Goal: Information Seeking & Learning: Find specific page/section

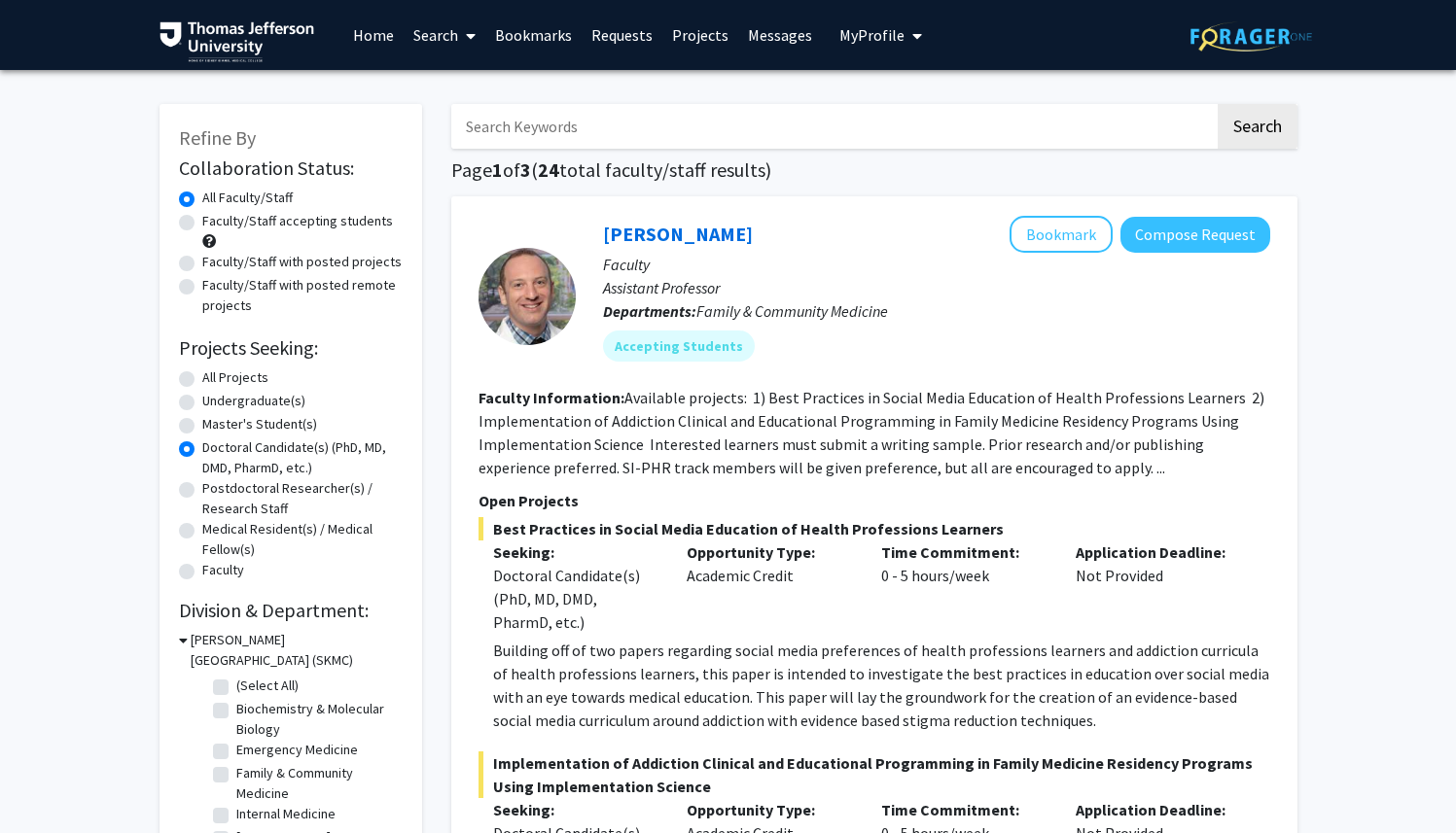
click at [508, 123] on input "Search Keywords" at bounding box center [832, 126] width 763 height 45
click at [540, 124] on input "Search Keywords" at bounding box center [832, 126] width 763 height 45
paste input "1. [PERSON_NAME]"
click at [491, 128] on input "1. [PERSON_NAME]" at bounding box center [832, 126] width 763 height 45
type input "[PERSON_NAME]"
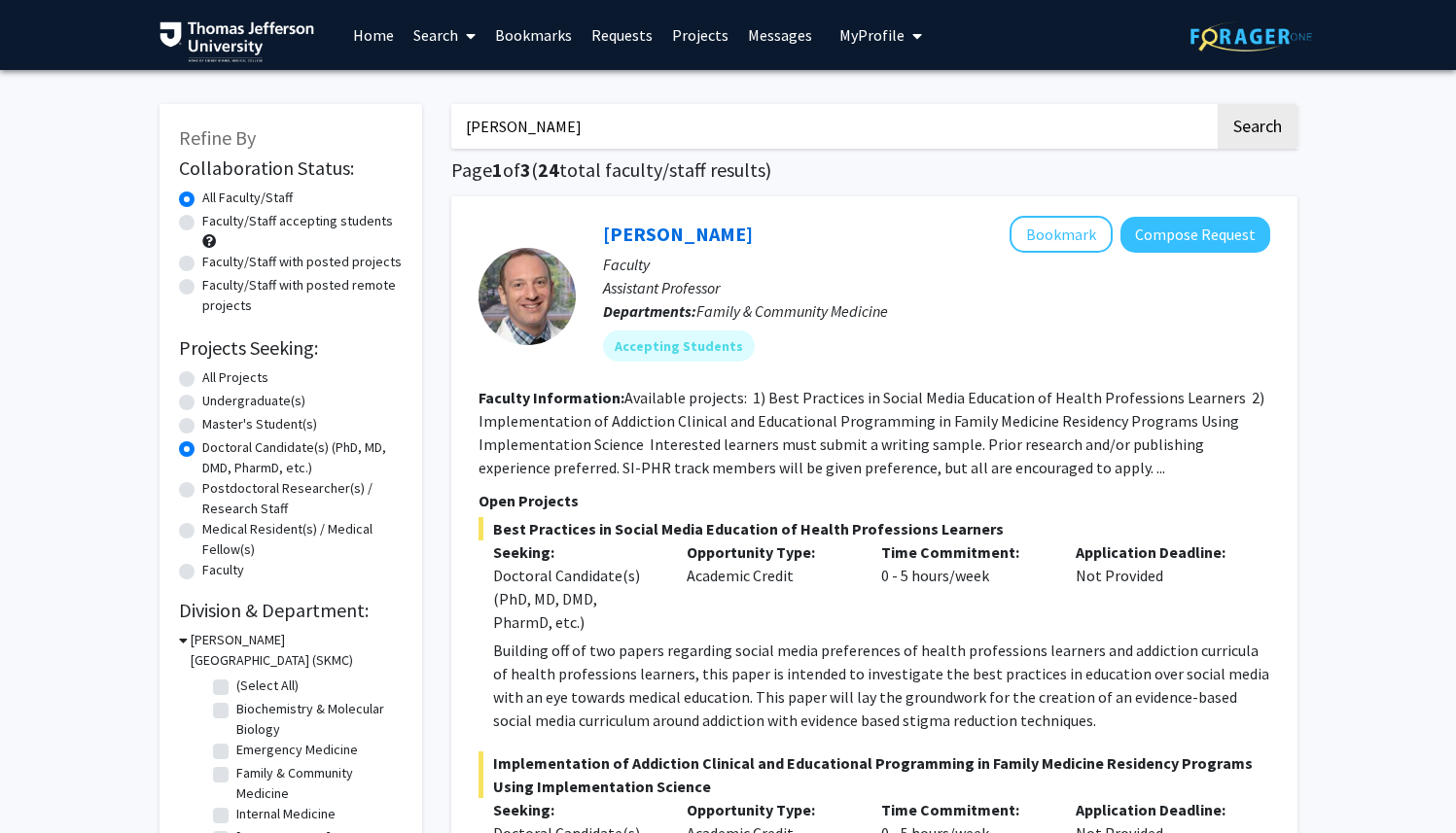
click at [1217, 104] on button "Search" at bounding box center [1257, 126] width 80 height 45
radio input "true"
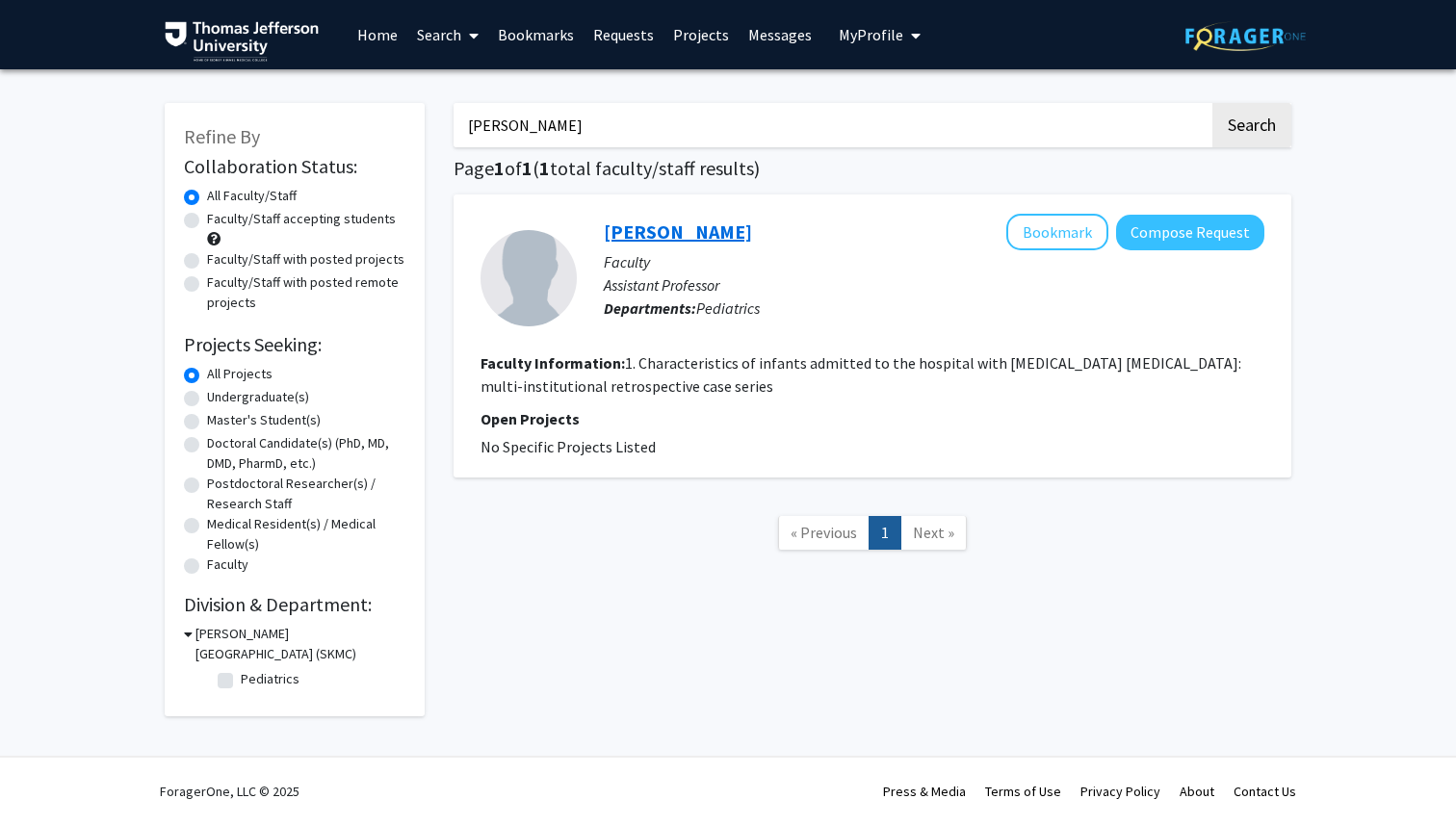
click at [674, 237] on link "[PERSON_NAME]" at bounding box center [678, 231] width 148 height 24
click at [557, 130] on input "[PERSON_NAME]" at bounding box center [831, 124] width 756 height 44
paste input "2. [PERSON_NAME]"
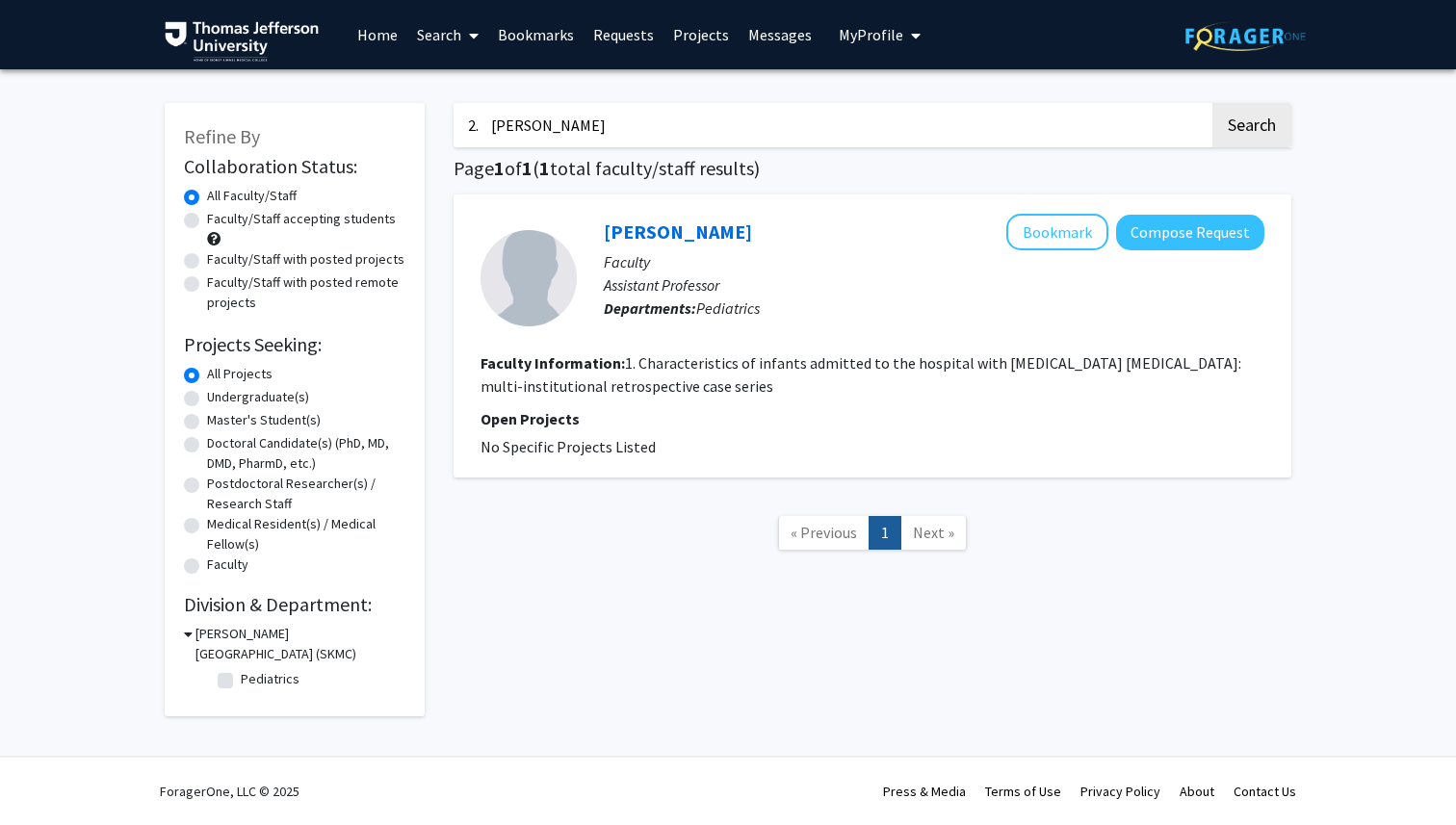
click at [494, 119] on input "2. [PERSON_NAME]" at bounding box center [831, 124] width 756 height 44
type input "[PERSON_NAME]"
click at [1212, 103] on button "Search" at bounding box center [1252, 124] width 79 height 44
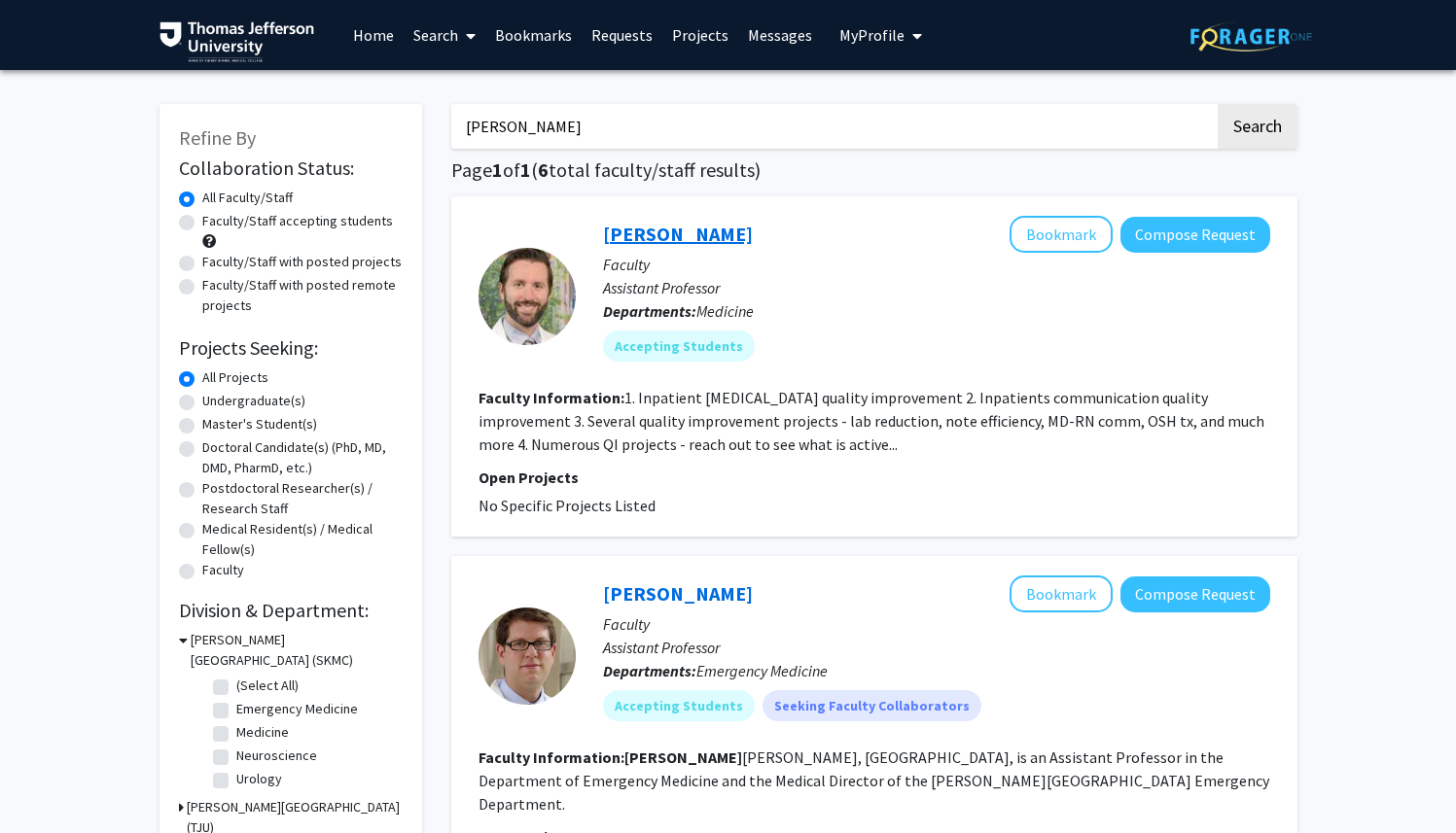
click at [676, 233] on link "[PERSON_NAME]" at bounding box center [678, 233] width 150 height 24
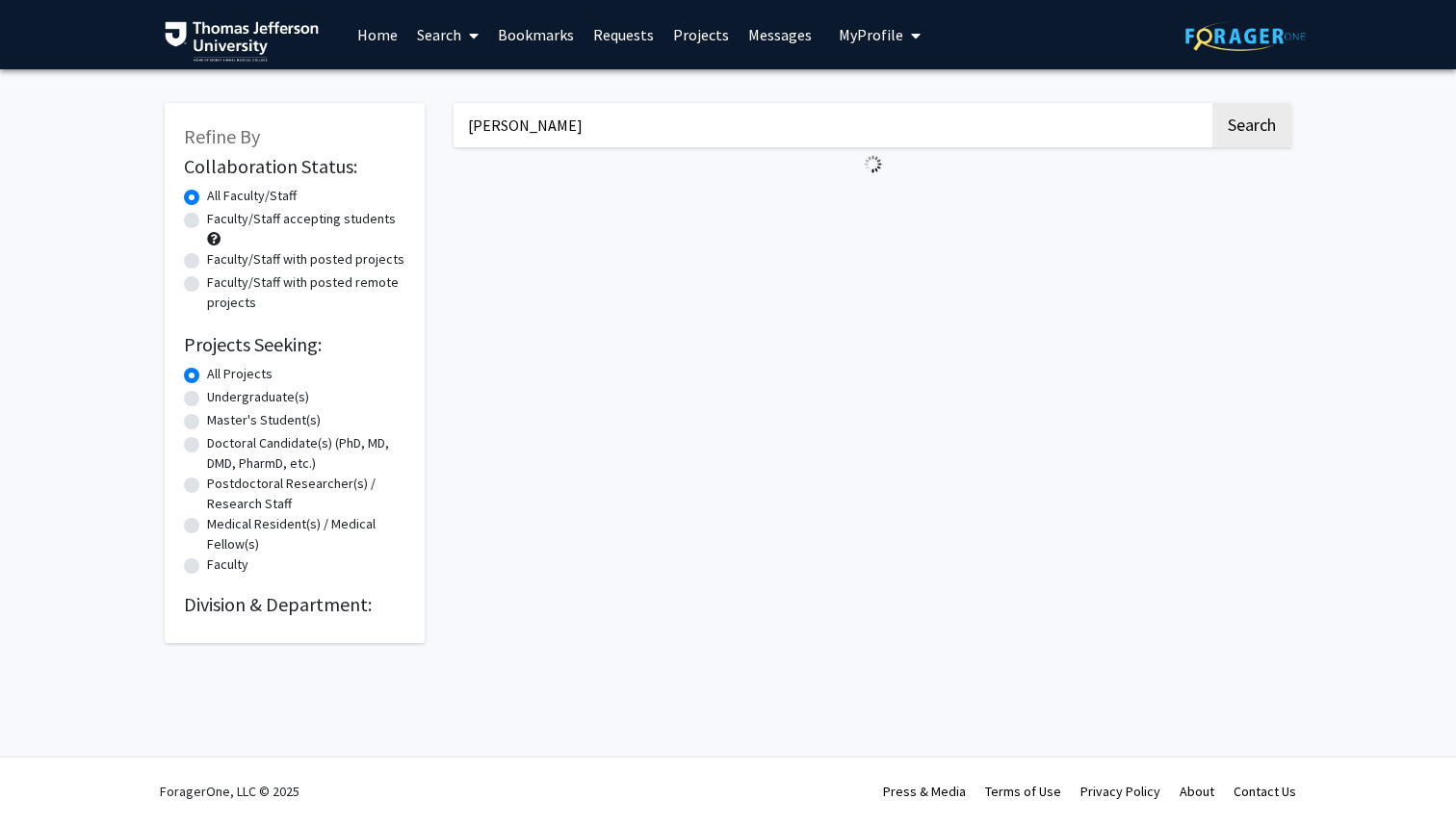
click at [582, 128] on input "[PERSON_NAME]" at bounding box center [831, 124] width 756 height 44
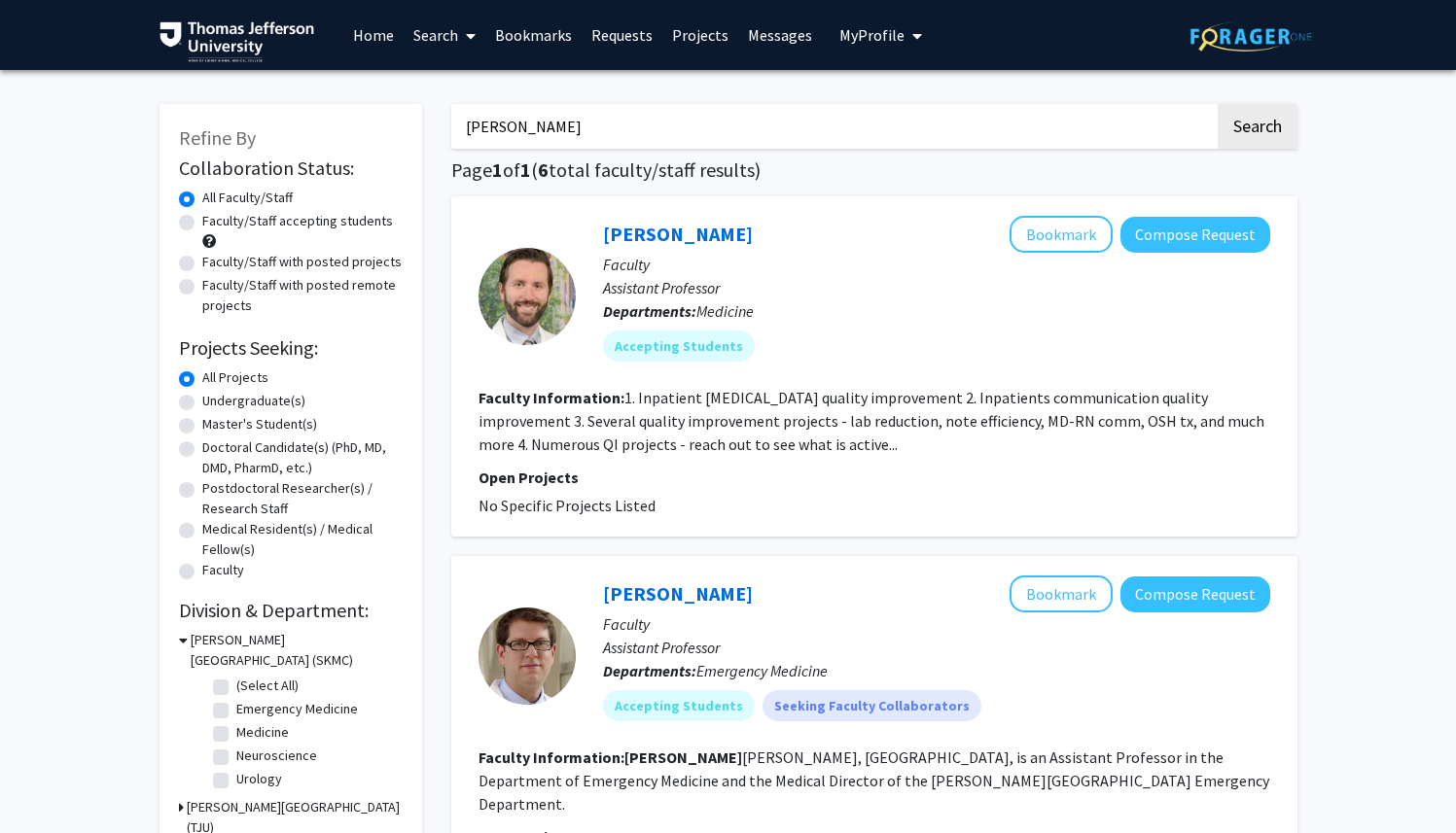
click at [588, 130] on input "[PERSON_NAME]" at bounding box center [832, 126] width 763 height 45
click at [604, 127] on input "Search Keywords" at bounding box center [832, 126] width 763 height 45
type input "solaiman"
click at [1217, 104] on button "Search" at bounding box center [1257, 126] width 80 height 45
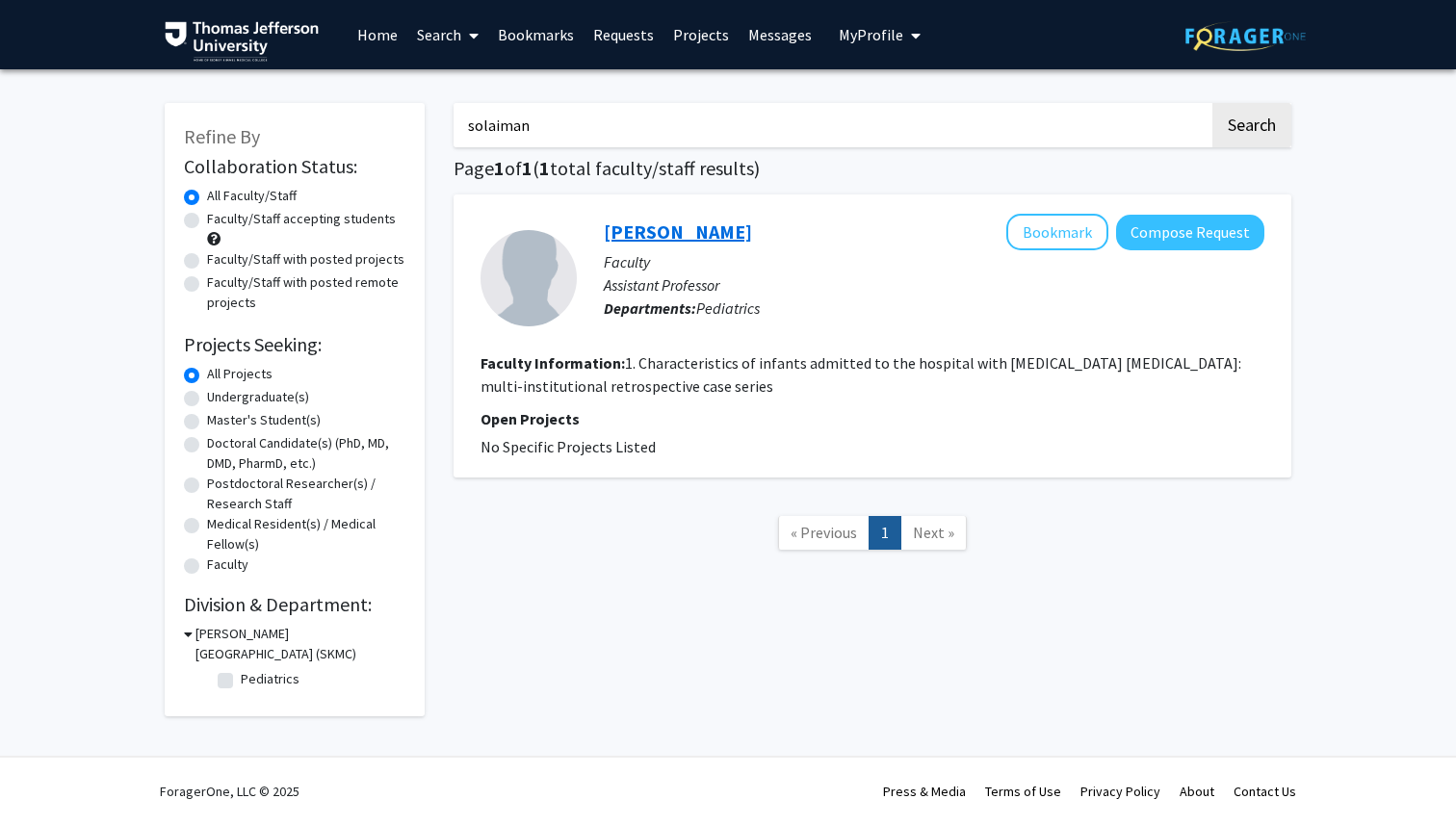
click at [678, 229] on link "[PERSON_NAME]" at bounding box center [678, 231] width 148 height 24
click at [553, 130] on input "solaiman" at bounding box center [831, 124] width 756 height 44
paste input "3. [PERSON_NAME]"
click at [494, 127] on input "3. [PERSON_NAME]" at bounding box center [831, 124] width 756 height 44
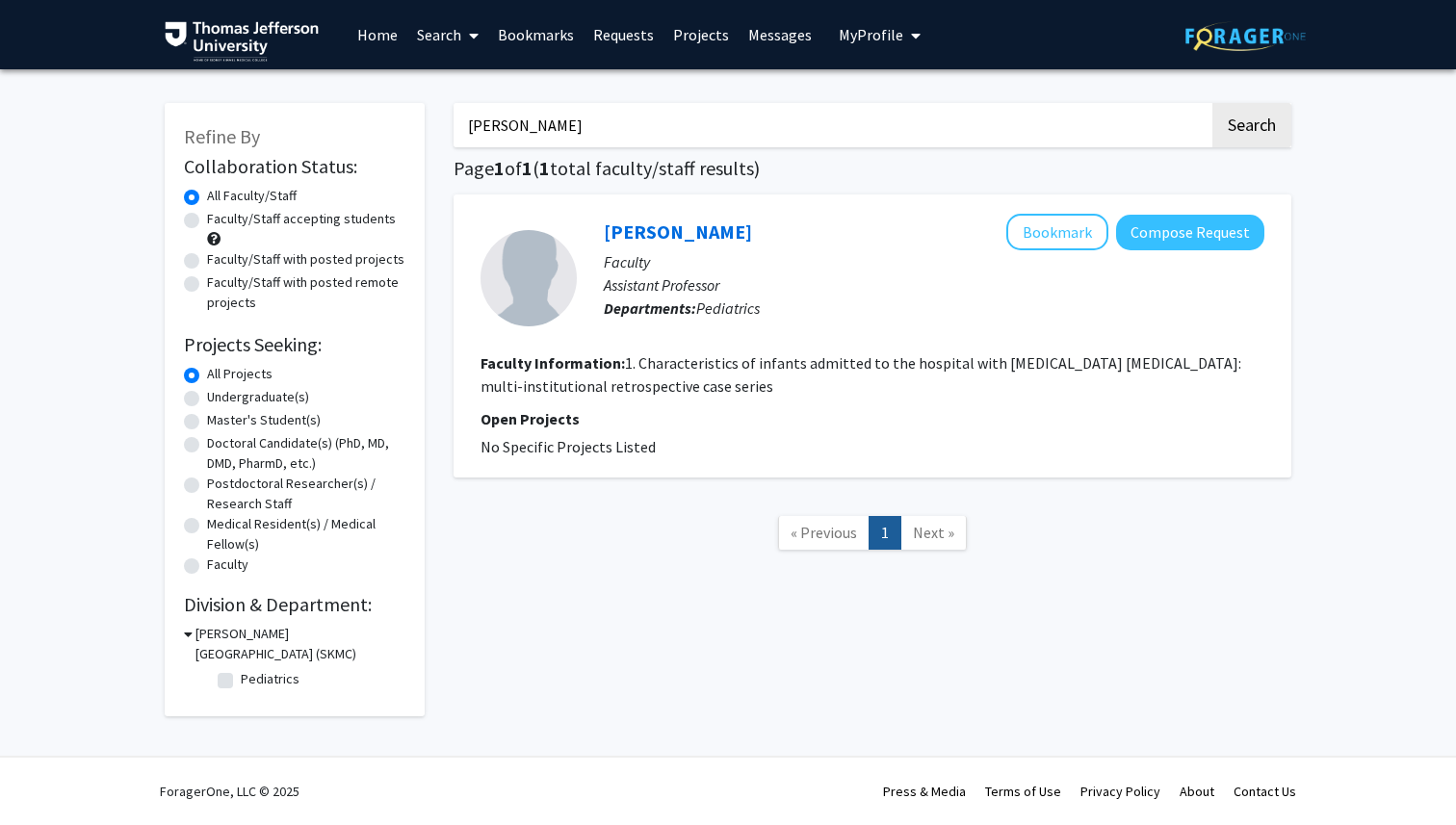
type input "[PERSON_NAME]"
click at [1212, 103] on button "Search" at bounding box center [1252, 124] width 79 height 44
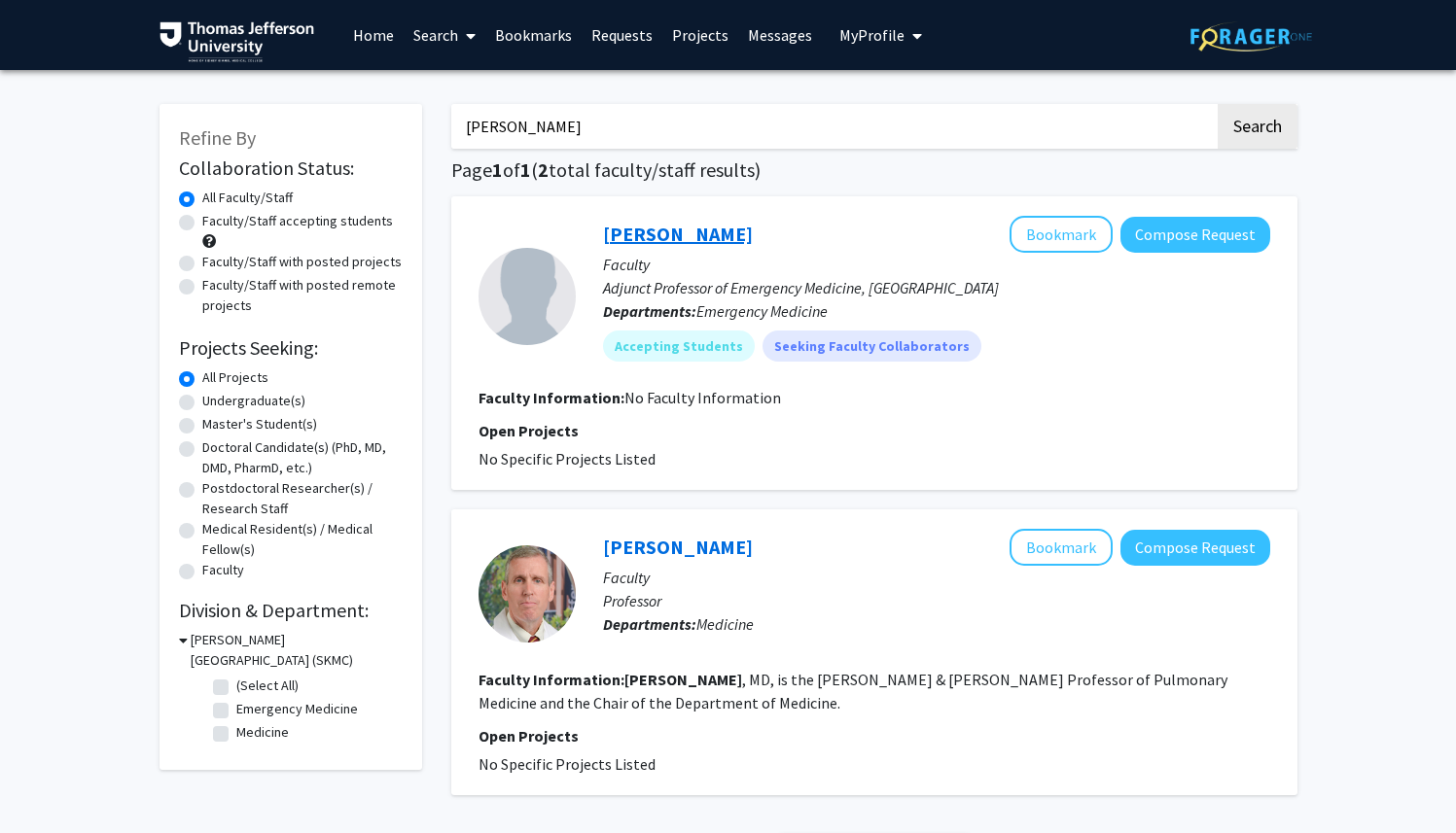
click at [635, 228] on link "[PERSON_NAME]" at bounding box center [678, 233] width 150 height 24
drag, startPoint x: 565, startPoint y: 129, endPoint x: 436, endPoint y: 123, distance: 129.1
click at [449, 124] on div "[PERSON_NAME] Search Page 1 of 1 ( 2 total faculty/staff results) [PERSON_NAME]…" at bounding box center [874, 497] width 875 height 824
paste input "4. [PERSON_NAME]"
type input "4. [PERSON_NAME]"
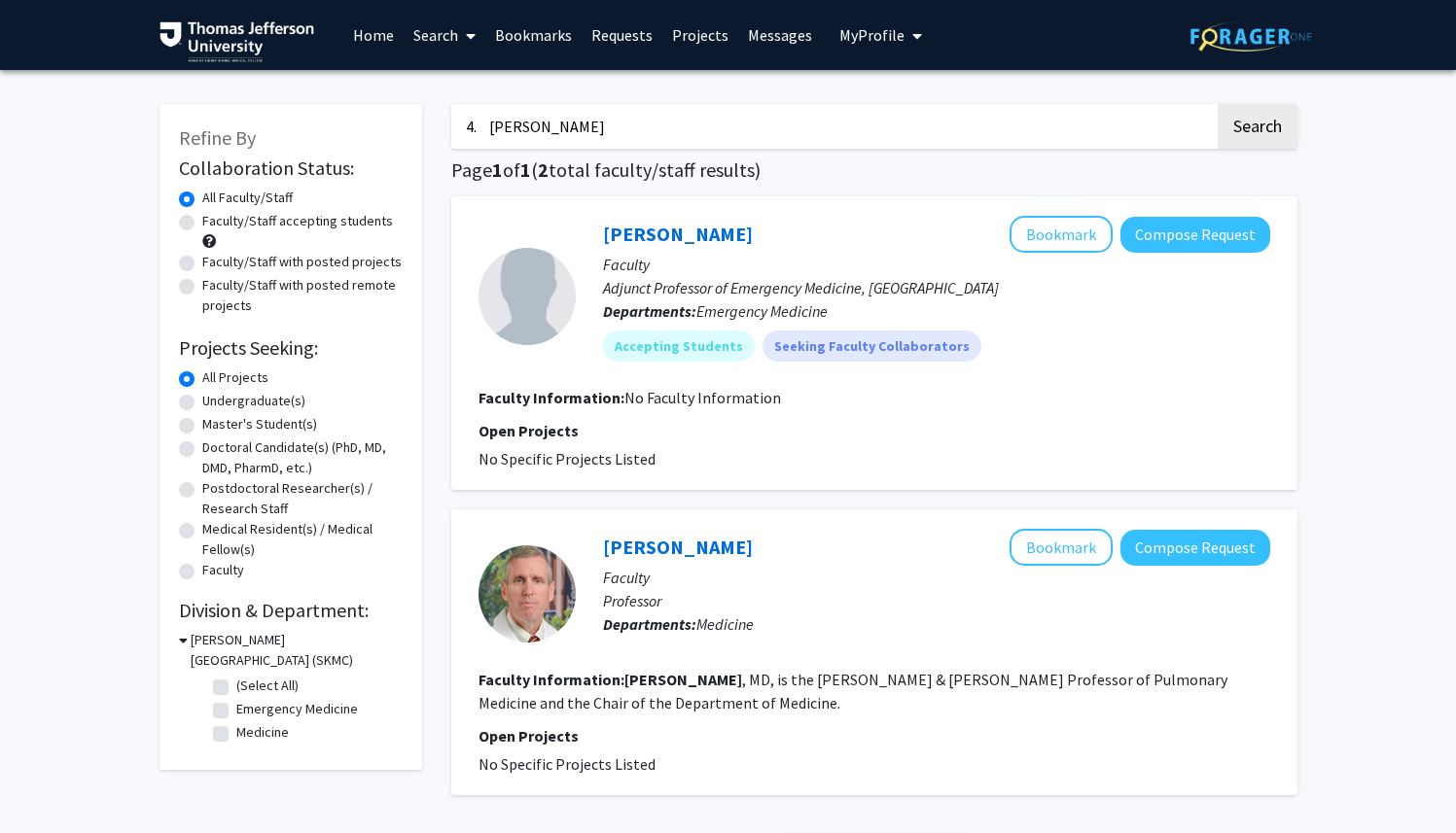
click at [1217, 104] on button "Search" at bounding box center [1257, 126] width 80 height 45
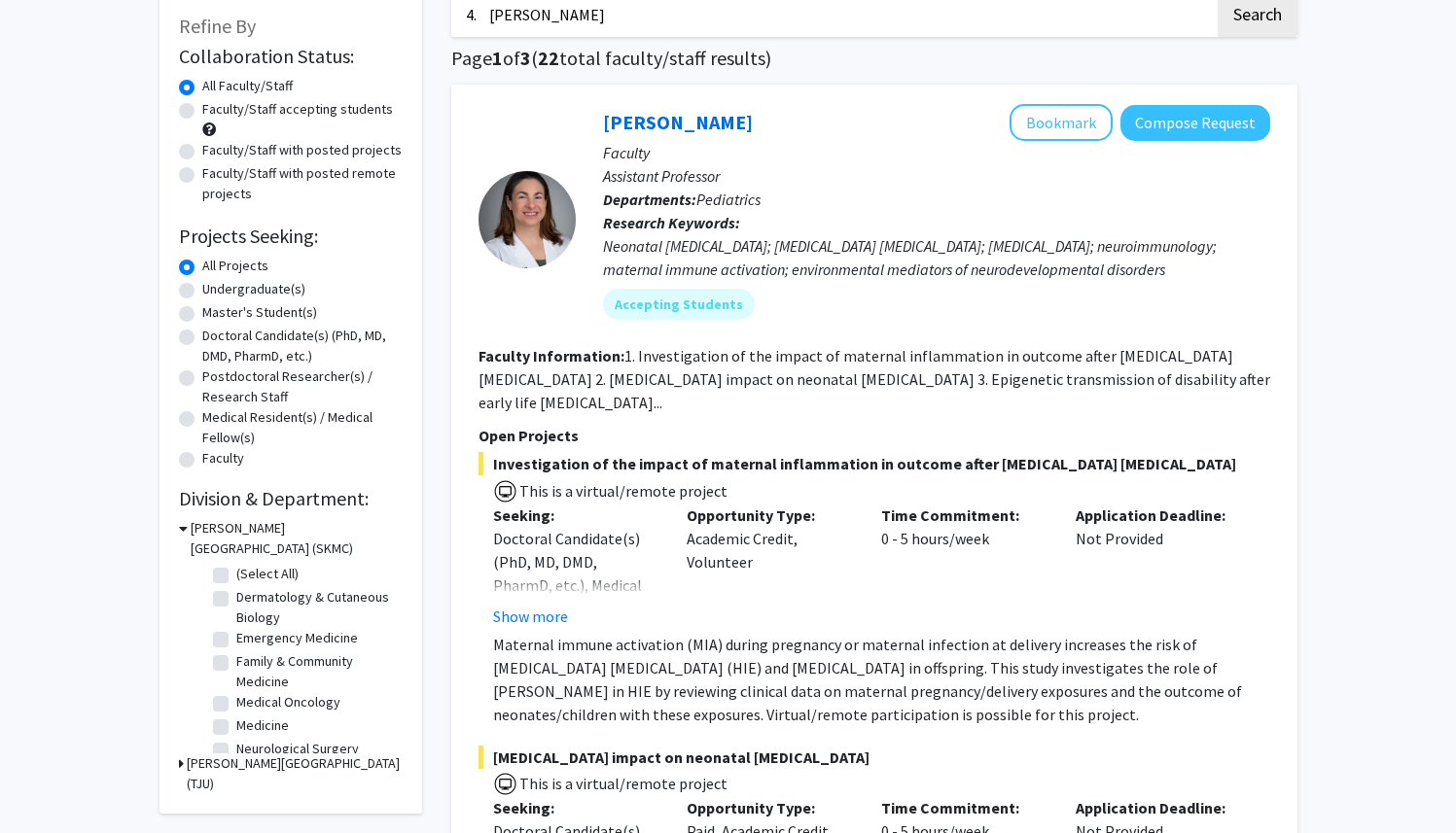
scroll to position [113, 0]
click at [534, 619] on button "Show more" at bounding box center [530, 615] width 75 height 23
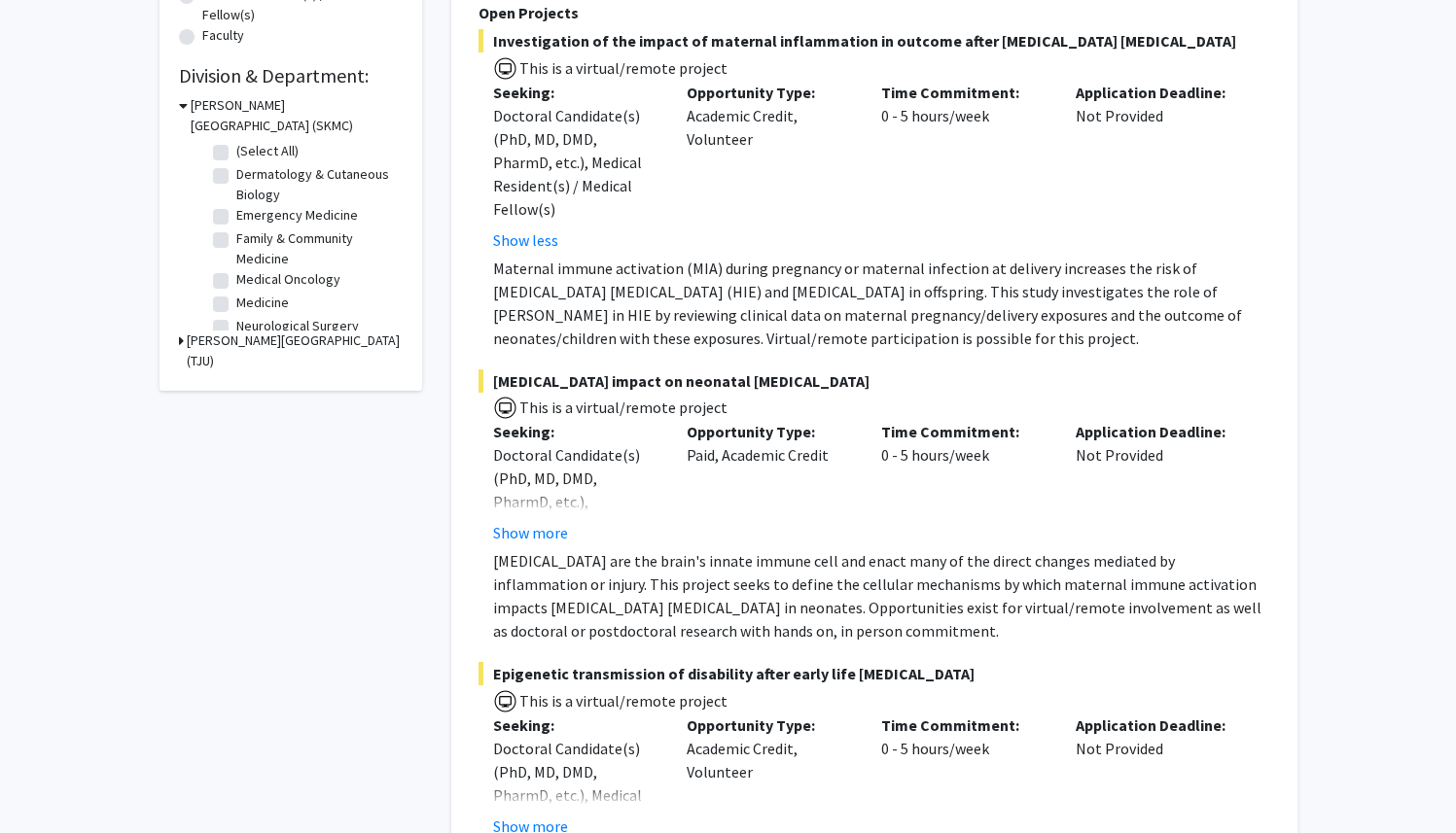
scroll to position [539, 0]
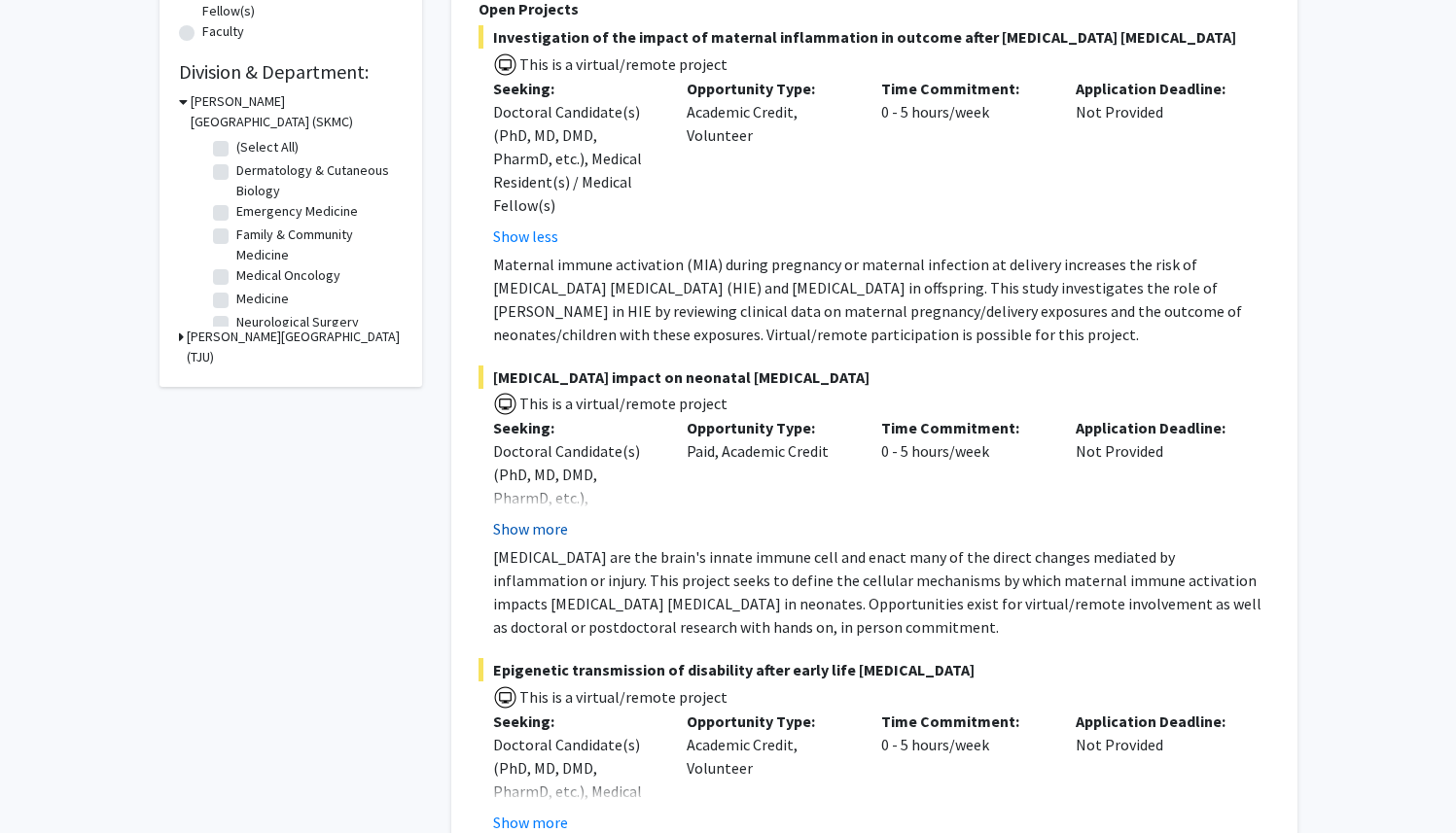
click at [533, 518] on button "Show more" at bounding box center [530, 529] width 75 height 23
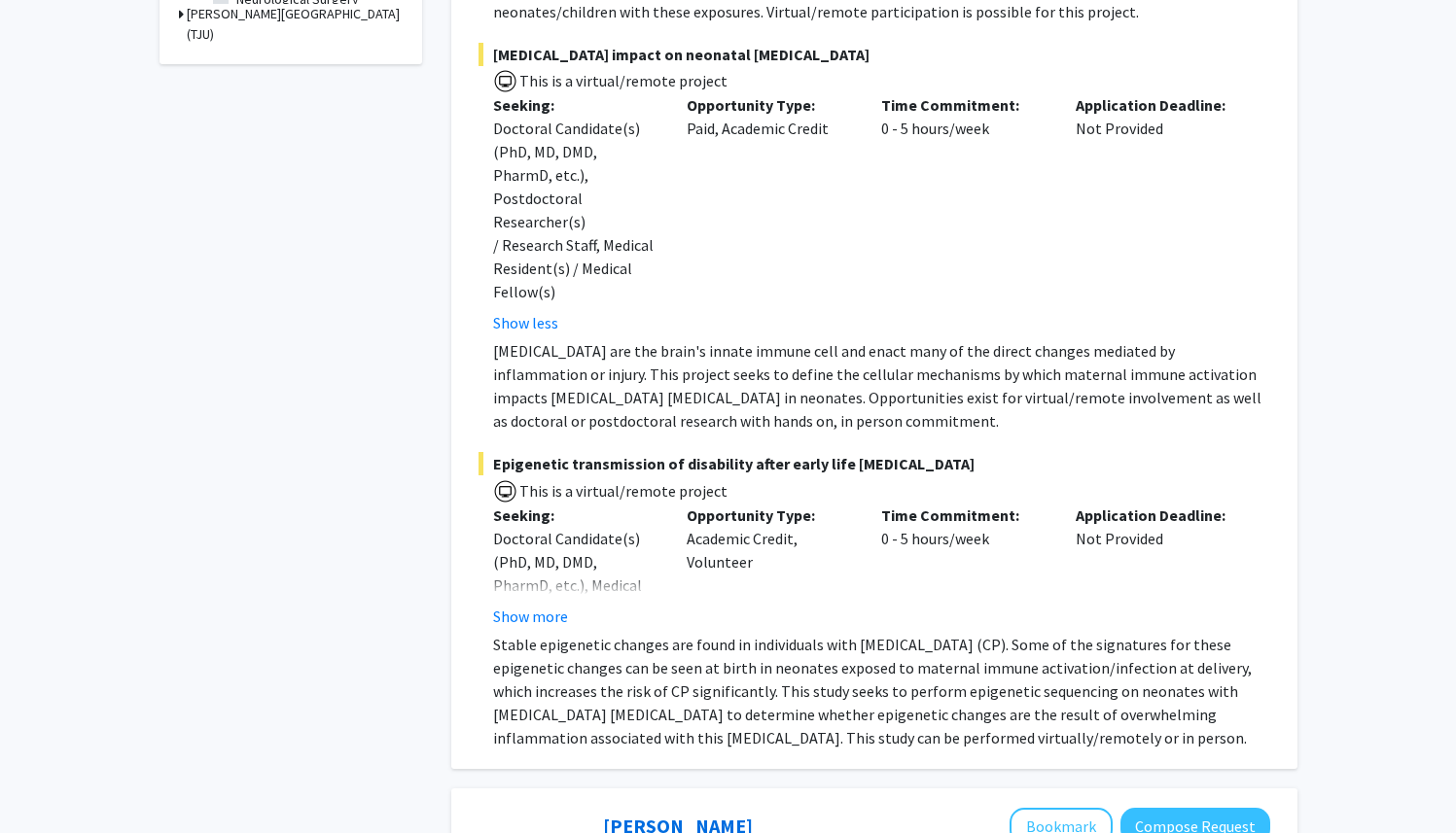
scroll to position [863, 0]
click at [534, 603] on button "Show more" at bounding box center [530, 614] width 75 height 23
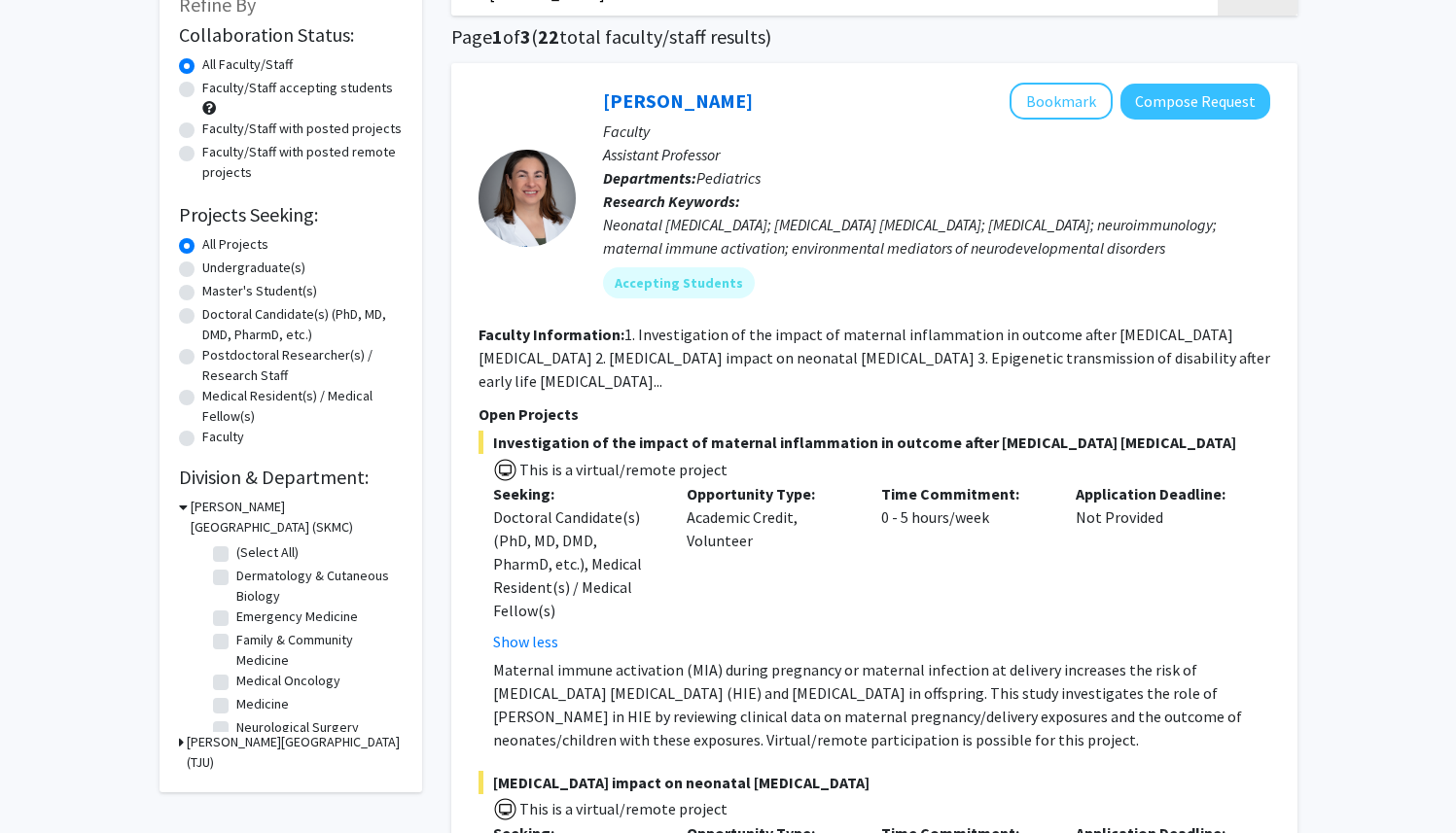
scroll to position [130, 0]
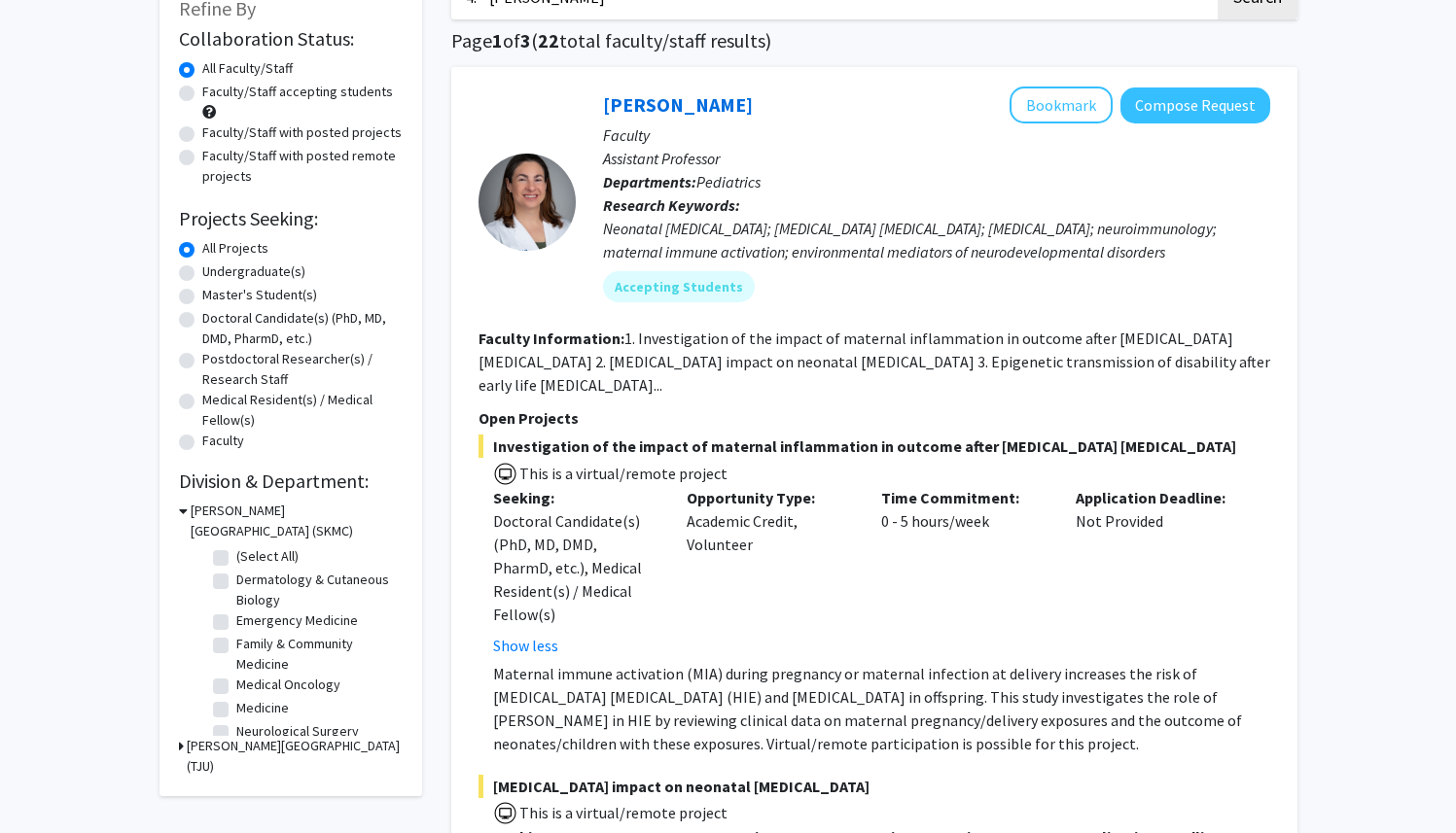
click at [699, 446] on span "Investigation of the impact of maternal inflammation in outcome after [MEDICAL_…" at bounding box center [874, 446] width 791 height 23
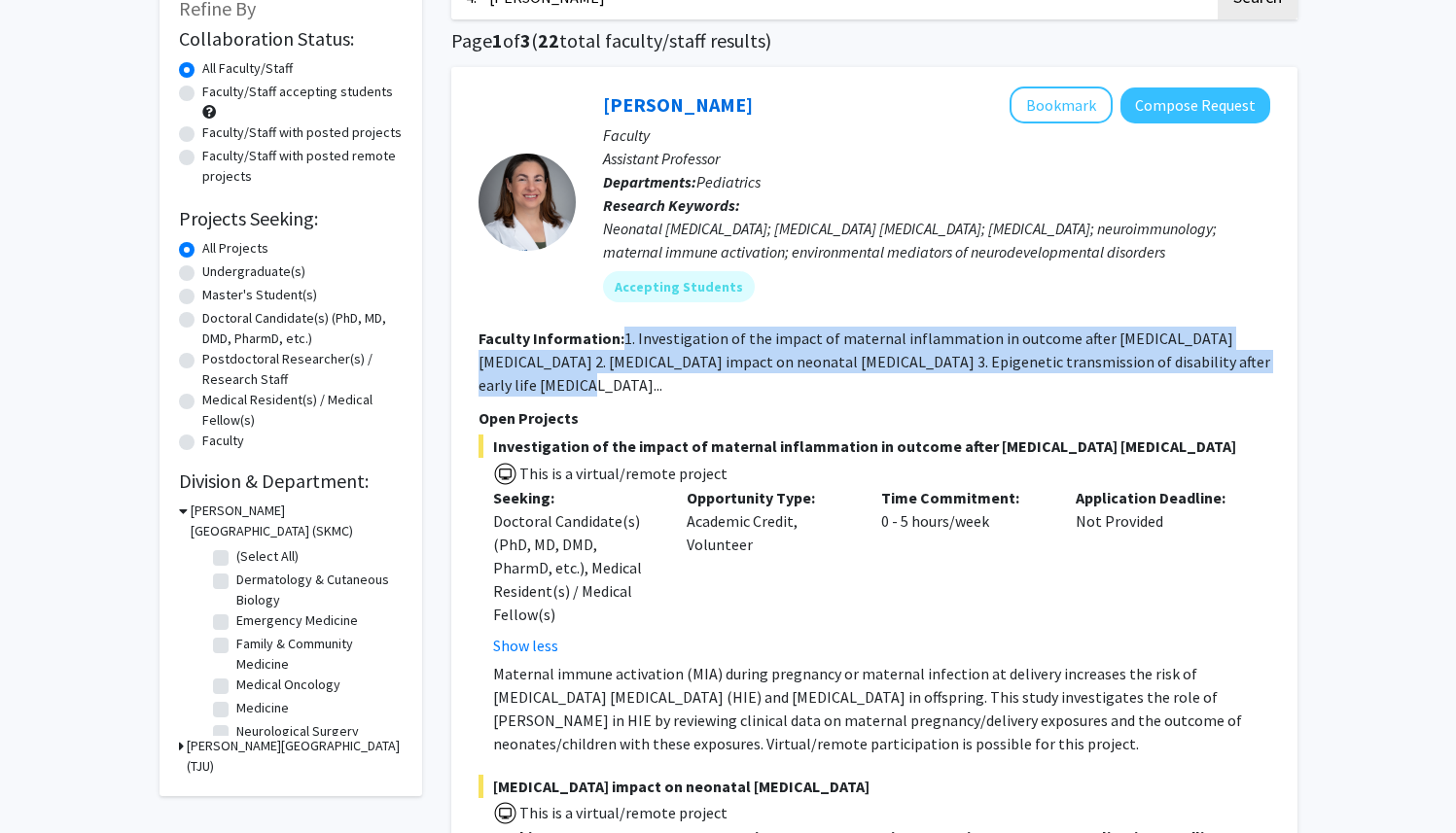
drag, startPoint x: 621, startPoint y: 335, endPoint x: 516, endPoint y: 382, distance: 115.0
click at [516, 382] on section "Faculty Information: 1. Investigation of the impact of maternal inflammation in…" at bounding box center [874, 361] width 791 height 70
copy fg-read-more "1. Investigation of the impact of maternal inflammation in outcome after [MEDIC…"
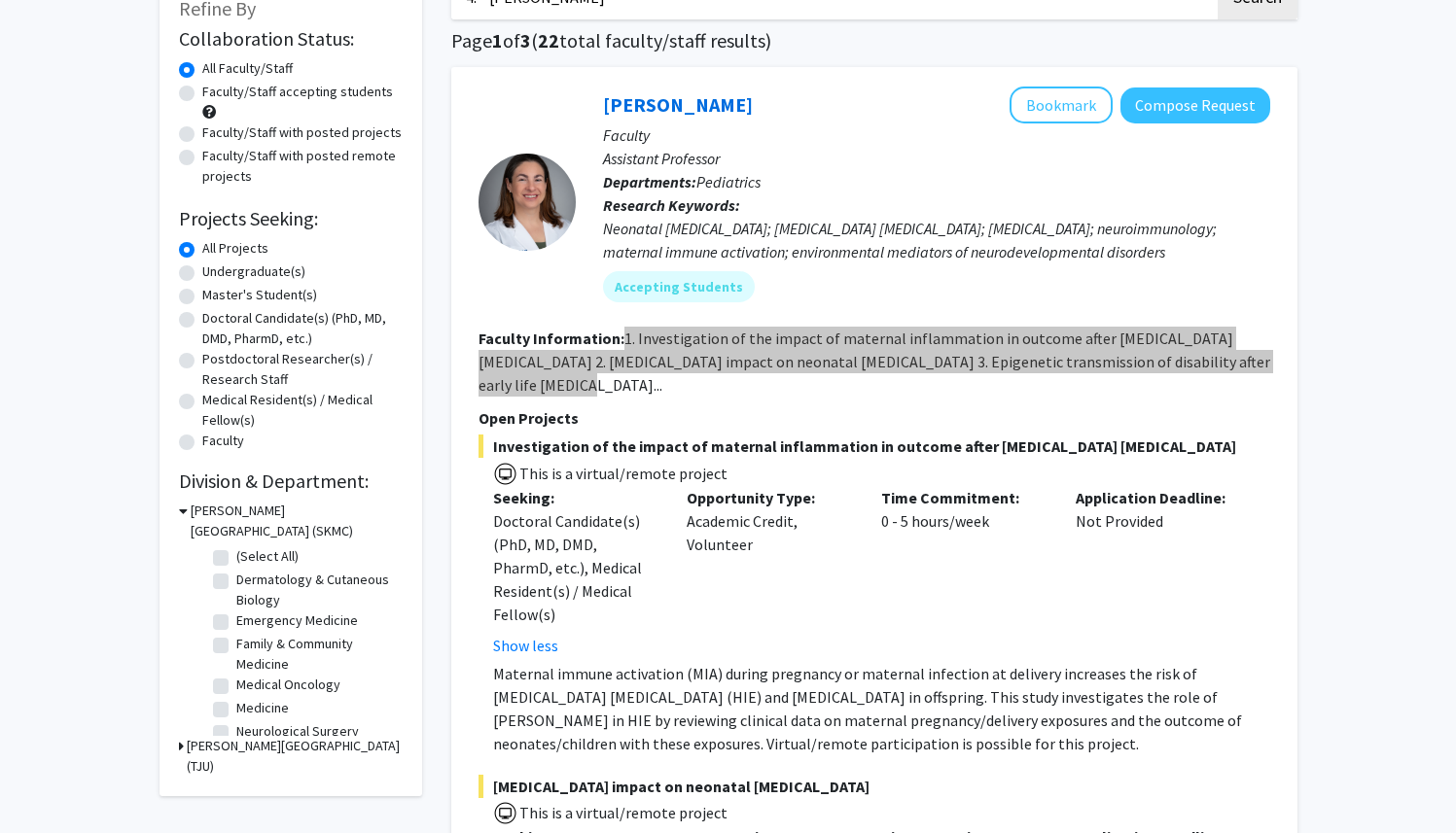
scroll to position [0, 0]
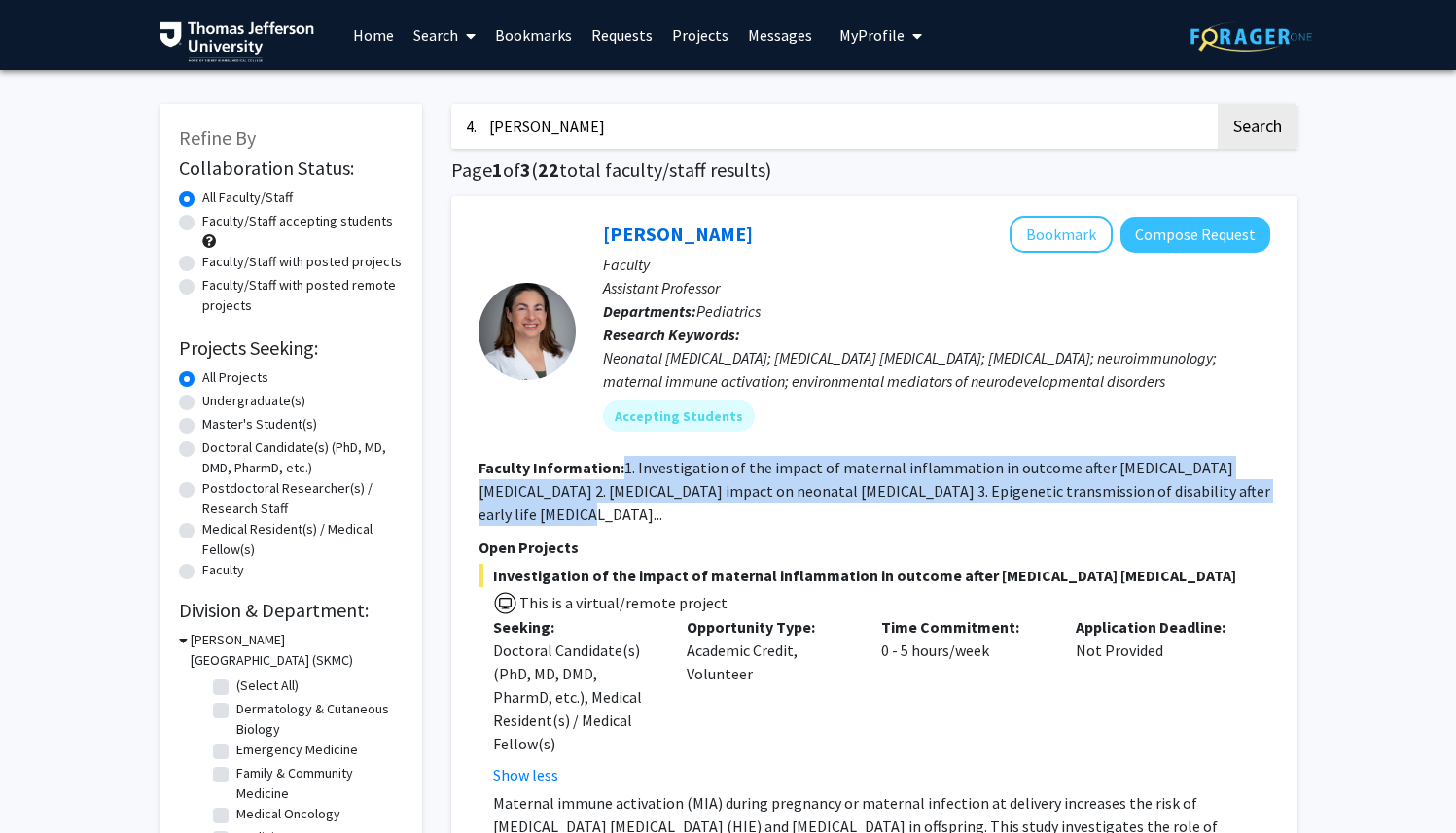
click at [633, 126] on input "4. [PERSON_NAME]" at bounding box center [832, 126] width 763 height 45
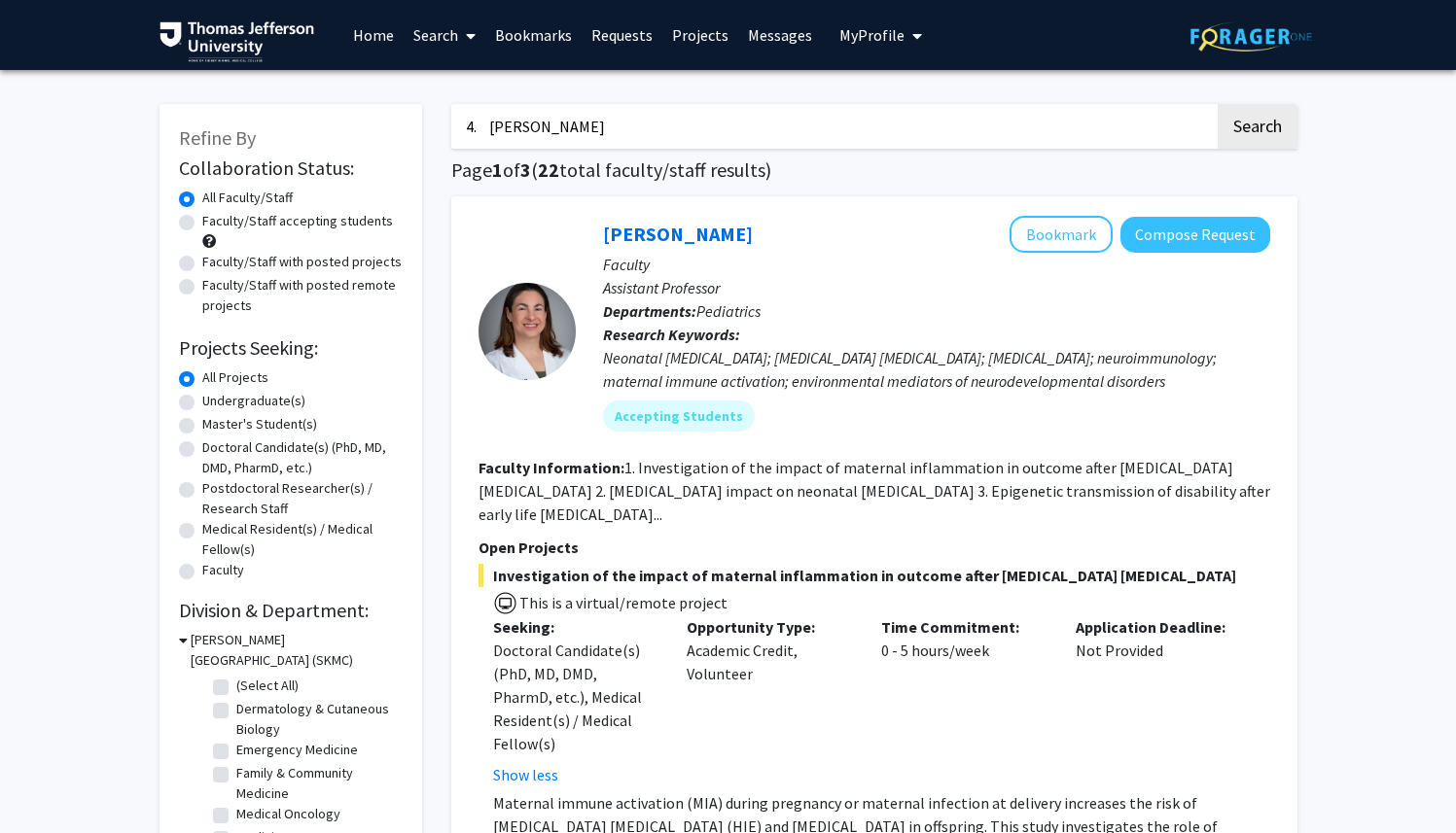
click at [633, 126] on input "4. [PERSON_NAME]" at bounding box center [832, 126] width 763 height 45
paste input "5. [PERSON_NAME]"
click at [490, 129] on input "5. [PERSON_NAME]" at bounding box center [832, 126] width 763 height 45
type input "[PERSON_NAME]"
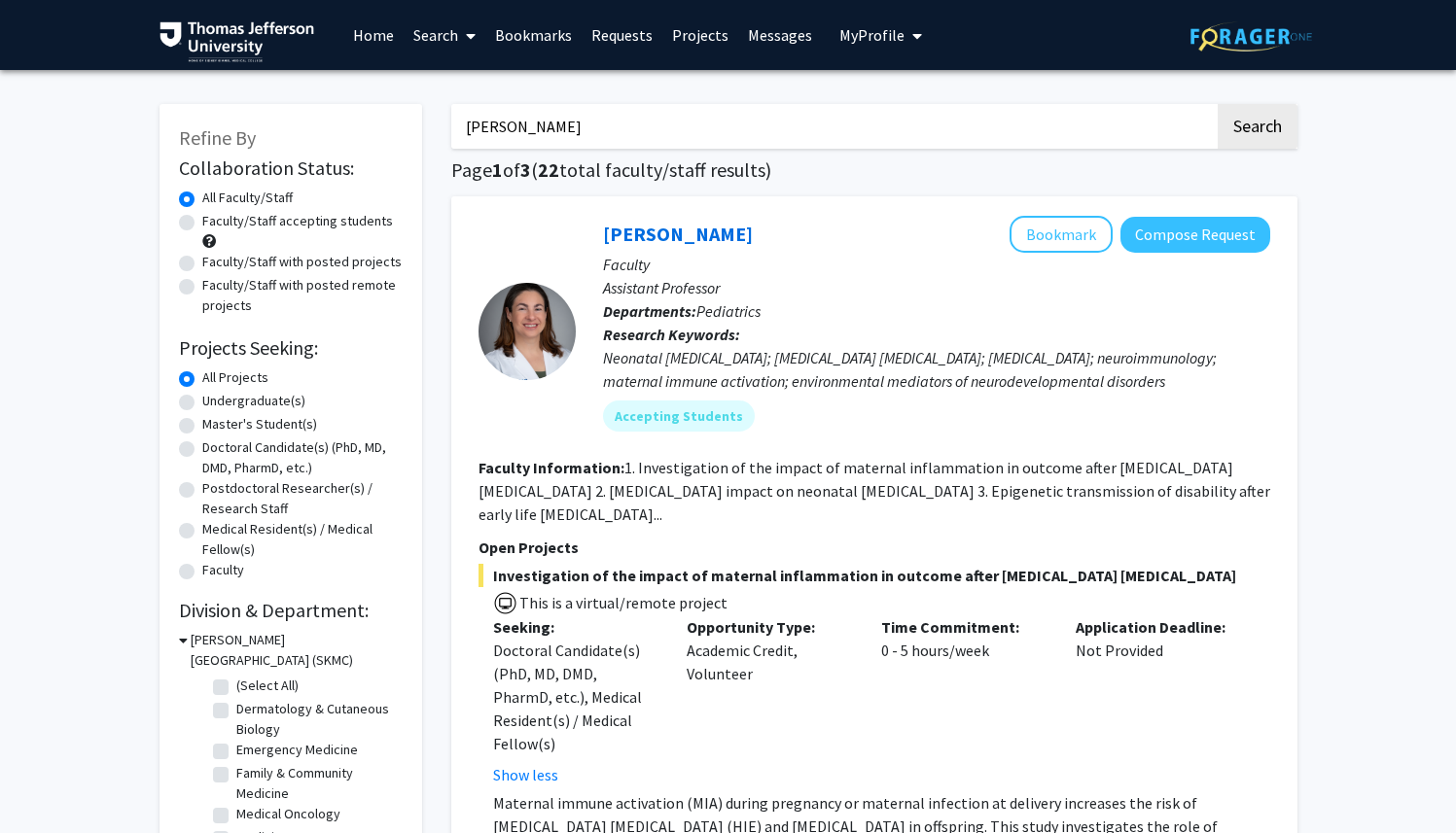
click at [1217, 104] on button "Search" at bounding box center [1257, 126] width 80 height 45
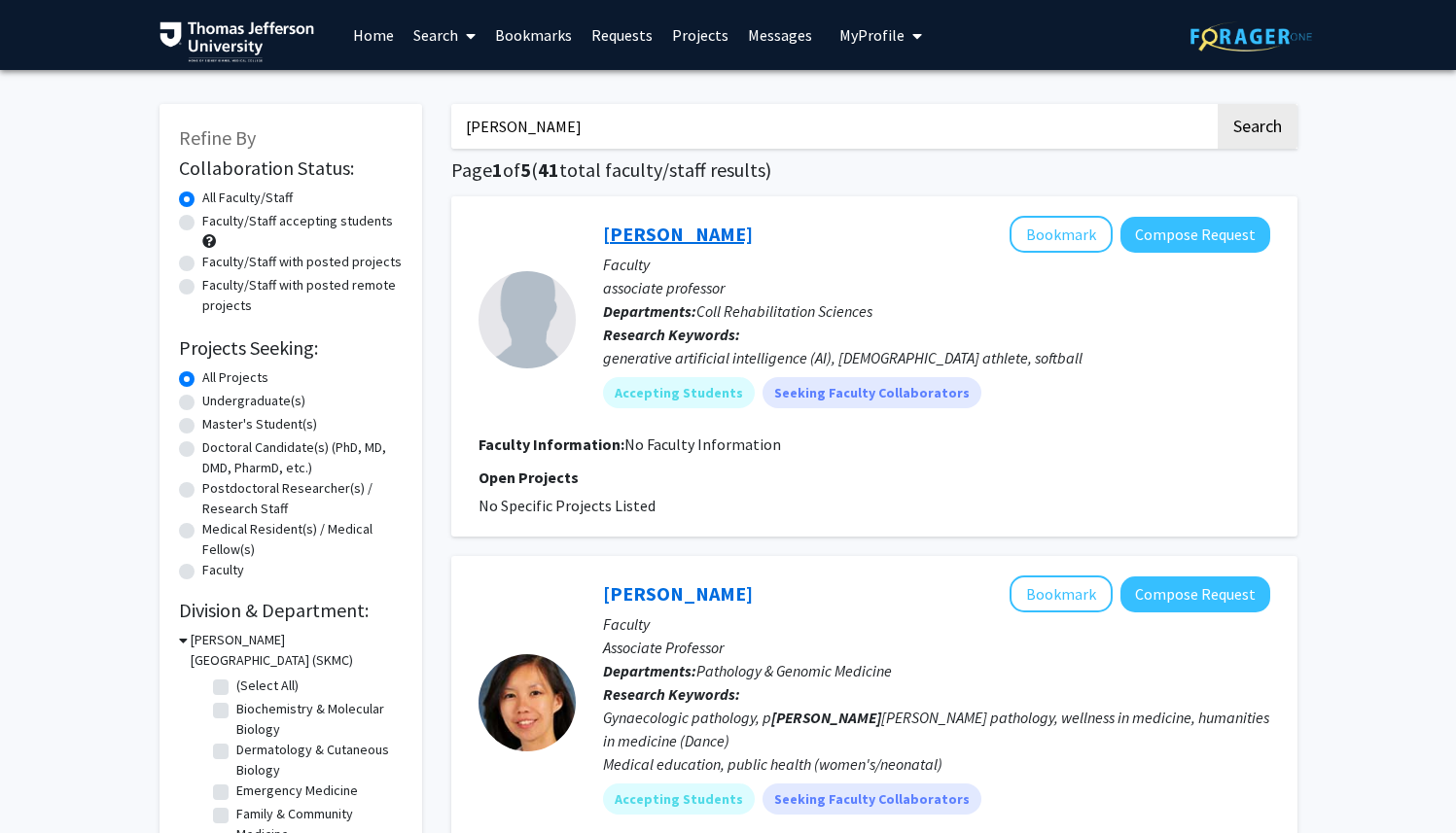
click at [674, 228] on link "[PERSON_NAME]" at bounding box center [678, 233] width 150 height 24
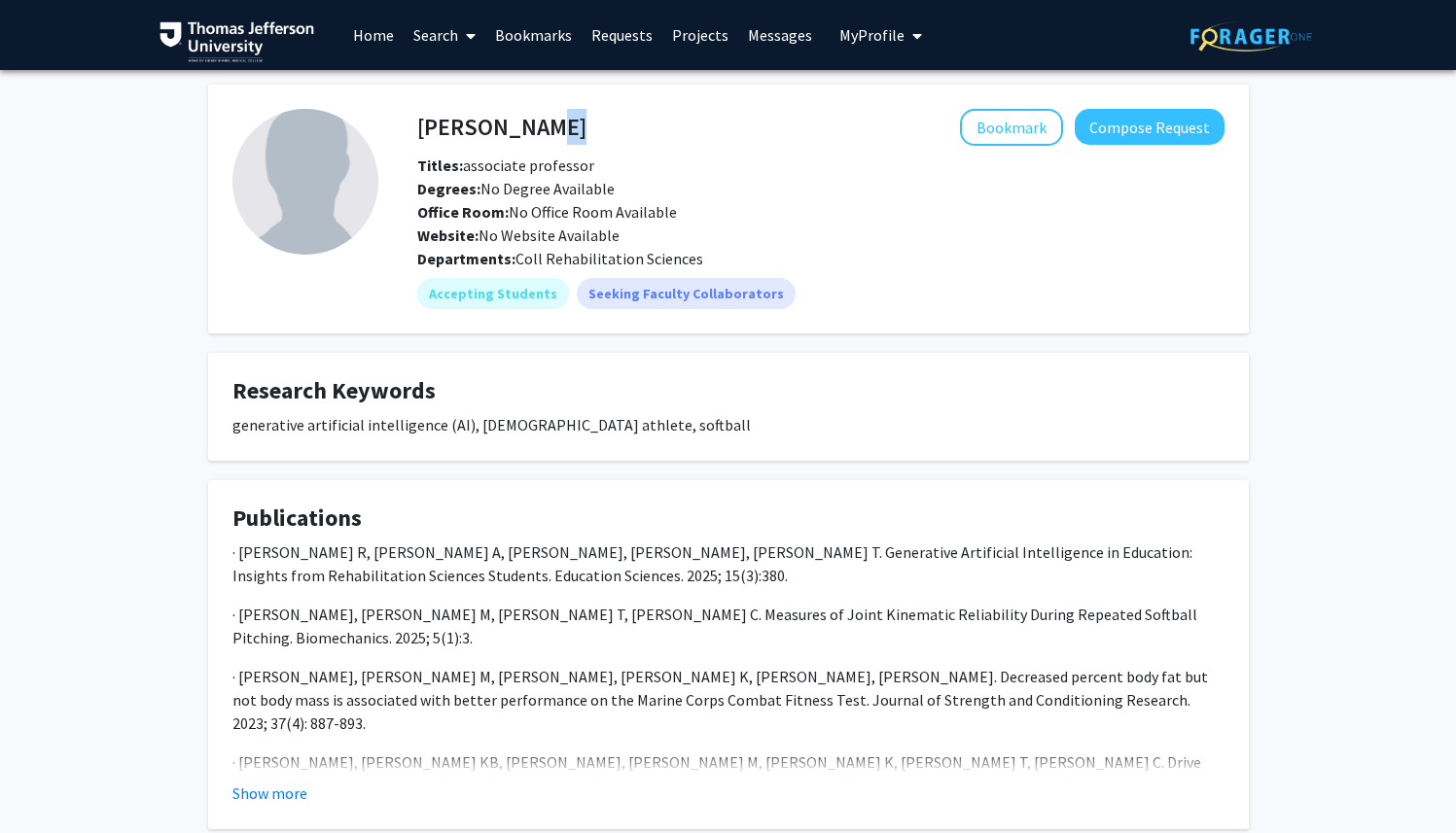
drag, startPoint x: 559, startPoint y: 124, endPoint x: 517, endPoint y: 118, distance: 42.4
click at [517, 118] on div "[PERSON_NAME] Bookmark Compose Request" at bounding box center [820, 127] width 836 height 37
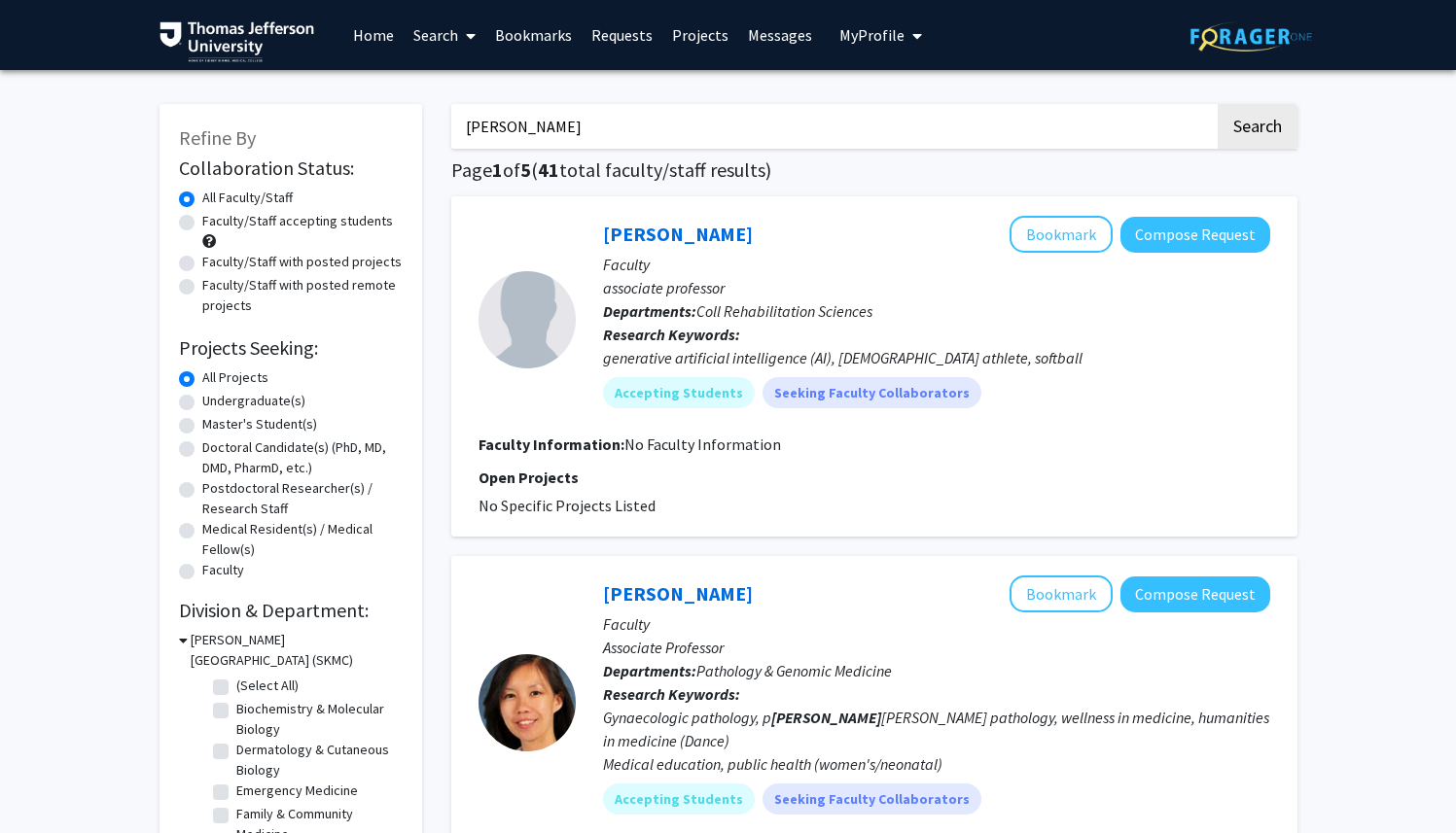
drag, startPoint x: 553, startPoint y: 136, endPoint x: 406, endPoint y: 116, distance: 148.4
paste input "6. [PERSON_NAME]"
click at [491, 129] on input "6. [PERSON_NAME]" at bounding box center [832, 126] width 763 height 45
type input "[PERSON_NAME]"
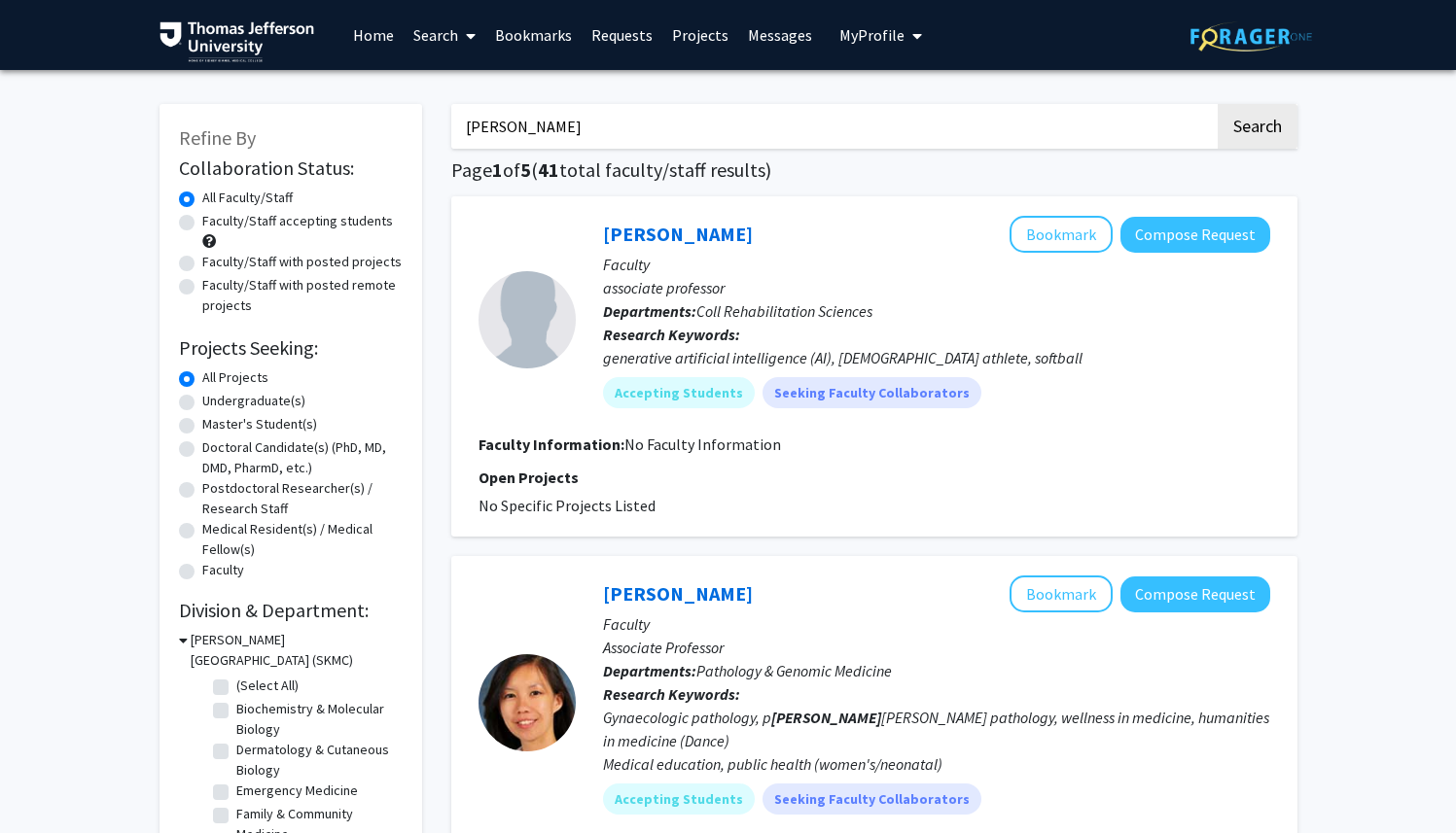
click at [1217, 104] on button "Search" at bounding box center [1257, 126] width 80 height 45
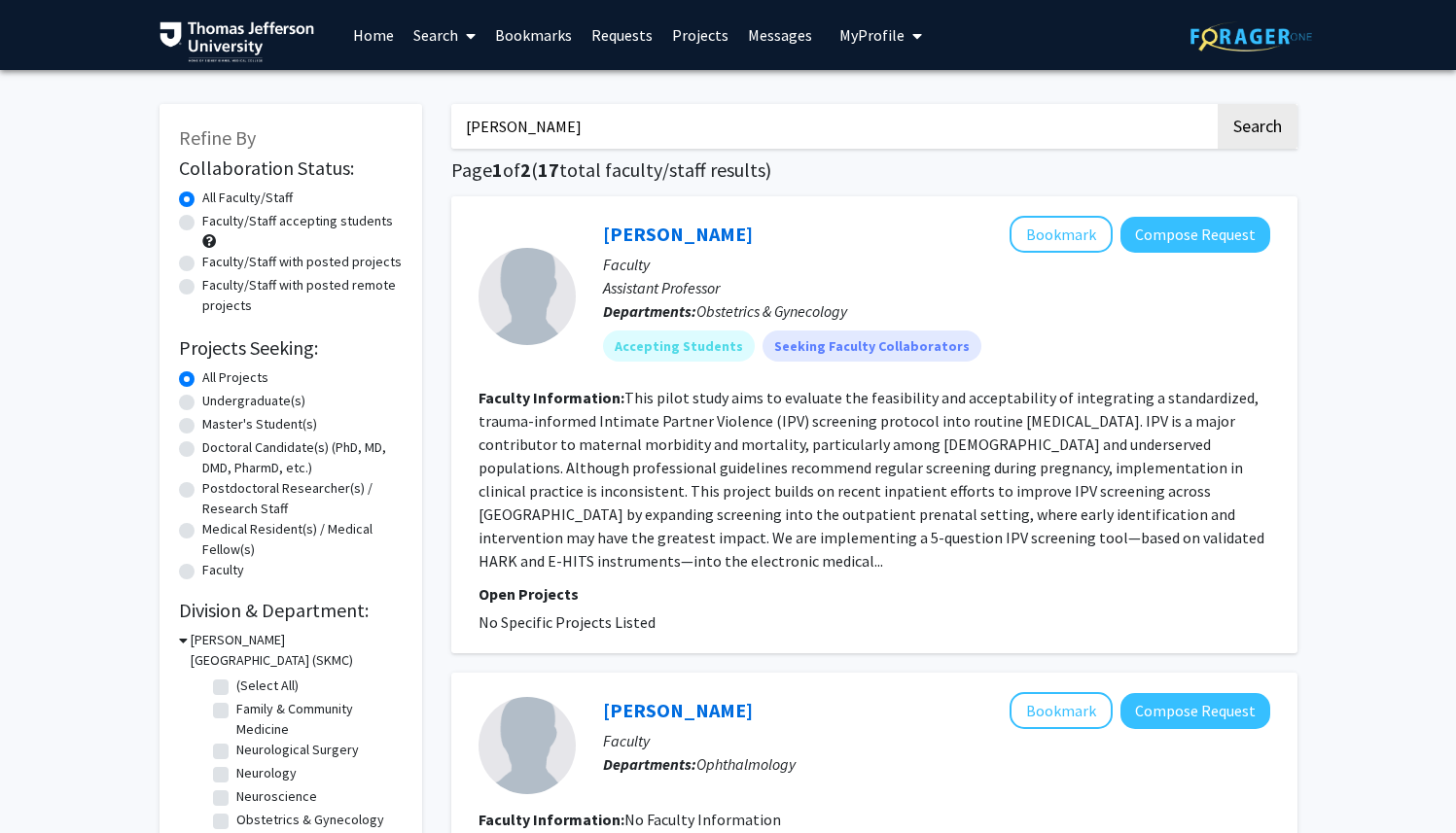
click at [564, 541] on fg-read-more "This pilot study aims to evaluate the feasibility and acceptability of integrat…" at bounding box center [872, 479] width 786 height 183
click at [622, 563] on section "Faculty Information: This pilot study aims to evaluate the feasibility and acce…" at bounding box center [874, 479] width 791 height 187
click at [617, 556] on section "Faculty Information: This pilot study aims to evaluate the feasibility and acce…" at bounding box center [874, 479] width 791 height 187
click at [530, 402] on b "Faculty Information:" at bounding box center [552, 397] width 146 height 19
click at [479, 292] on div at bounding box center [527, 296] width 97 height 97
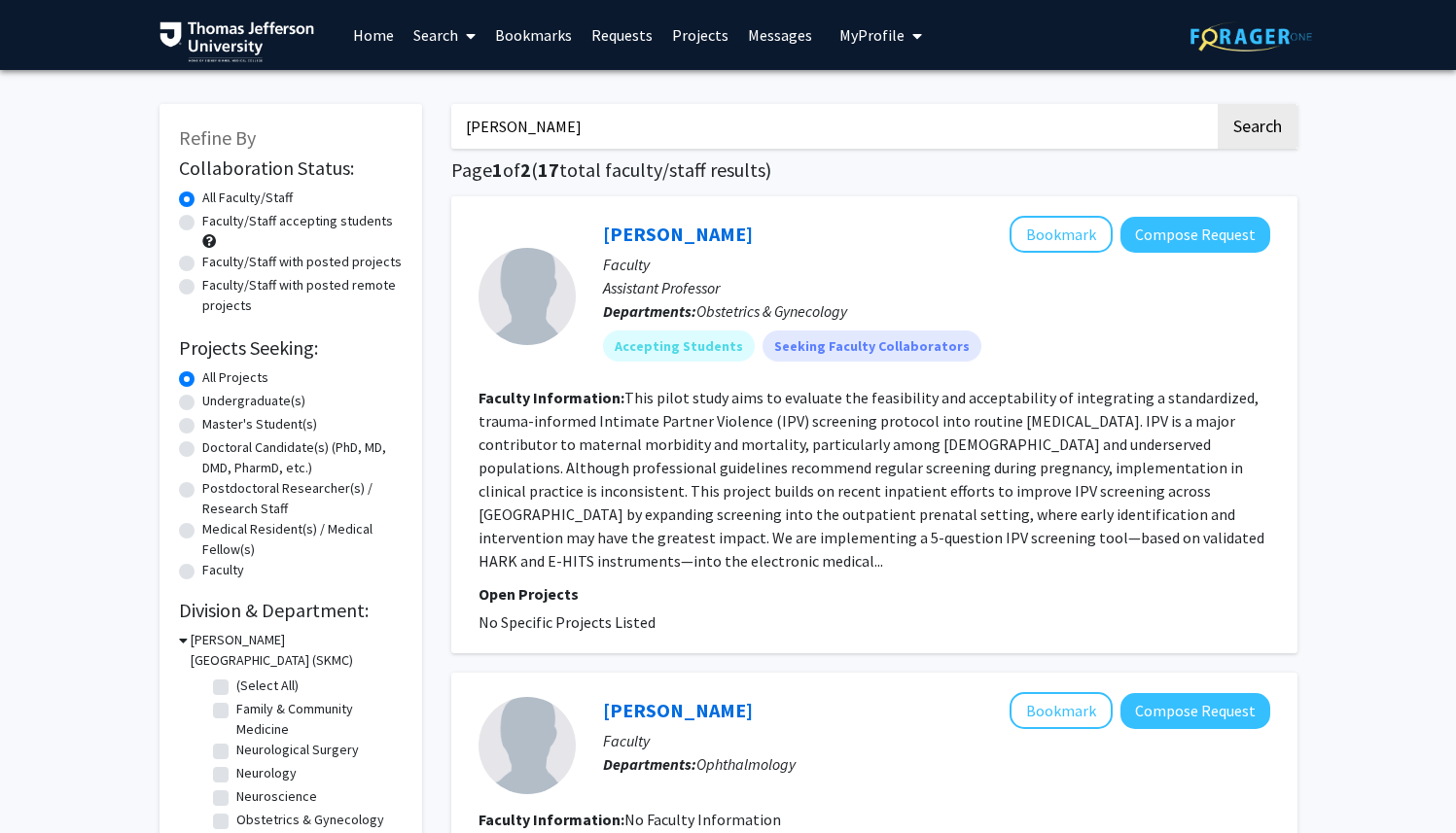
click at [633, 263] on p "Faculty" at bounding box center [936, 263] width 668 height 23
click at [628, 238] on link "[PERSON_NAME]" at bounding box center [678, 233] width 150 height 24
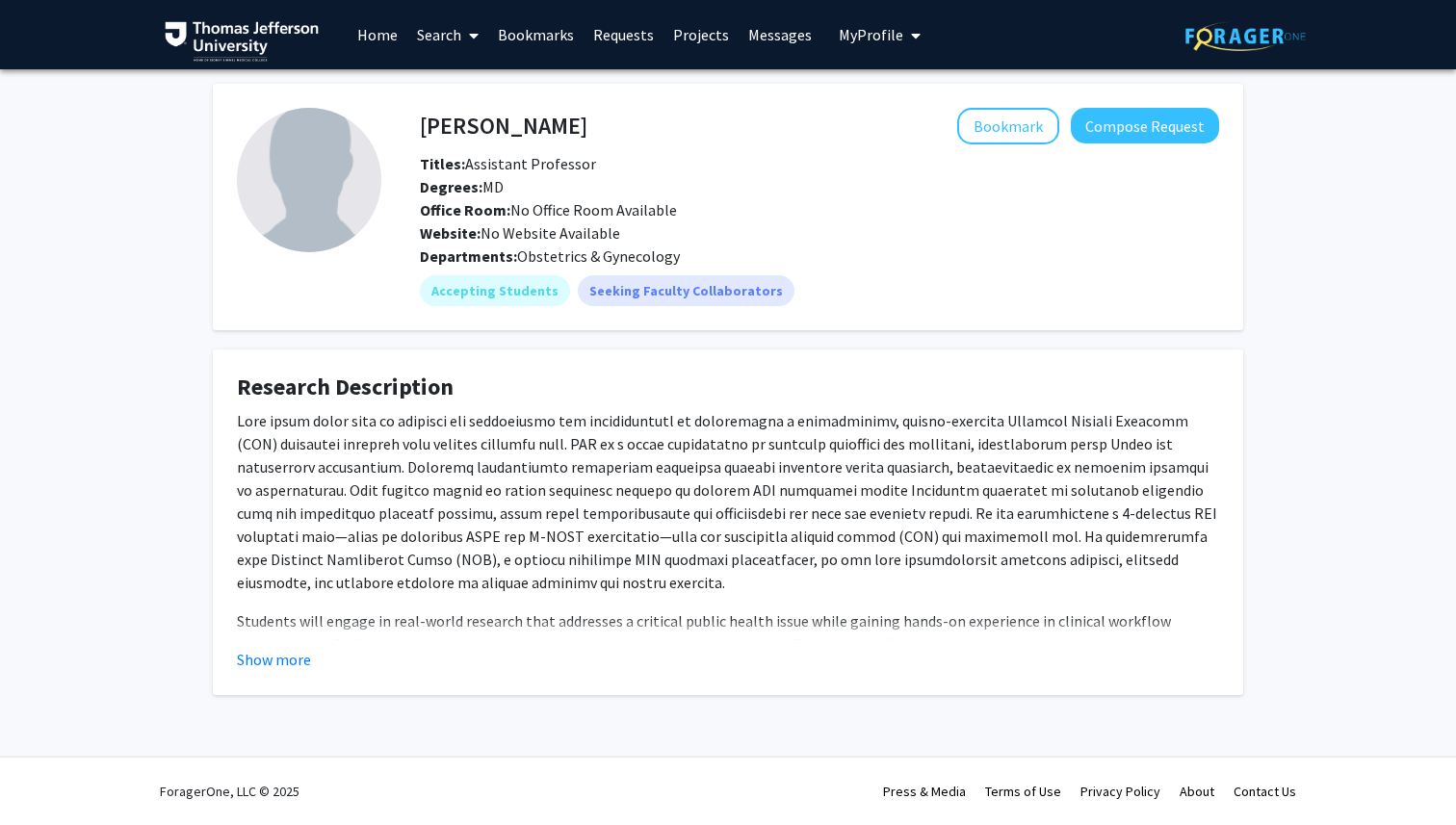
drag, startPoint x: 522, startPoint y: 593, endPoint x: 494, endPoint y: 588, distance: 28.4
click at [517, 592] on p at bounding box center [728, 501] width 982 height 185
click at [265, 660] on button "Show more" at bounding box center [274, 659] width 74 height 23
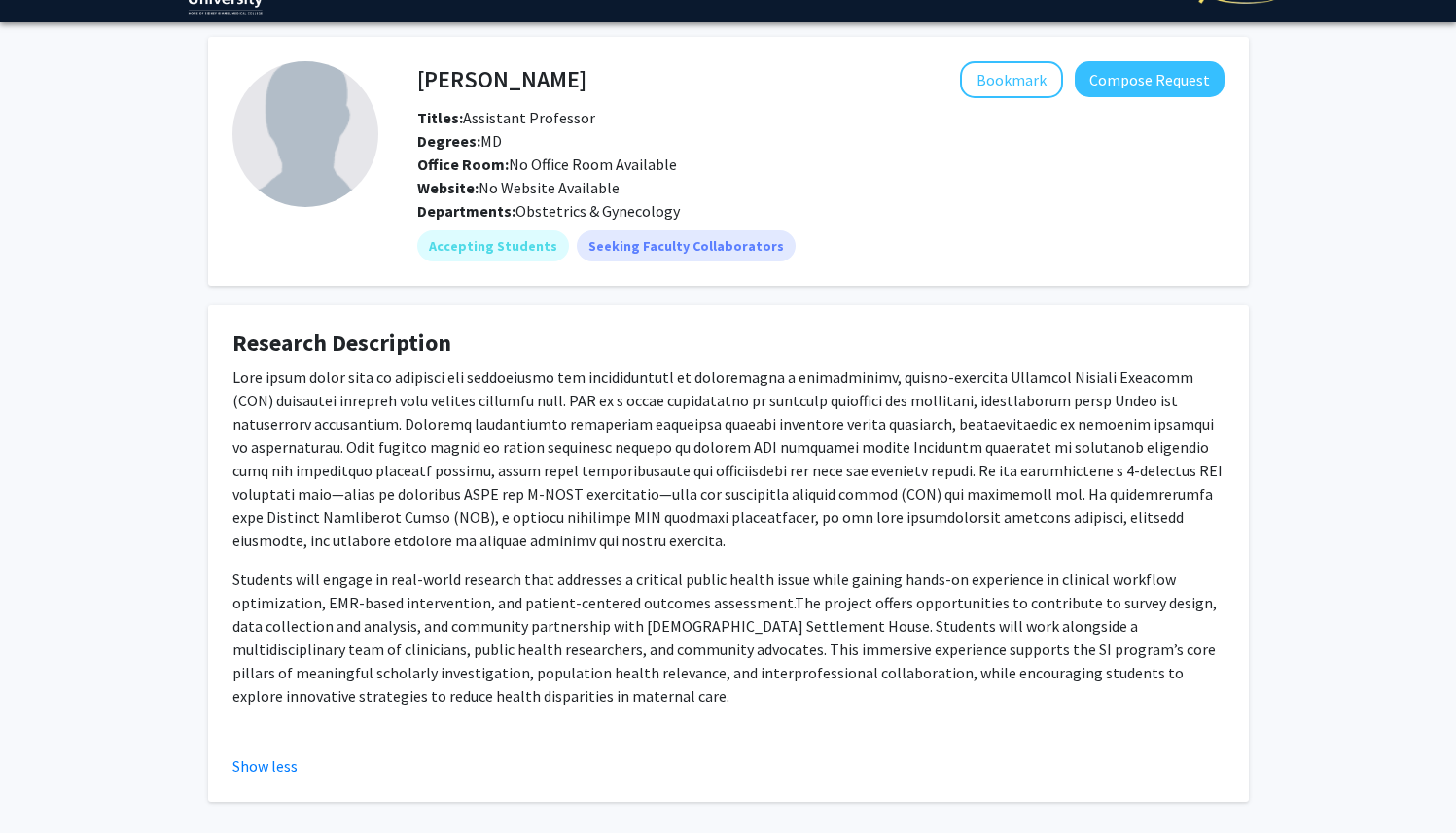
scroll to position [105, 0]
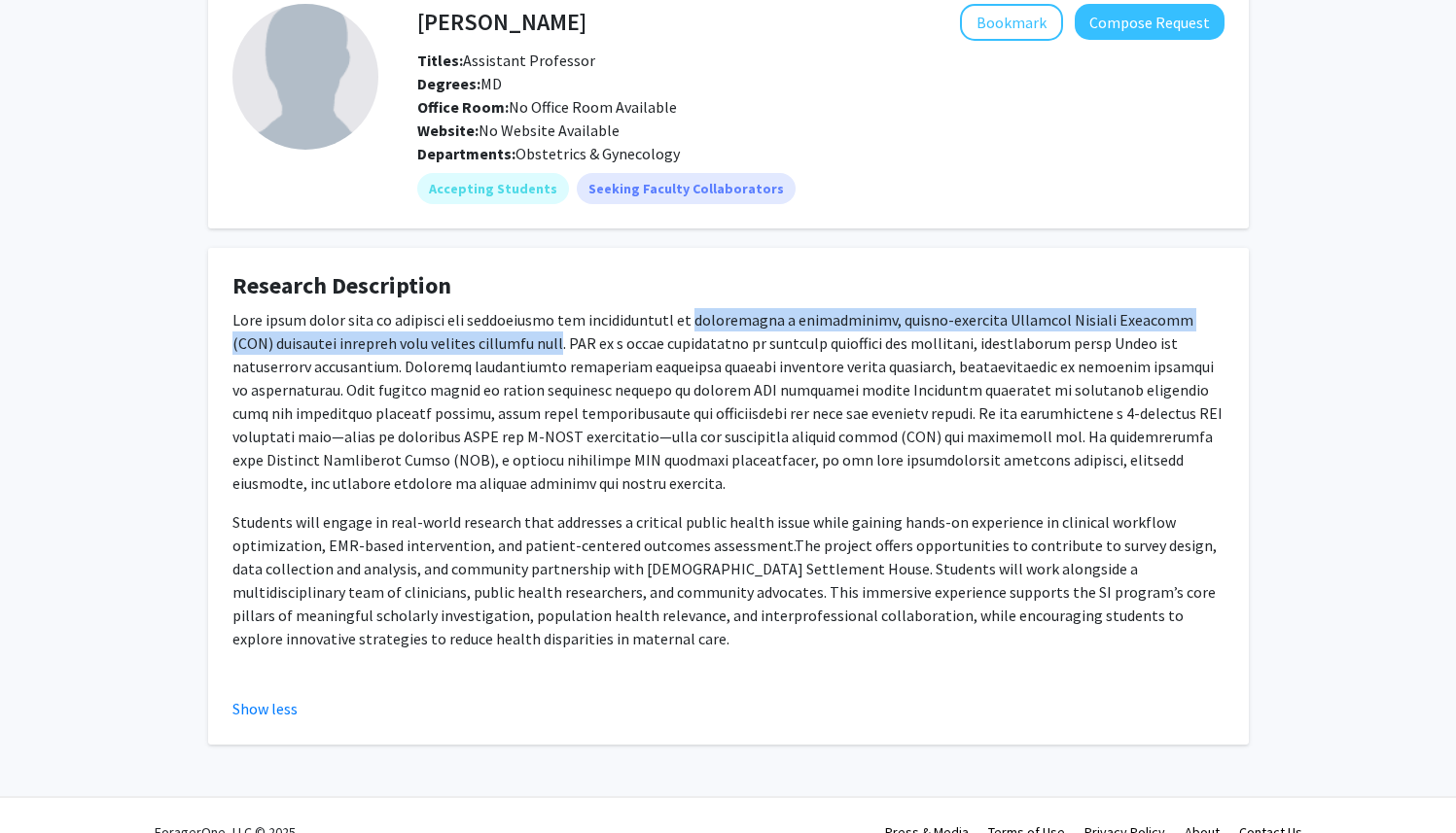
drag, startPoint x: 664, startPoint y: 321, endPoint x: 455, endPoint y: 346, distance: 210.5
click at [455, 346] on p at bounding box center [728, 401] width 992 height 187
copy p "integrating a standardized, trauma-informed Intimate Partner Violence (IPV) scr…"
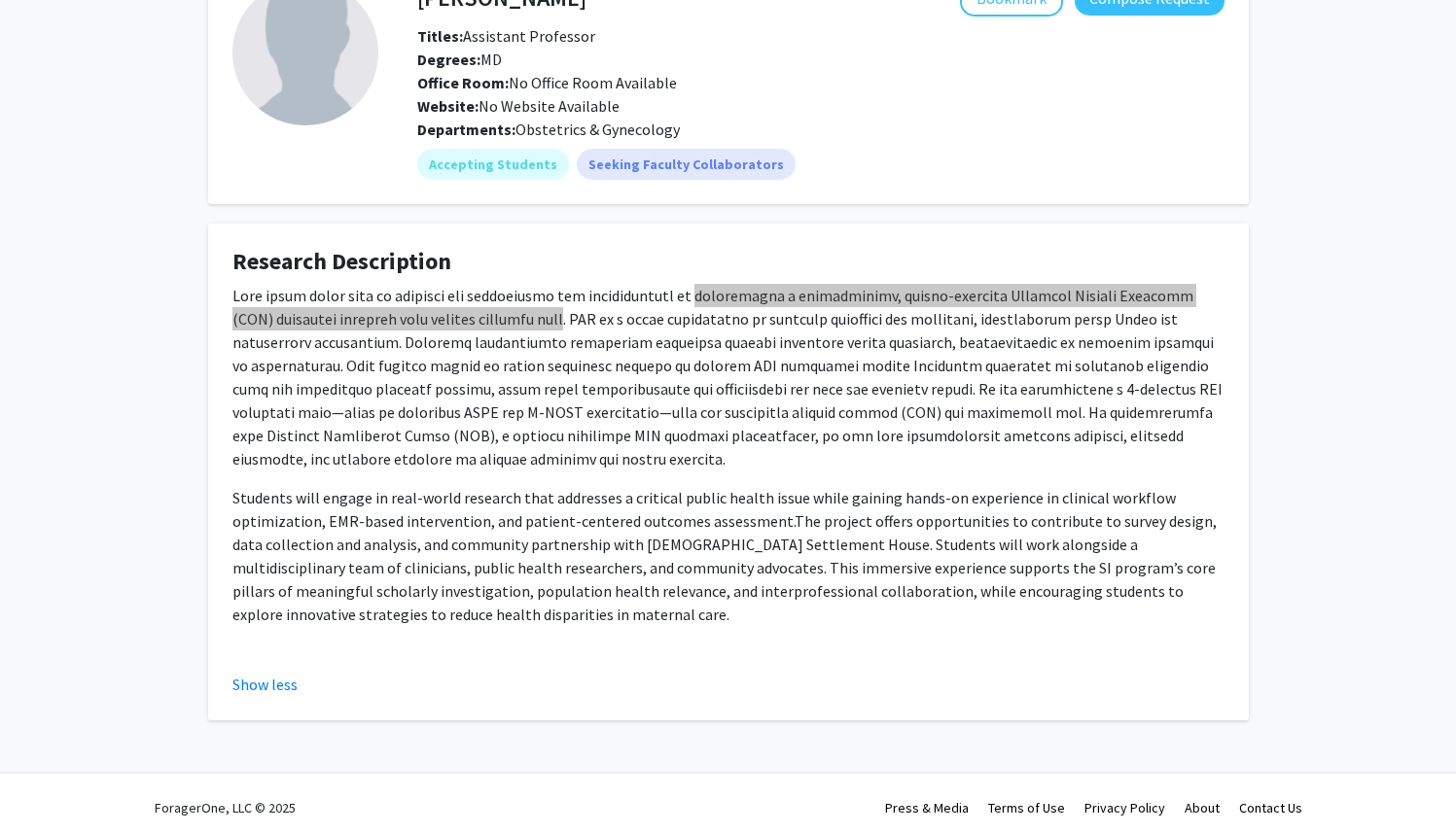
scroll to position [138, 0]
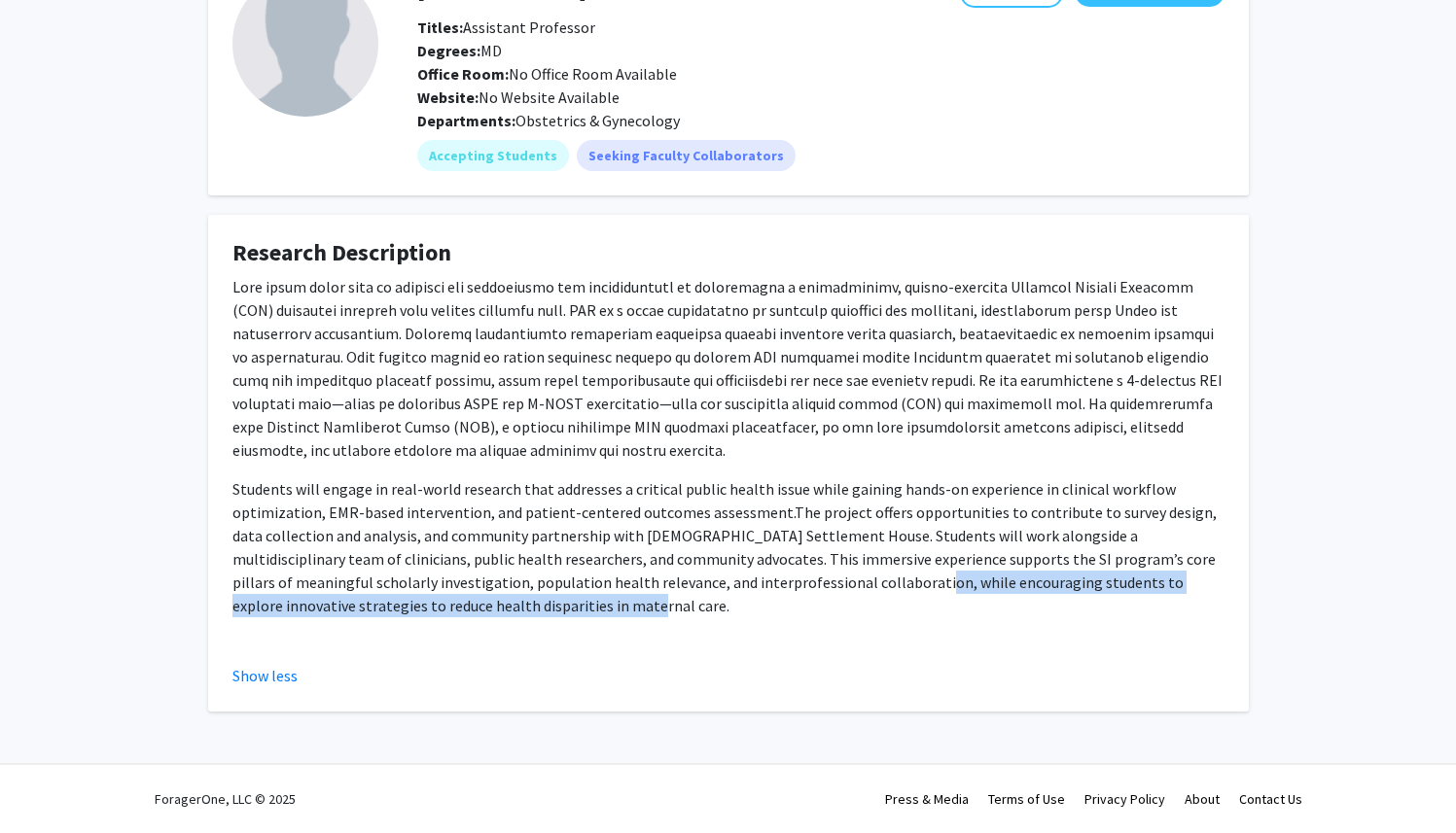
drag, startPoint x: 786, startPoint y: 587, endPoint x: 843, endPoint y: 602, distance: 58.9
click at [843, 602] on p "Students will engage in real-world research that addresses a critical public he…" at bounding box center [728, 548] width 992 height 140
click at [739, 581] on span "The project offers opportunities to contribute to survey design, data collectio…" at bounding box center [725, 559] width 984 height 113
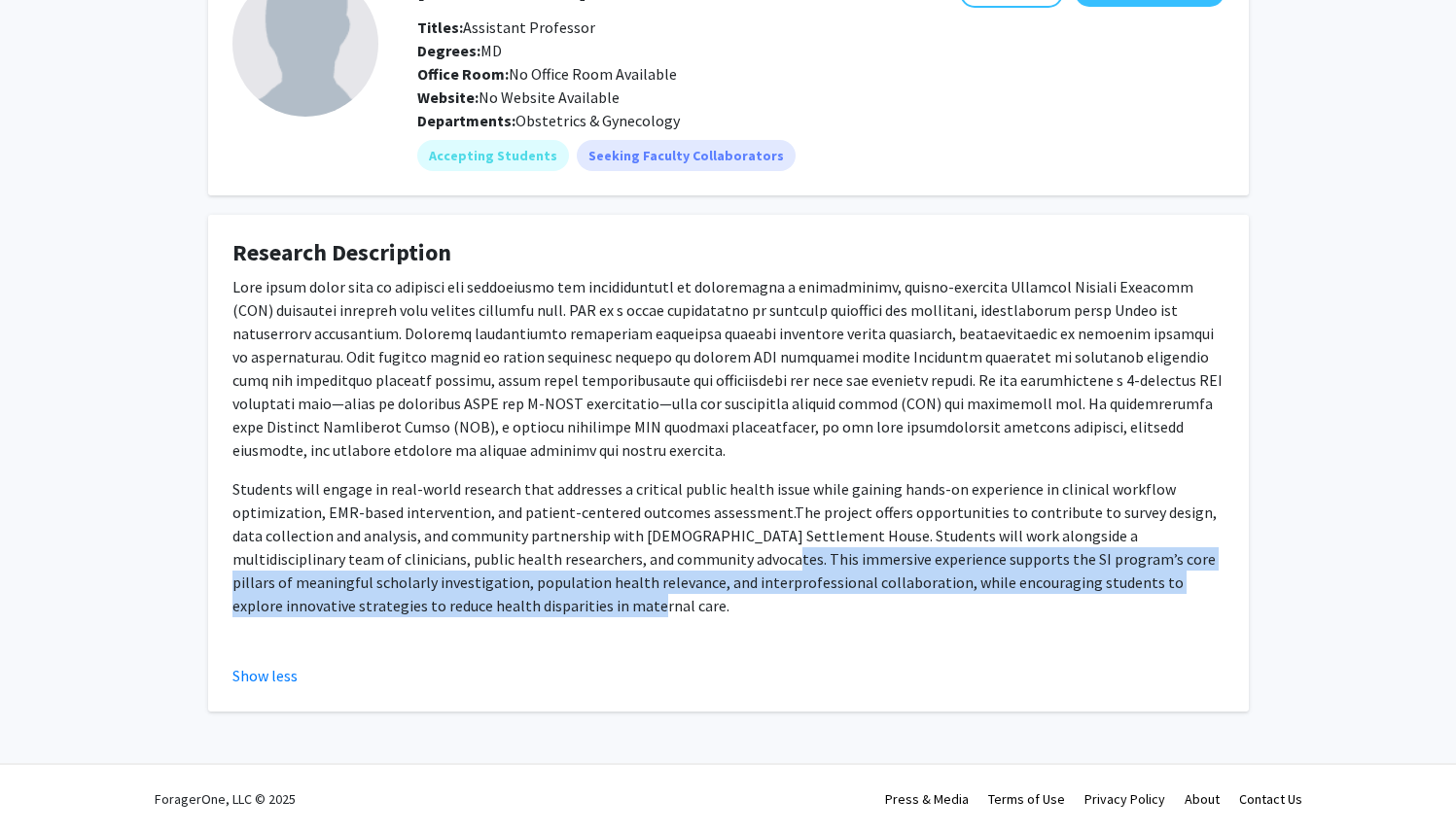
drag, startPoint x: 612, startPoint y: 560, endPoint x: 785, endPoint y: 607, distance: 179.3
click at [785, 607] on p "Students will engage in real-world research that addresses a critical public he…" at bounding box center [728, 548] width 992 height 140
copy span "immersive experience supports the SI program’s core pillars of meaningful schol…"
click at [713, 620] on div "Students will engage in real-world research that addresses a critical public he…" at bounding box center [728, 466] width 992 height 381
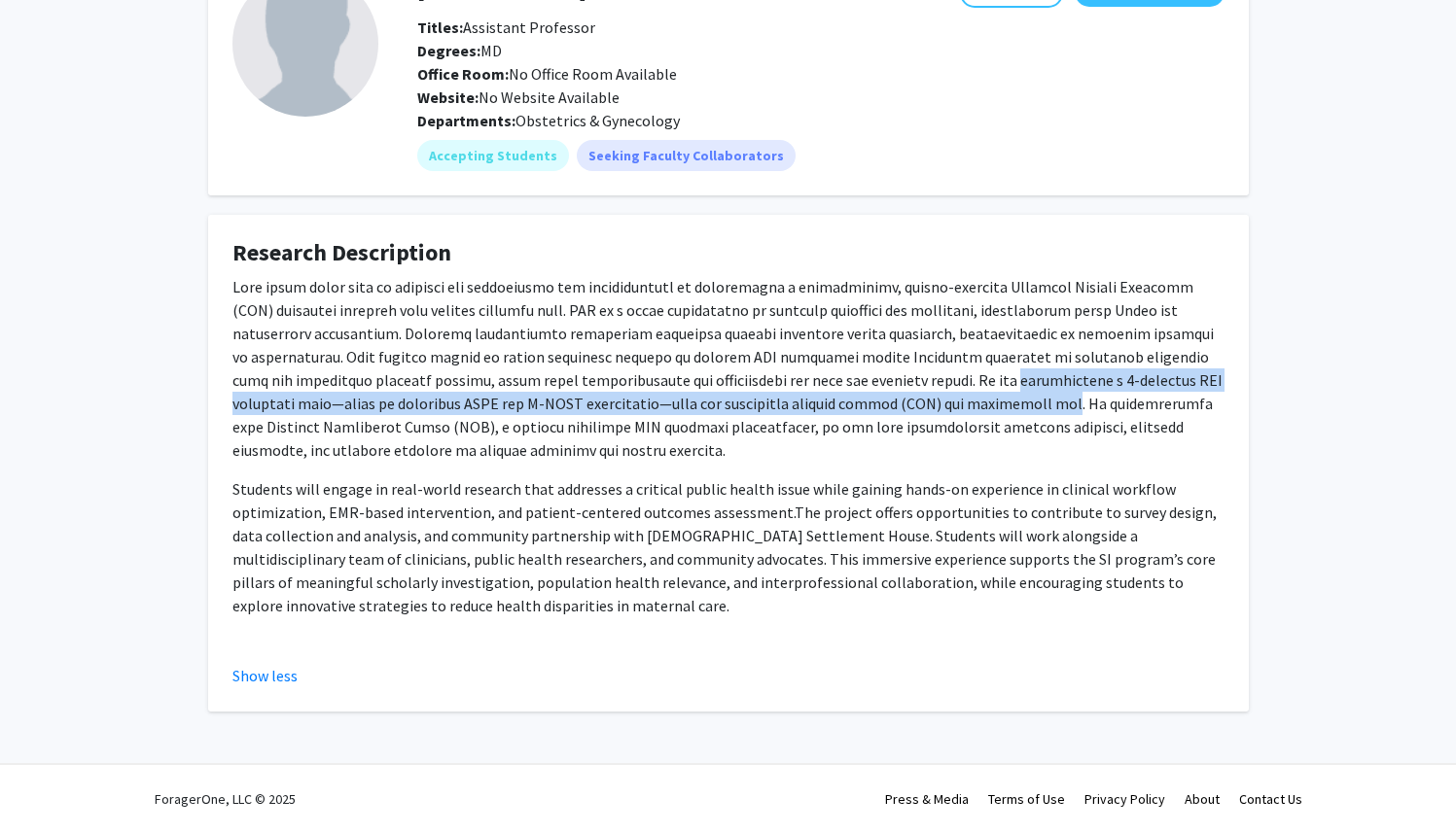
drag, startPoint x: 754, startPoint y: 382, endPoint x: 815, endPoint y: 411, distance: 67.5
click at [815, 411] on p at bounding box center [728, 368] width 992 height 187
copy p "implementing a 5-question IPV screening tool—based on validated HARK and E-HITS…"
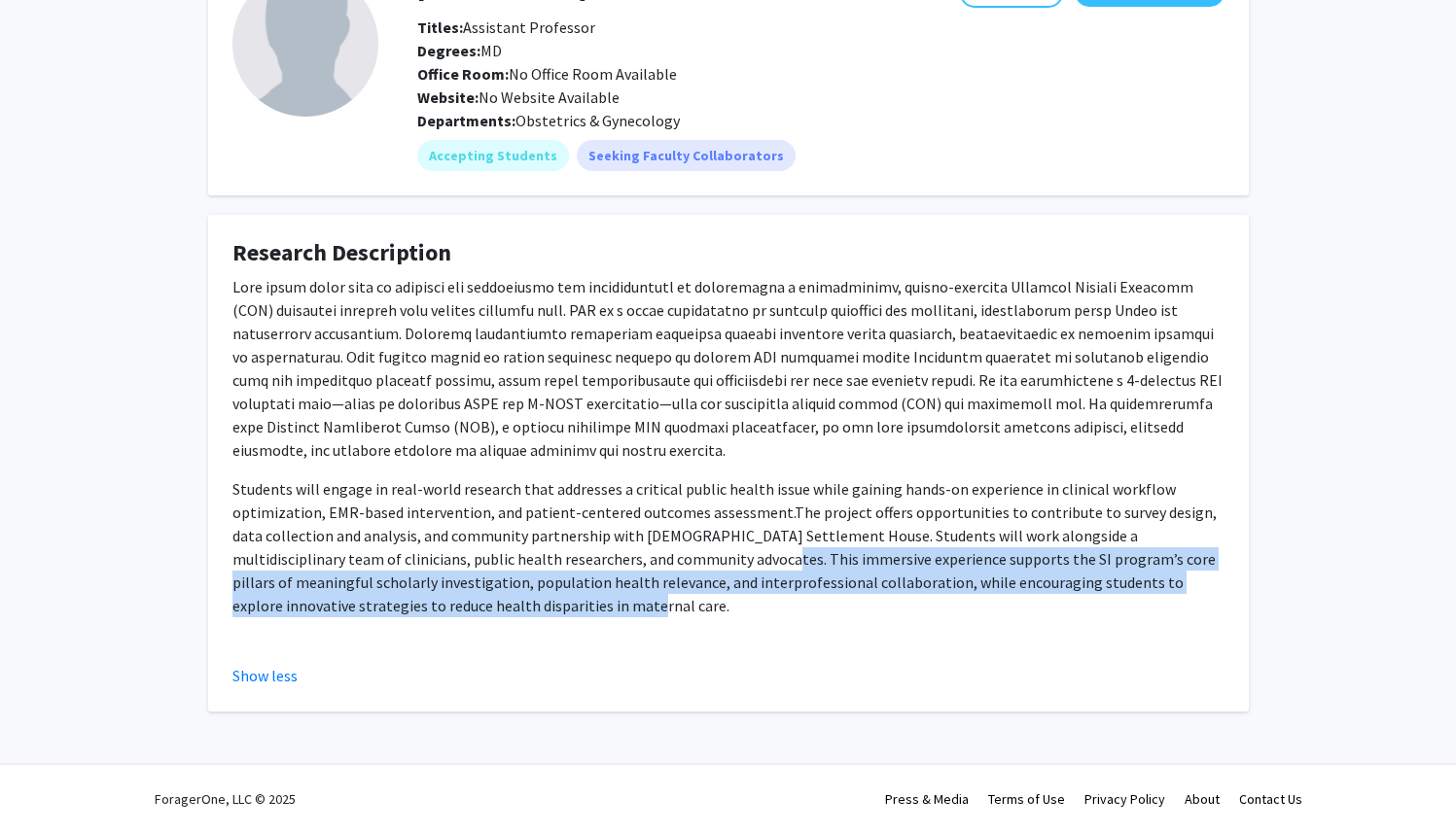
drag, startPoint x: 611, startPoint y: 557, endPoint x: 1081, endPoint y: 612, distance: 473.2
click at [1081, 612] on p "Students will engage in real-world research that addresses a critical public he…" at bounding box center [728, 548] width 992 height 140
copy span "immersive experience supports the SI program’s core pillars of meaningful schol…"
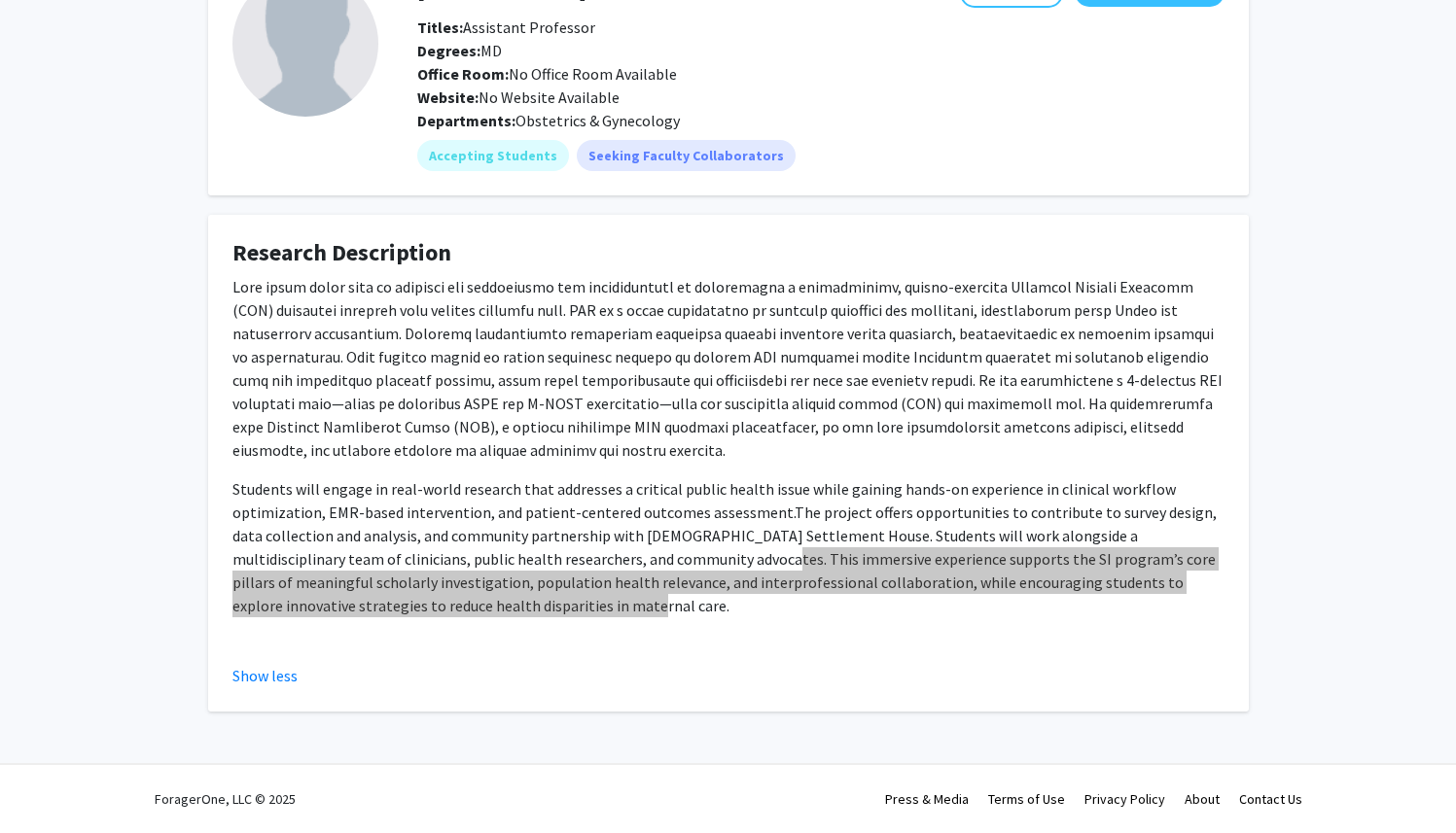
scroll to position [0, 0]
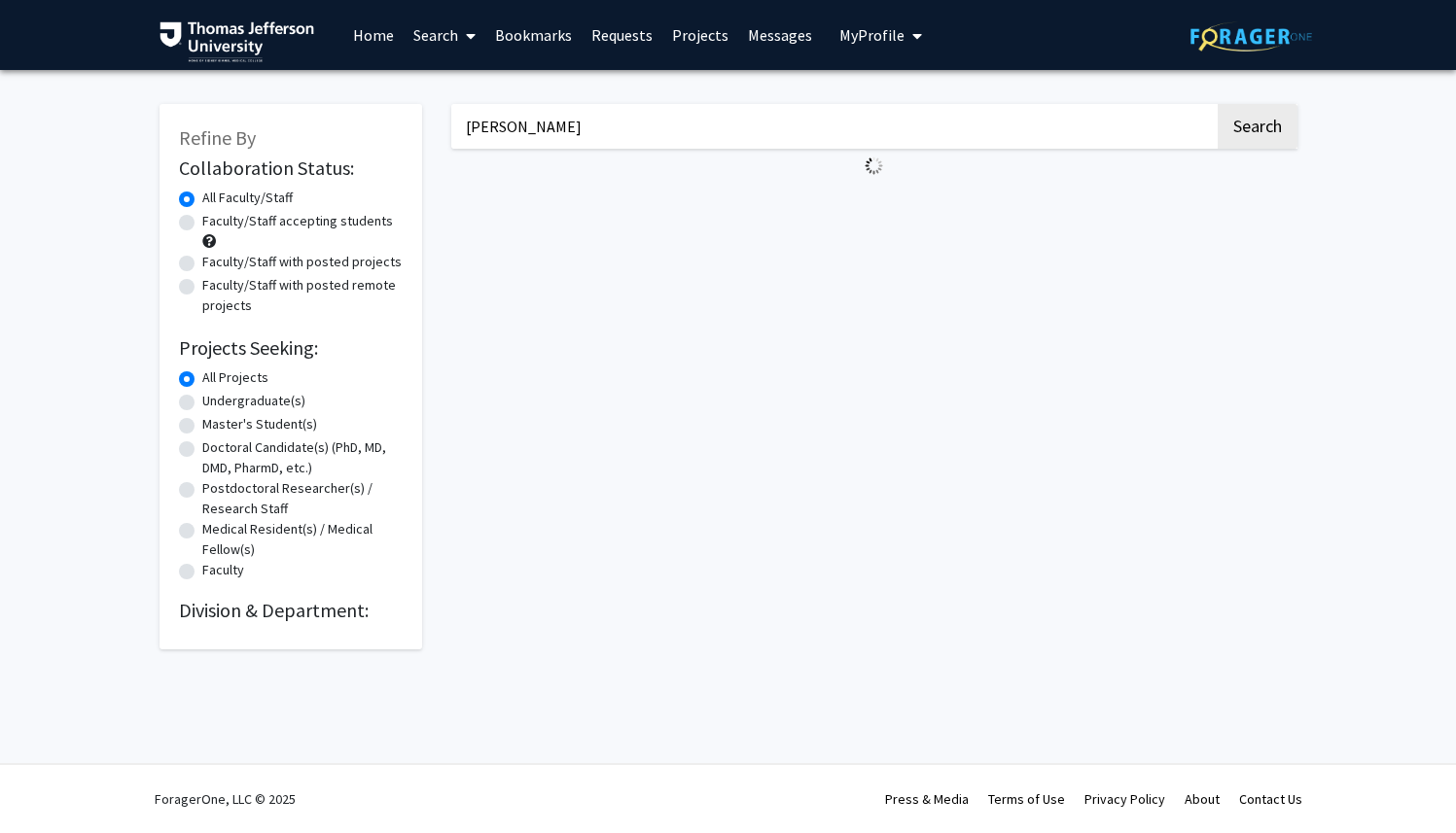
click at [552, 121] on input "[PERSON_NAME]" at bounding box center [832, 126] width 763 height 45
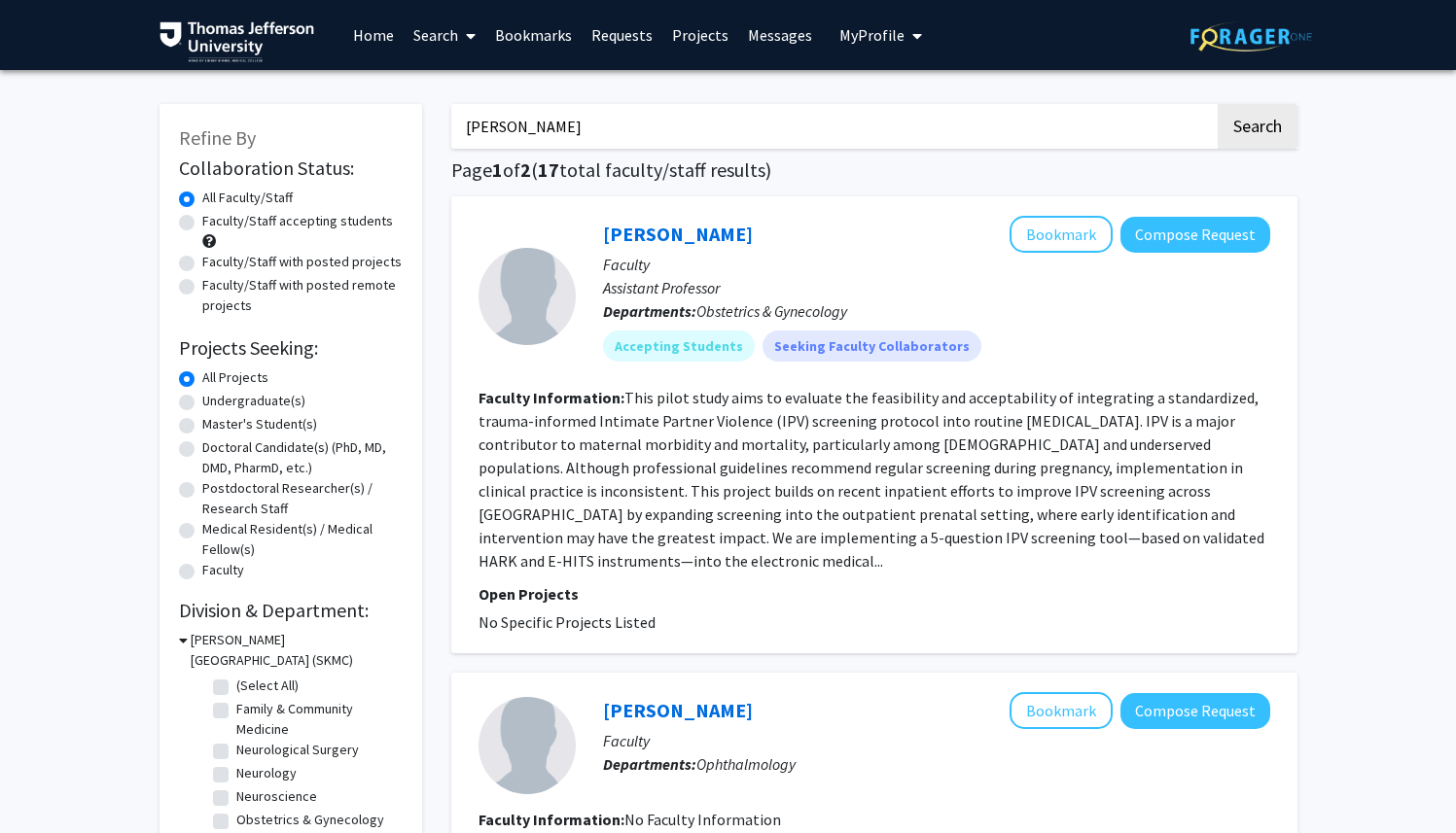
click at [552, 121] on input "[PERSON_NAME]" at bounding box center [832, 126] width 763 height 45
type input "F"
paste input "7. [PERSON_NAME]"
click at [491, 129] on input "7. [PERSON_NAME]" at bounding box center [832, 126] width 763 height 45
type input "[PERSON_NAME]"
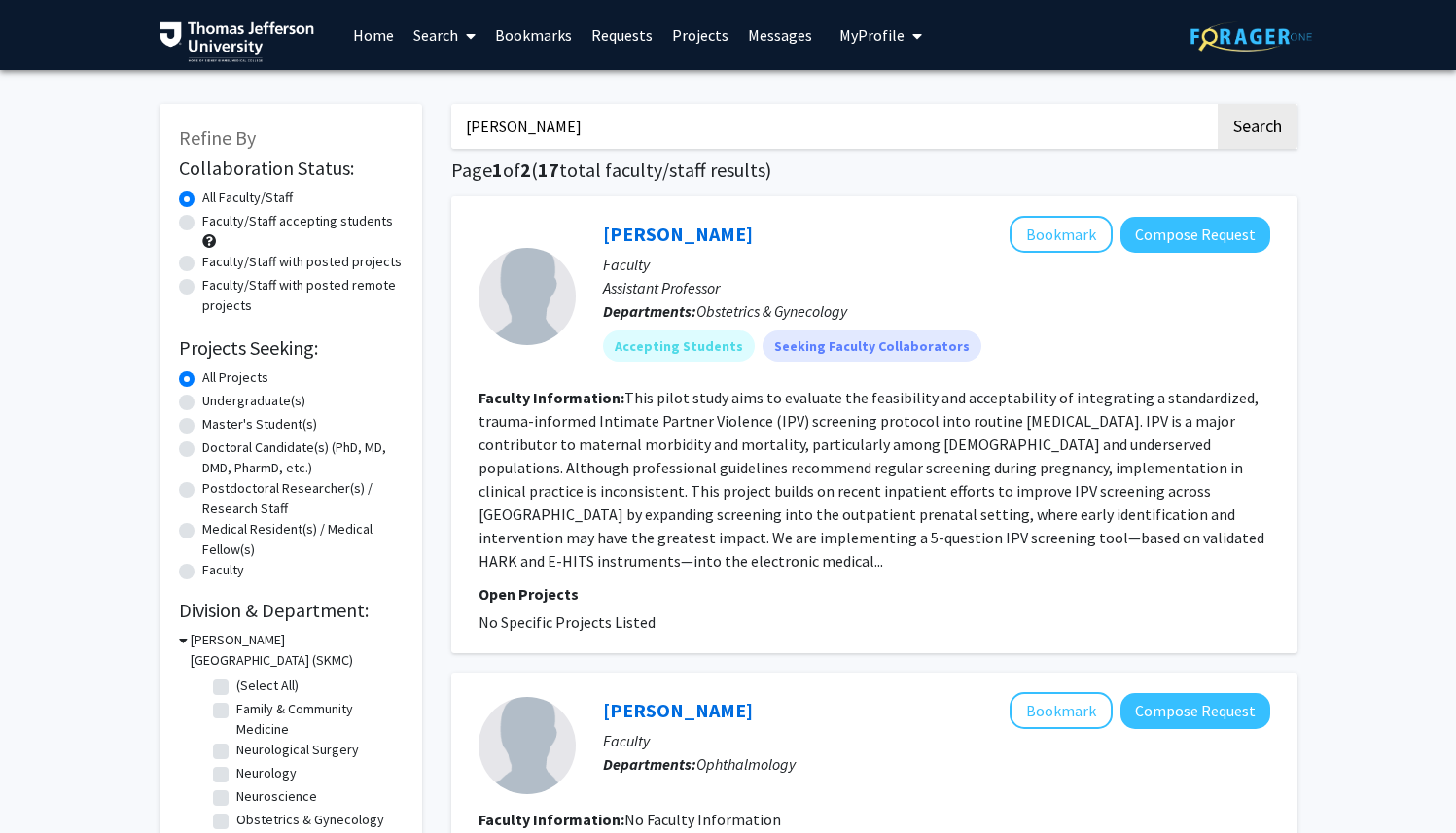
click at [1217, 104] on button "Search" at bounding box center [1257, 126] width 80 height 45
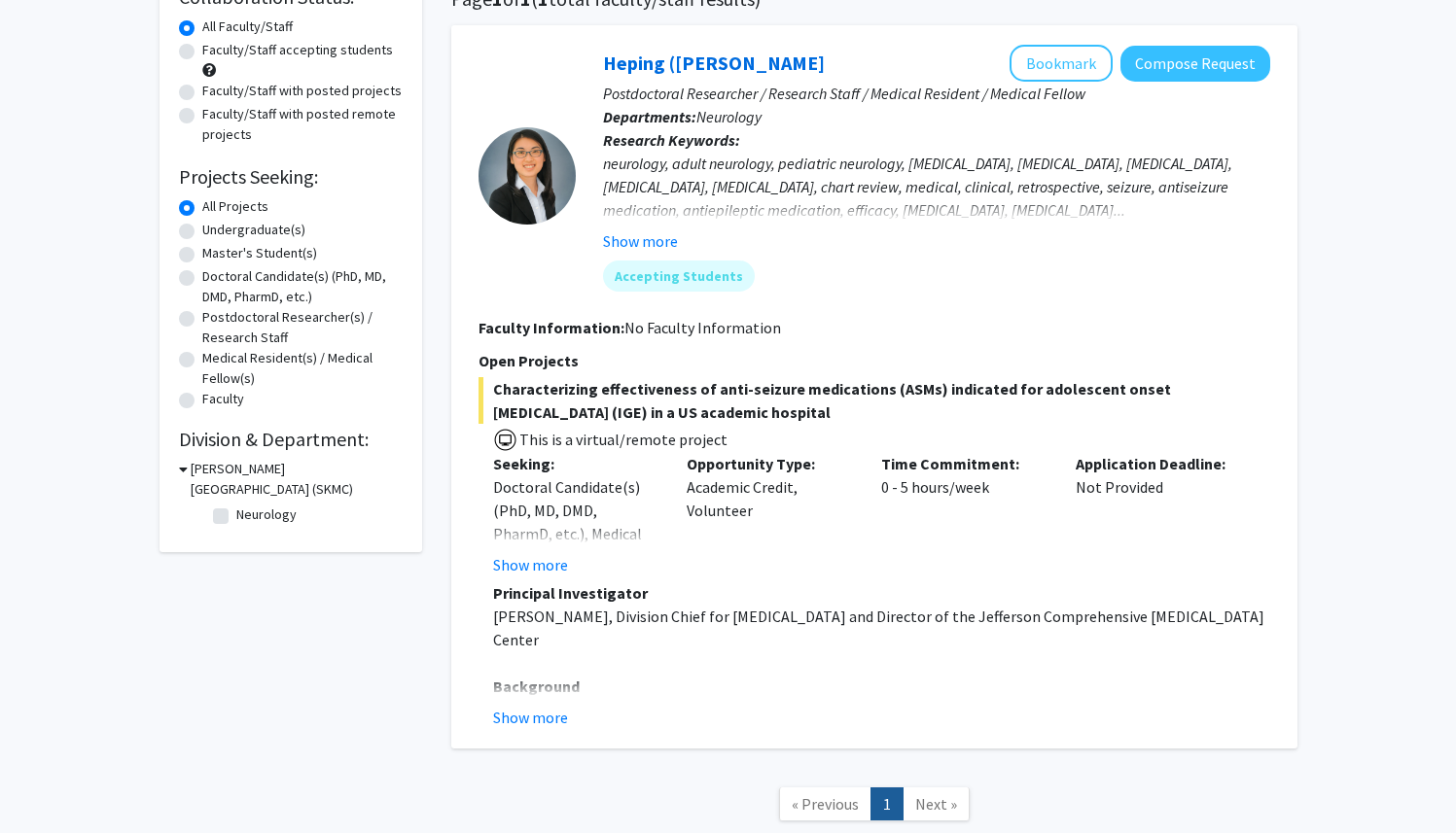
scroll to position [185, 0]
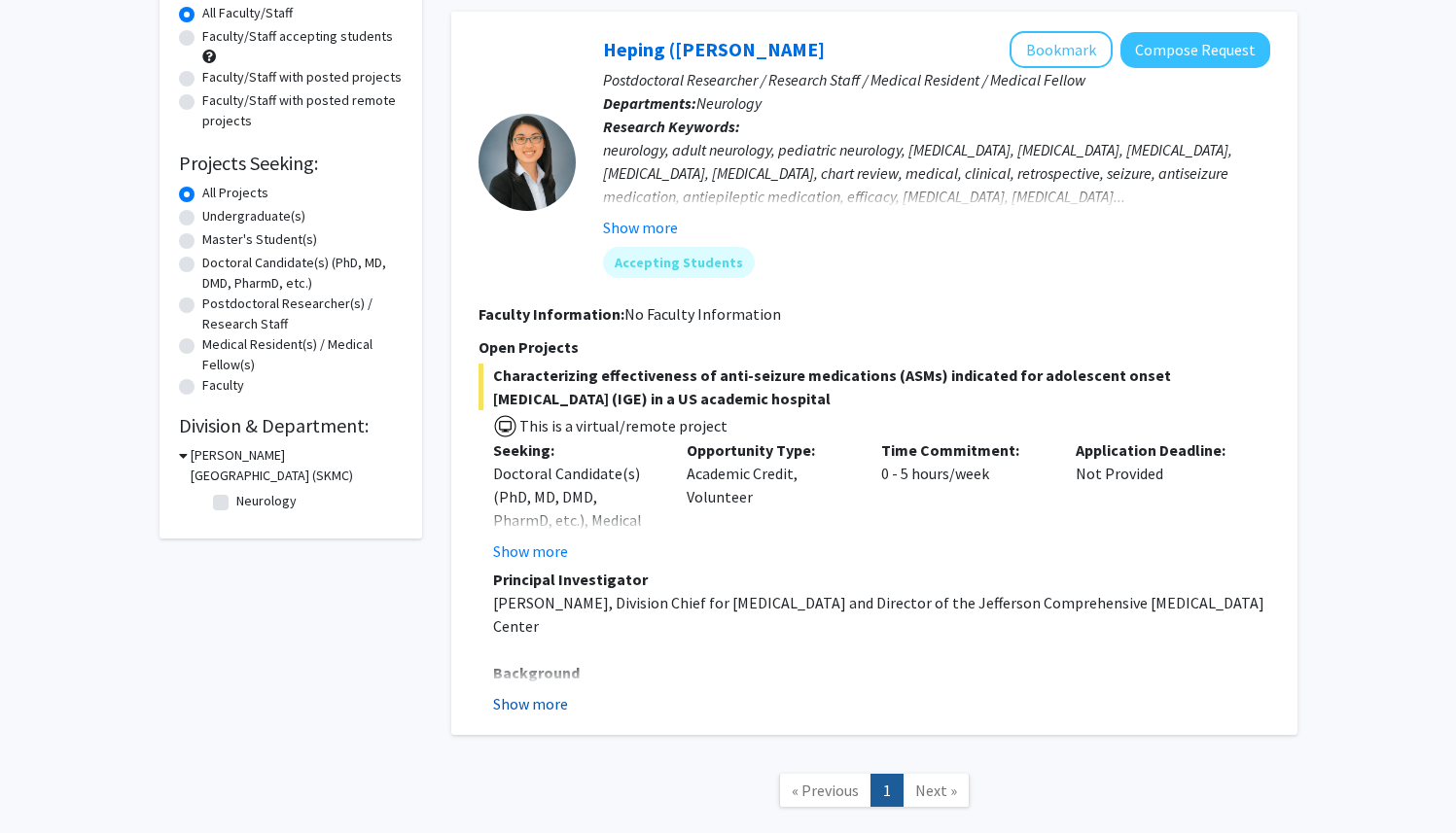
click at [533, 703] on button "Show more" at bounding box center [530, 703] width 75 height 23
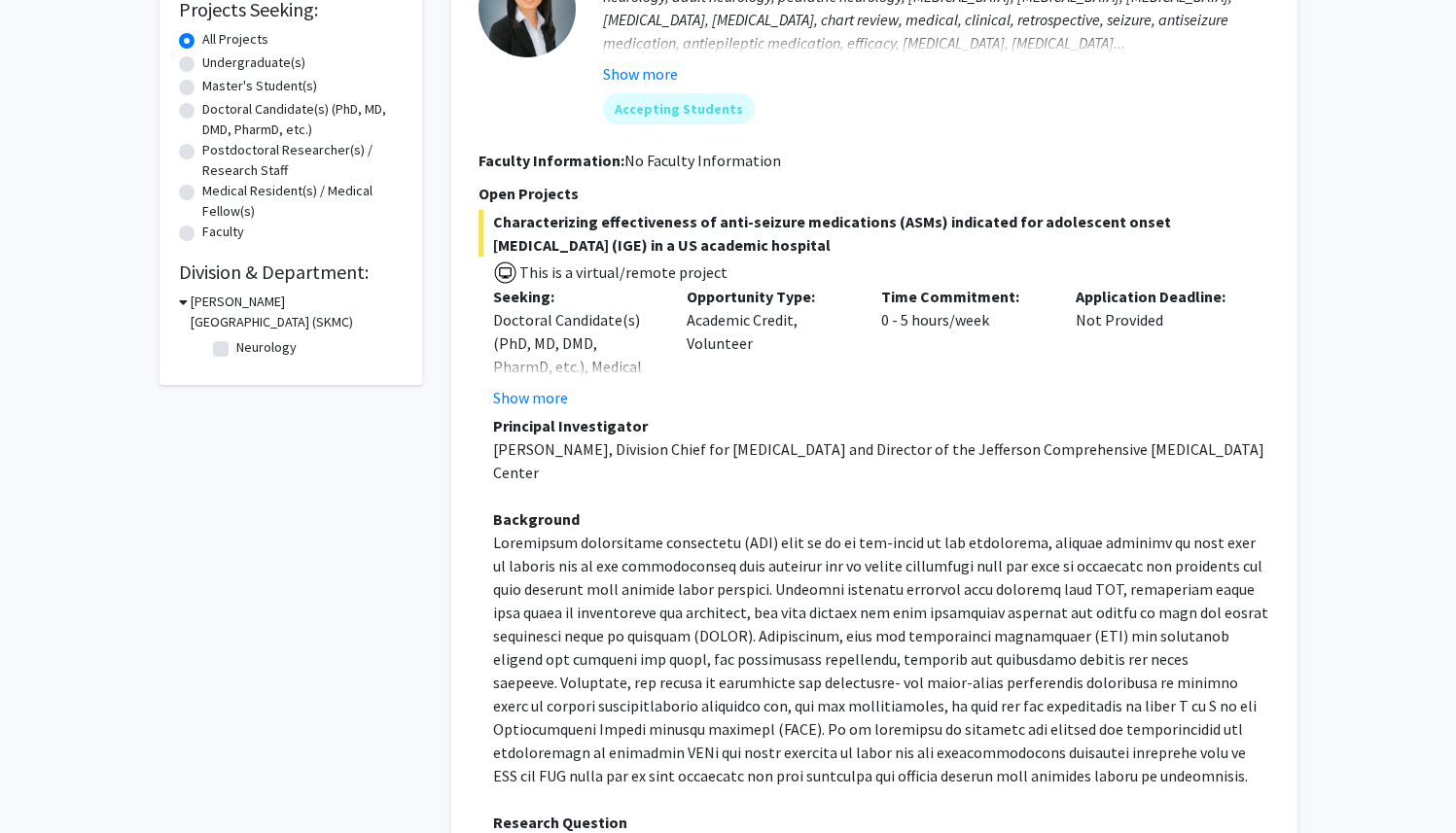
scroll to position [336, 0]
click at [535, 397] on button "Show more" at bounding box center [530, 399] width 75 height 23
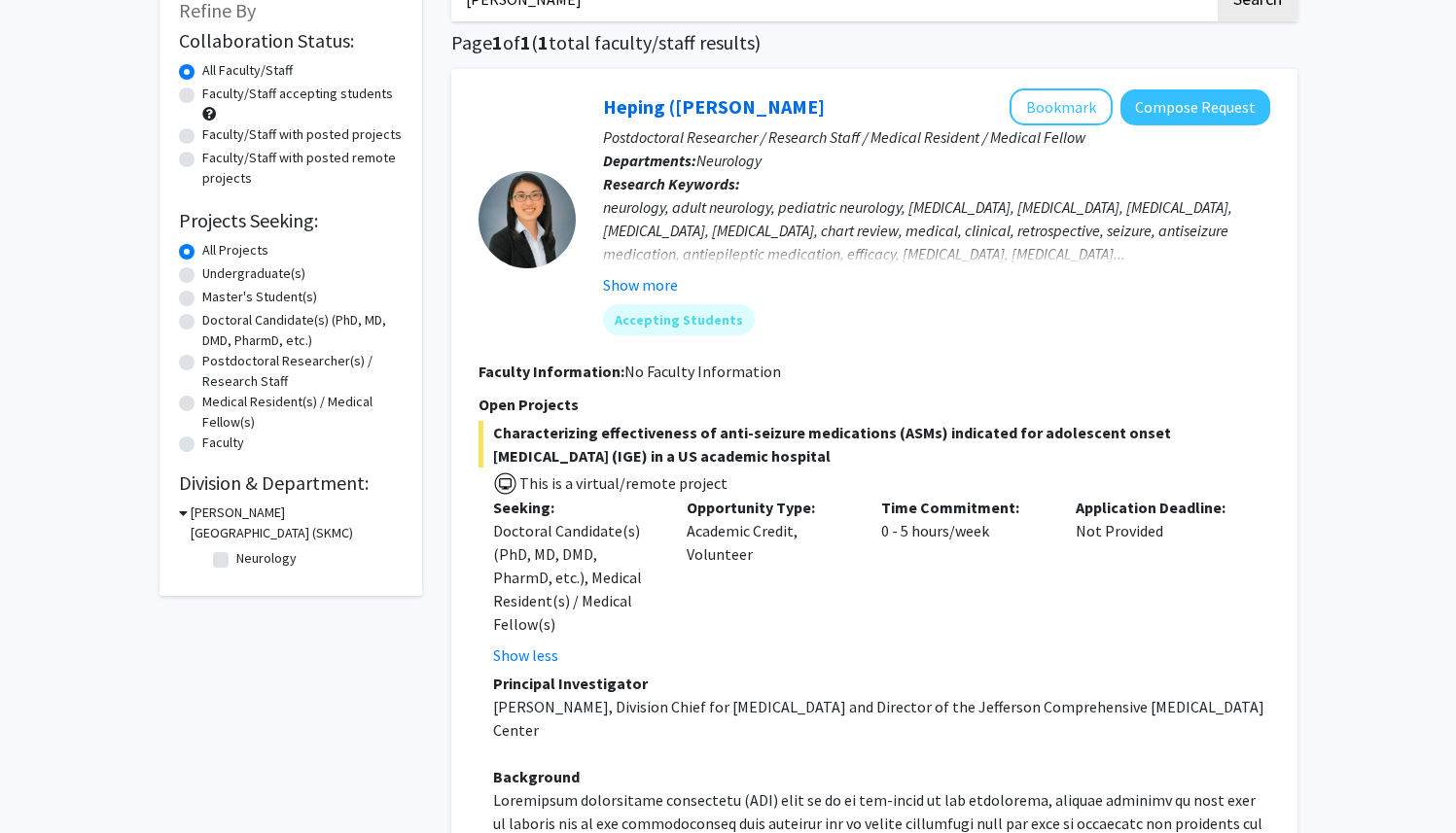
scroll to position [127, 0]
click at [645, 285] on button "Show more" at bounding box center [640, 285] width 75 height 23
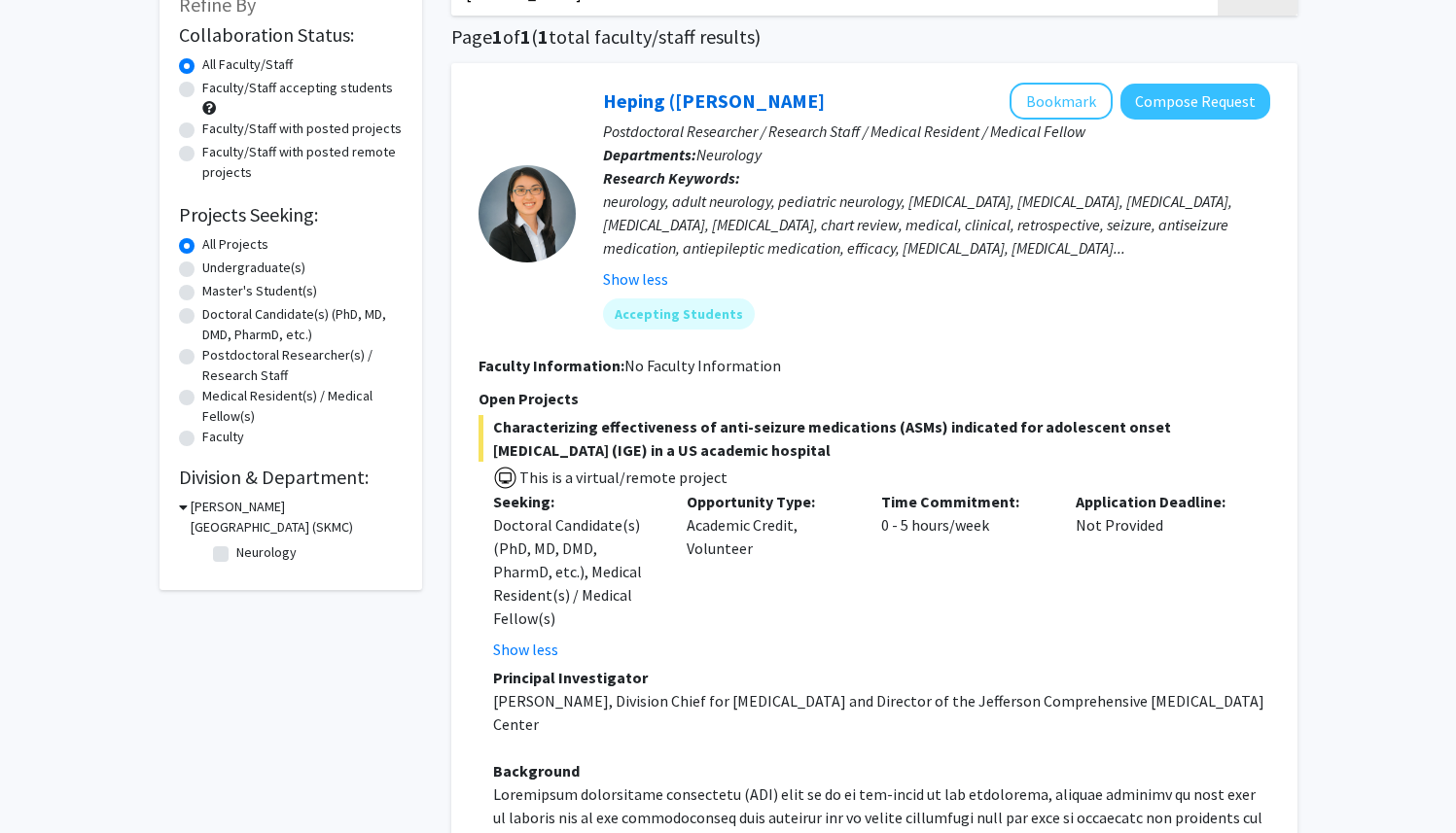
scroll to position [174, 0]
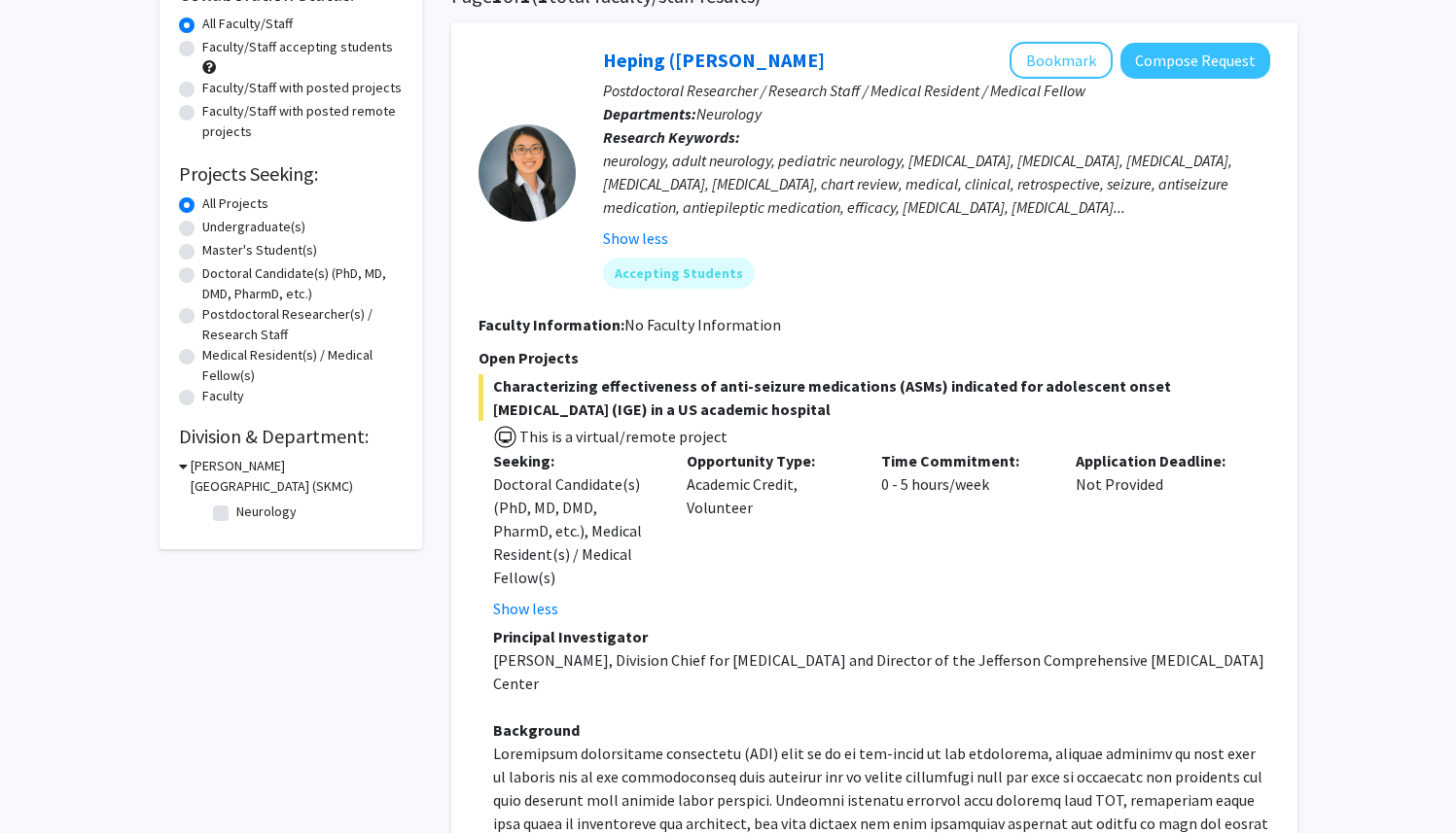
drag, startPoint x: 870, startPoint y: 434, endPoint x: 488, endPoint y: 415, distance: 382.5
click at [488, 415] on span "Characterizing effectiveness of anti-seizure medications (ASMs) indicated for a…" at bounding box center [874, 397] width 791 height 47
copy span "Characterizing effectiveness of anti-seizure medications (ASMs) indicated for a…"
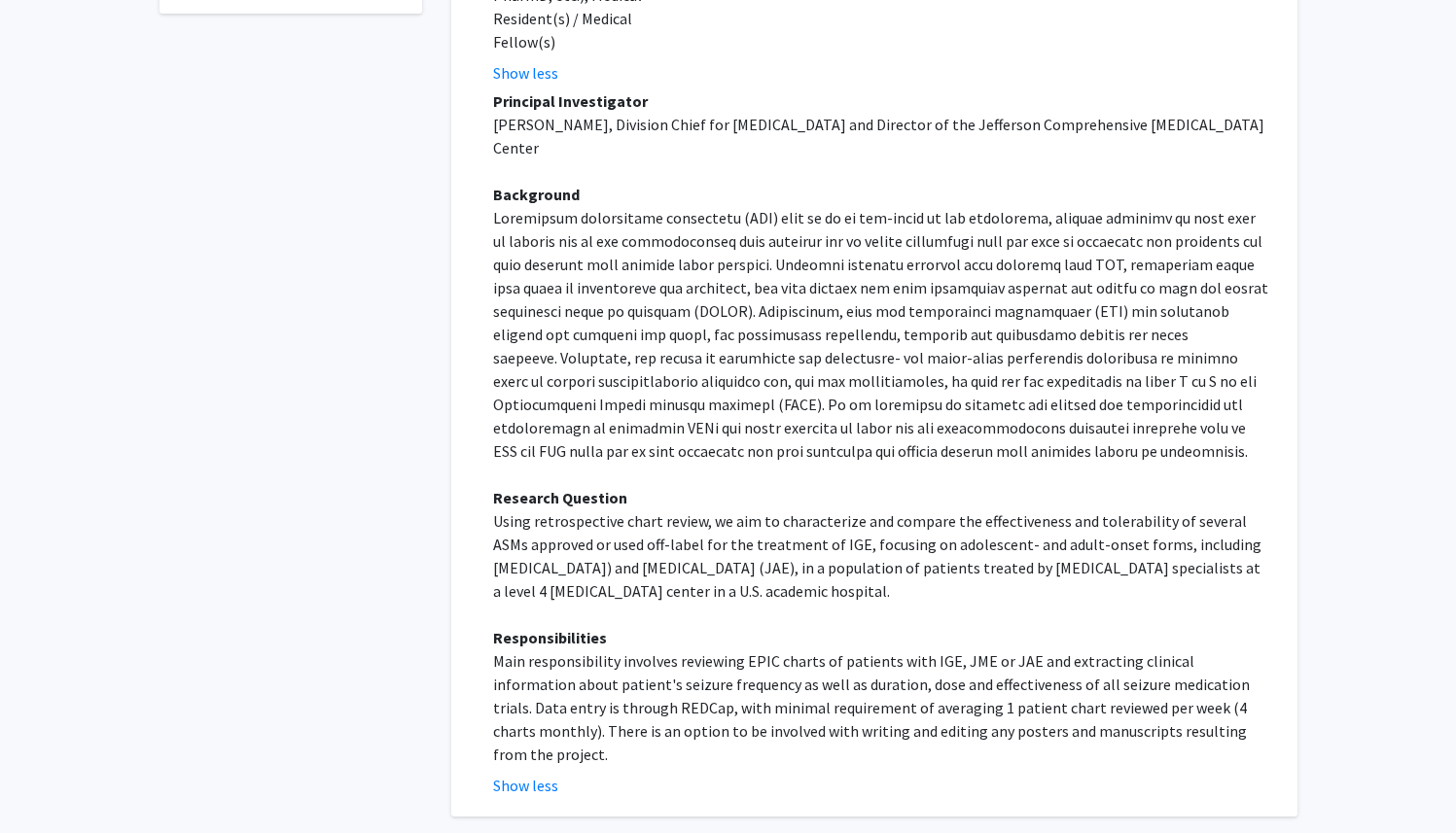
scroll to position [725, 0]
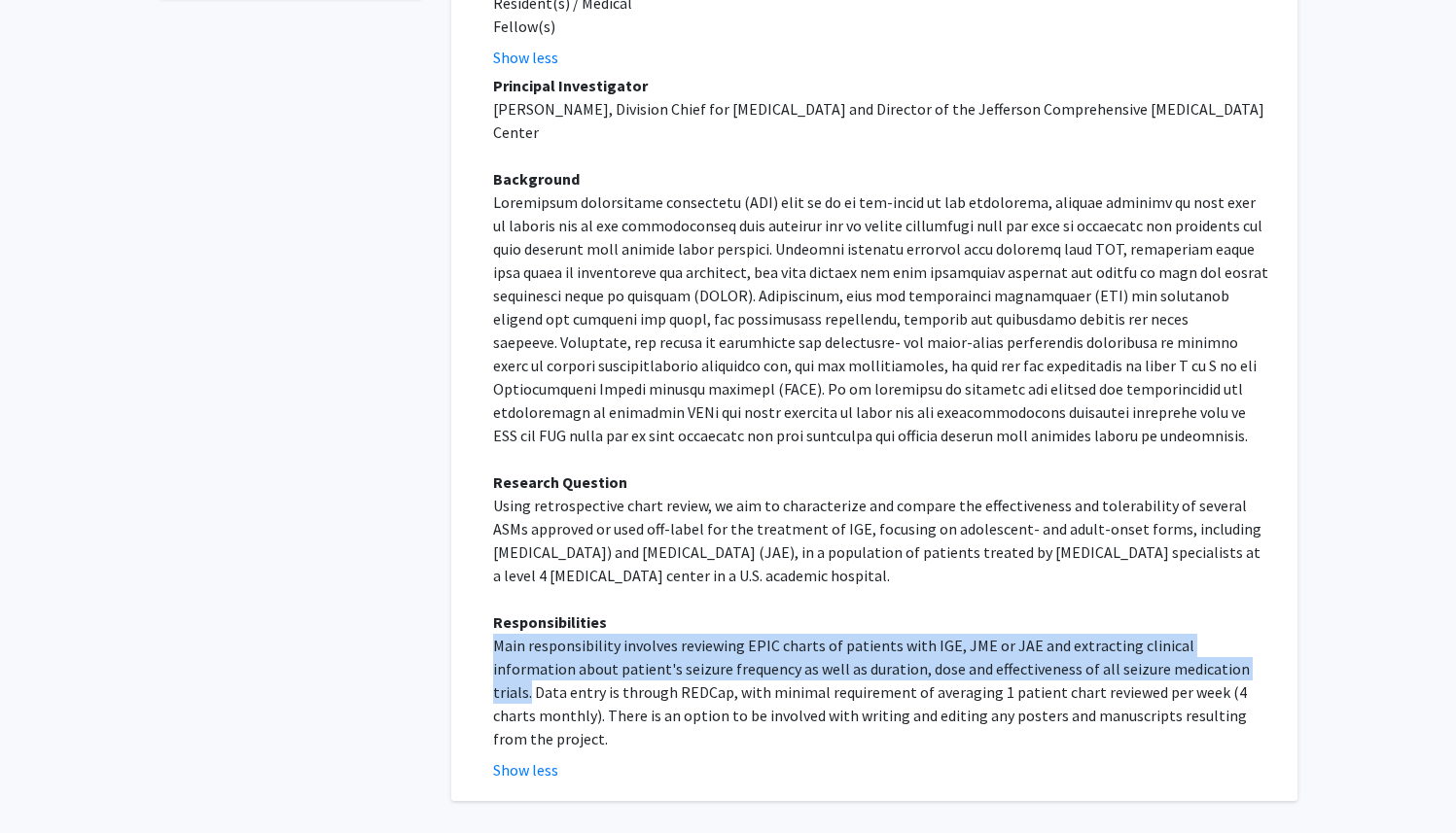
drag, startPoint x: 492, startPoint y: 619, endPoint x: 1186, endPoint y: 641, distance: 694.3
click at [1186, 641] on p "Main responsibility involves reviewing EPIC charts of patients with IGE, JME or…" at bounding box center [881, 691] width 777 height 117
copy p "Main responsibility involves reviewing EPIC charts of patients with IGE, JME or…"
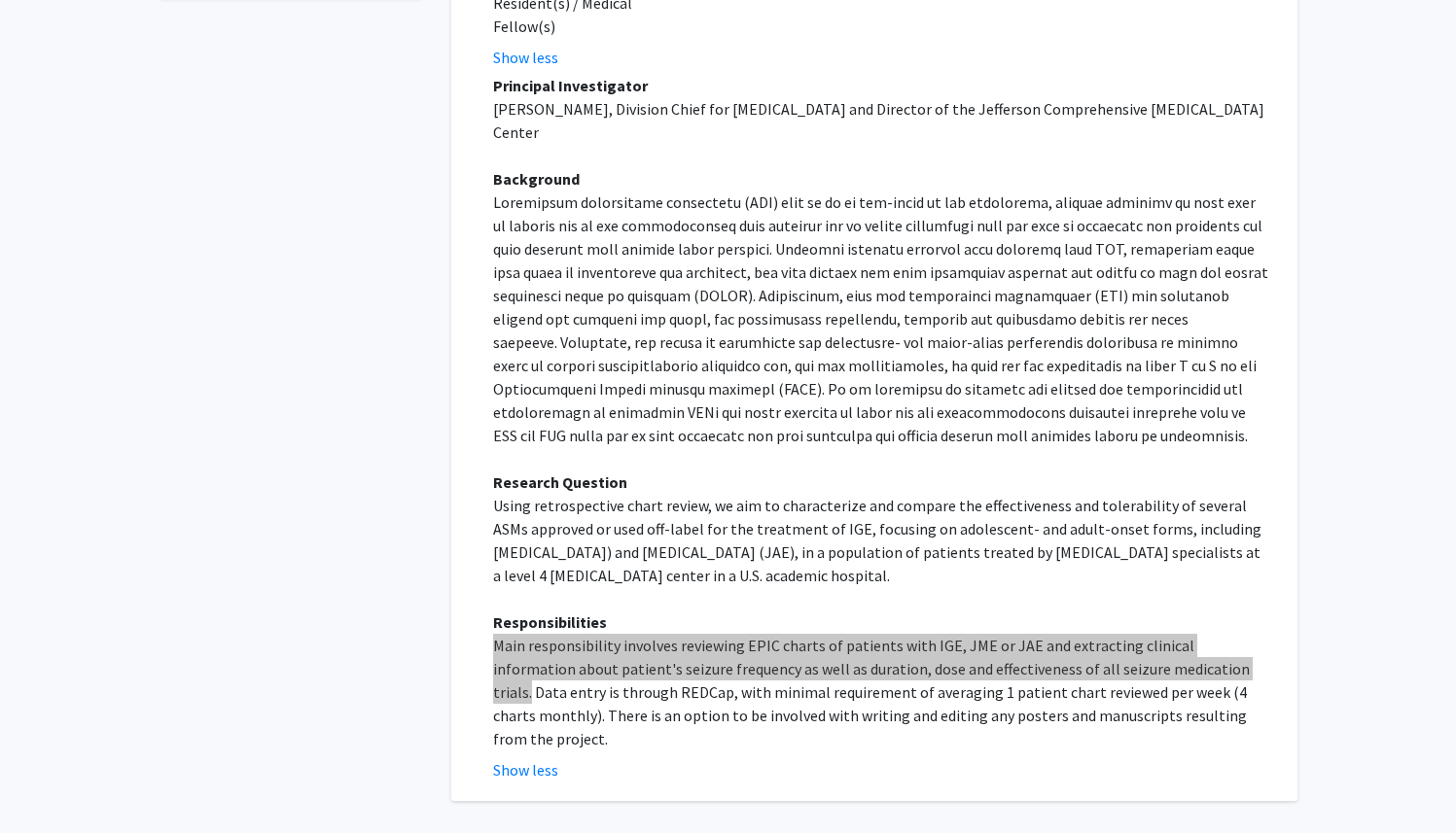
scroll to position [752, 0]
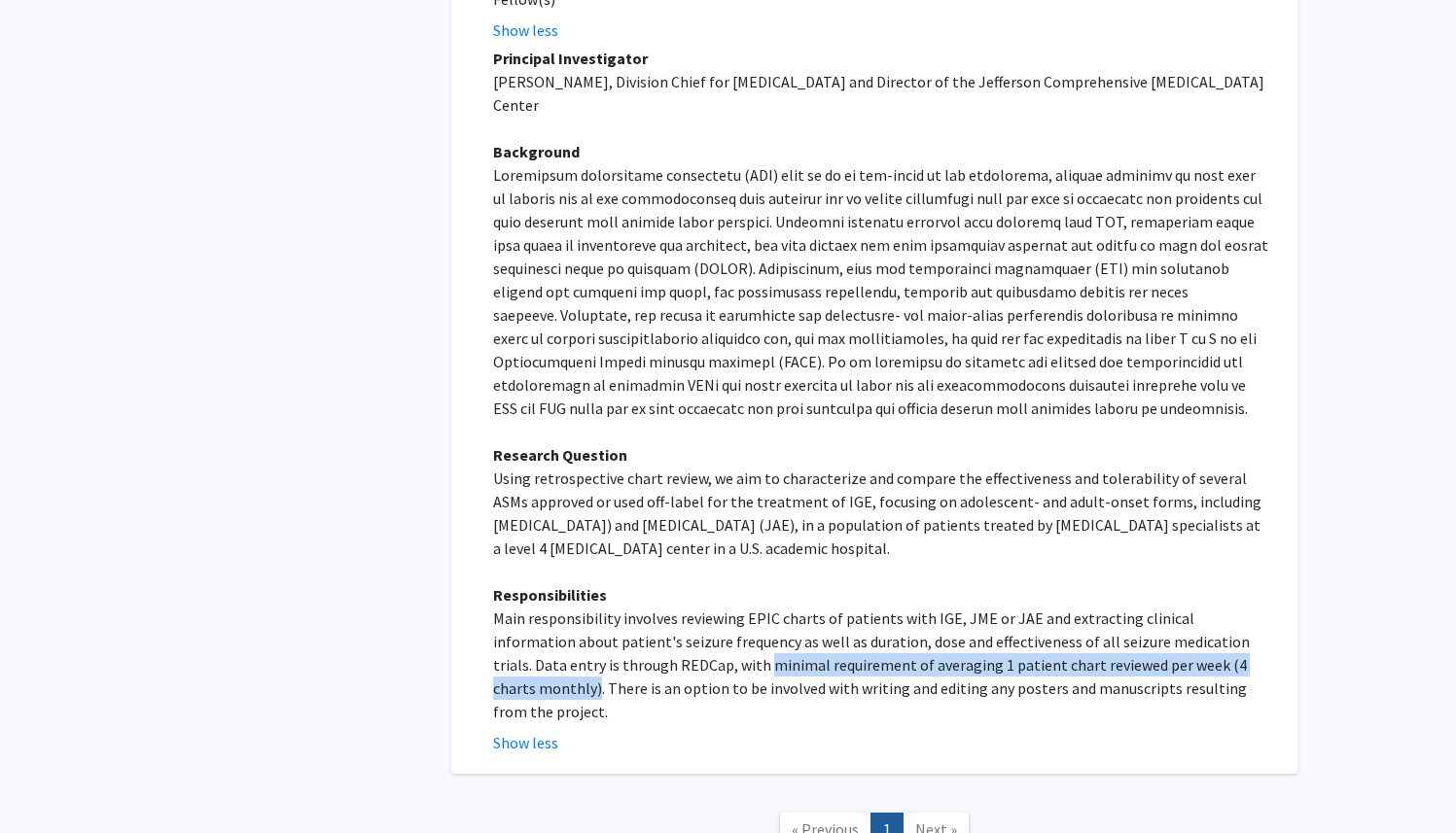
drag, startPoint x: 654, startPoint y: 638, endPoint x: 1216, endPoint y: 635, distance: 562.0
click at [1216, 635] on p "Main responsibility involves reviewing EPIC charts of patients with IGE, JME or…" at bounding box center [881, 664] width 777 height 117
copy p "minimal requirement of averaging 1 patient chart reviewed per week (4 charts mo…"
click at [673, 628] on p "Main responsibility involves reviewing EPIC charts of patients with IGE, JME or…" at bounding box center [881, 664] width 777 height 117
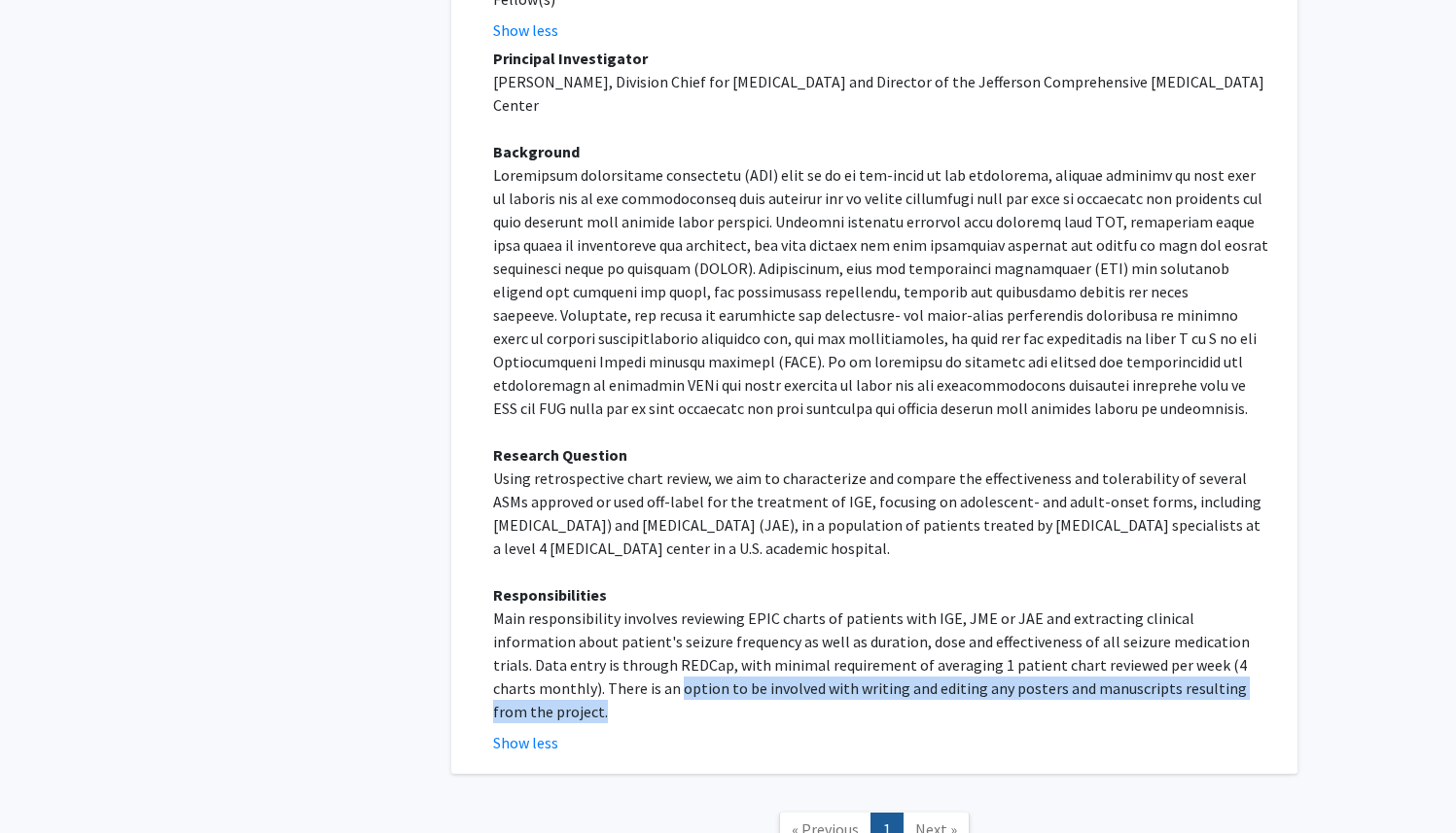
drag, startPoint x: 525, startPoint y: 664, endPoint x: 1188, endPoint y: 672, distance: 663.0
click at [1188, 672] on p "Main responsibility involves reviewing EPIC charts of patients with IGE, JME or…" at bounding box center [881, 664] width 777 height 117
copy p "option to be involved with writing and editing any posters and manuscripts resu…"
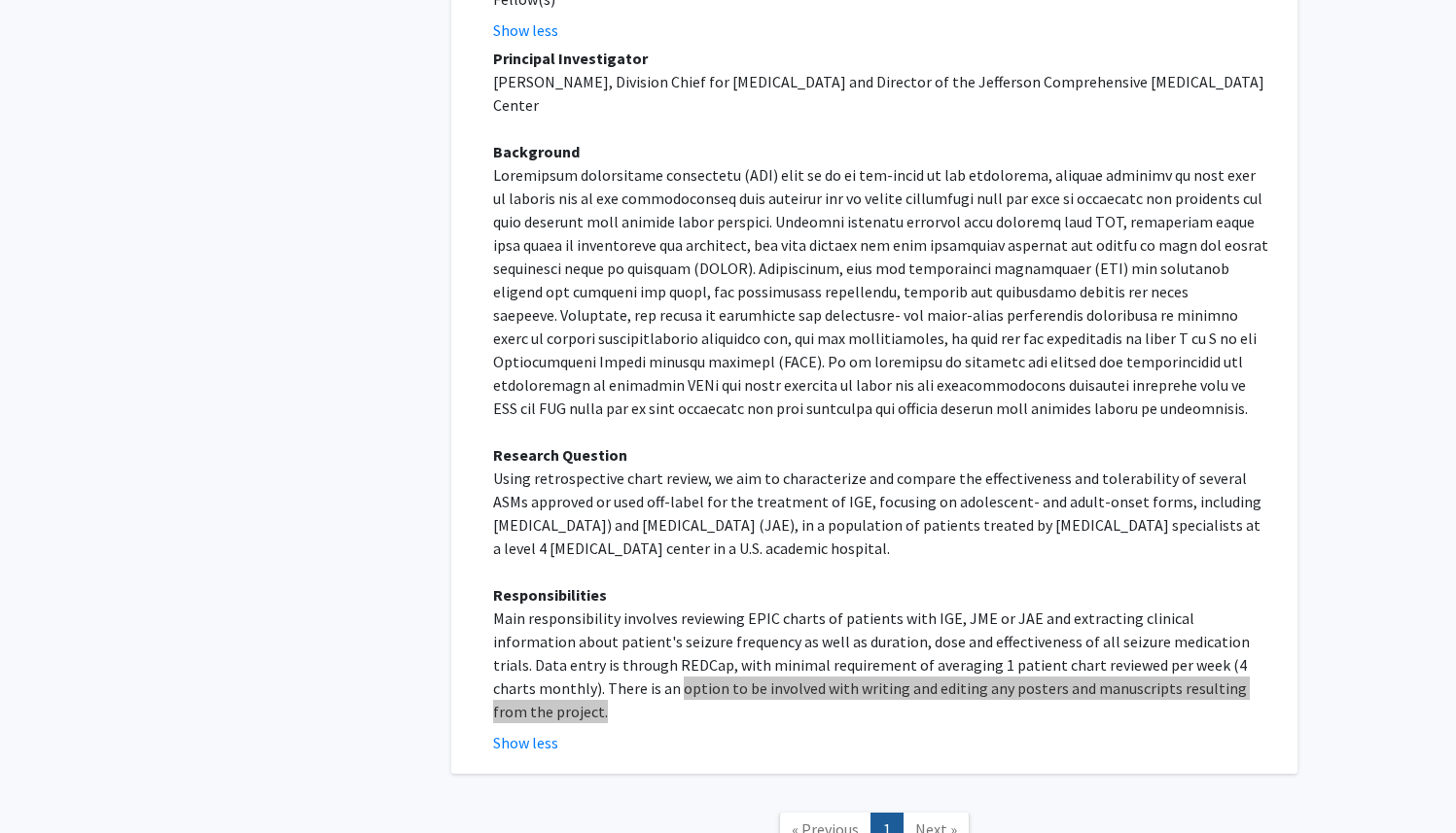
scroll to position [0, 0]
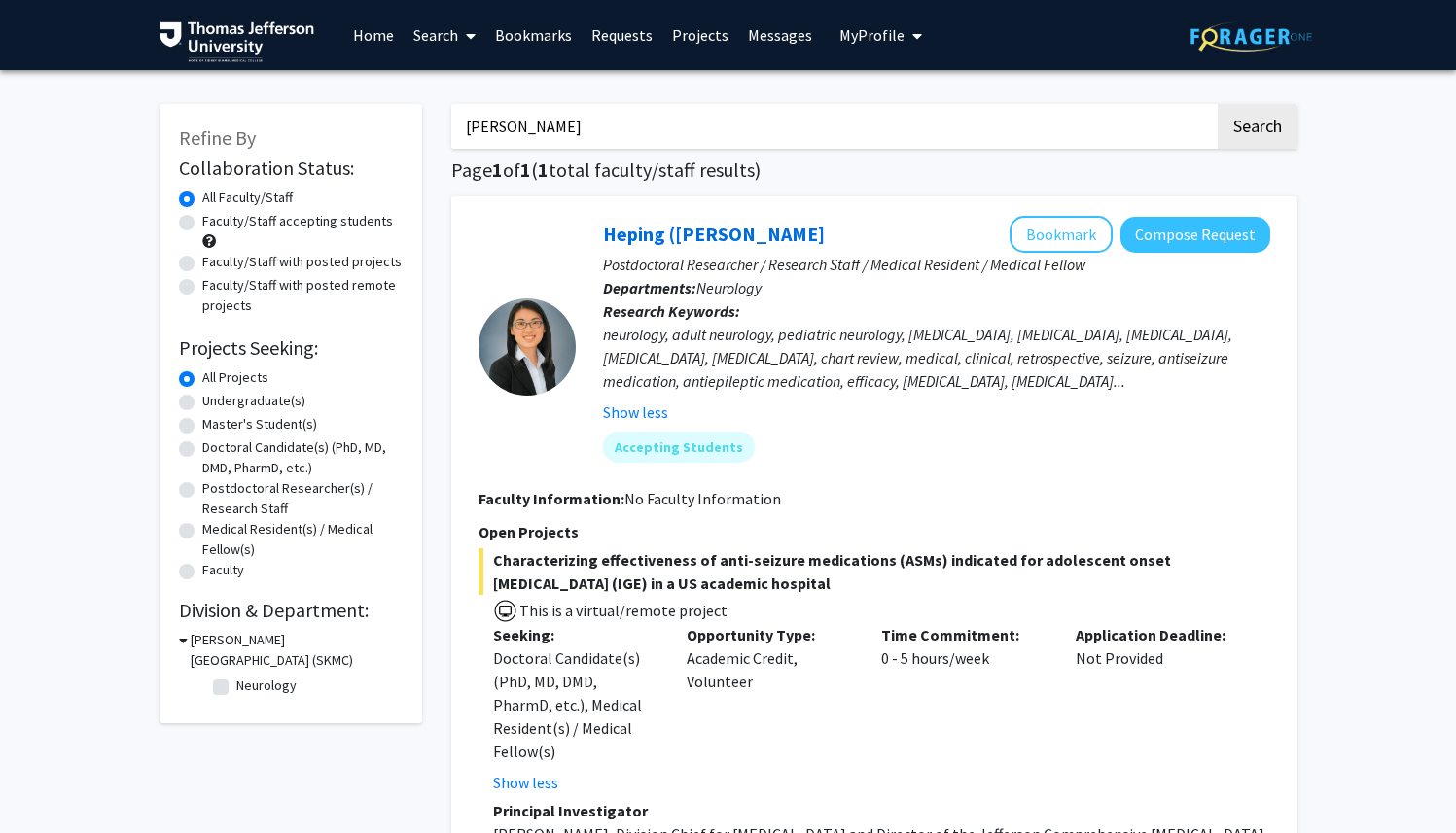
click at [657, 122] on input "[PERSON_NAME]" at bounding box center [832, 126] width 763 height 45
paste input "8. [PERSON_NAME]"
click at [487, 128] on input "8. [PERSON_NAME]" at bounding box center [832, 126] width 763 height 45
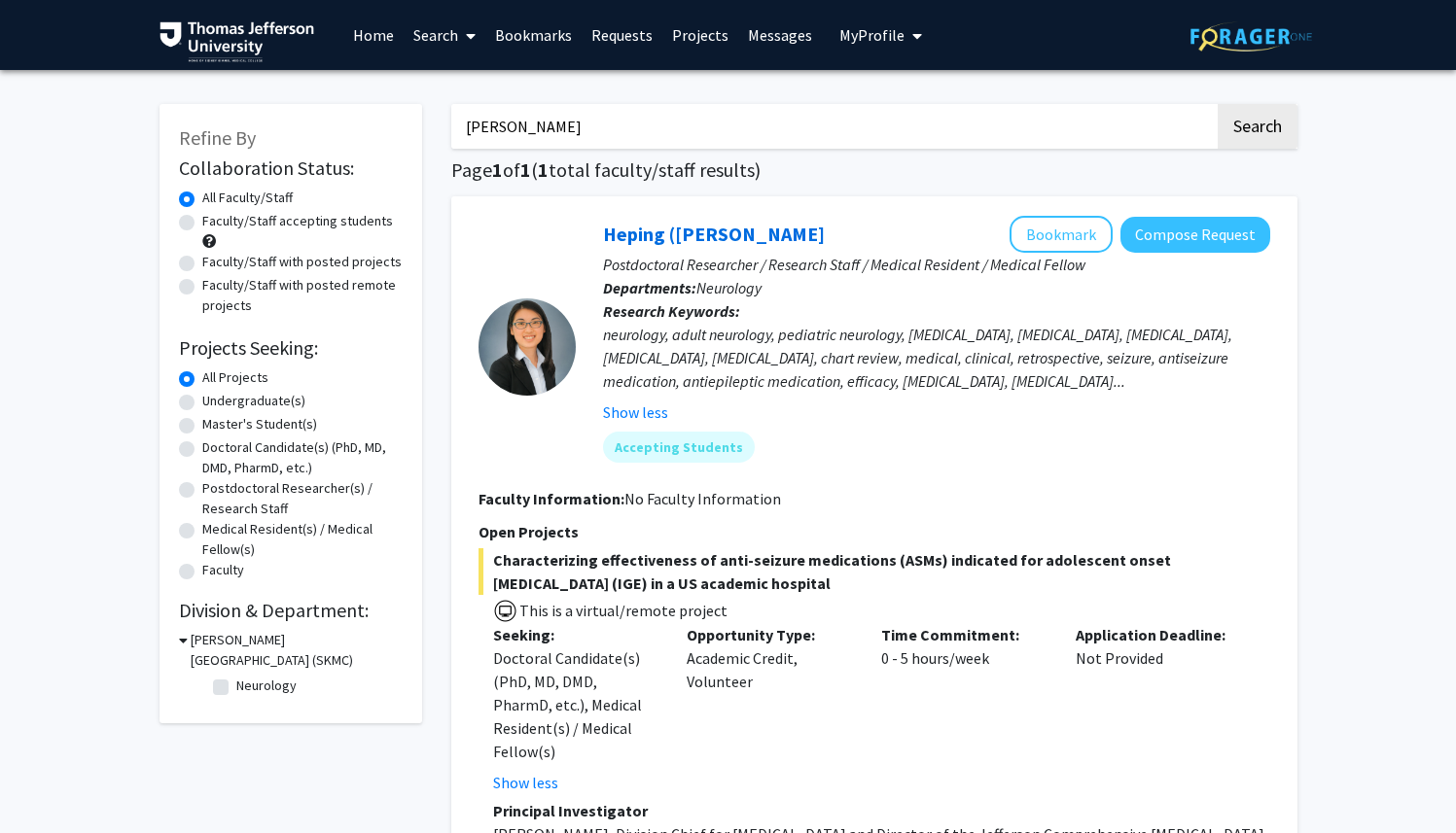
type input "[PERSON_NAME]"
click at [1217, 104] on button "Search" at bounding box center [1257, 126] width 80 height 45
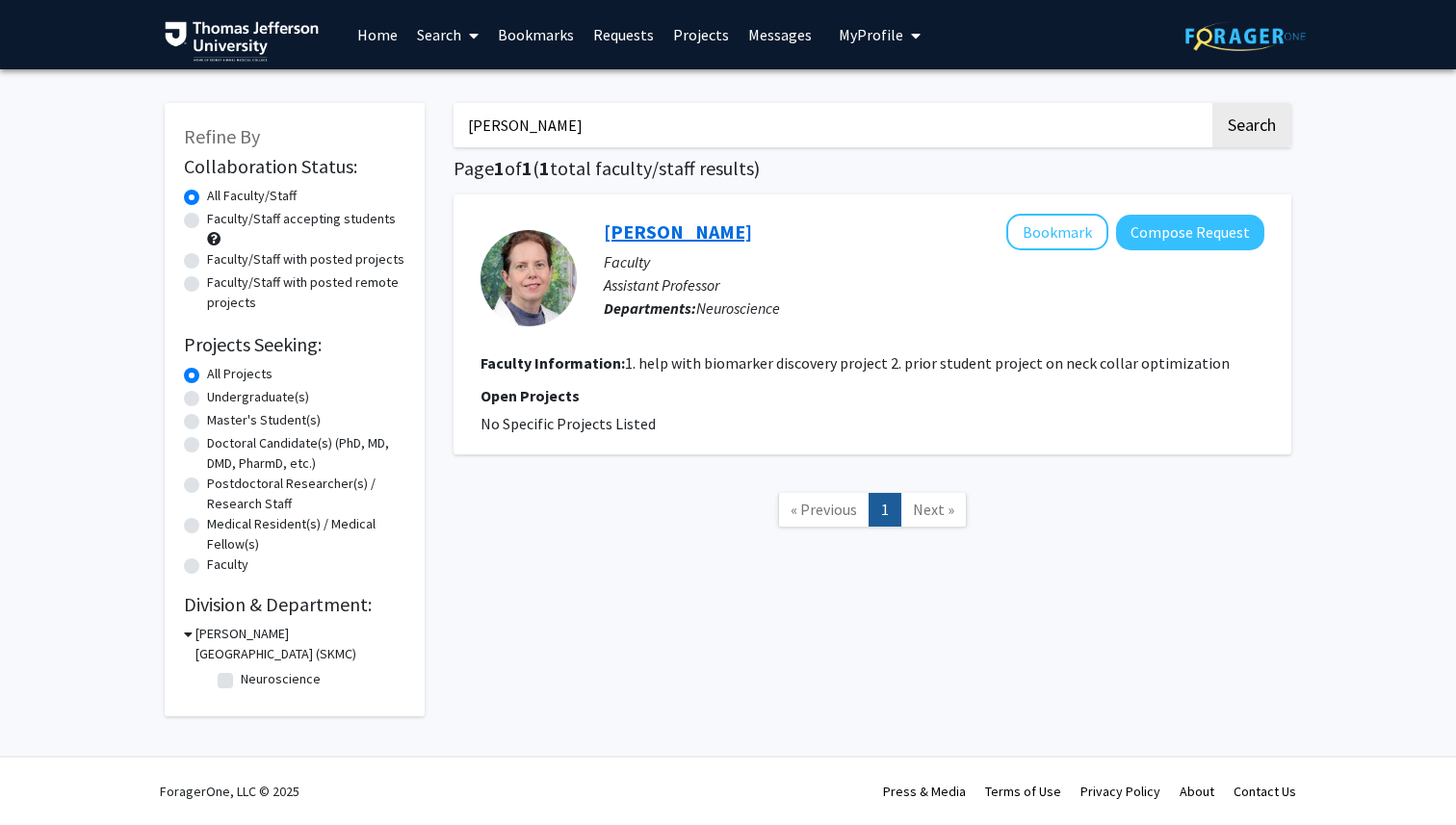
click at [692, 235] on link "[PERSON_NAME]" at bounding box center [678, 231] width 148 height 24
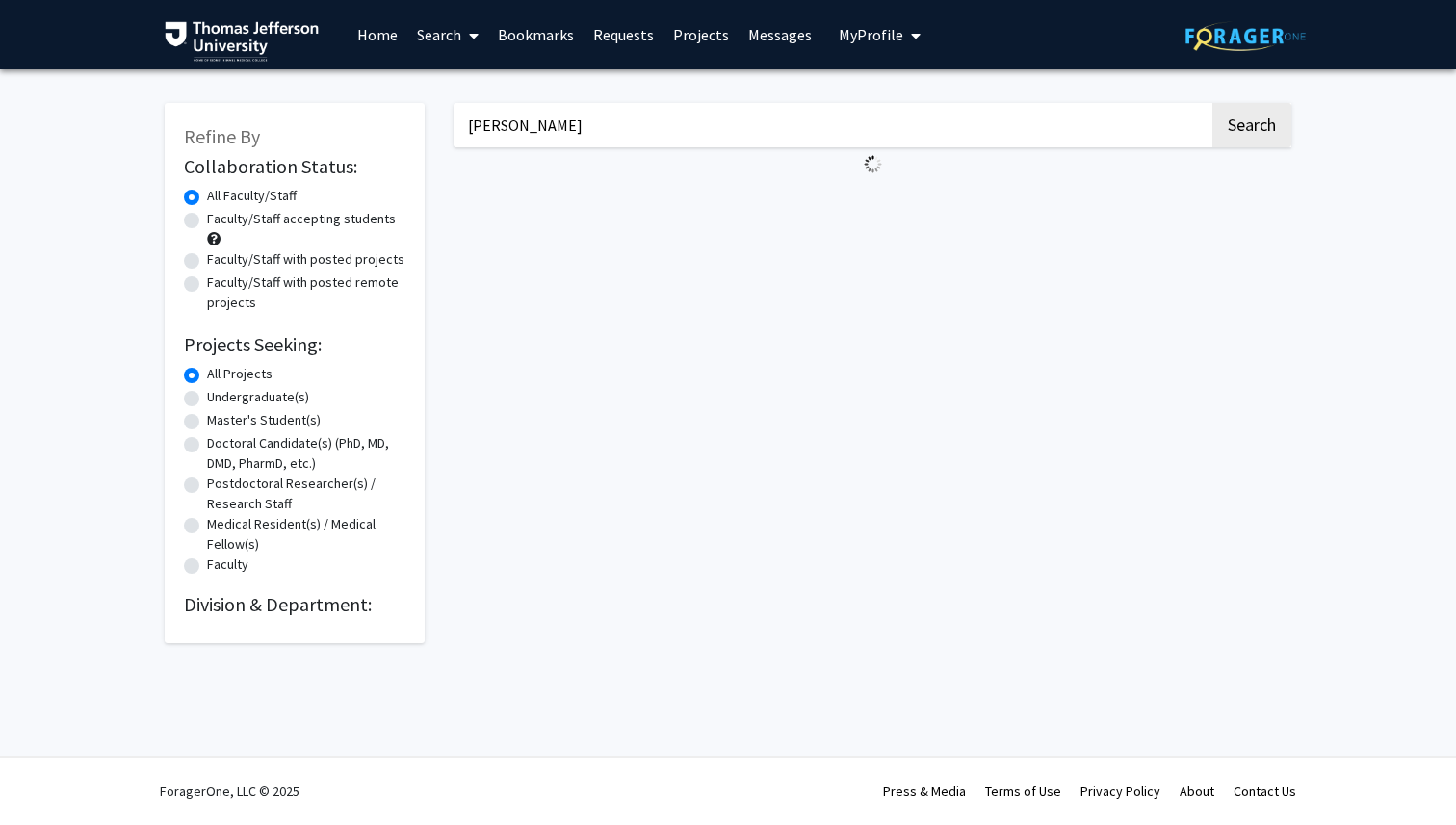
click at [584, 131] on input "[PERSON_NAME]" at bounding box center [831, 124] width 756 height 44
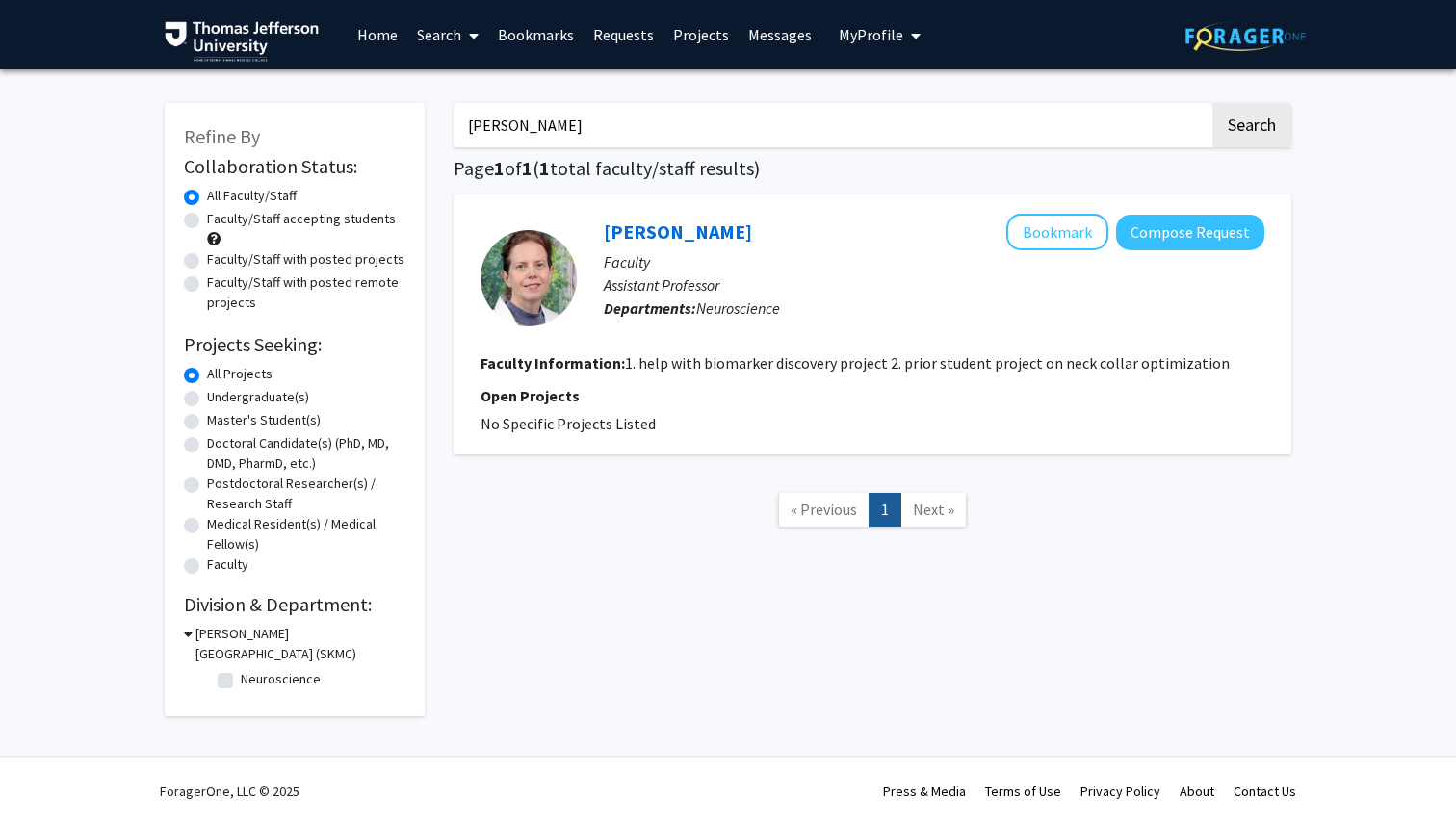
click at [584, 131] on input "[PERSON_NAME]" at bounding box center [831, 124] width 756 height 44
paste input "9. [PERSON_NAME]"
click at [495, 124] on input "9. [PERSON_NAME]" at bounding box center [831, 124] width 756 height 44
type input "[PERSON_NAME]"
click at [1212, 103] on button "Search" at bounding box center [1252, 124] width 79 height 44
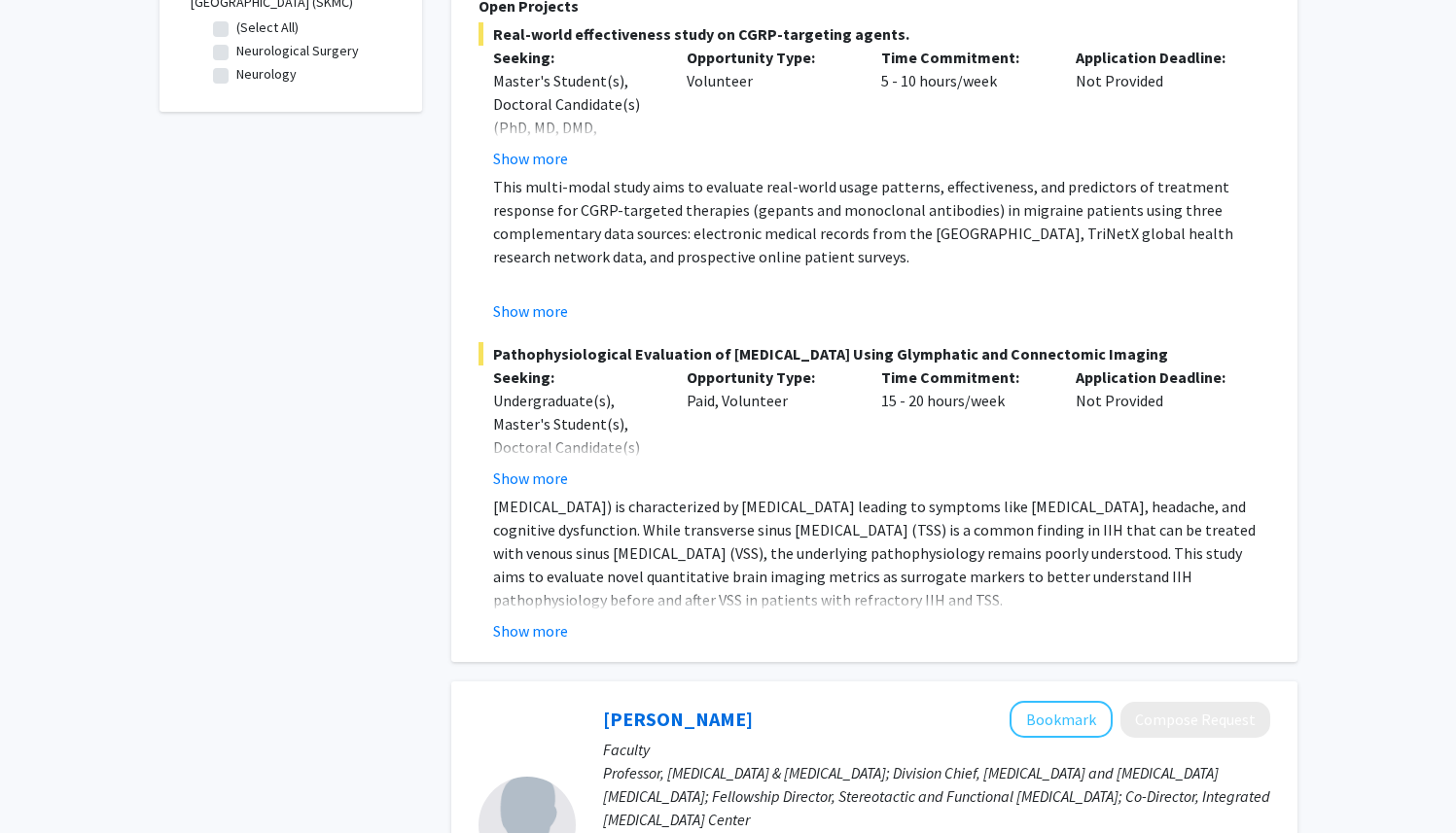
scroll to position [661, 0]
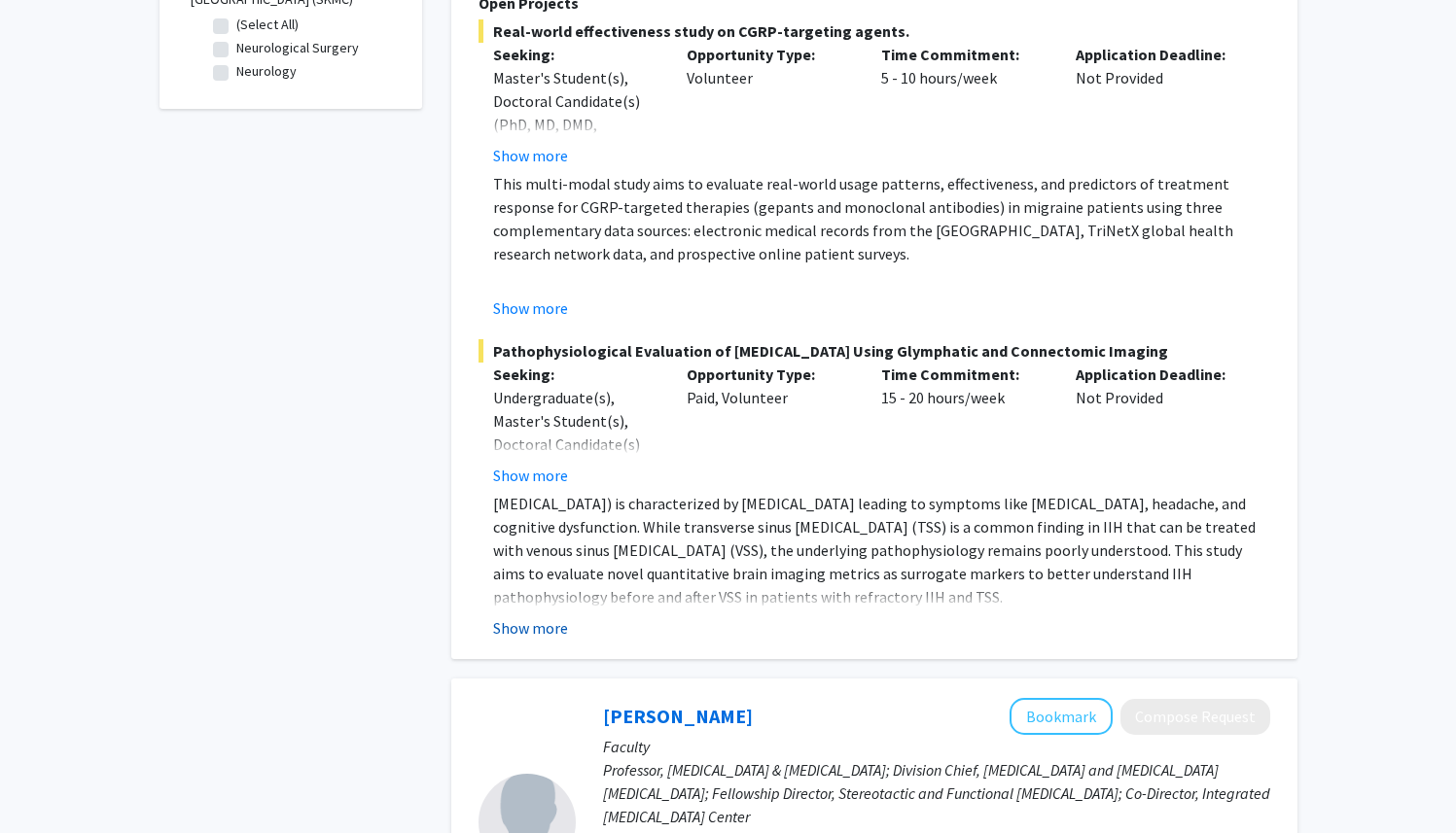
click at [546, 639] on button "Show more" at bounding box center [530, 627] width 75 height 23
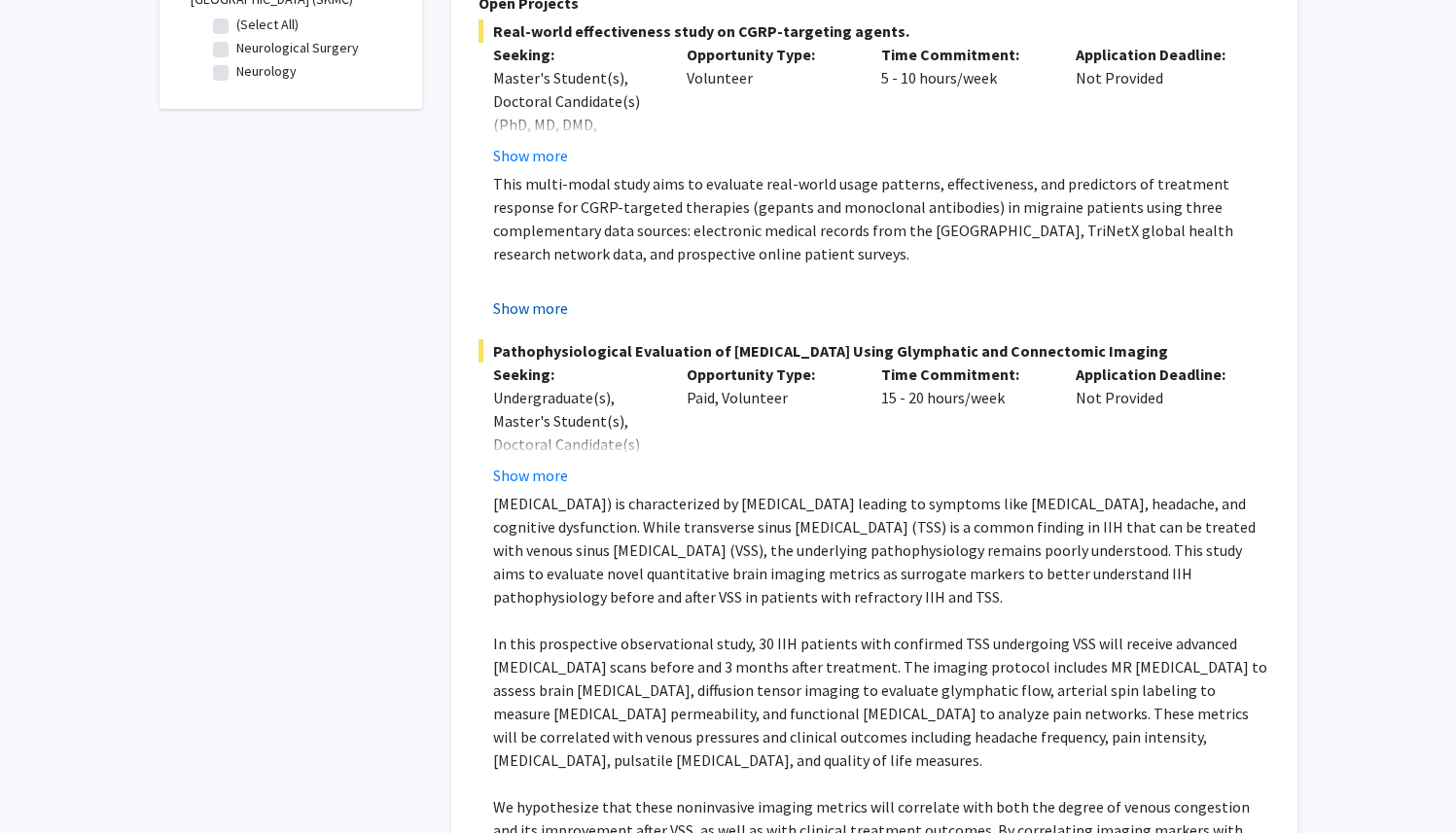
click at [536, 306] on button "Show more" at bounding box center [530, 307] width 75 height 23
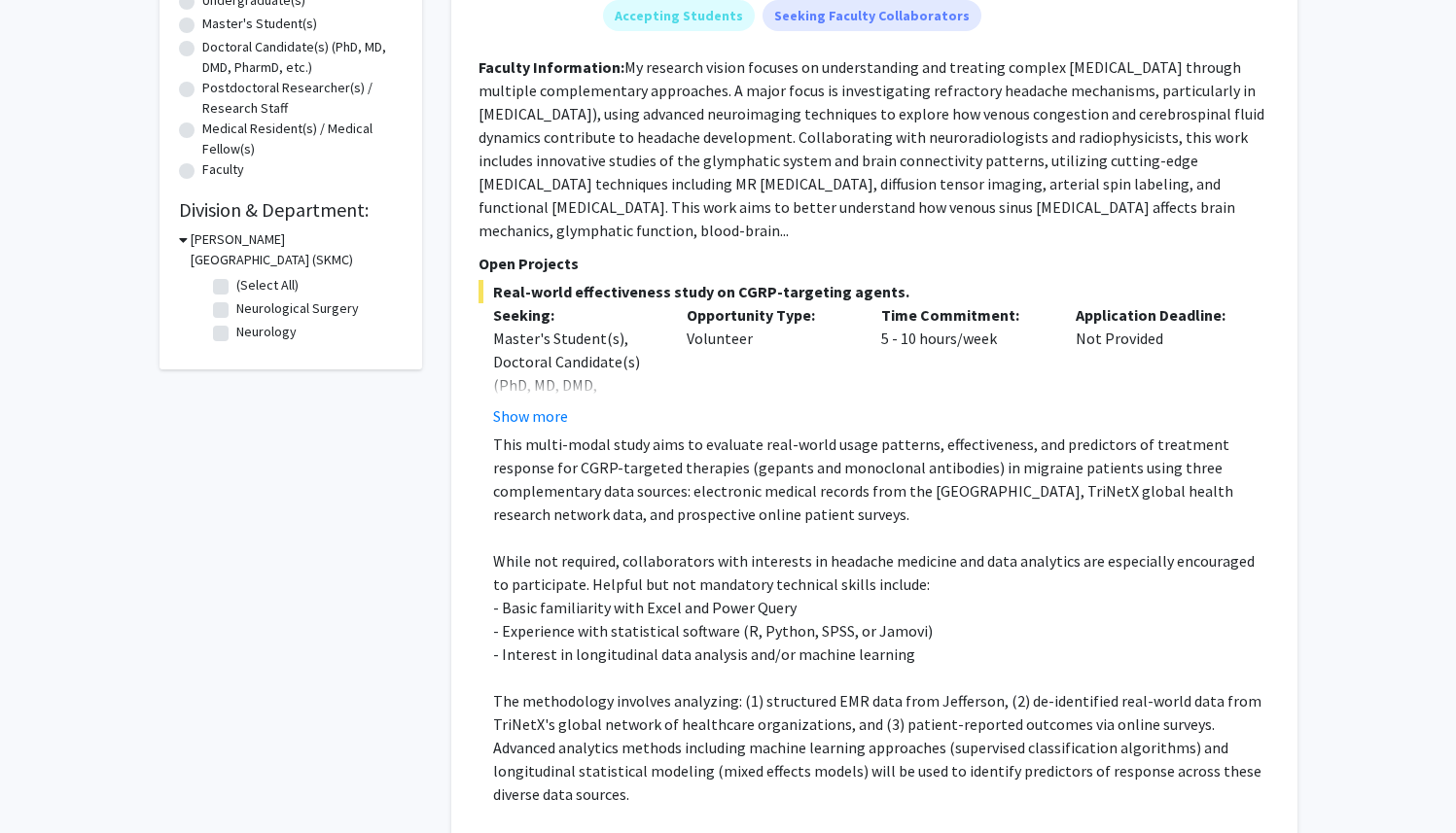
scroll to position [0, 0]
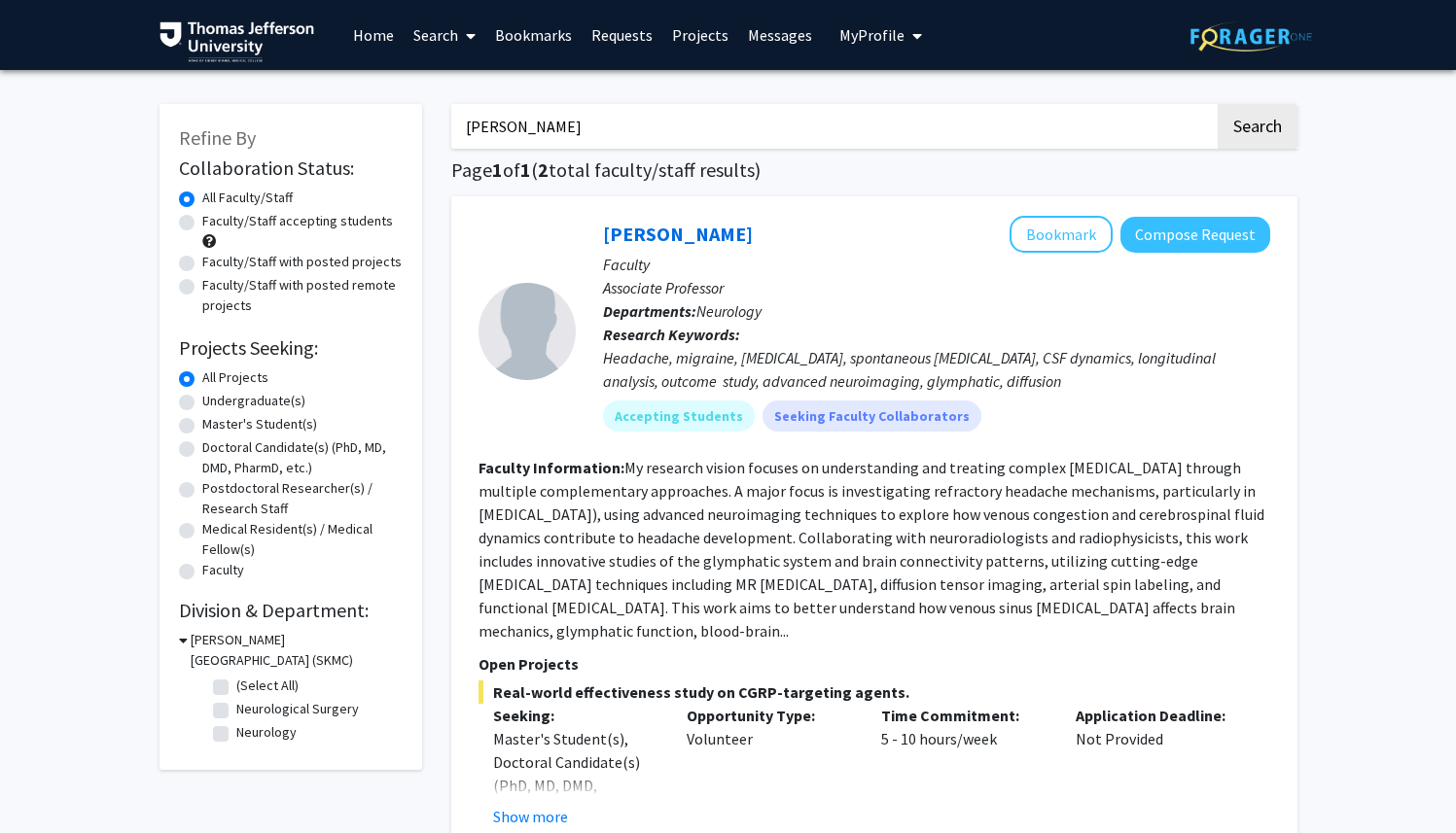
click at [584, 126] on input "[PERSON_NAME]" at bounding box center [832, 126] width 763 height 45
paste input "10. [PERSON_NAME]/[PERSON_NAME]"
click at [493, 134] on input "10. [PERSON_NAME]/[PERSON_NAME]" at bounding box center [832, 126] width 763 height 45
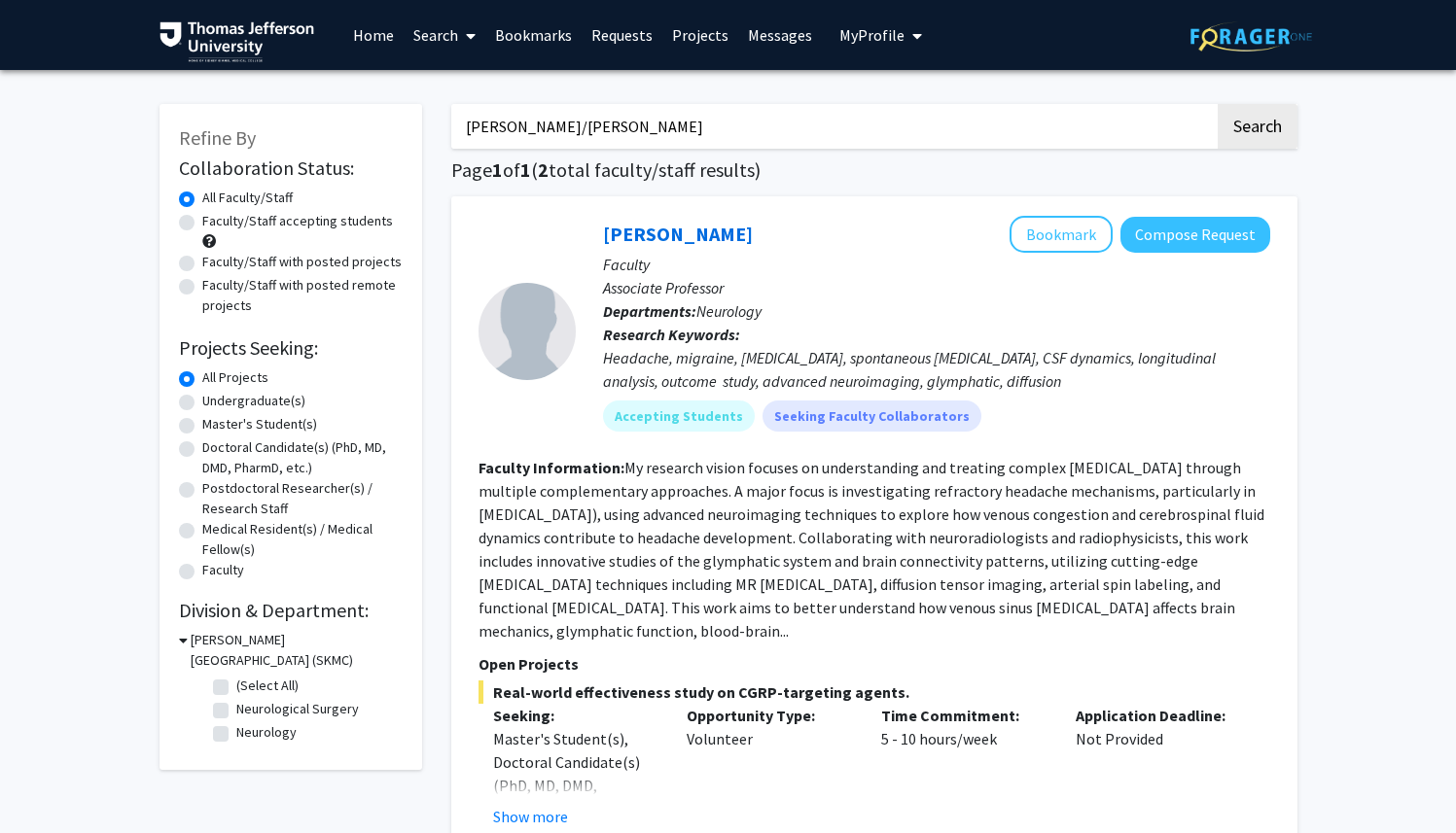
click at [1217, 104] on button "Search" at bounding box center [1257, 126] width 80 height 45
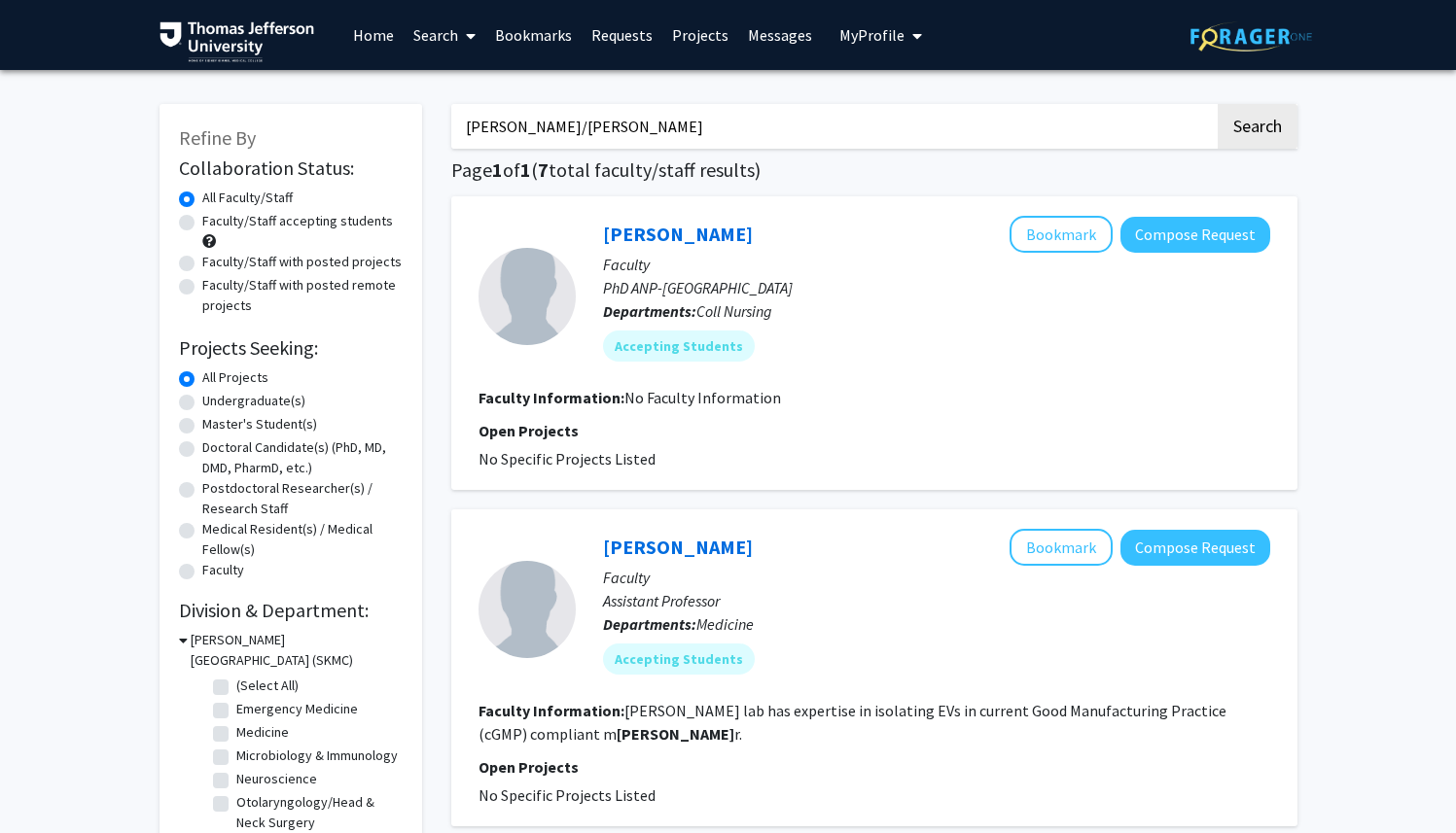
drag, startPoint x: 739, startPoint y: 124, endPoint x: 619, endPoint y: 125, distance: 120.0
click at [619, 125] on input "[PERSON_NAME]/[PERSON_NAME]" at bounding box center [832, 126] width 763 height 45
type input "[PERSON_NAME]"
click at [1217, 104] on button "Search" at bounding box center [1257, 126] width 80 height 45
drag, startPoint x: 633, startPoint y: 124, endPoint x: 440, endPoint y: 106, distance: 193.8
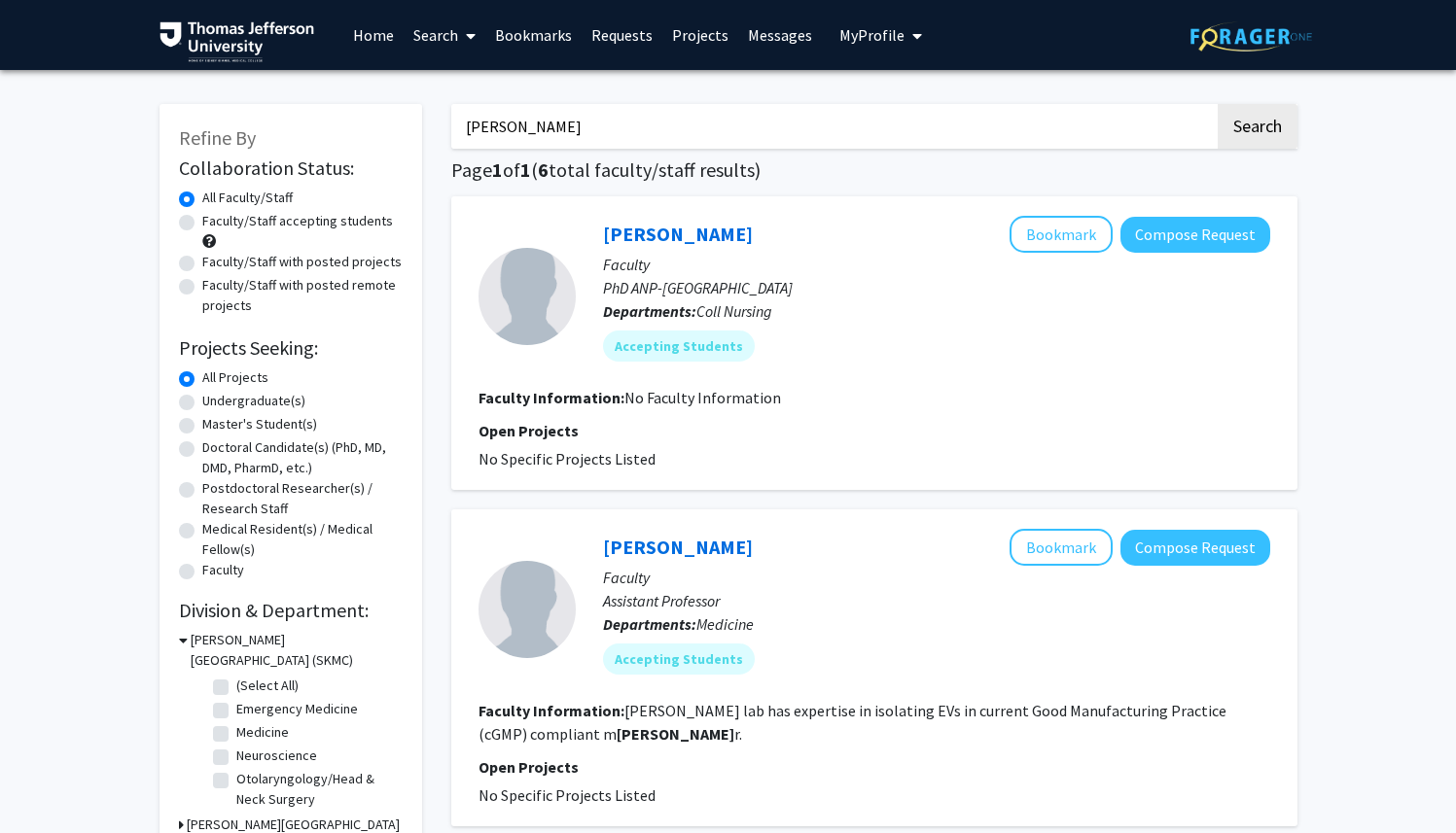
click at [471, 130] on input "/[PERSON_NAME]" at bounding box center [832, 126] width 763 height 45
type input "[PERSON_NAME]"
click at [1217, 104] on button "Search" at bounding box center [1257, 126] width 80 height 45
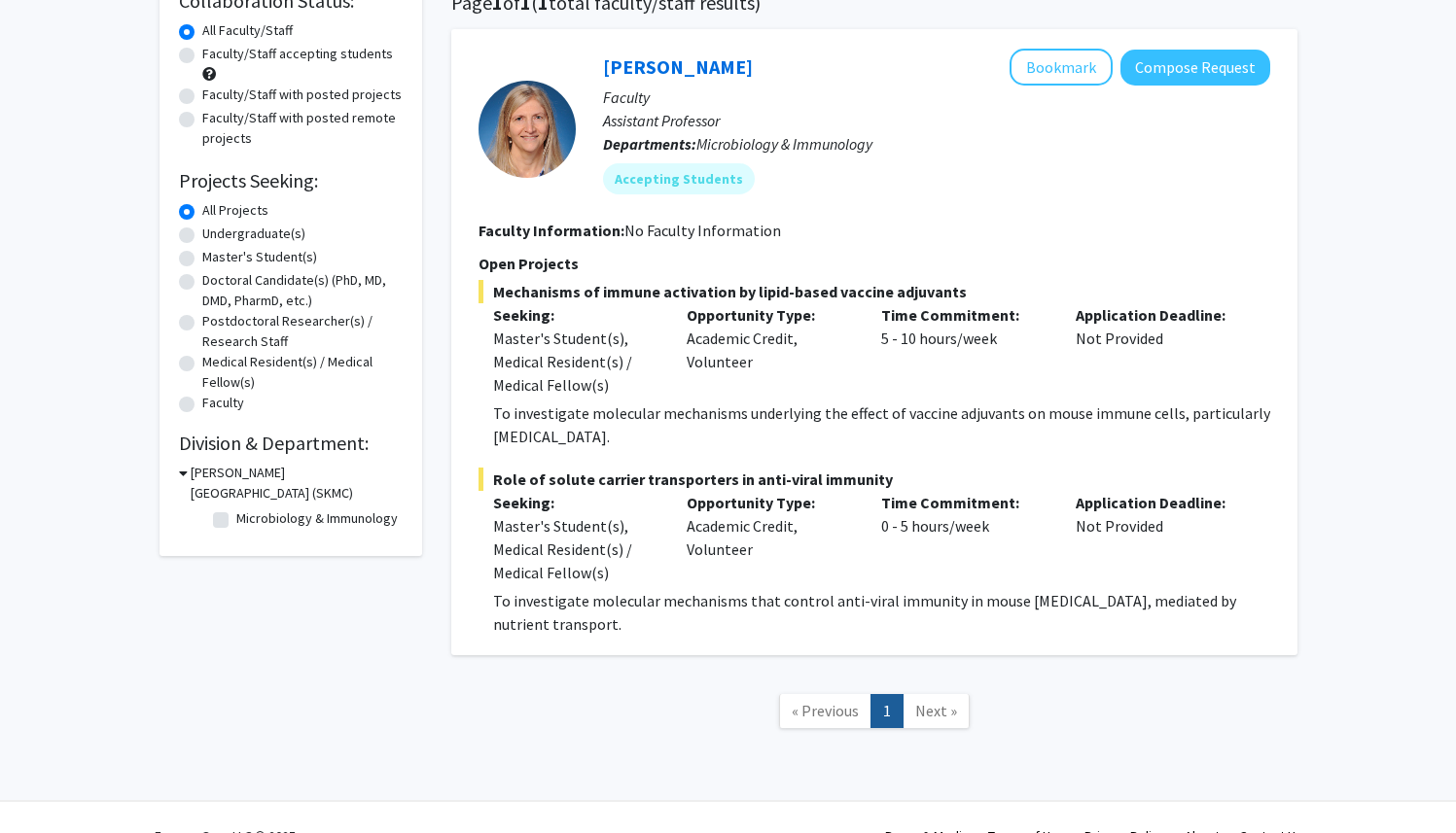
scroll to position [177, 0]
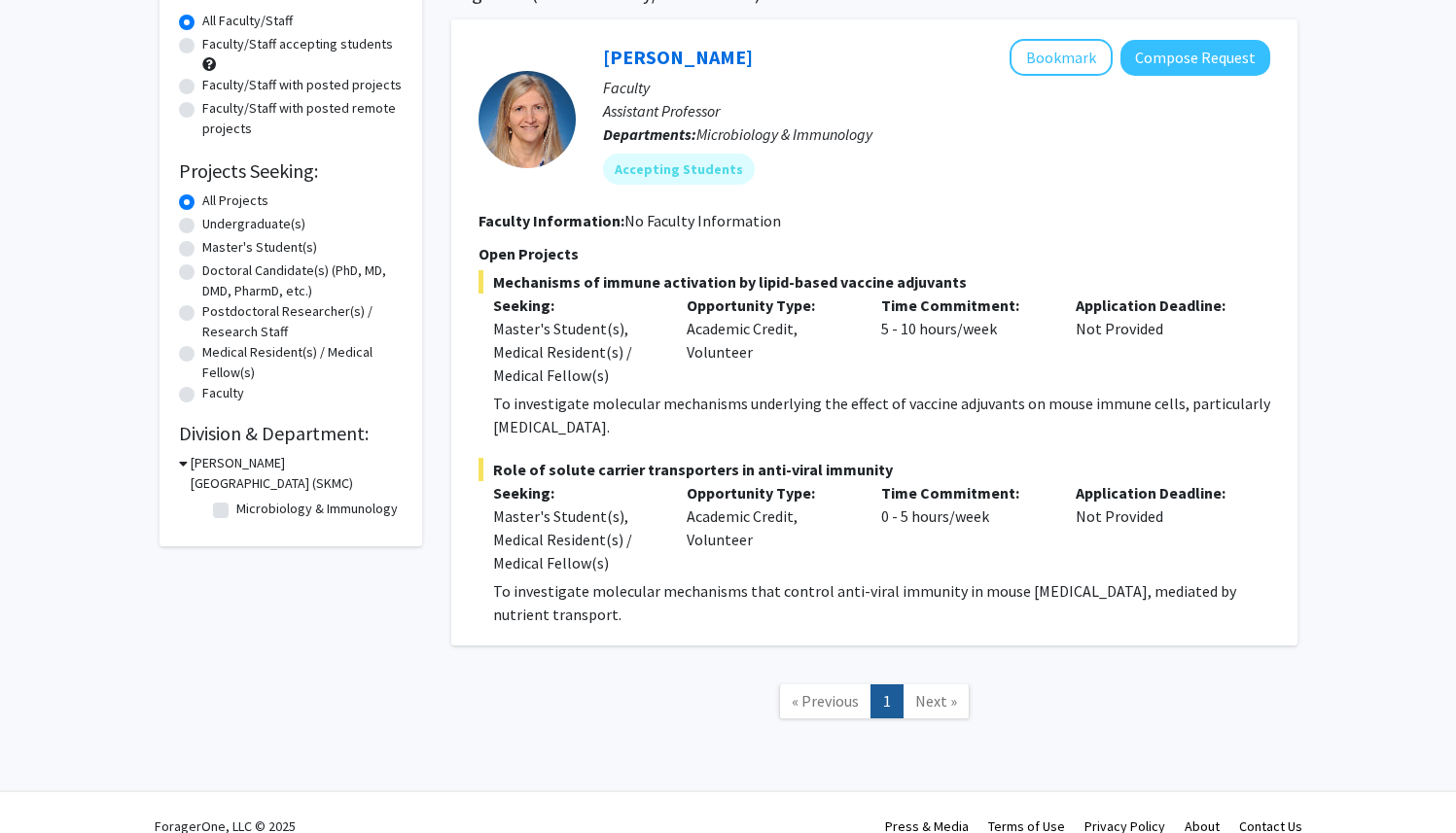
click at [730, 572] on div "Opportunity Type: Academic Credit, Volunteer" at bounding box center [768, 528] width 195 height 94
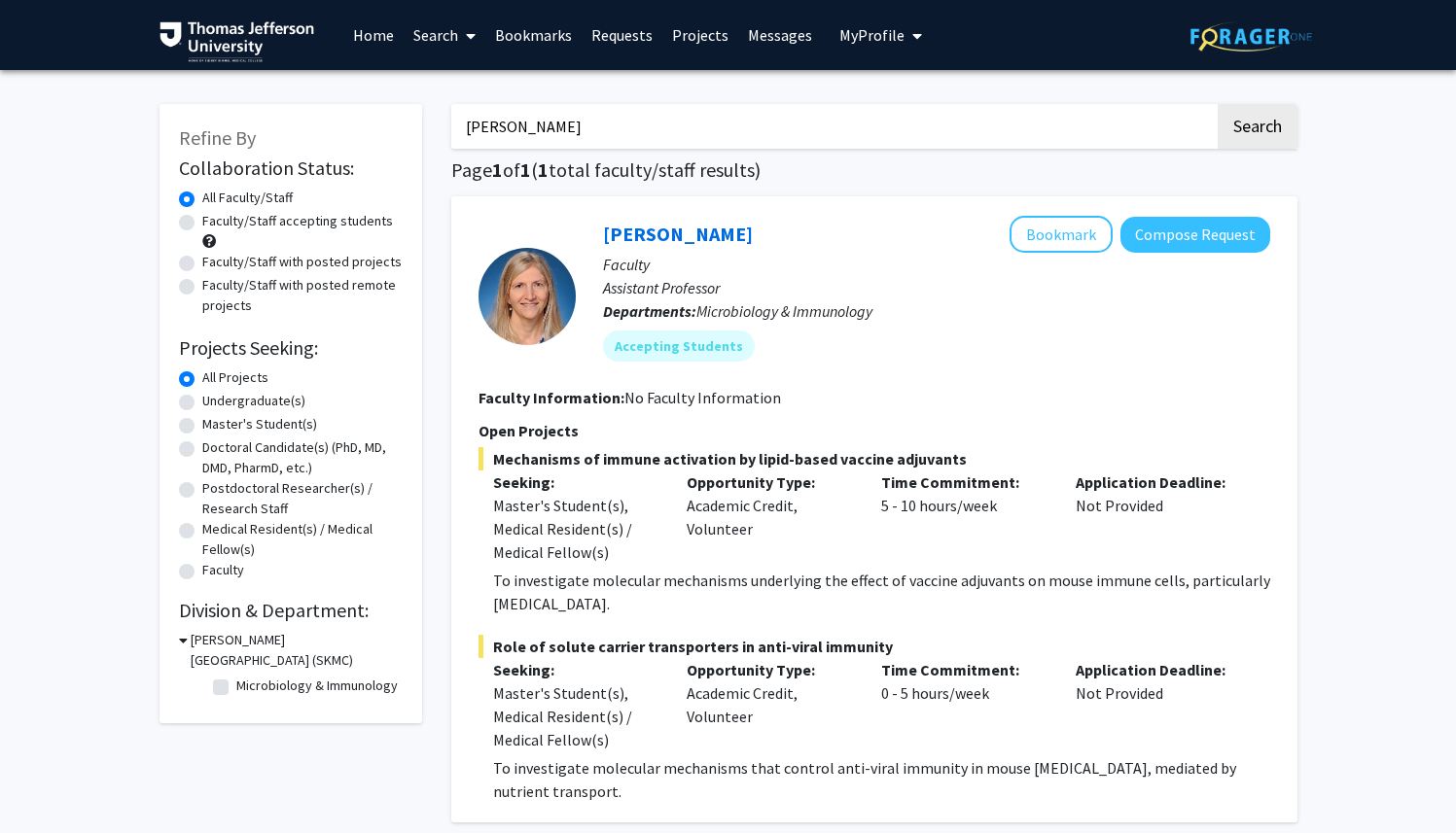
click at [580, 139] on input "[PERSON_NAME]" at bounding box center [832, 126] width 763 height 45
paste input "11. [PERSON_NAME]"
click at [1217, 104] on button "Search" at bounding box center [1257, 126] width 80 height 45
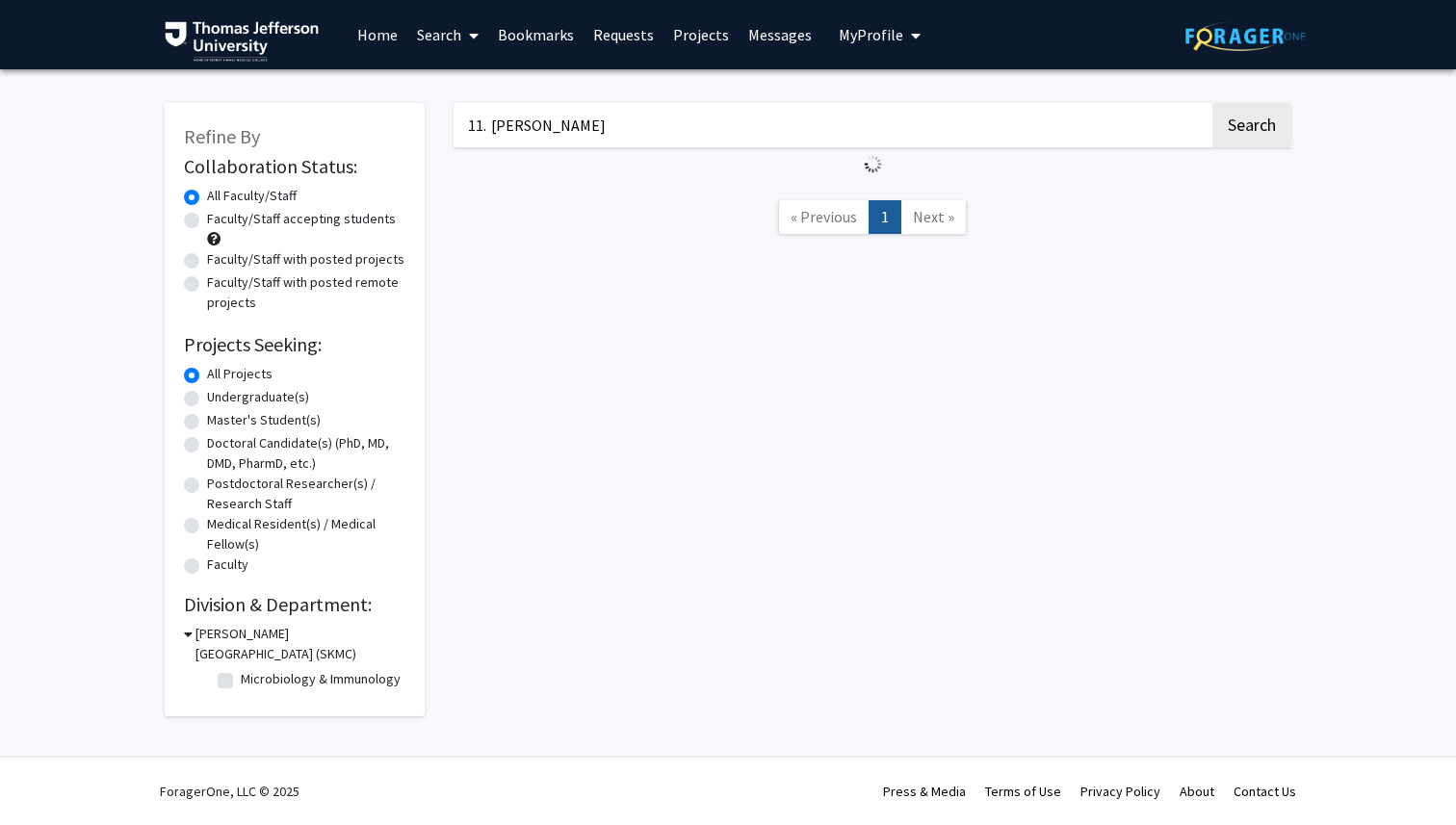
click at [494, 126] on input "11. [PERSON_NAME]" at bounding box center [831, 124] width 756 height 44
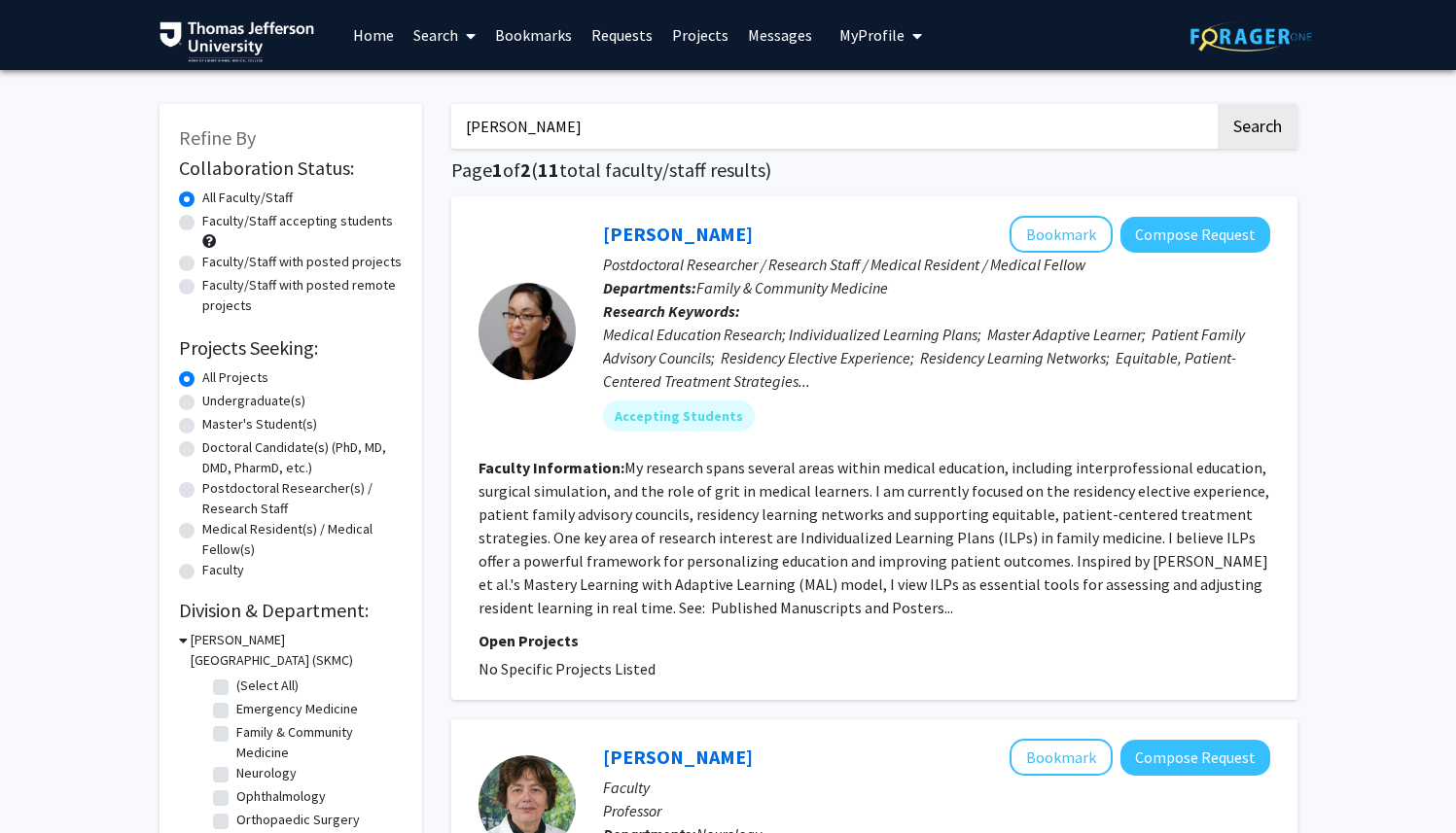
type input "[PERSON_NAME]"
click at [1217, 104] on button "Search" at bounding box center [1257, 126] width 80 height 45
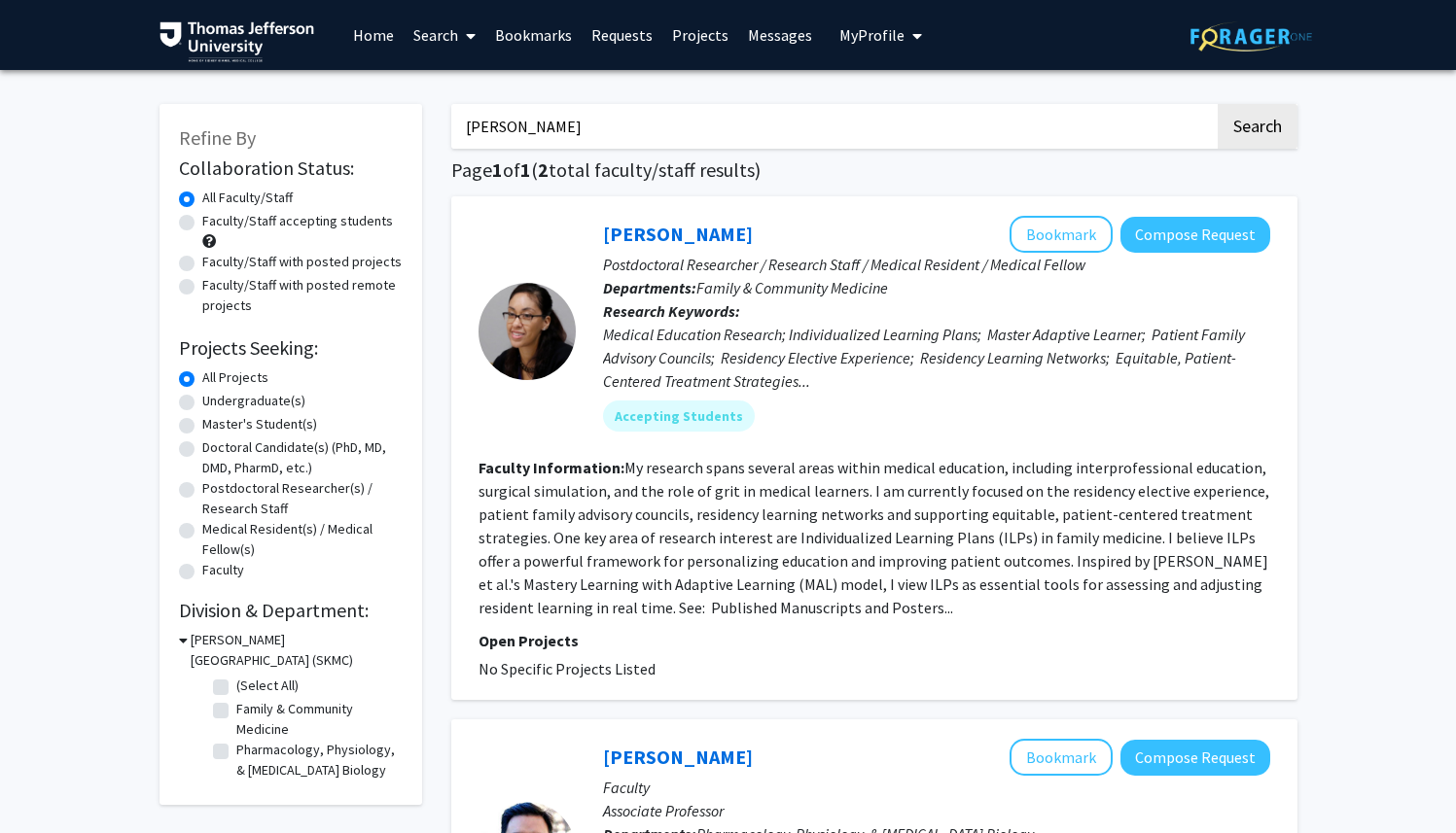
click at [635, 147] on input "[PERSON_NAME]" at bounding box center [832, 126] width 763 height 45
paste input "12. [PERSON_NAME]"
click at [1217, 104] on button "Search" at bounding box center [1257, 126] width 80 height 45
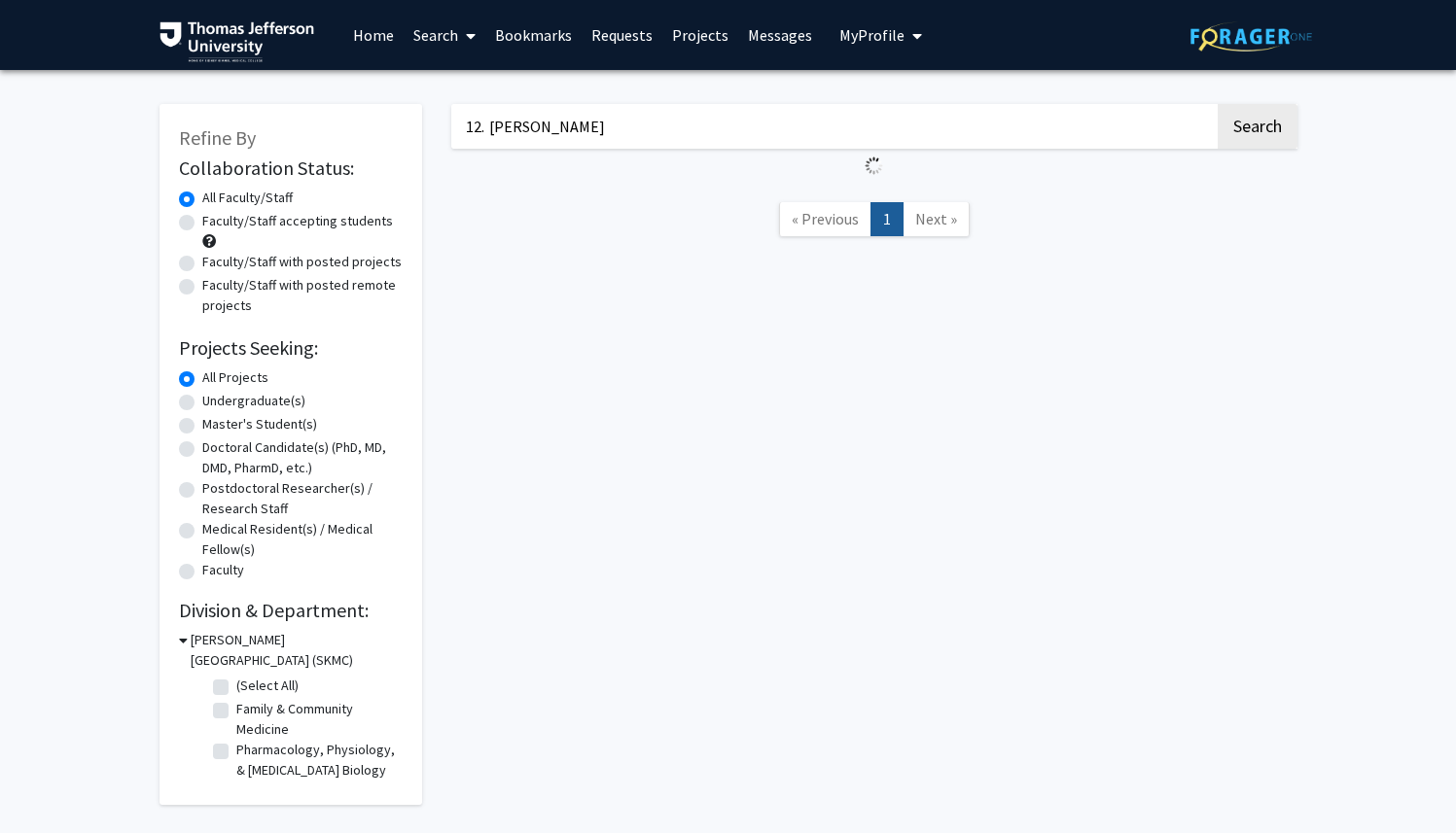
click at [491, 129] on input "12. [PERSON_NAME]" at bounding box center [832, 126] width 763 height 45
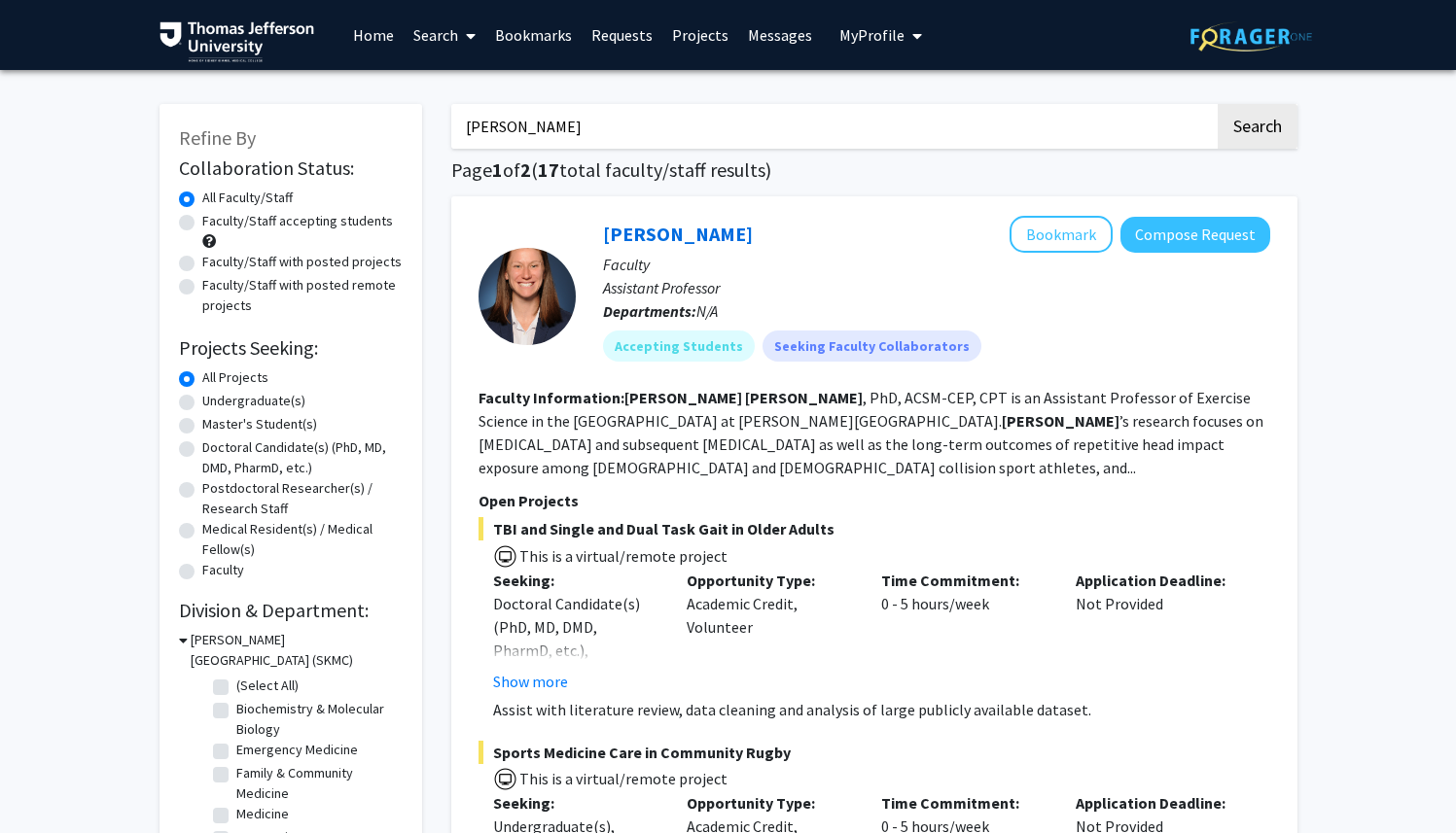
type input "[PERSON_NAME]"
click at [1217, 104] on button "Search" at bounding box center [1257, 126] width 80 height 45
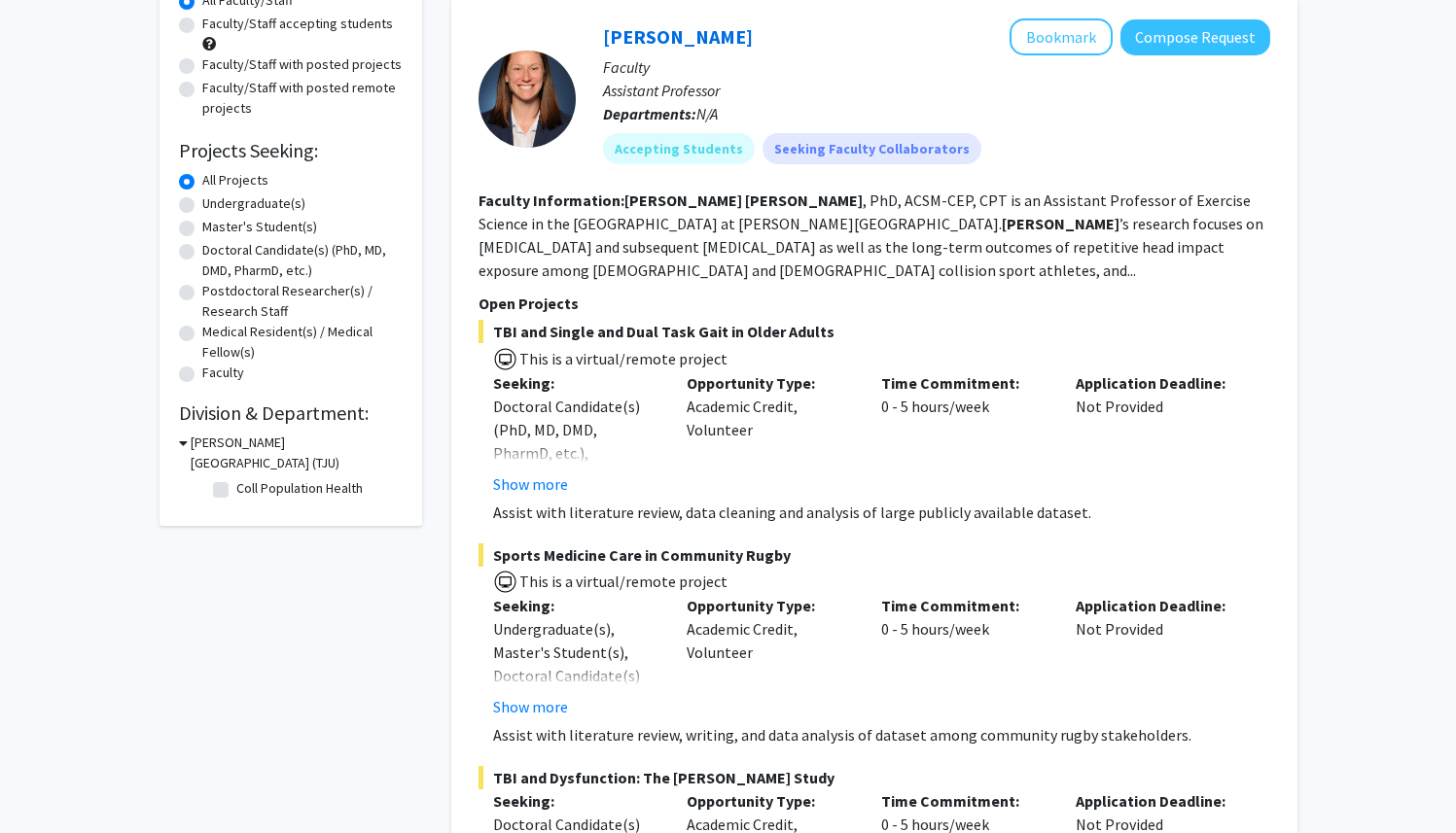
scroll to position [199, 0]
click at [559, 478] on button "Show more" at bounding box center [530, 483] width 75 height 23
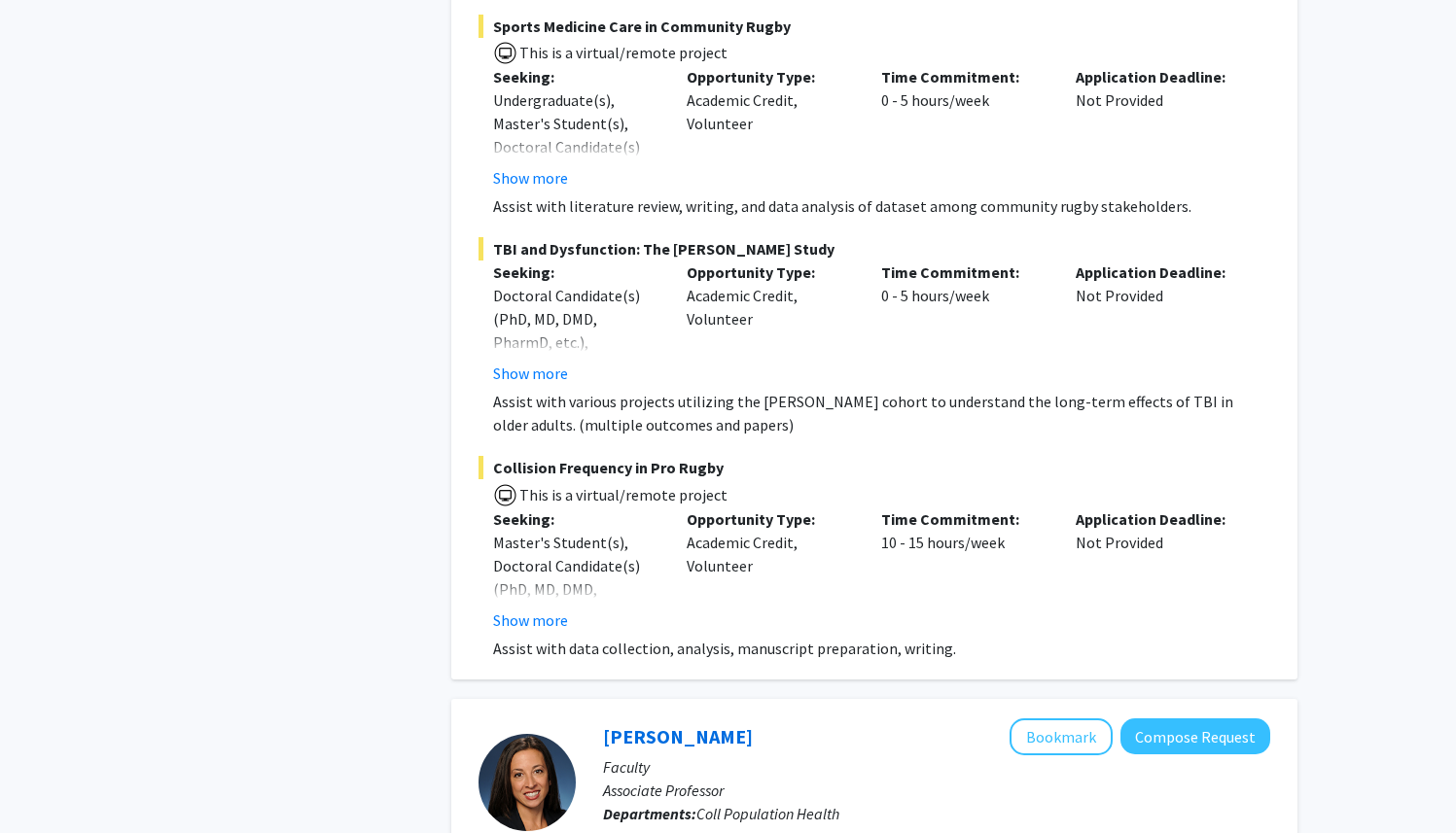
scroll to position [0, 0]
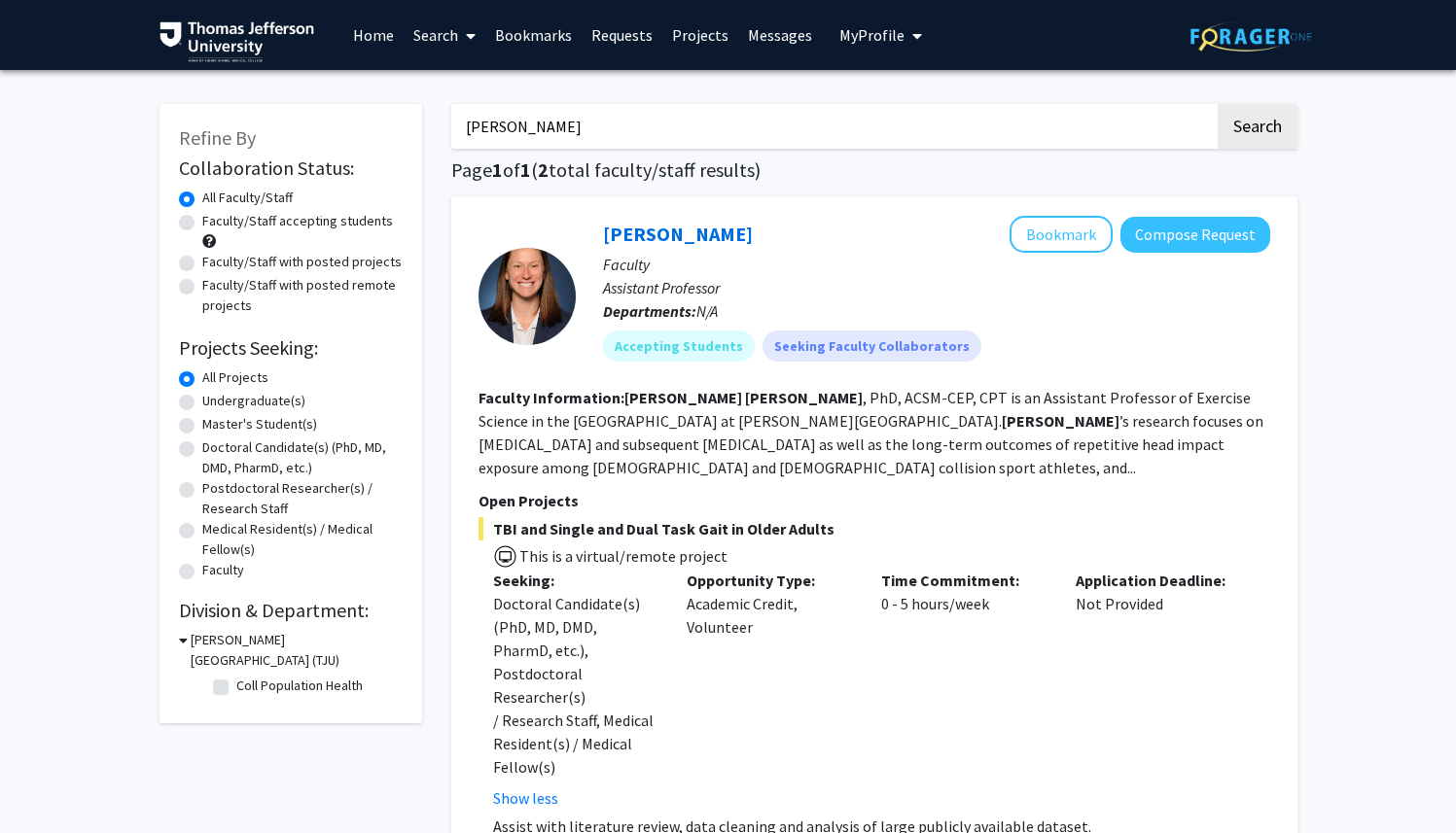
click at [611, 126] on input "[PERSON_NAME]" at bounding box center [832, 126] width 763 height 45
paste input "13. [PERSON_NAME]"
click at [1217, 104] on button "Search" at bounding box center [1257, 126] width 80 height 45
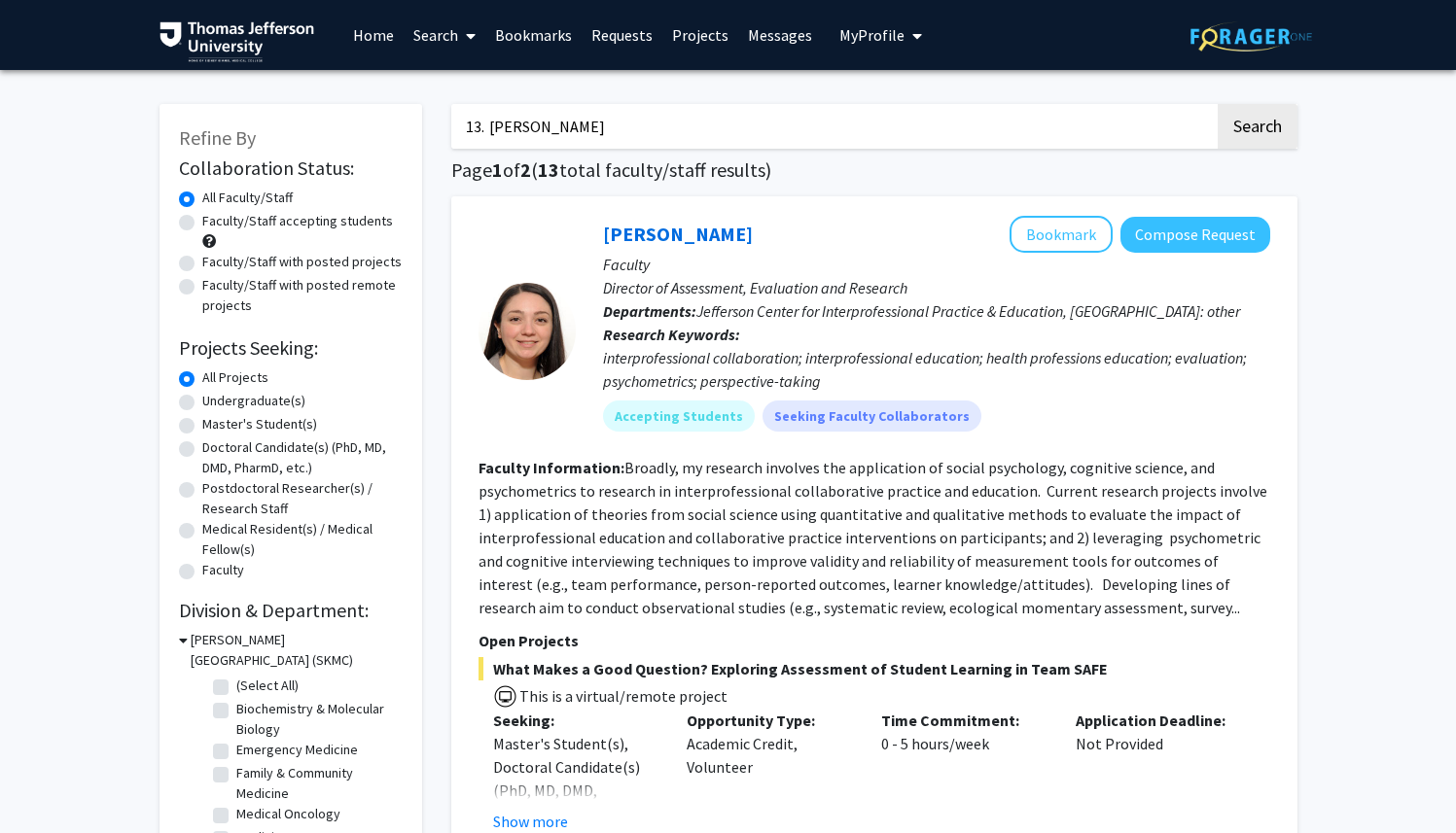
click at [502, 133] on input "13. [PERSON_NAME]" at bounding box center [832, 126] width 763 height 45
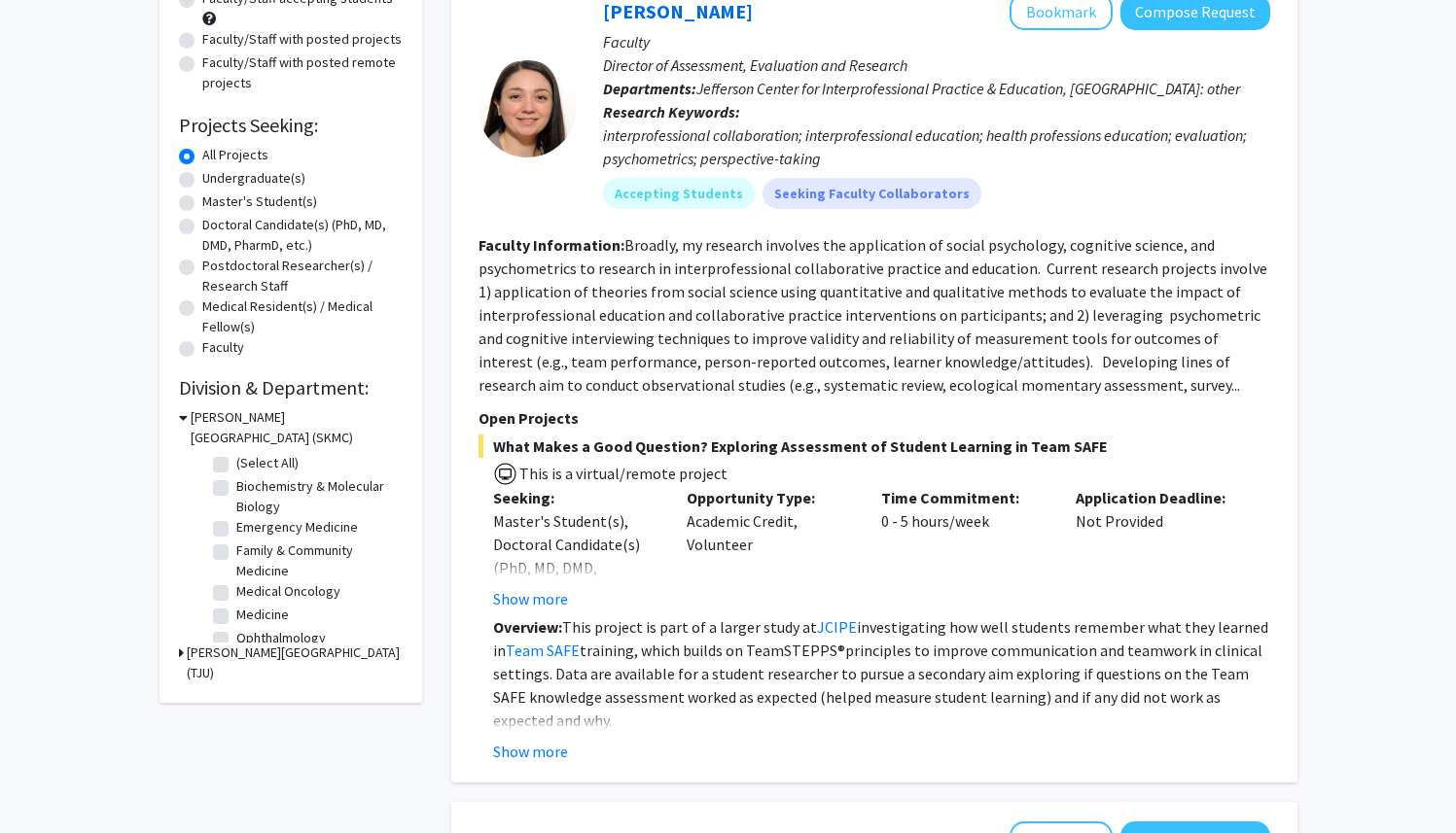
scroll to position [259, 0]
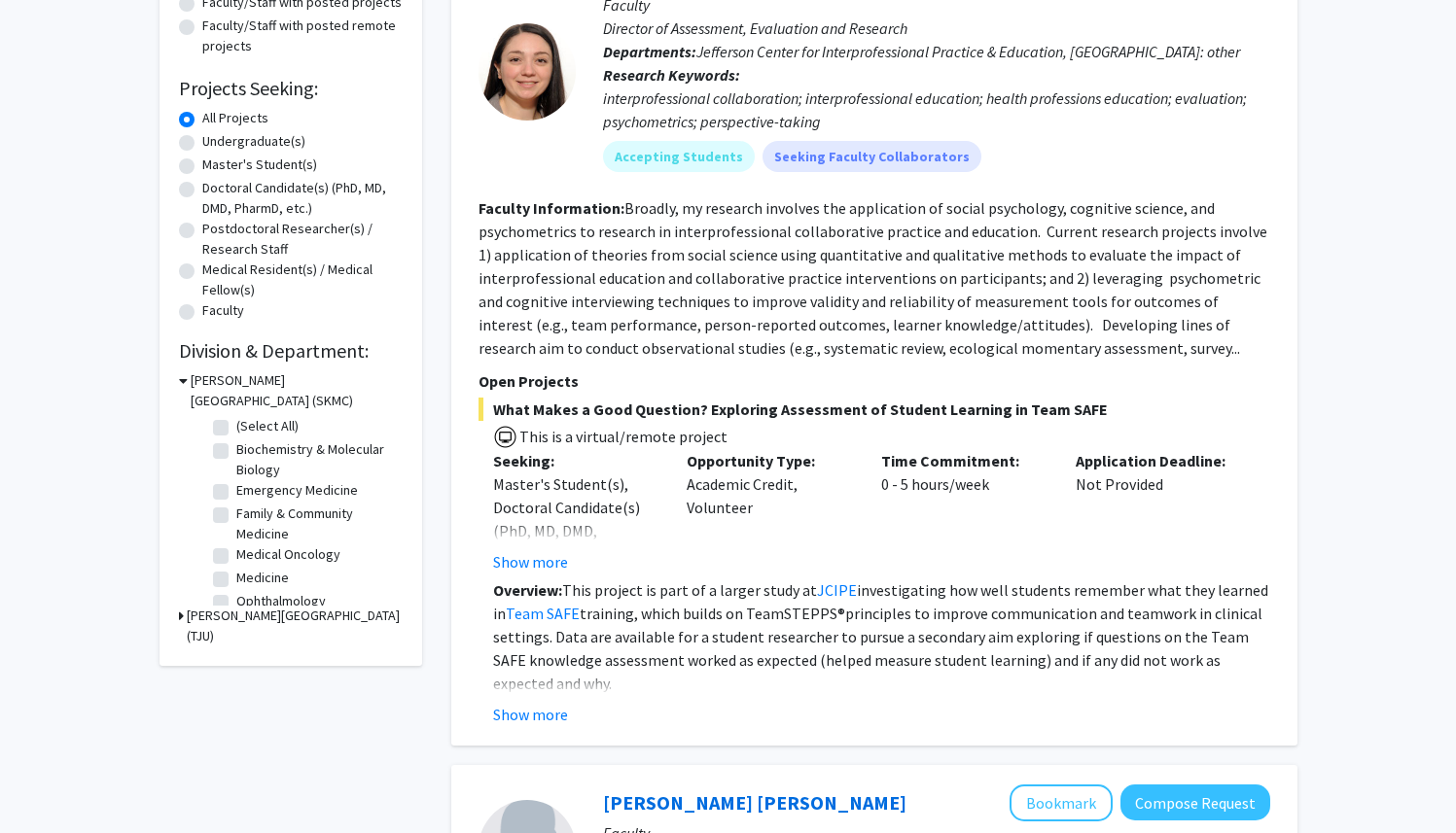
click at [528, 708] on button "Show more" at bounding box center [530, 714] width 75 height 23
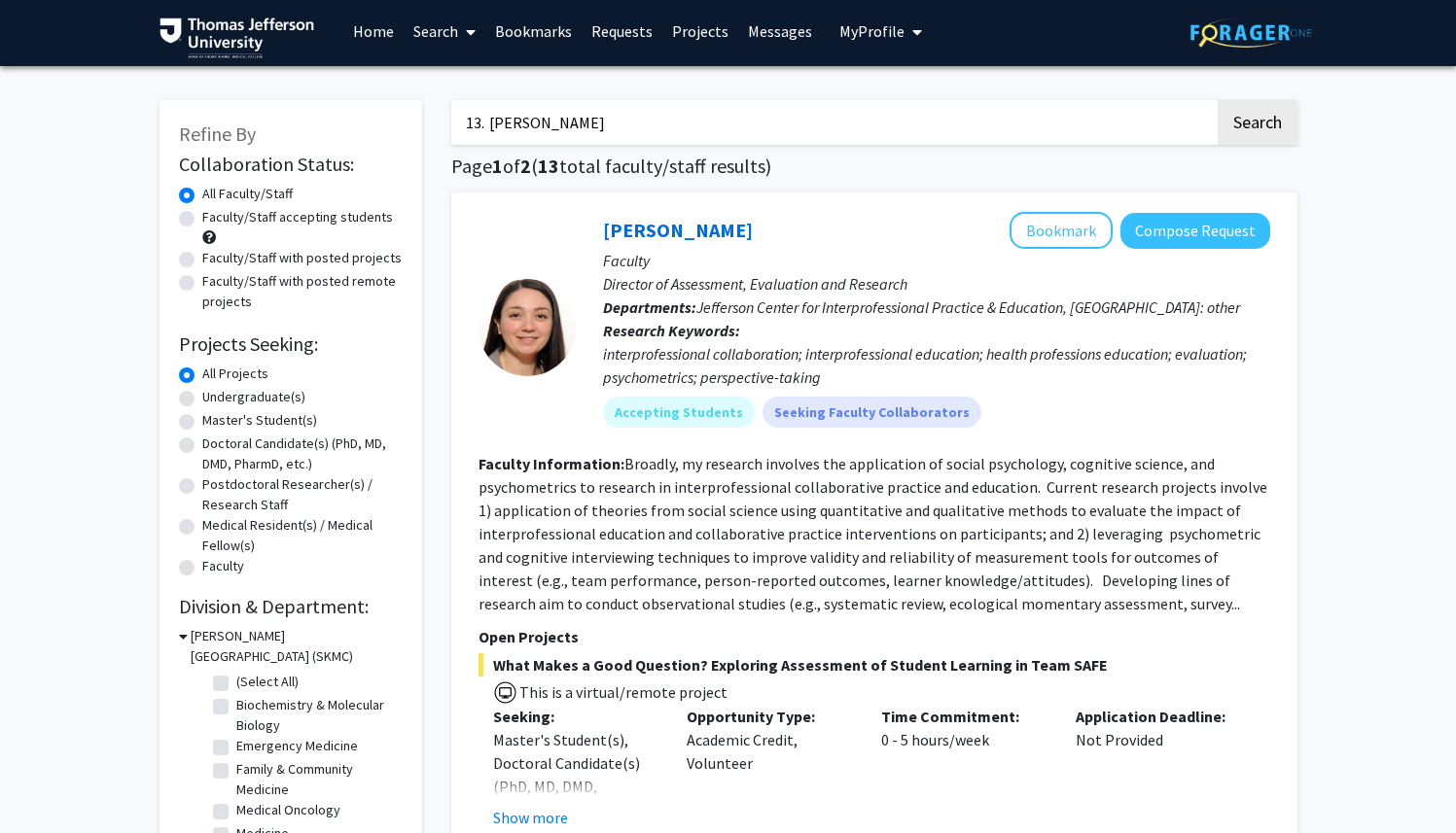
scroll to position [0, 0]
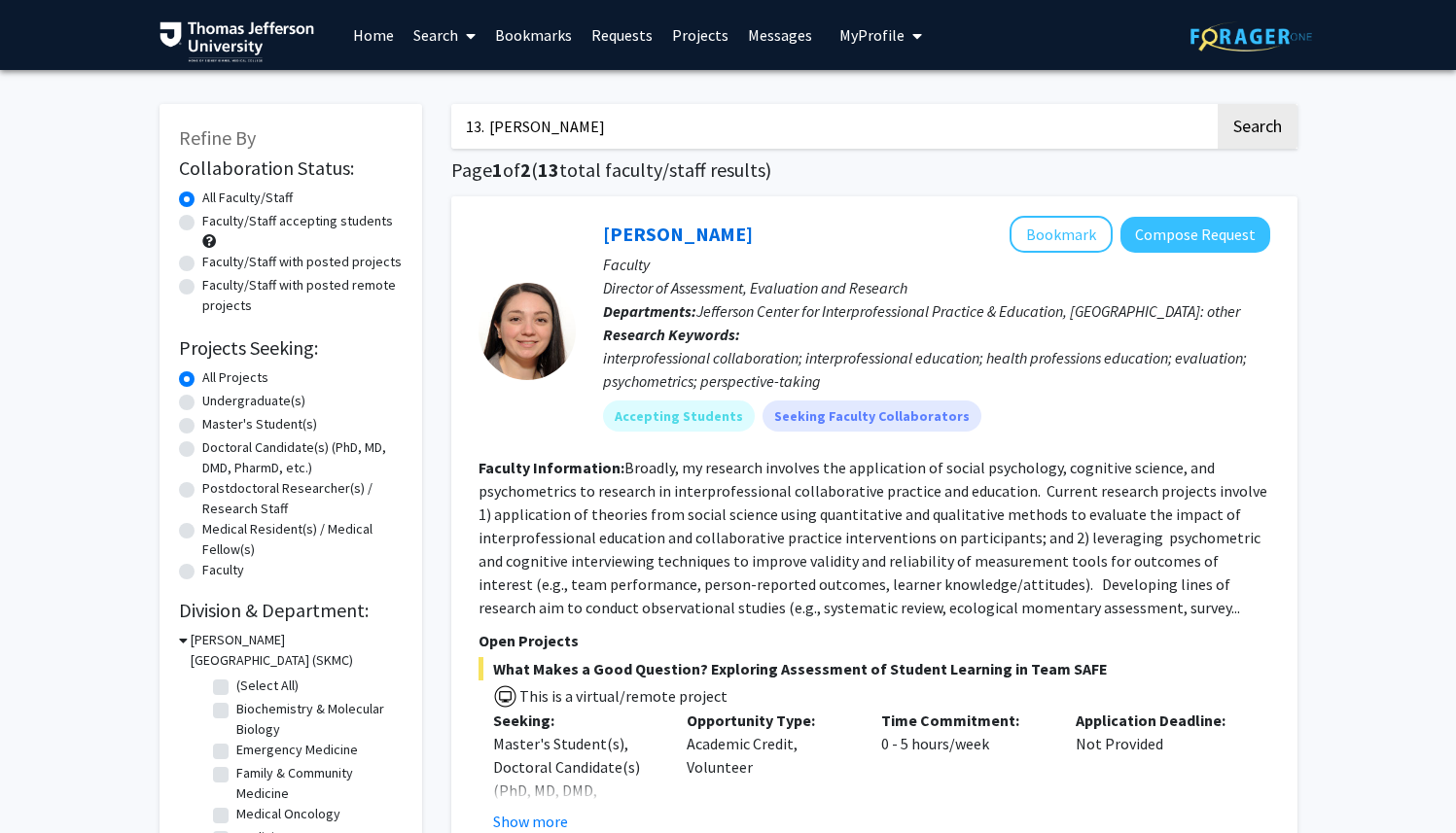
drag, startPoint x: 588, startPoint y: 133, endPoint x: 406, endPoint y: 114, distance: 183.0
paste input "4. [PERSON_NAME]"
click at [495, 128] on input "14. [PERSON_NAME]" at bounding box center [832, 126] width 763 height 45
click at [1217, 104] on button "Search" at bounding box center [1257, 126] width 80 height 45
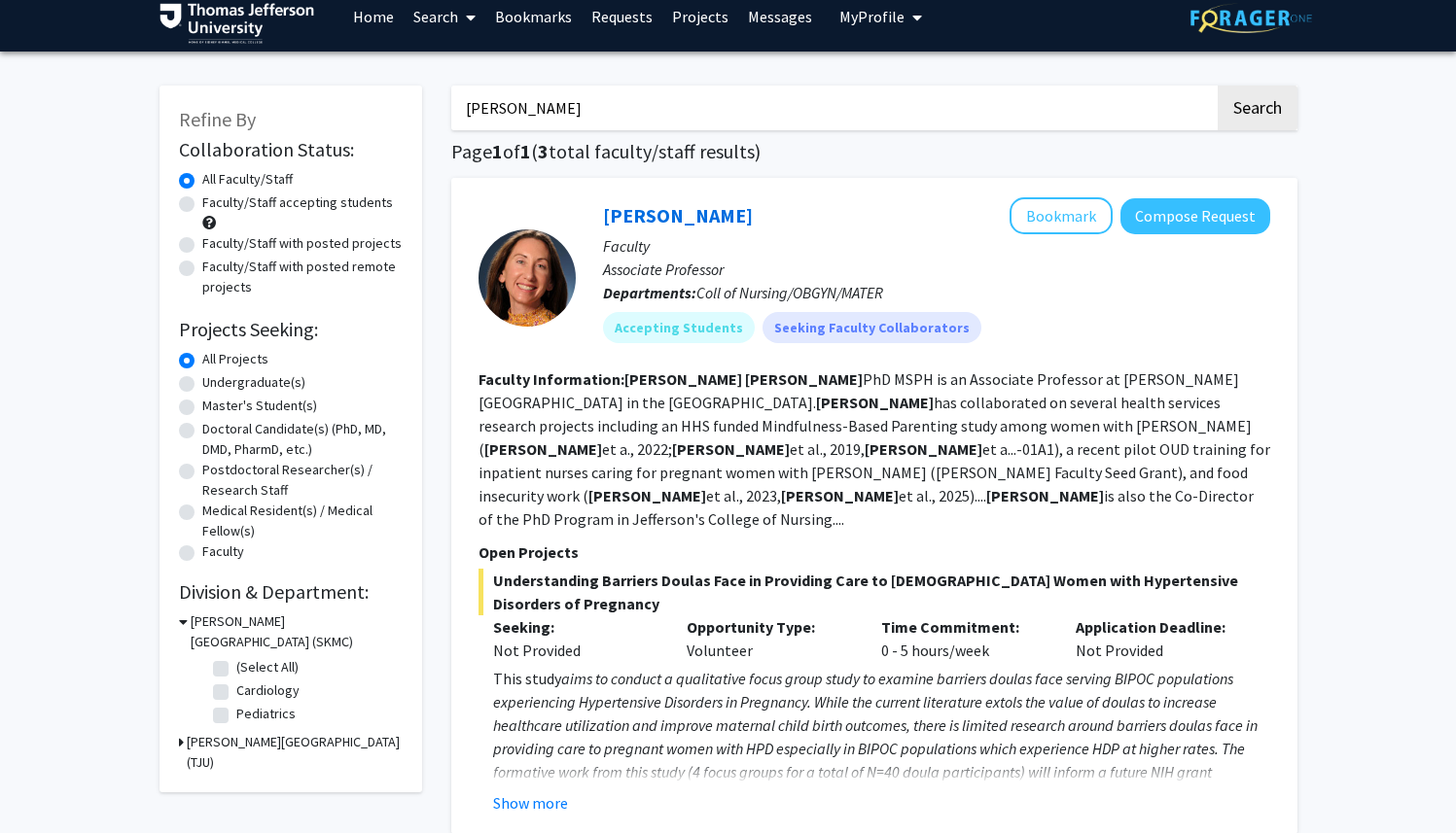
scroll to position [146, 0]
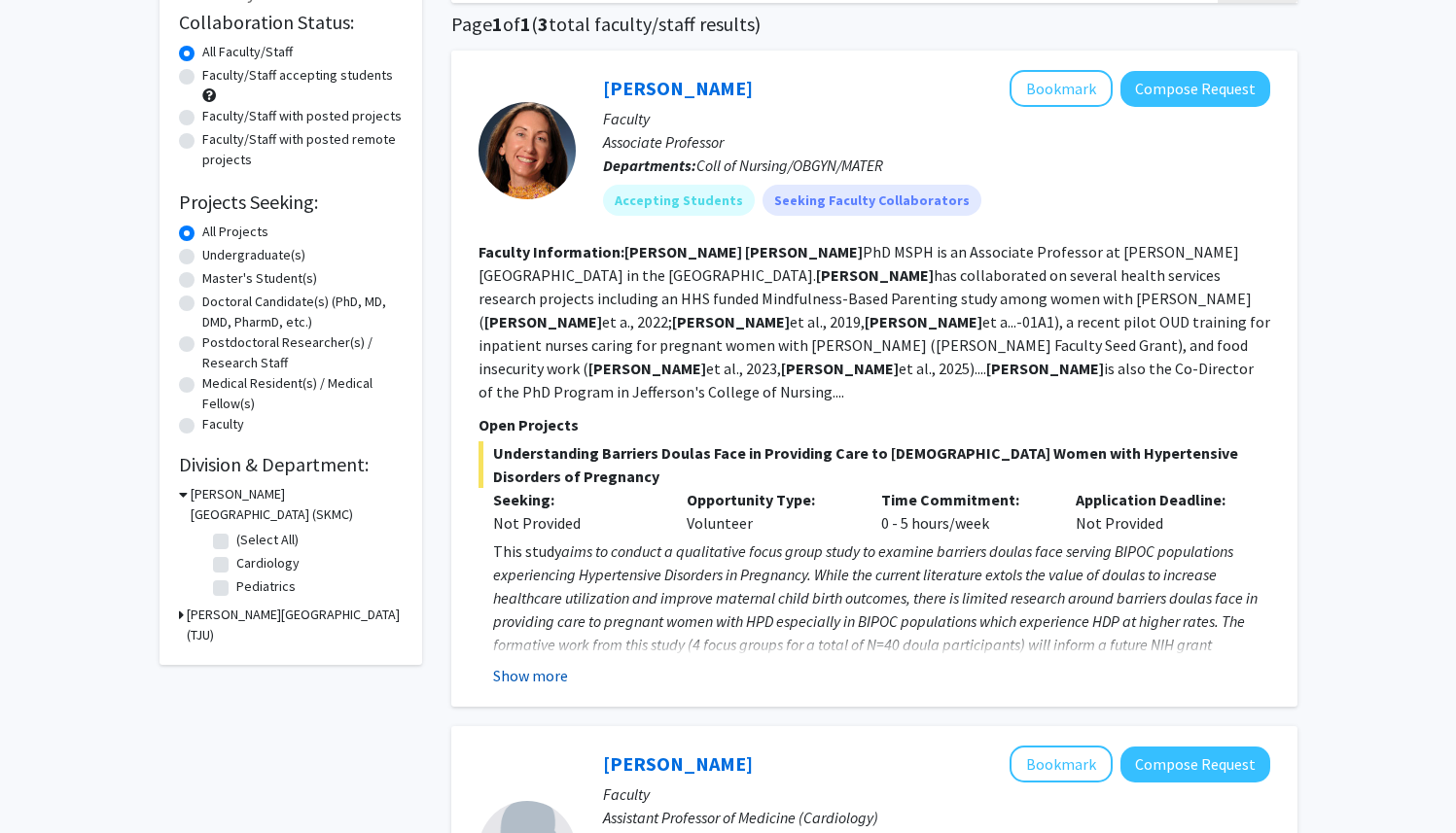
click at [554, 664] on button "Show more" at bounding box center [530, 675] width 75 height 23
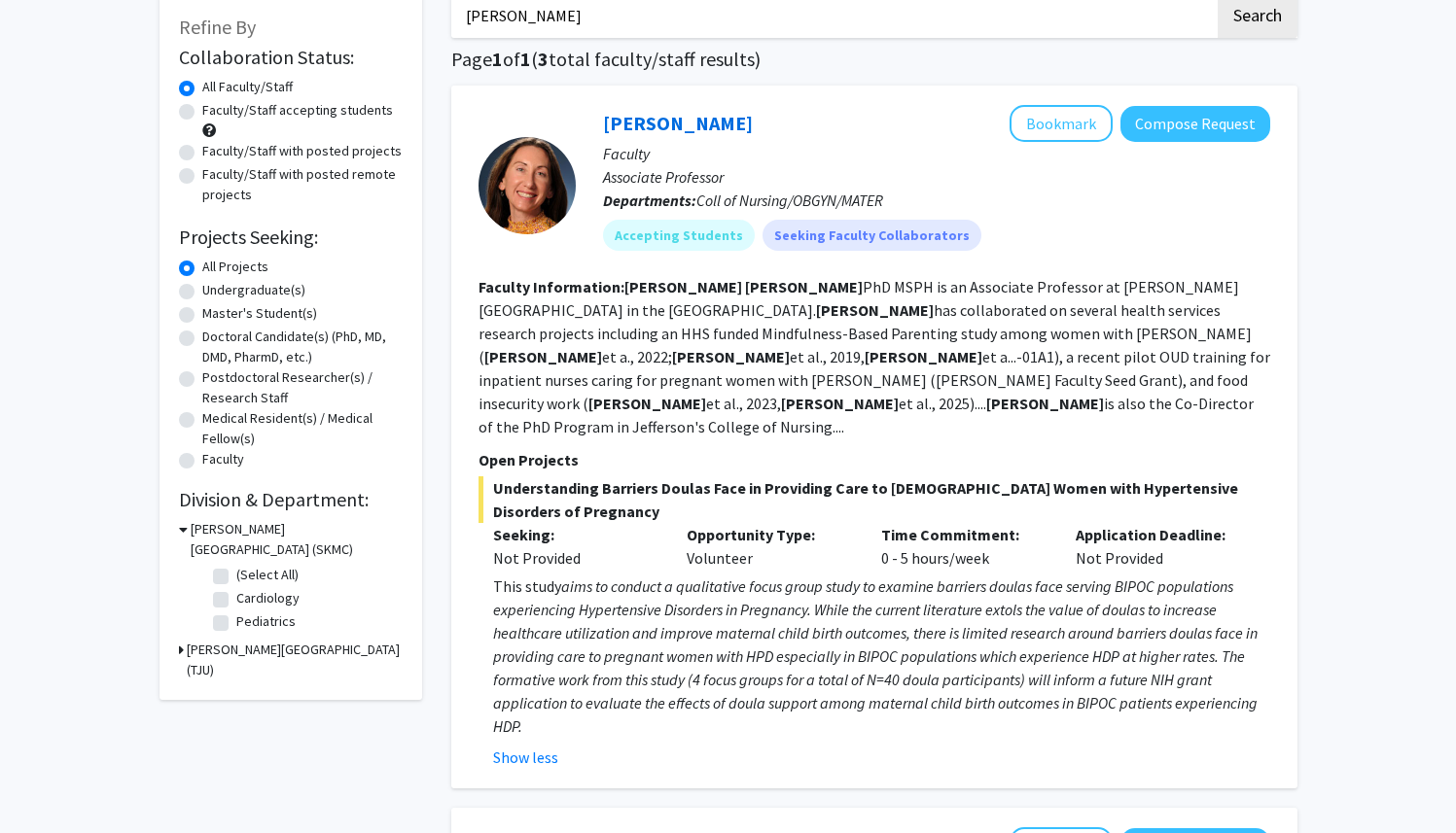
scroll to position [115, 0]
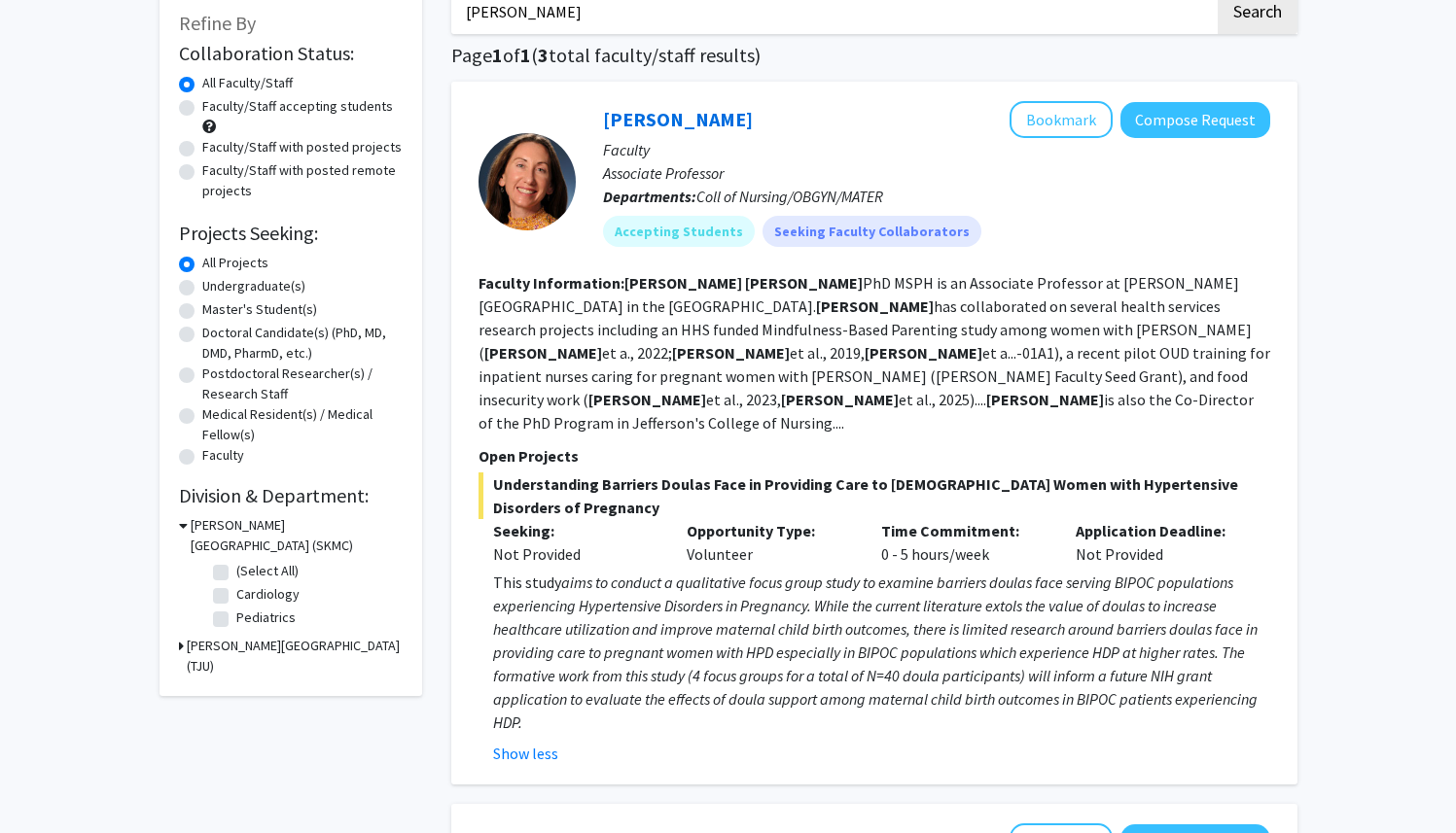
drag, startPoint x: 594, startPoint y: 25, endPoint x: 383, endPoint y: 3, distance: 212.1
click at [413, 17] on div "Refine By Collaboration Status: Collaboration Status All Faculty/Staff Collabor…" at bounding box center [728, 778] width 1168 height 1616
paste input "15. [PERSON_NAME]"
click at [491, 19] on input "15. [PERSON_NAME]" at bounding box center [832, 11] width 763 height 45
click at [1217, 0] on button "Search" at bounding box center [1257, 11] width 80 height 45
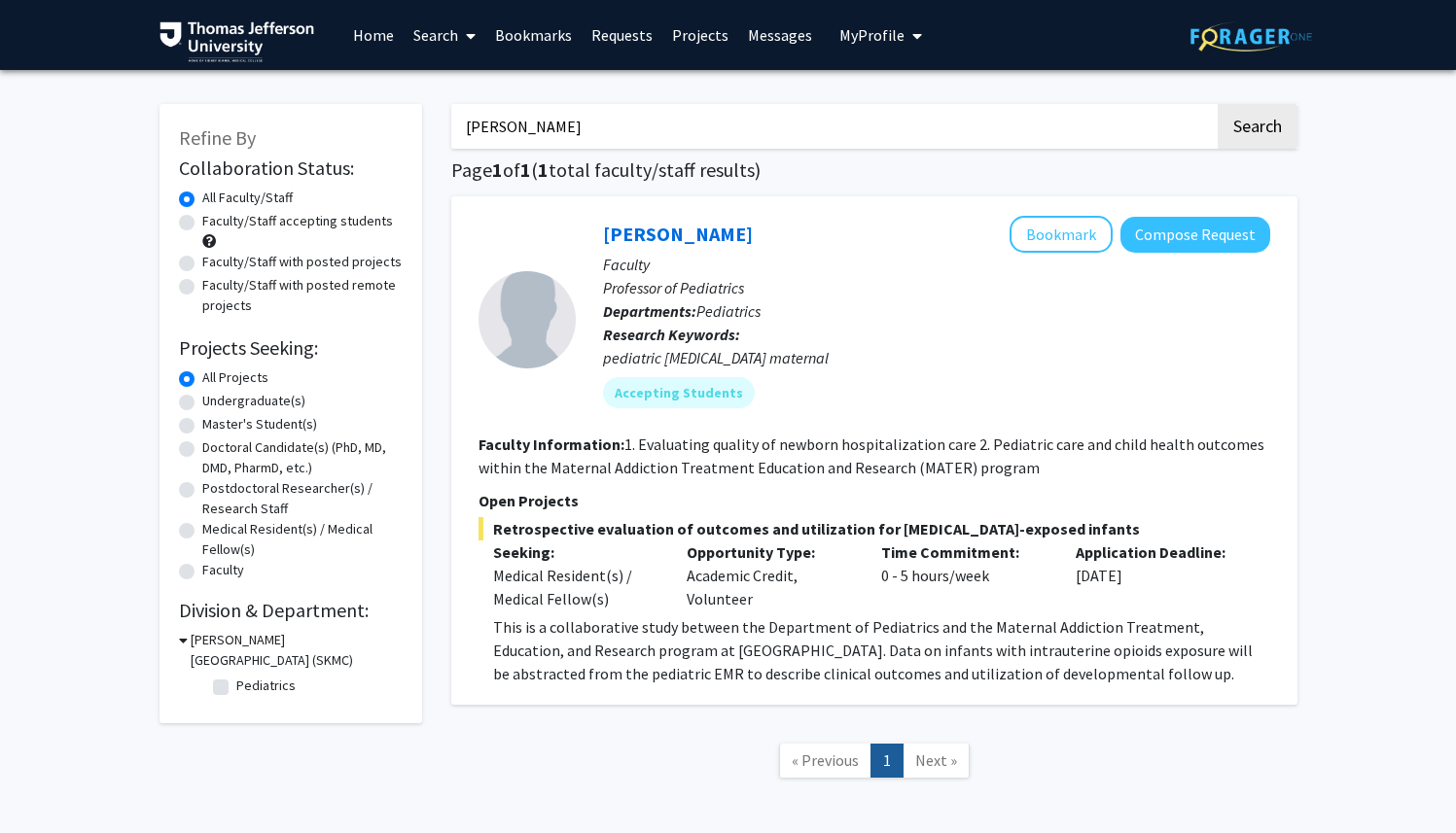
scroll to position [4, 0]
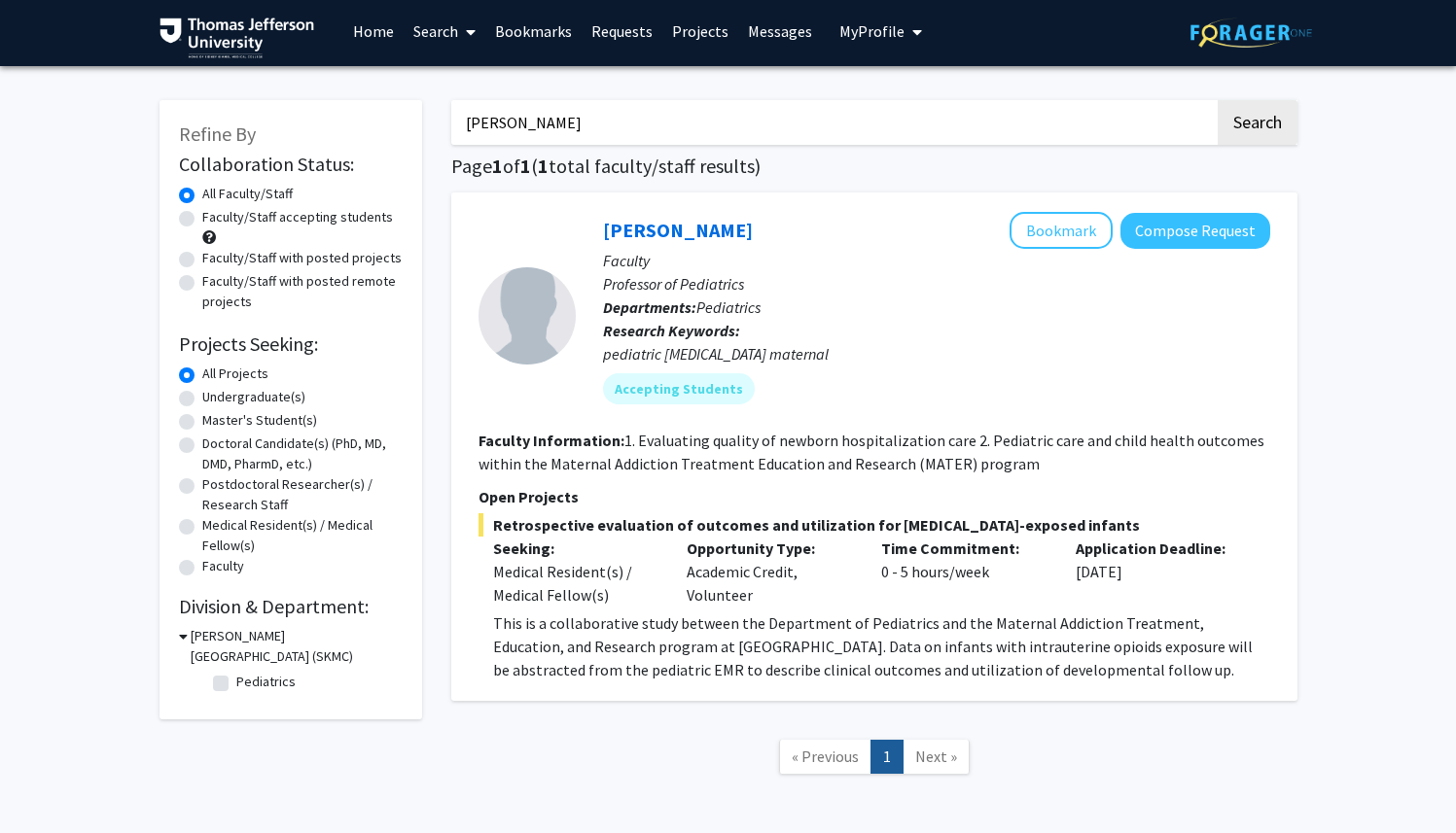
drag, startPoint x: 562, startPoint y: 134, endPoint x: 391, endPoint y: 115, distance: 172.1
click at [407, 122] on div "Refine By Collaboration Status: Collaboration Status All Faculty/Staff Collabor…" at bounding box center [728, 447] width 1168 height 733
paste input "16. [PERSON_NAME]"
click at [491, 129] on input "16. [PERSON_NAME]" at bounding box center [832, 122] width 763 height 45
type input "[PERSON_NAME]"
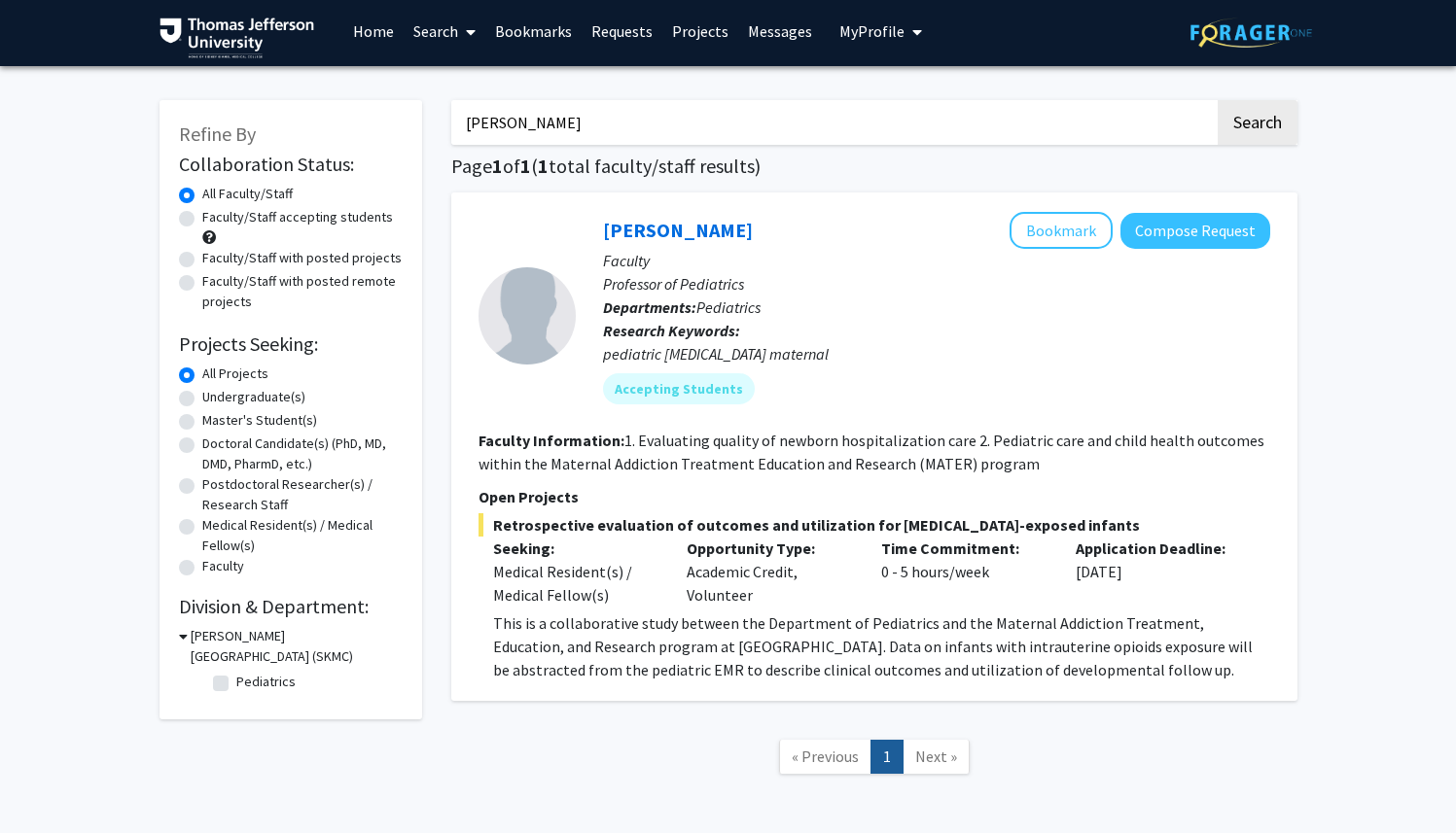
click at [1217, 100] on button "Search" at bounding box center [1257, 122] width 80 height 45
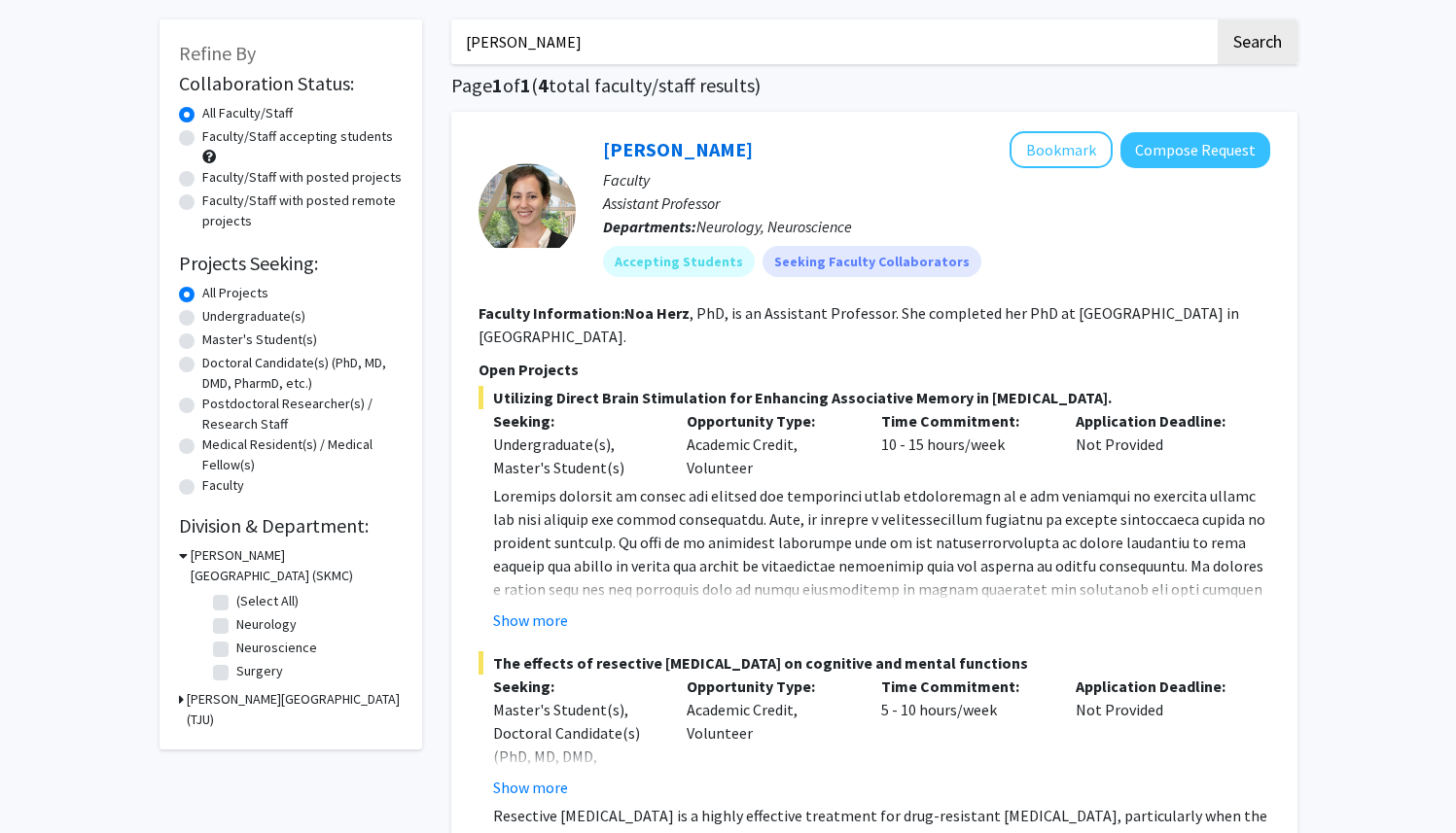
scroll to position [134, 0]
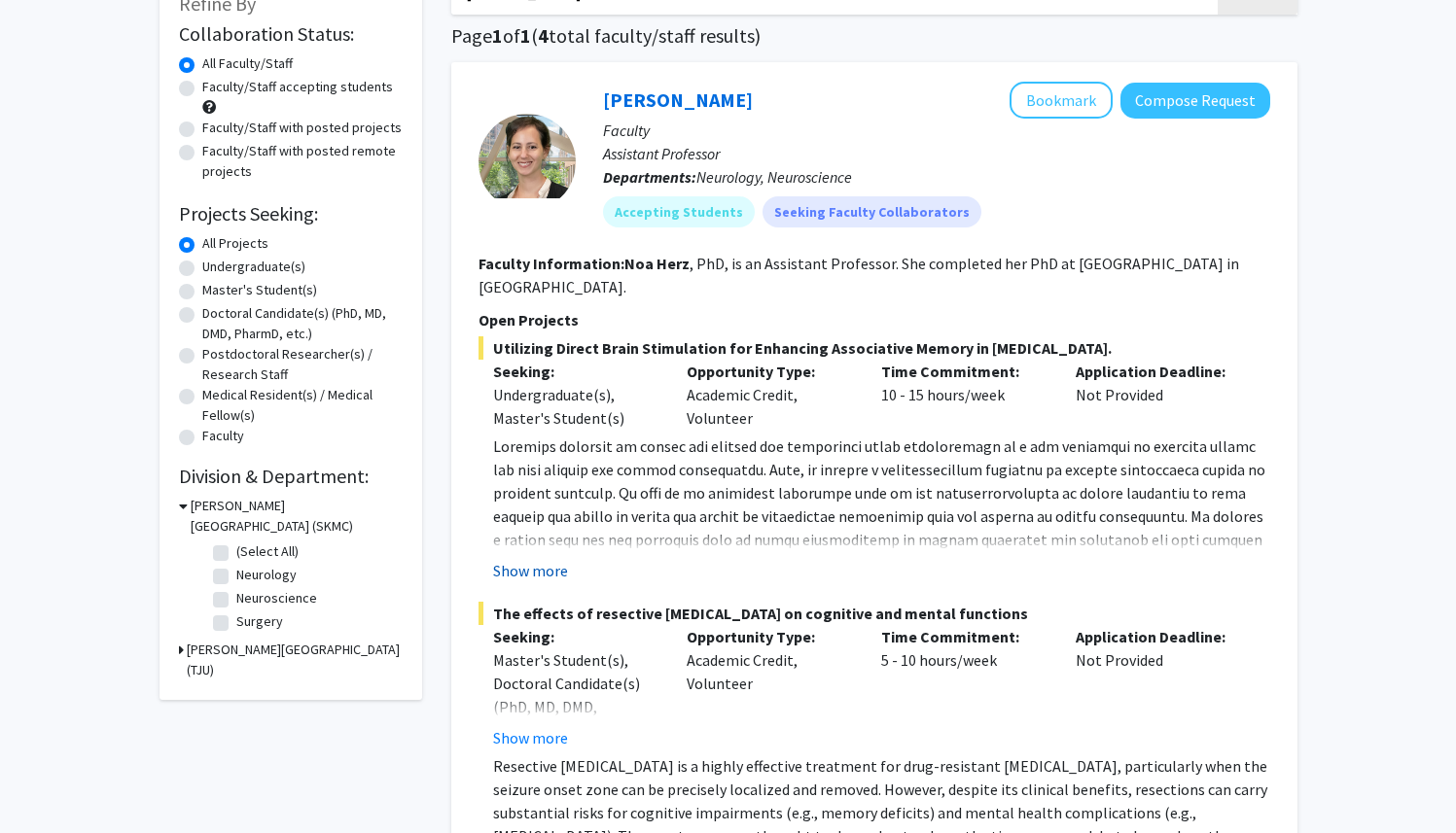
click at [528, 559] on button "Show more" at bounding box center [530, 570] width 75 height 23
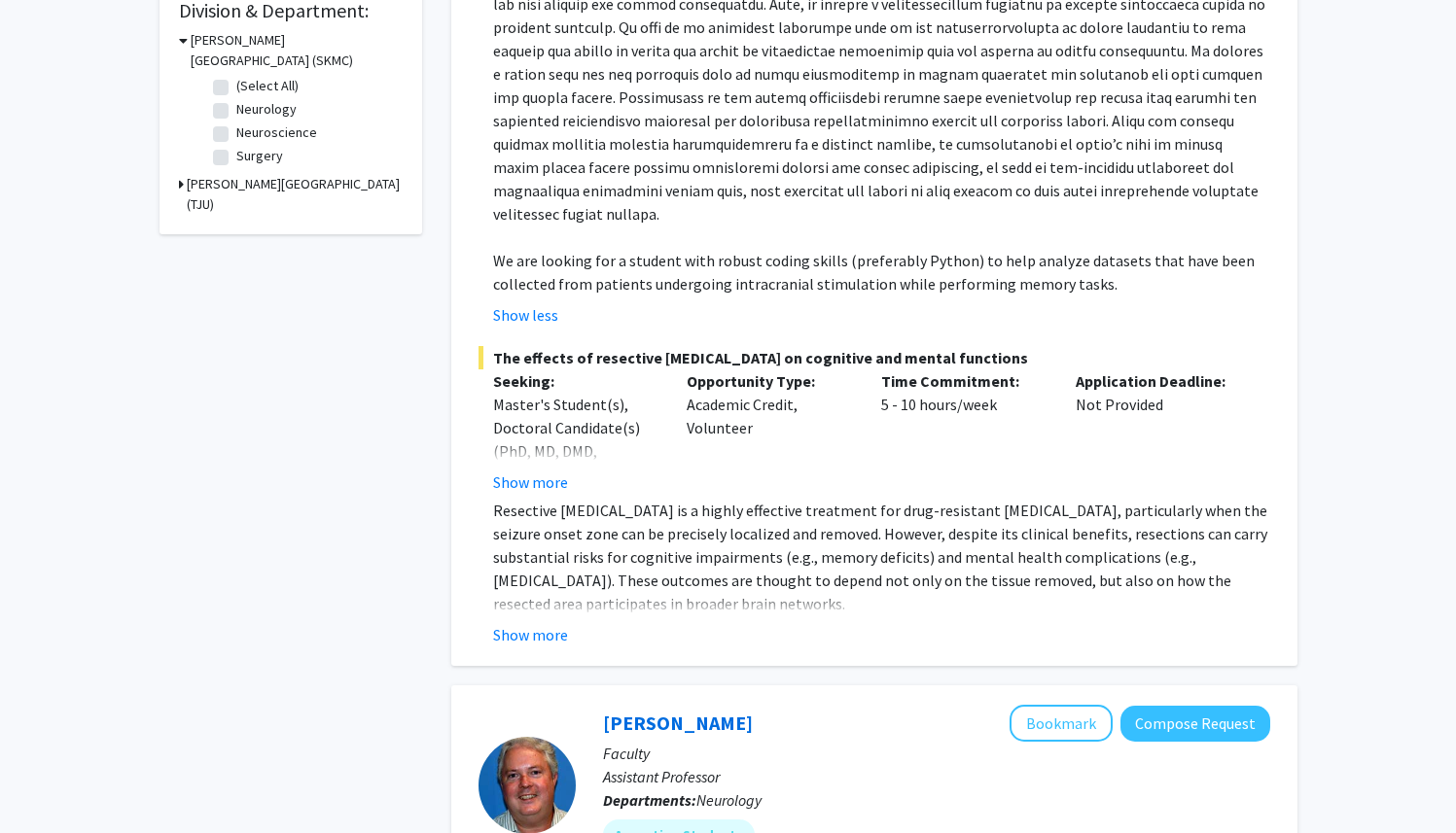
scroll to position [605, 0]
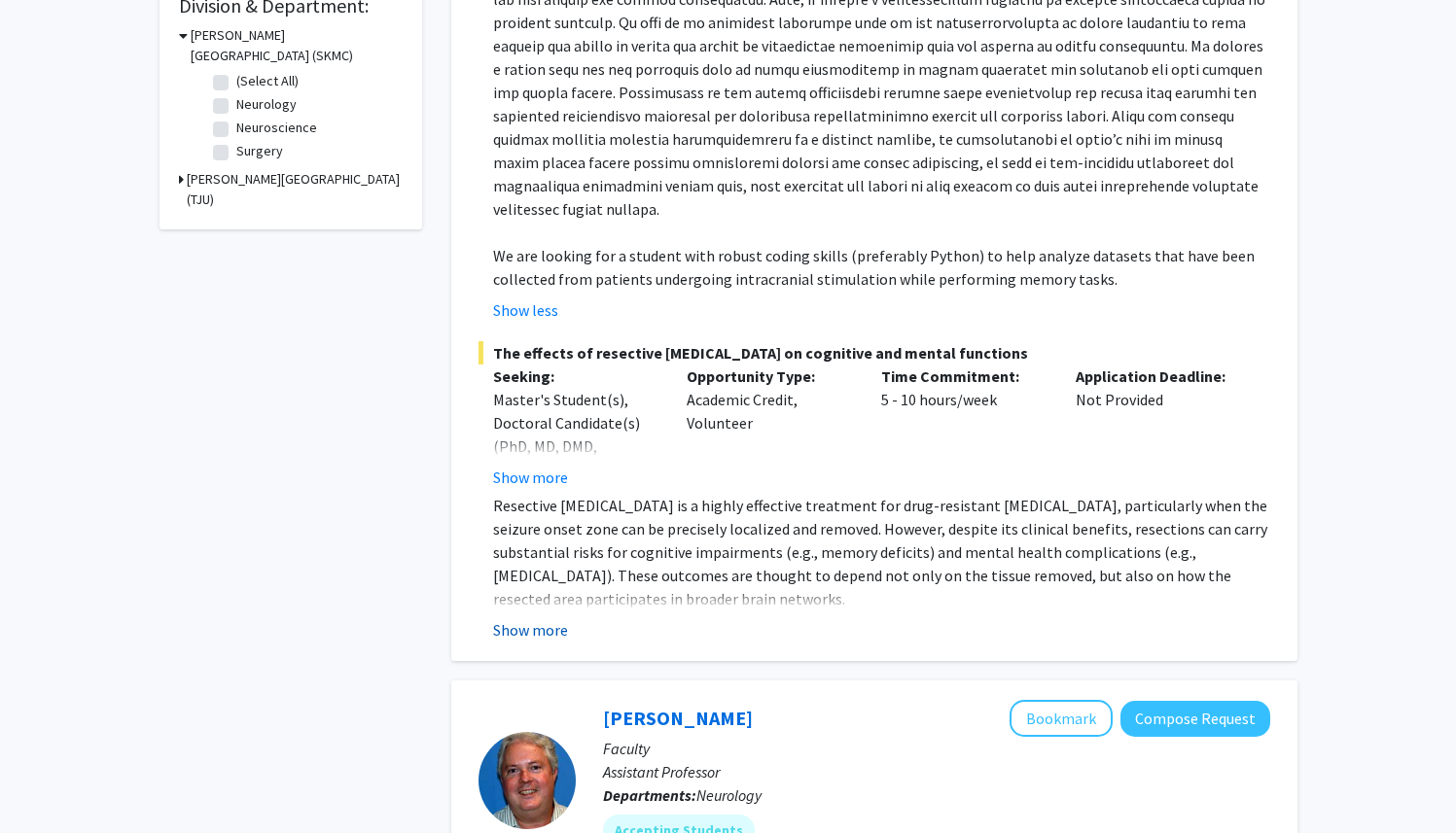
click at [512, 619] on button "Show more" at bounding box center [530, 629] width 75 height 23
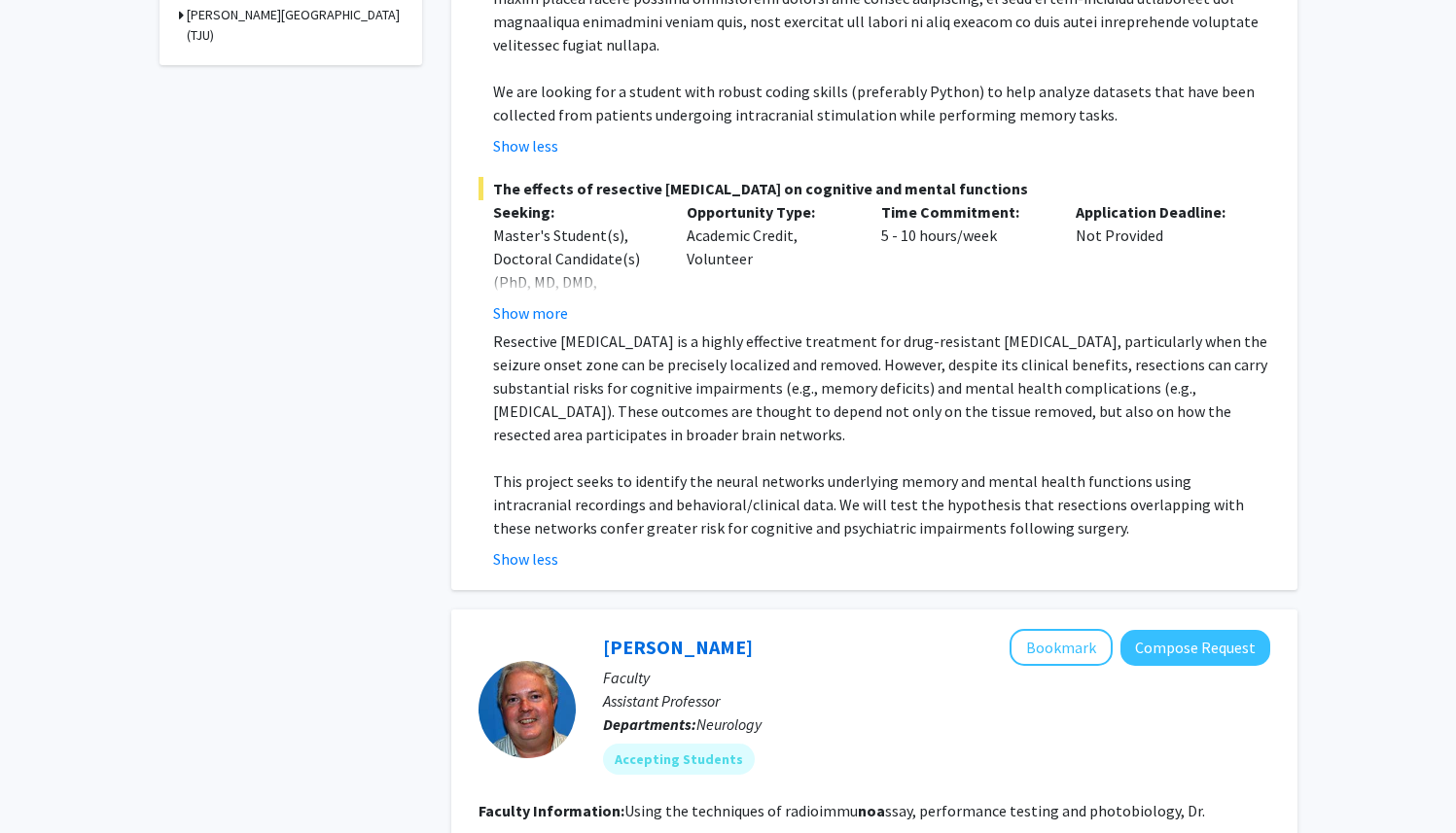
scroll to position [0, 0]
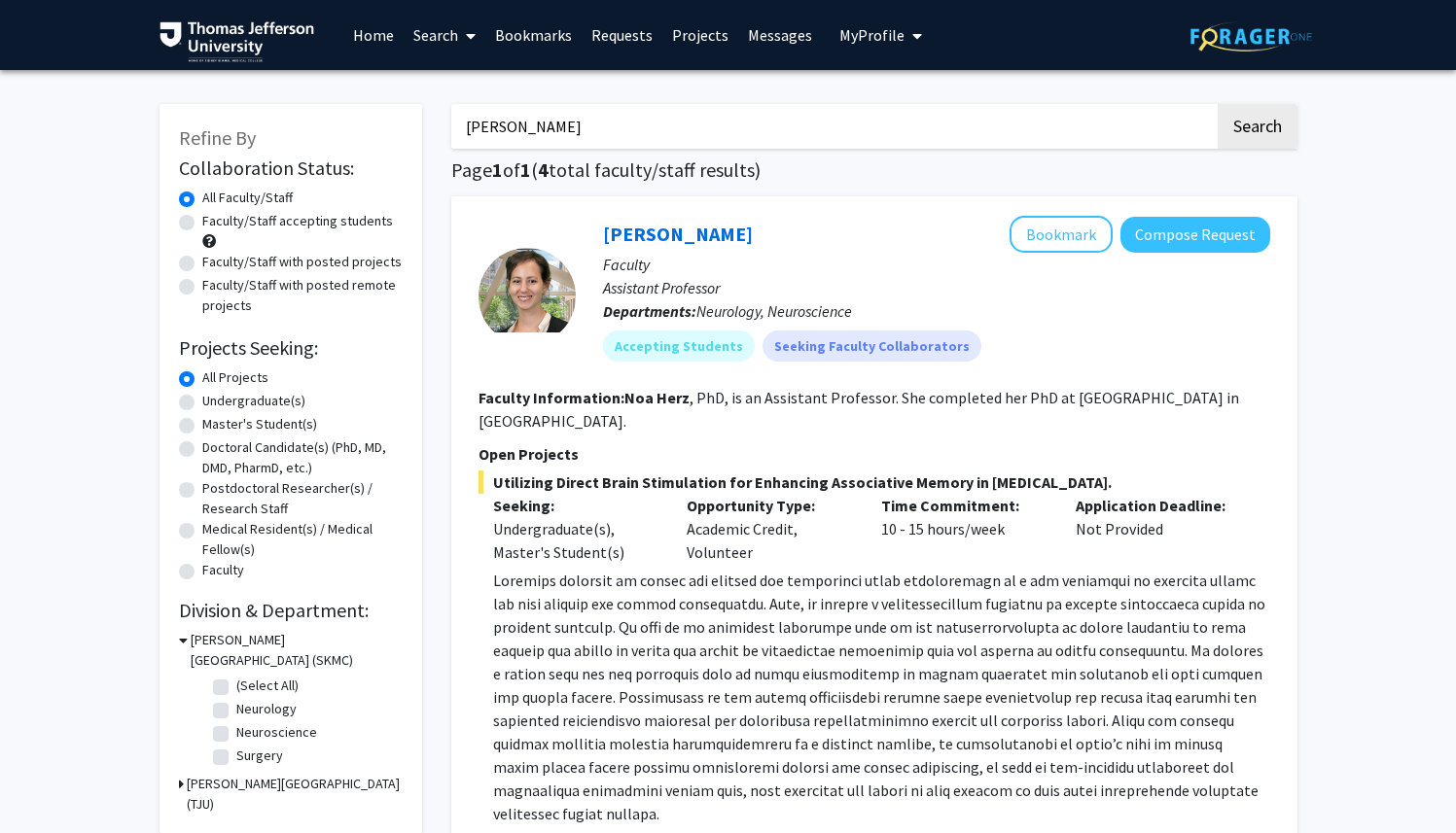
drag, startPoint x: 656, startPoint y: 133, endPoint x: 332, endPoint y: 110, distance: 324.8
paste input "17. Peisong Ma"
click at [491, 129] on input "17. Peisong Ma" at bounding box center [832, 126] width 763 height 45
type input "Peisong Ma"
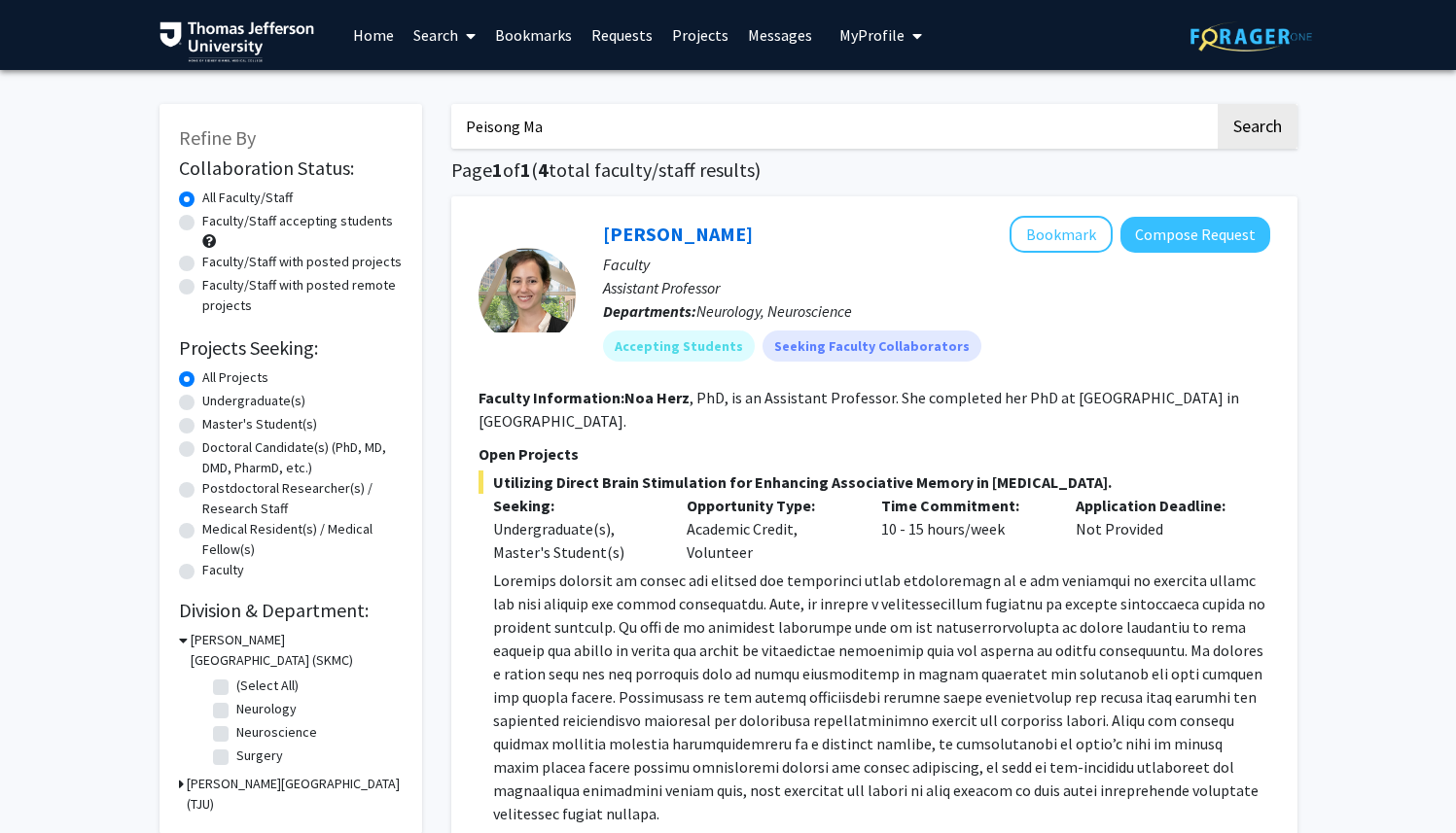
click at [1217, 104] on button "Search" at bounding box center [1257, 126] width 80 height 45
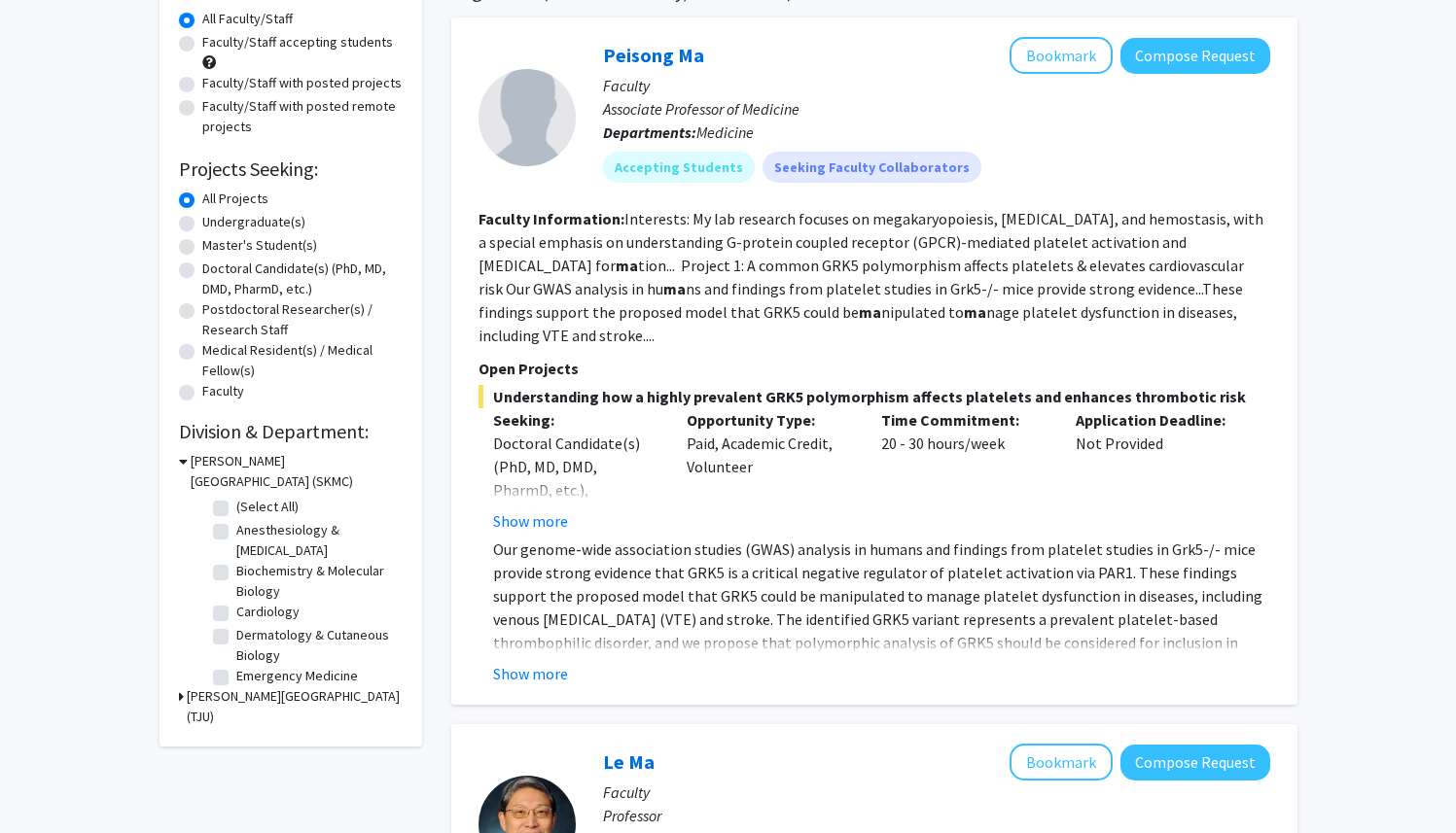
scroll to position [190, 0]
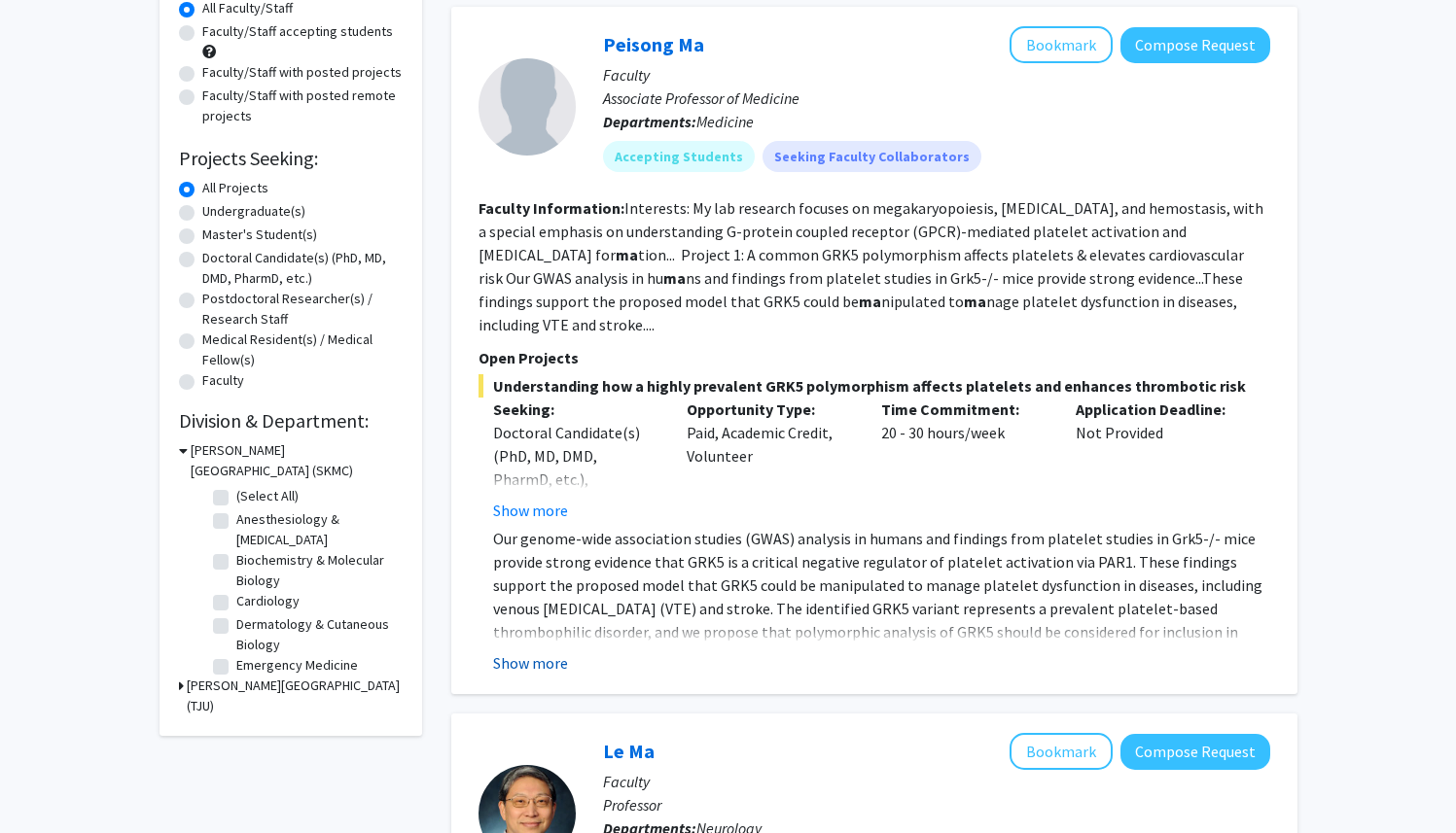
click at [546, 651] on button "Show more" at bounding box center [530, 662] width 75 height 23
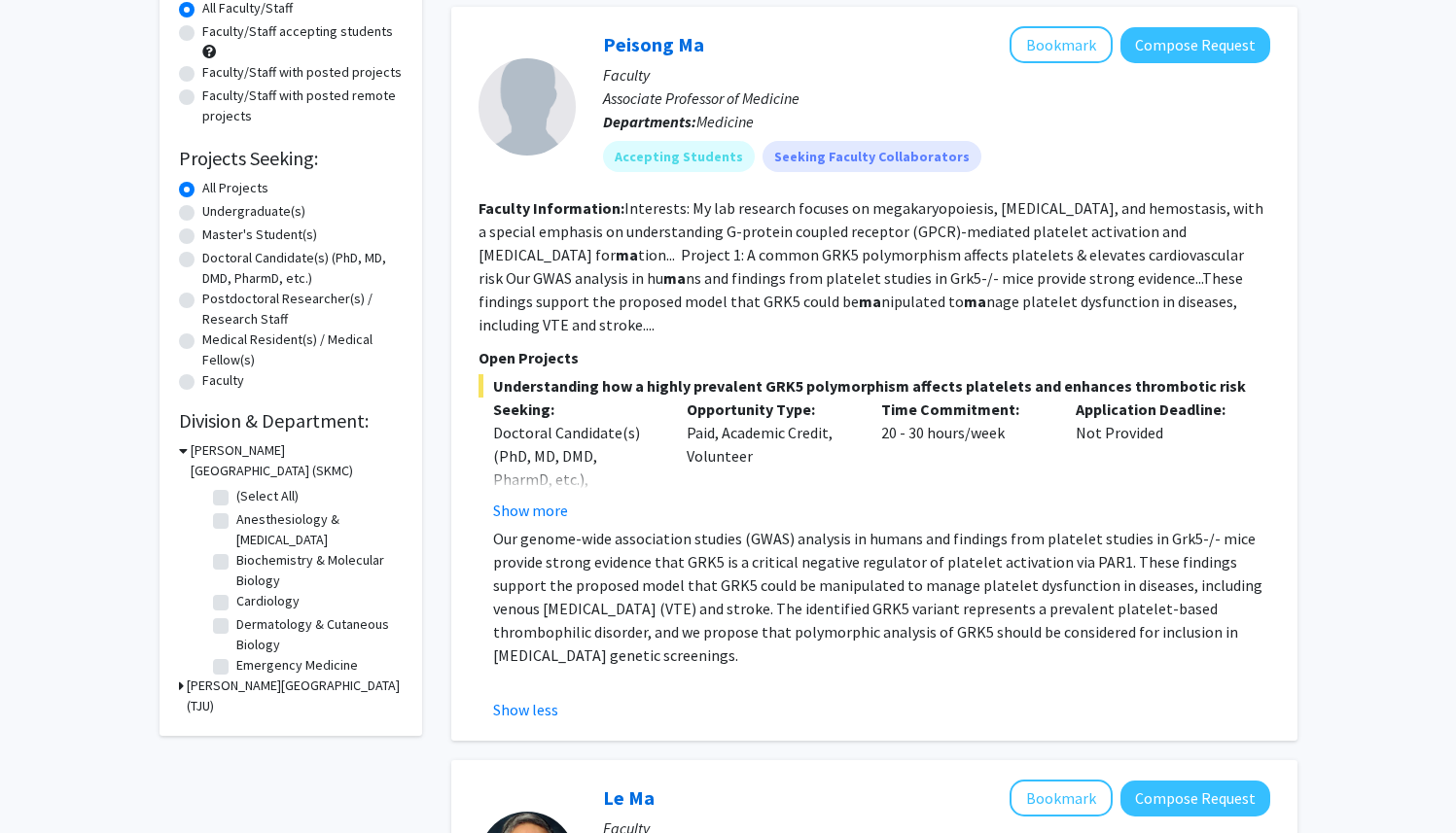
scroll to position [0, 0]
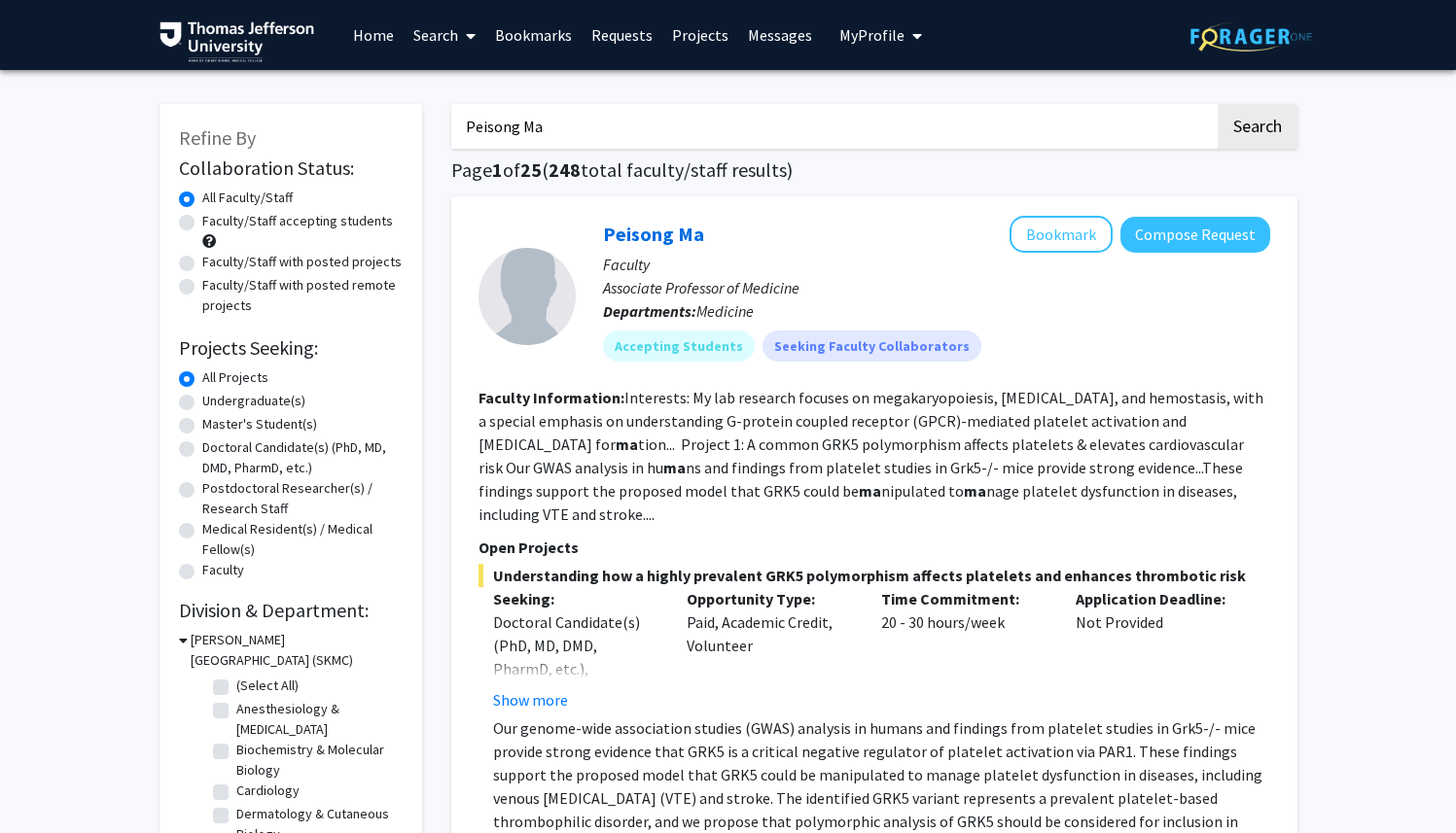
click at [541, 136] on input "Peisong Ma" at bounding box center [832, 126] width 763 height 45
paste input "18. [PERSON_NAME]"
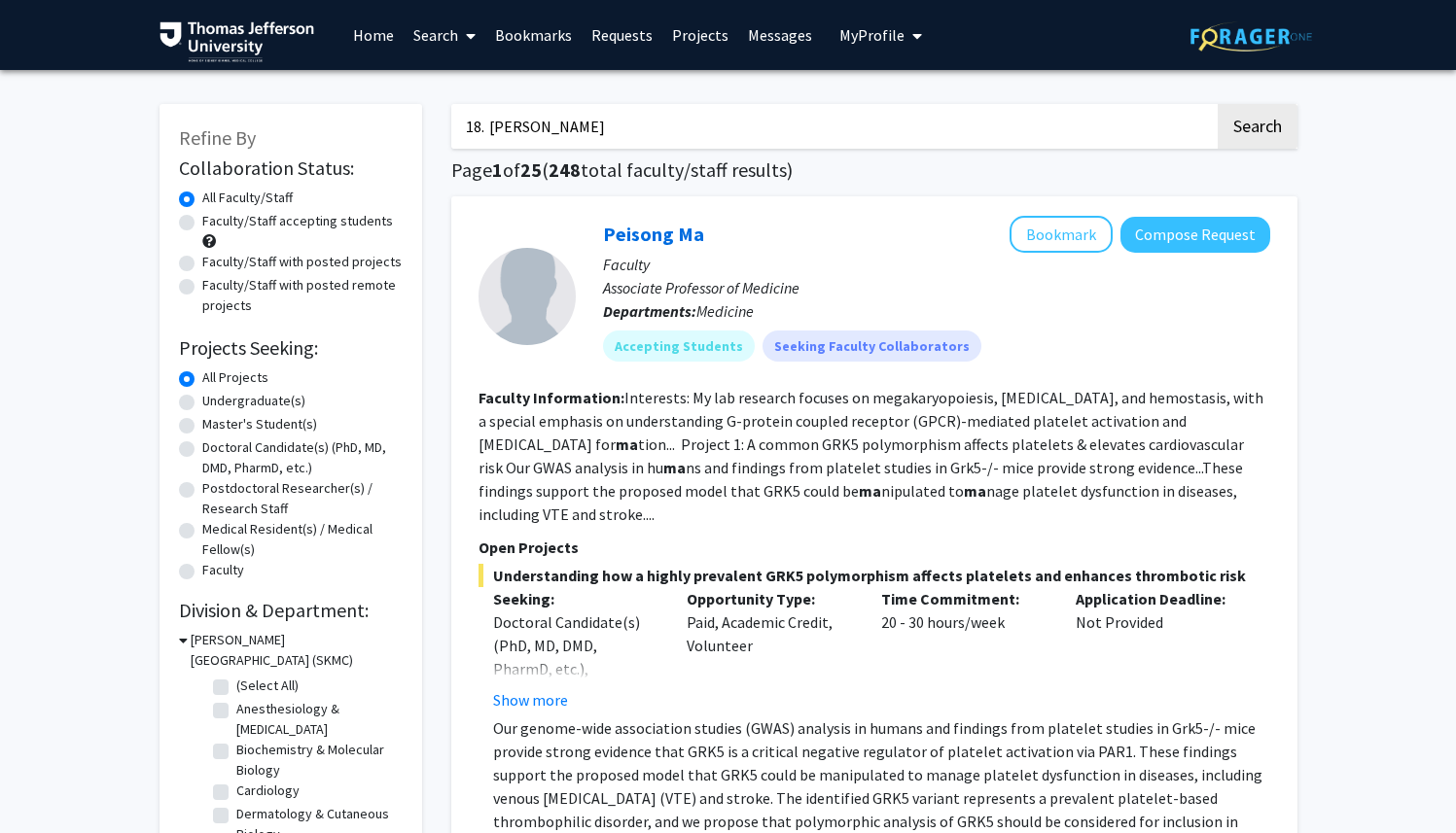
click at [492, 129] on input "18. [PERSON_NAME]" at bounding box center [832, 126] width 763 height 45
type input "[PERSON_NAME]"
click at [1217, 104] on button "Search" at bounding box center [1257, 126] width 80 height 45
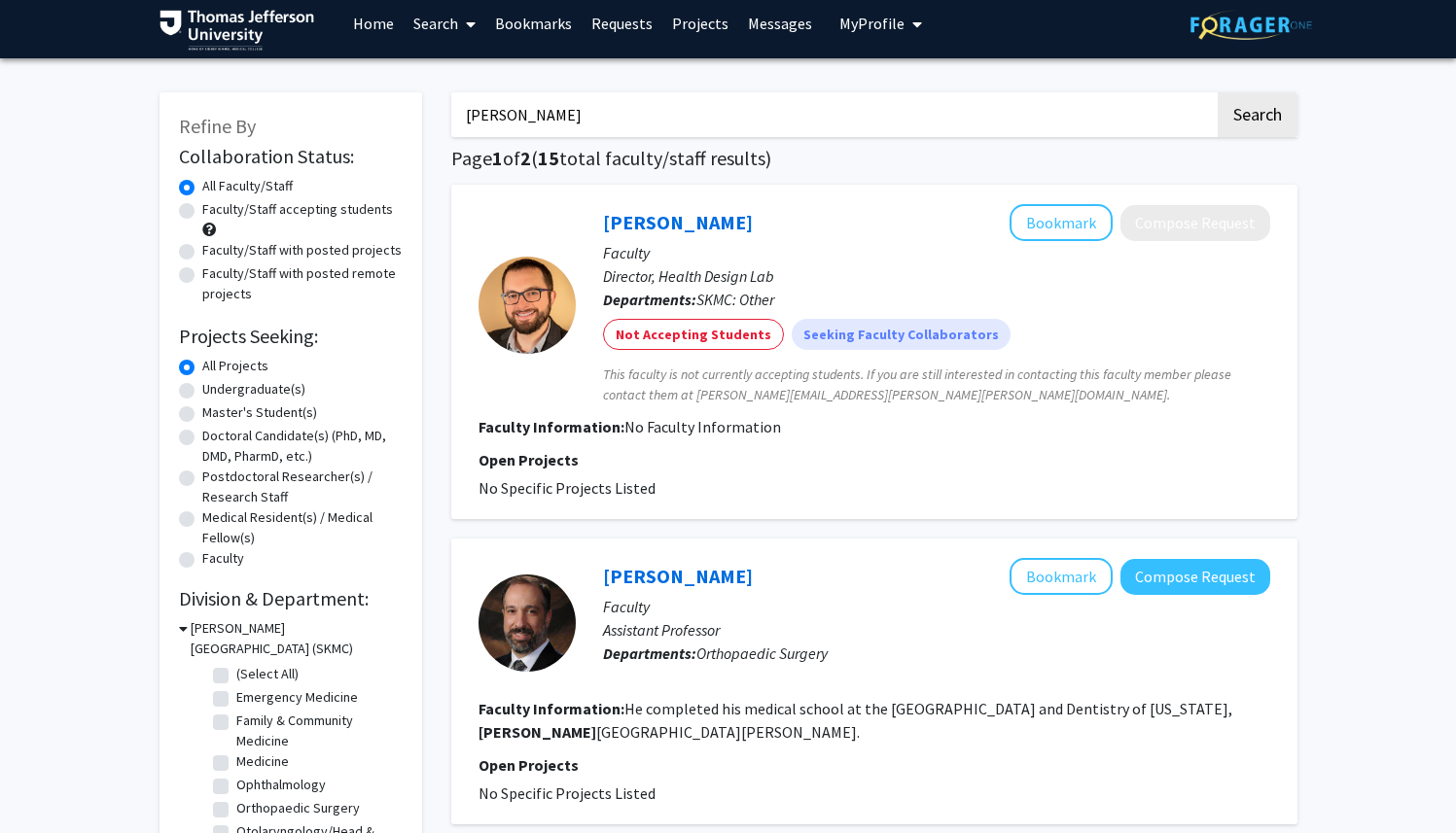
scroll to position [11, 0]
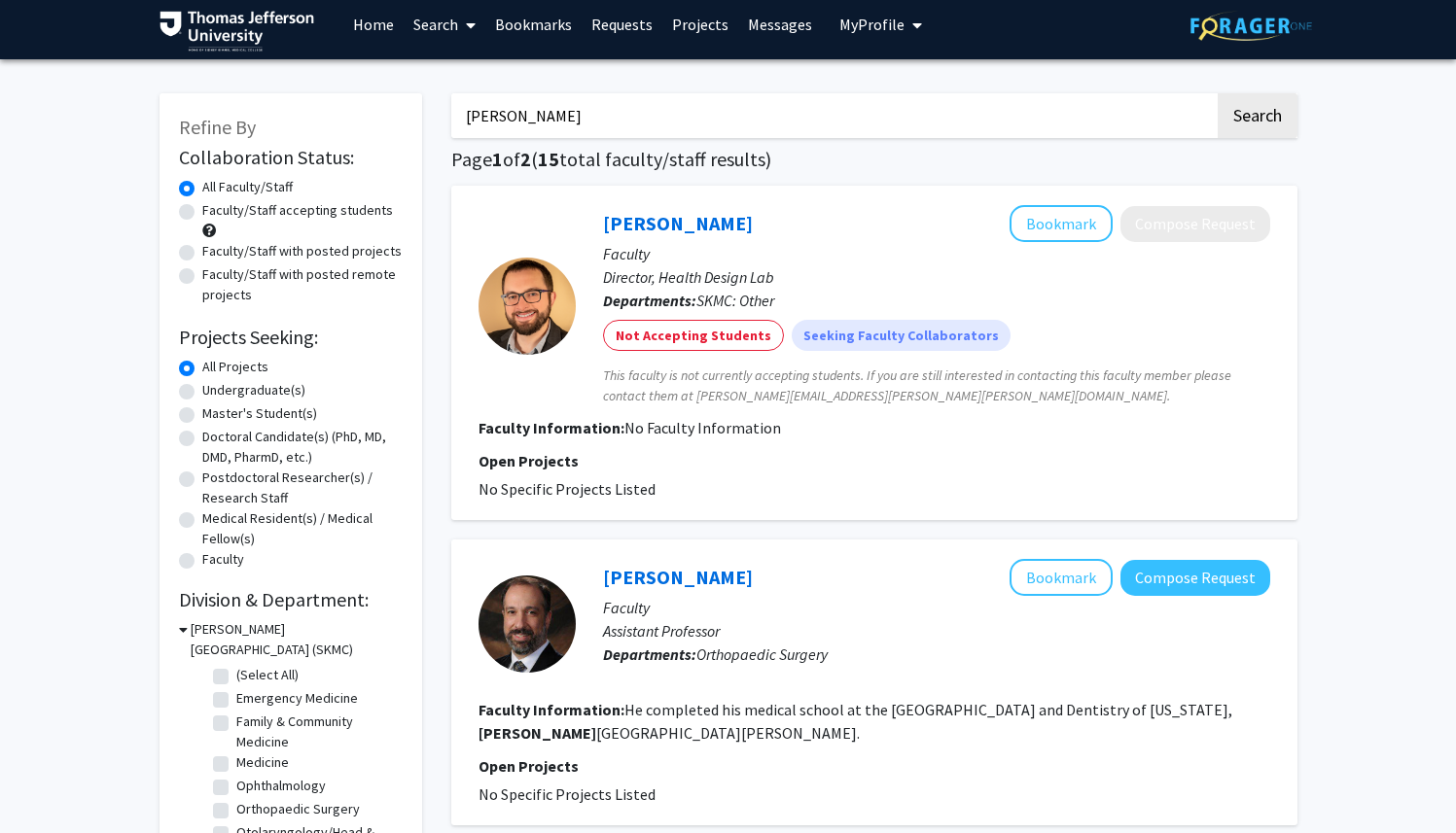
drag, startPoint x: 539, startPoint y: 106, endPoint x: 443, endPoint y: 100, distance: 96.2
click at [451, 104] on input "[PERSON_NAME]" at bounding box center [832, 116] width 763 height 45
paste input "19. [PERSON_NAME]"
click at [492, 116] on input "19. [PERSON_NAME]" at bounding box center [832, 116] width 763 height 45
click at [1217, 94] on button "Search" at bounding box center [1257, 116] width 80 height 45
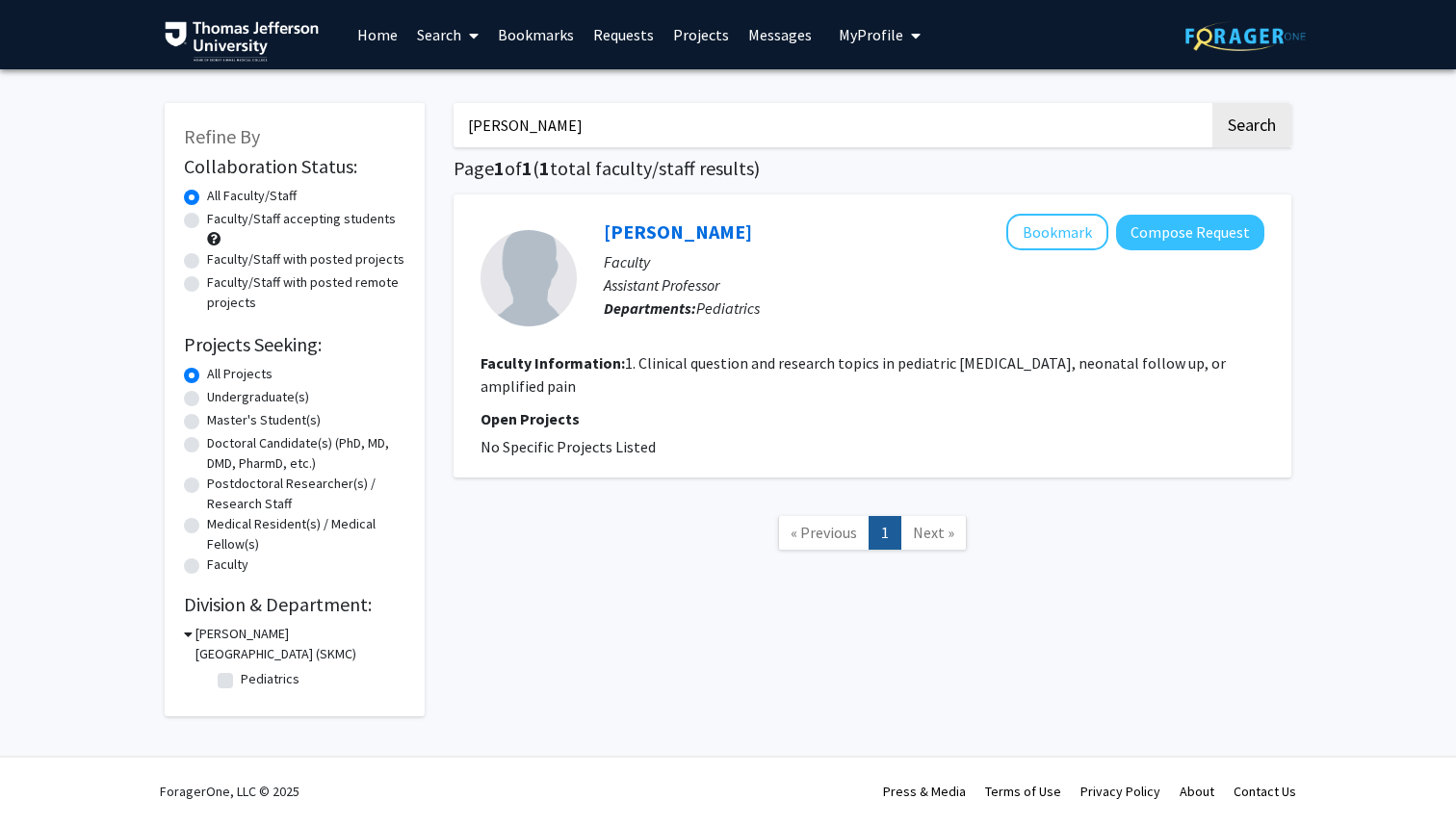
drag, startPoint x: 582, startPoint y: 134, endPoint x: 442, endPoint y: 128, distance: 140.1
click at [456, 132] on input "[PERSON_NAME]" at bounding box center [831, 124] width 756 height 44
paste input "20. [PERSON_NAME]"
click at [494, 126] on input "20. [PERSON_NAME]" at bounding box center [831, 124] width 756 height 44
type input "[PERSON_NAME]"
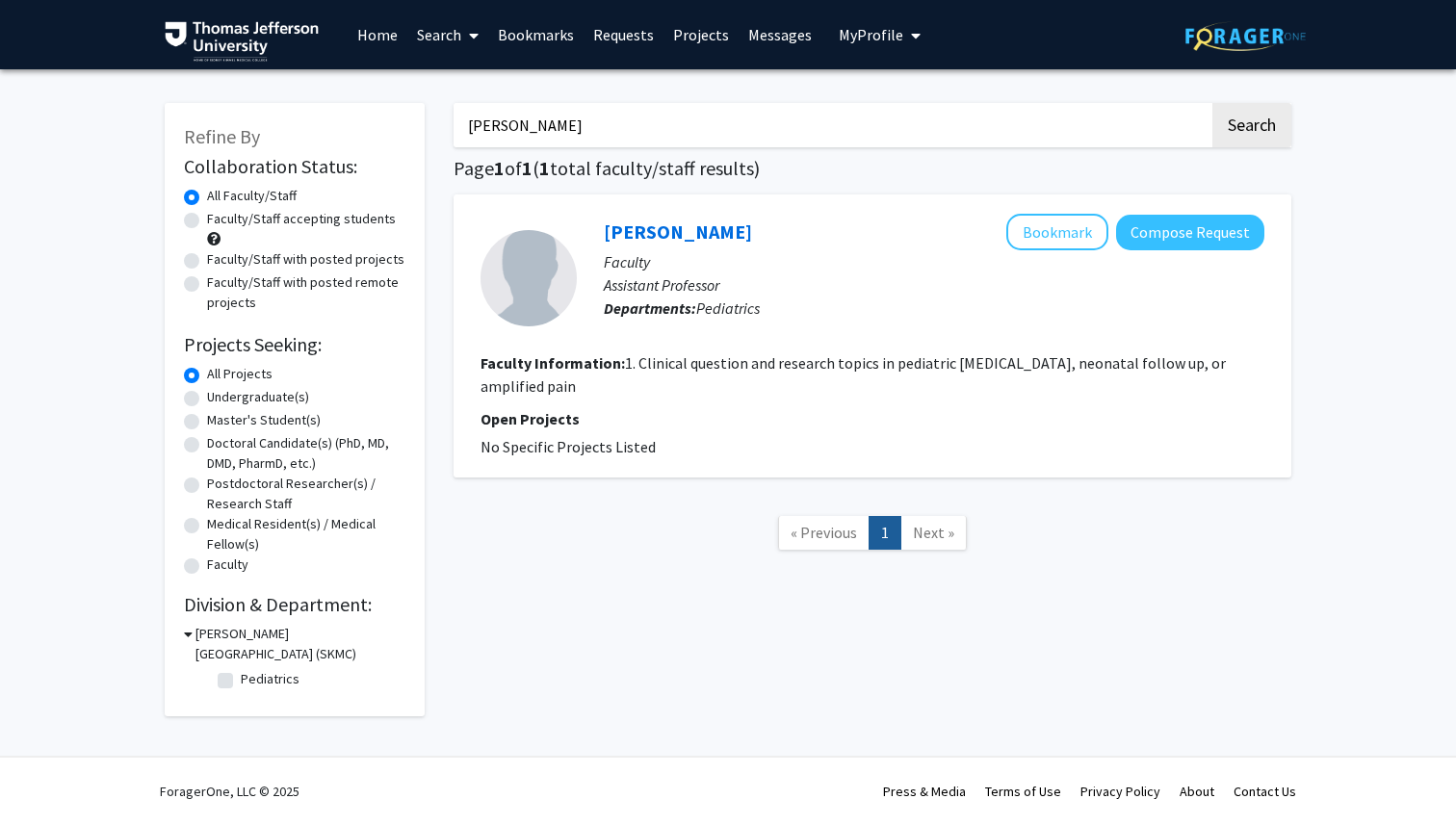
click at [1212, 103] on button "Search" at bounding box center [1252, 124] width 79 height 44
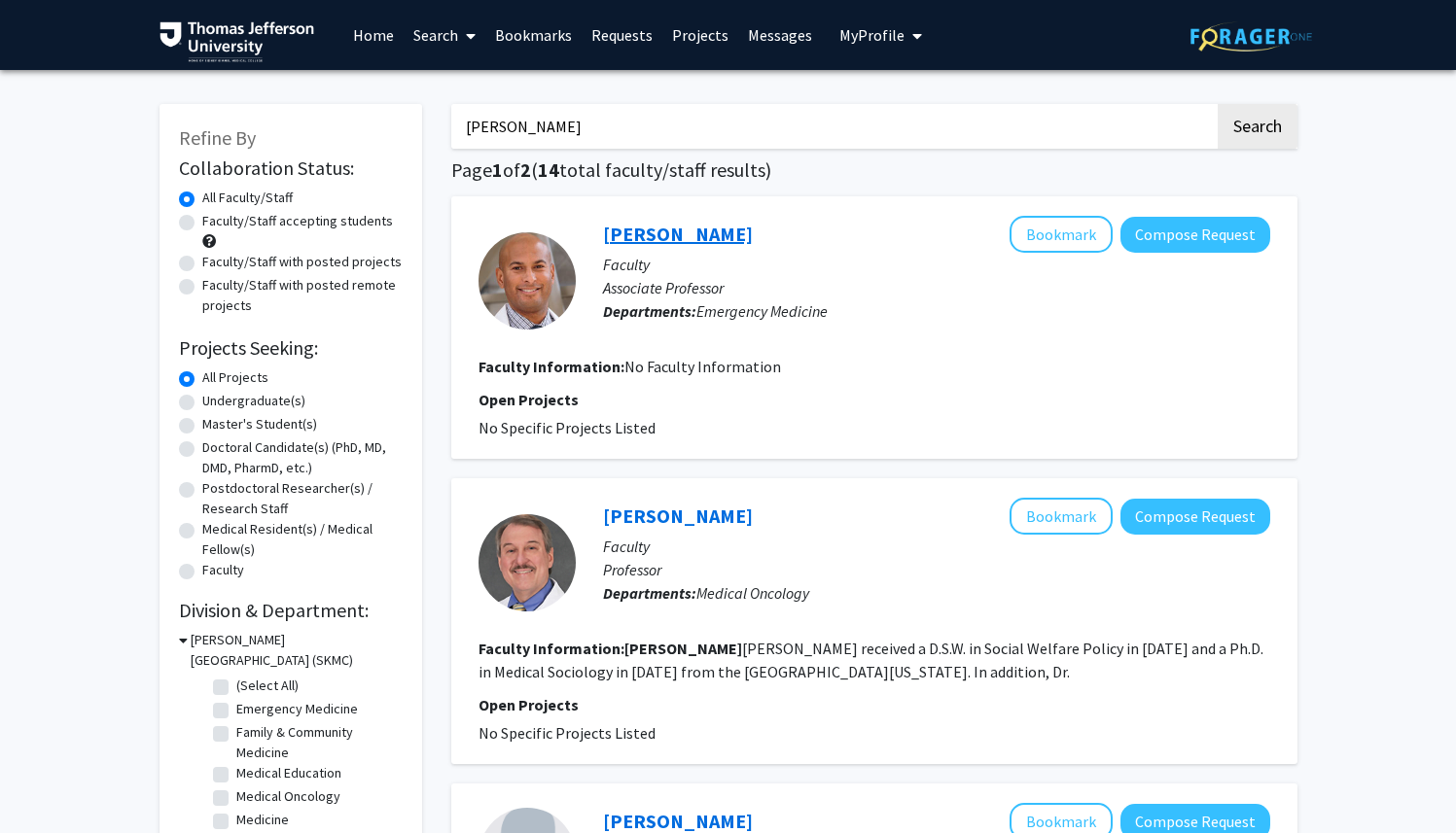
click at [660, 227] on link "[PERSON_NAME]" at bounding box center [678, 233] width 150 height 24
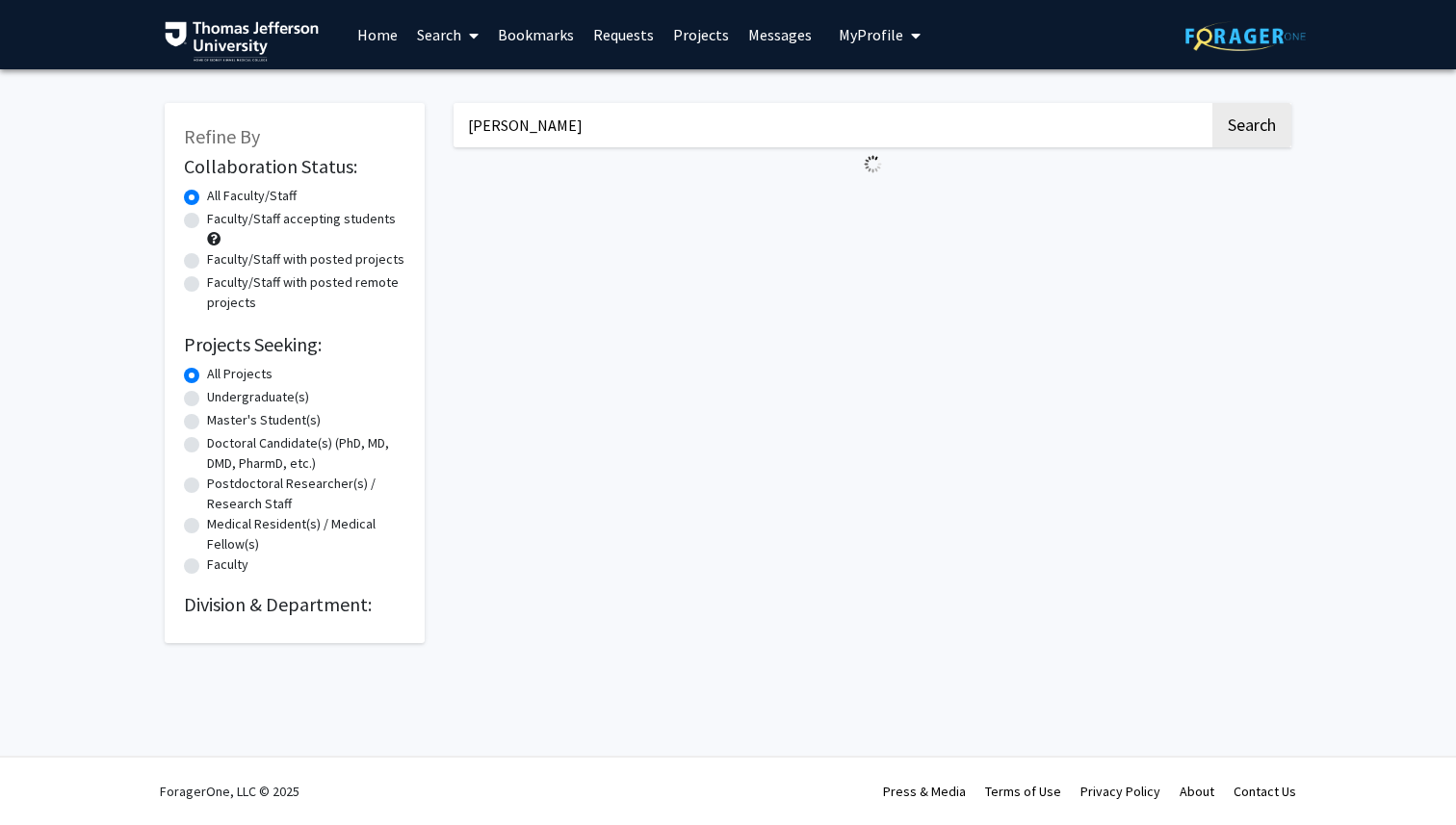
drag, startPoint x: 575, startPoint y: 129, endPoint x: 411, endPoint y: 129, distance: 164.0
click at [411, 129] on div "Refine By Collaboration Status: Collaboration Status All Faculty/Staff Collabor…" at bounding box center [728, 364] width 1156 height 559
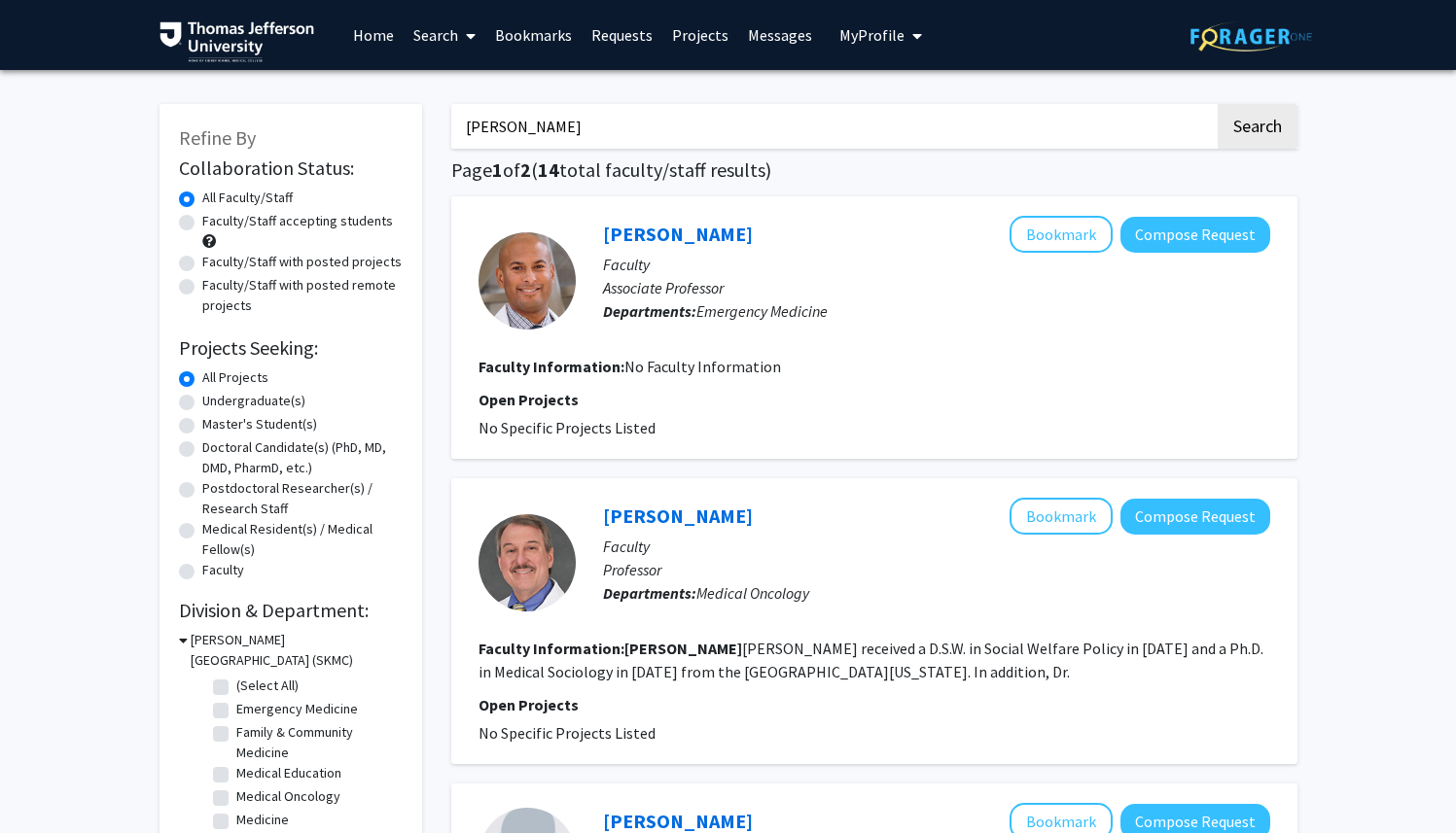
paste input "21. [PERSON_NAME]"
click at [491, 127] on input "21. [PERSON_NAME]" at bounding box center [832, 126] width 763 height 45
type input "[PERSON_NAME]"
click at [1217, 104] on button "Search" at bounding box center [1257, 126] width 80 height 45
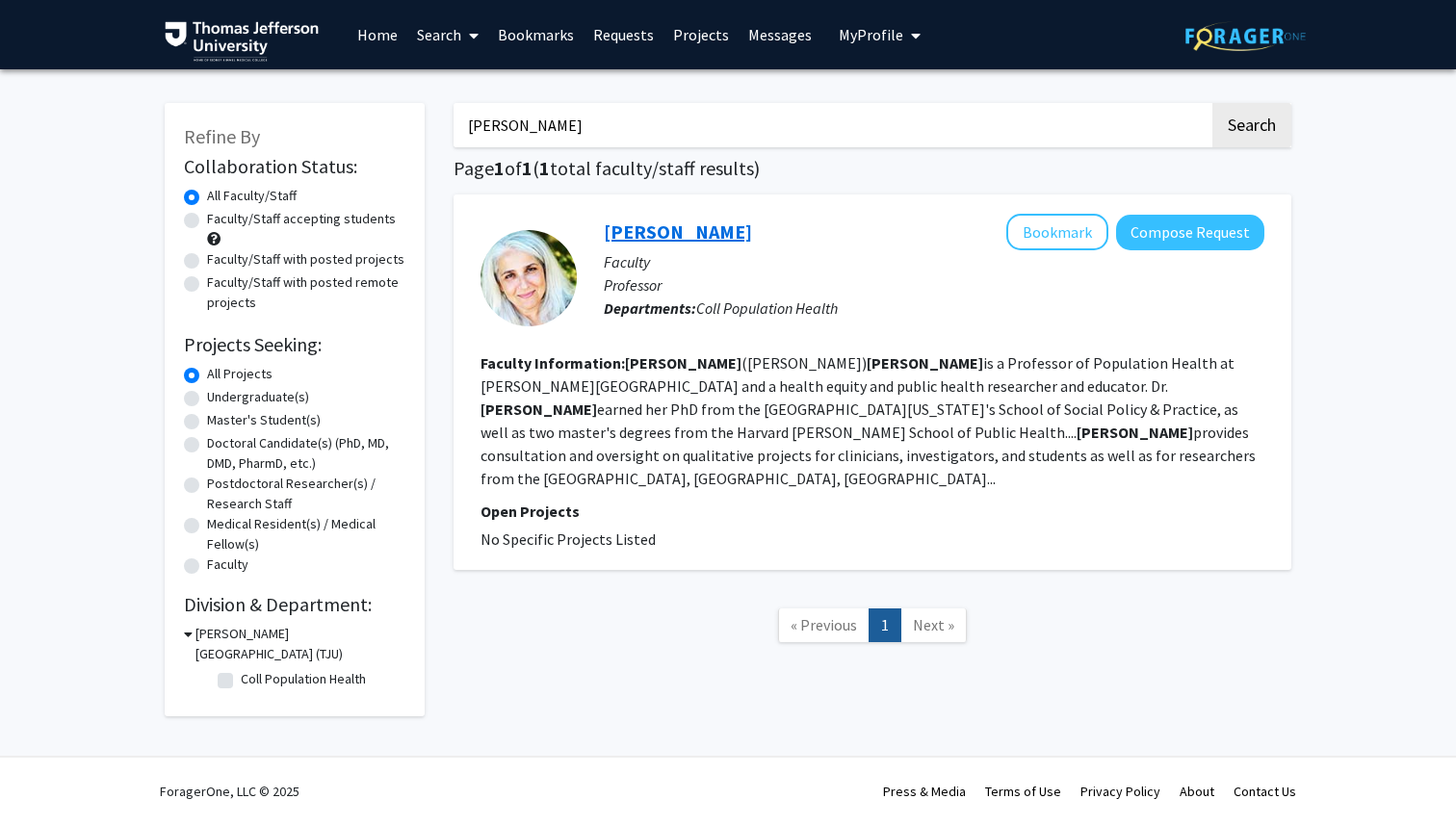
click at [699, 239] on link "[PERSON_NAME]" at bounding box center [678, 231] width 148 height 24
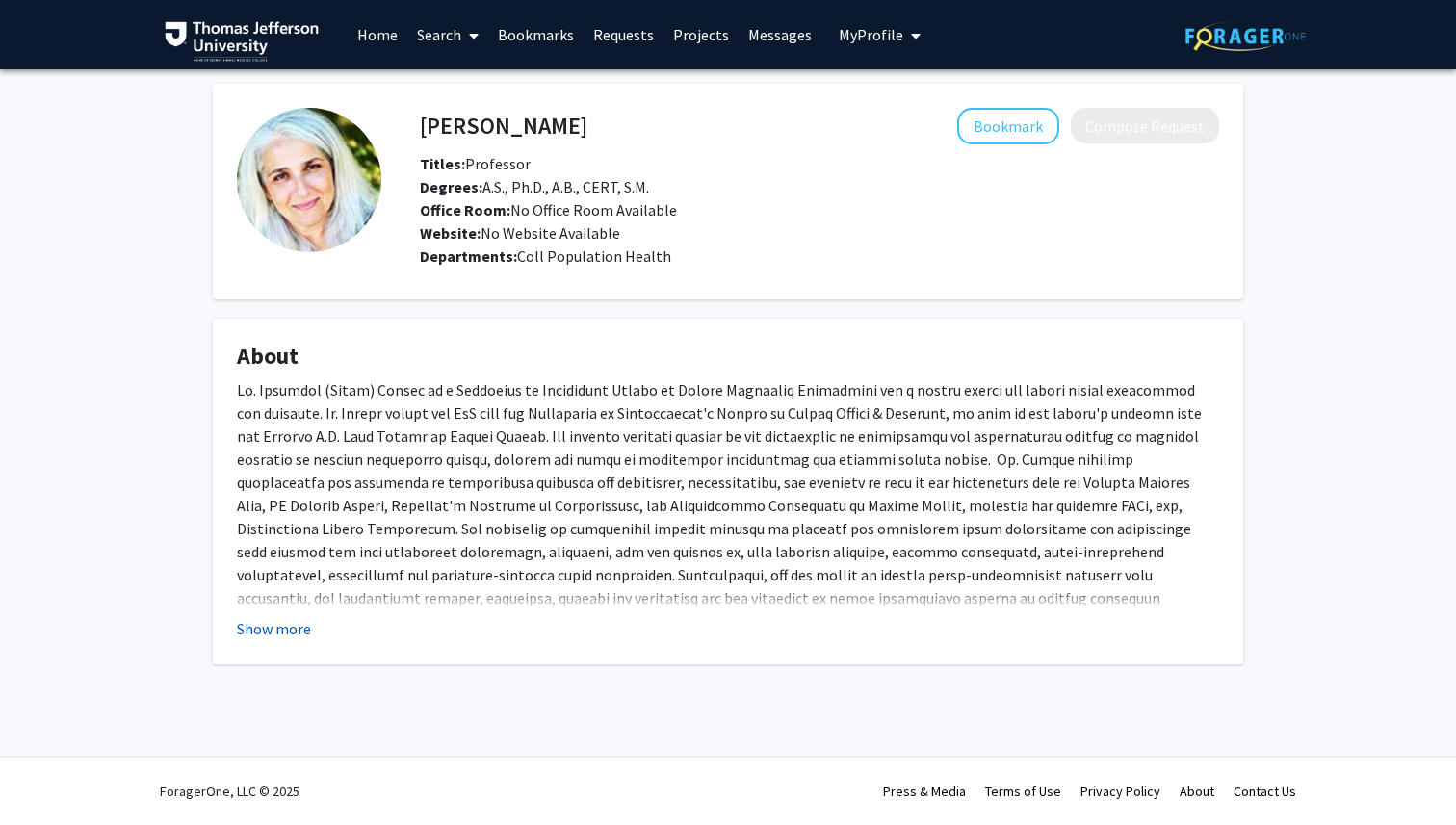
click at [260, 635] on button "Show more" at bounding box center [274, 628] width 74 height 23
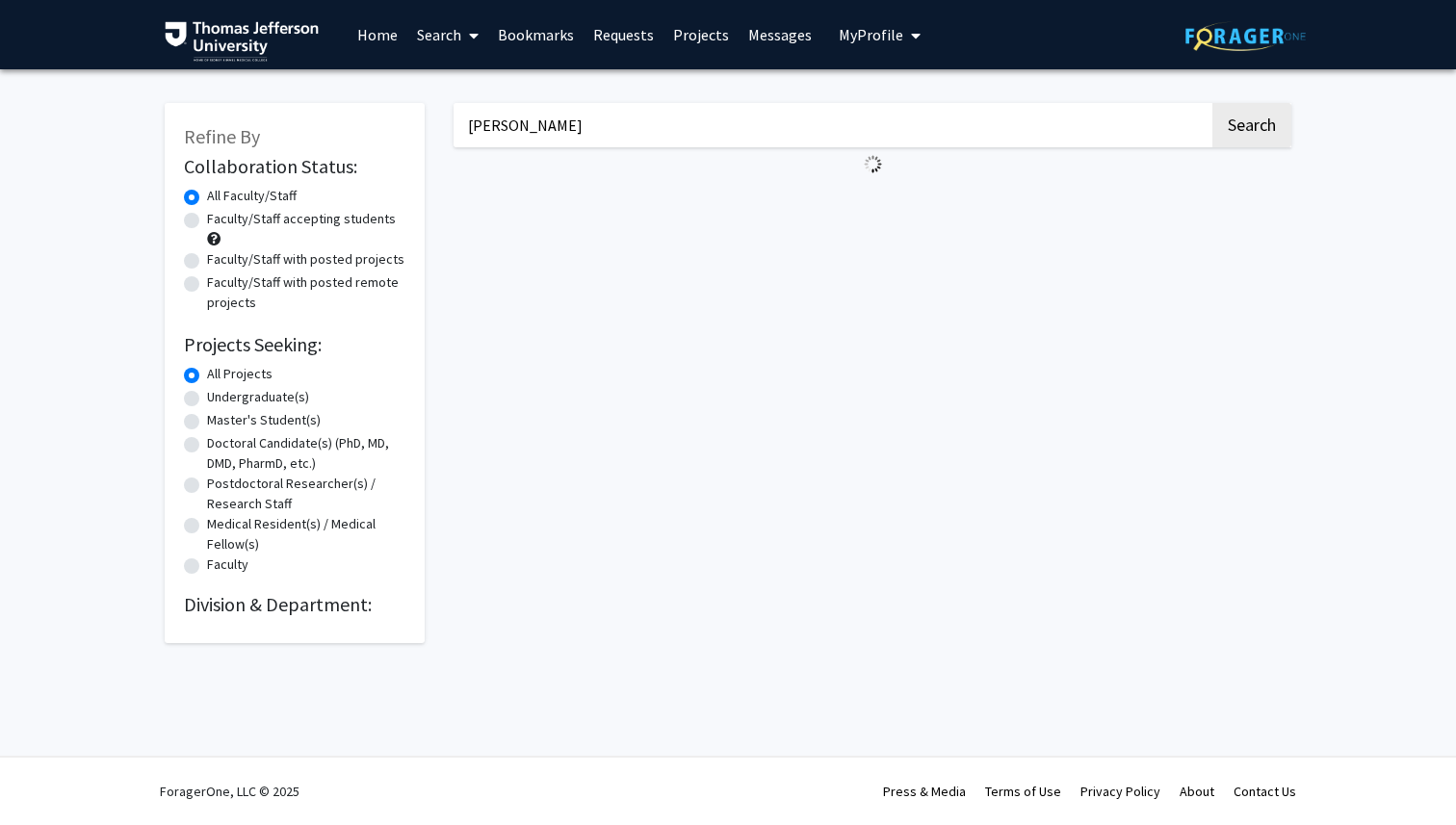
click at [619, 127] on input "[PERSON_NAME]" at bounding box center [831, 124] width 756 height 44
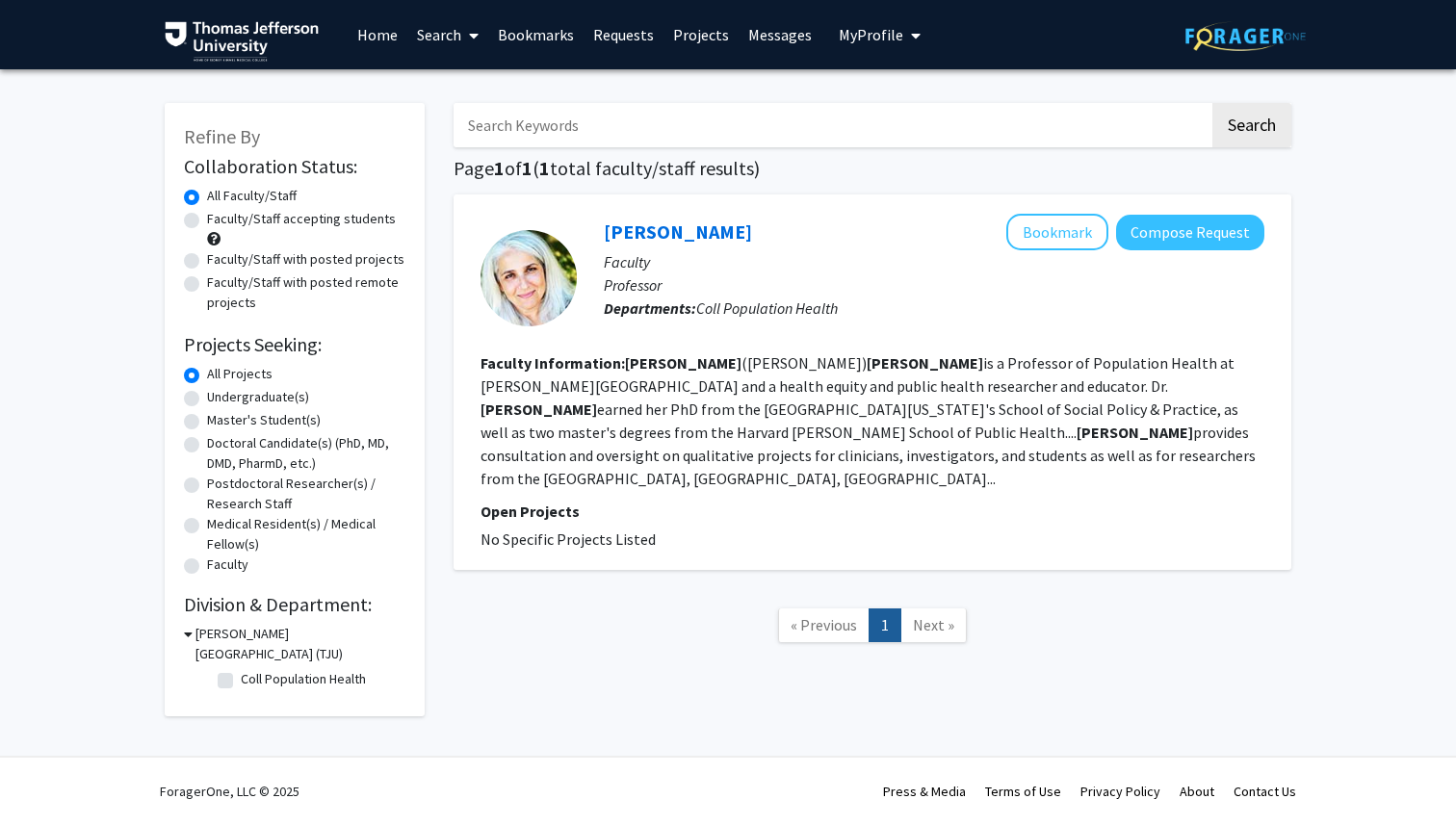
paste input "22. [PERSON_NAME] Summer"
click at [494, 128] on input "22. [PERSON_NAME] Summer" at bounding box center [831, 124] width 756 height 44
click at [1258, 128] on button "Search" at bounding box center [1252, 124] width 79 height 44
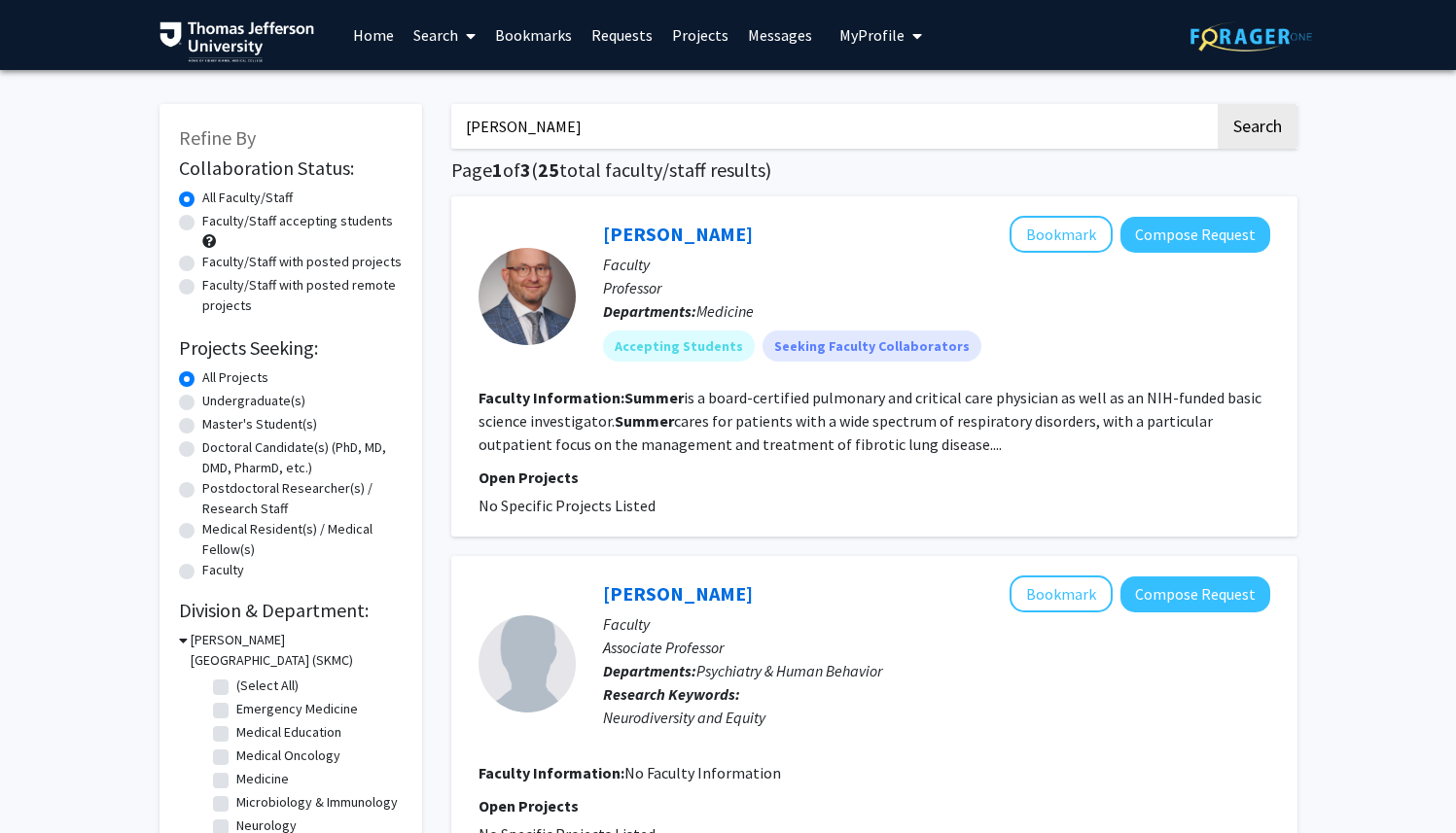
drag, startPoint x: 587, startPoint y: 121, endPoint x: 420, endPoint y: 124, distance: 167.0
paste input "23. [PERSON_NAME]"
drag, startPoint x: 491, startPoint y: 131, endPoint x: 395, endPoint y: 134, distance: 96.0
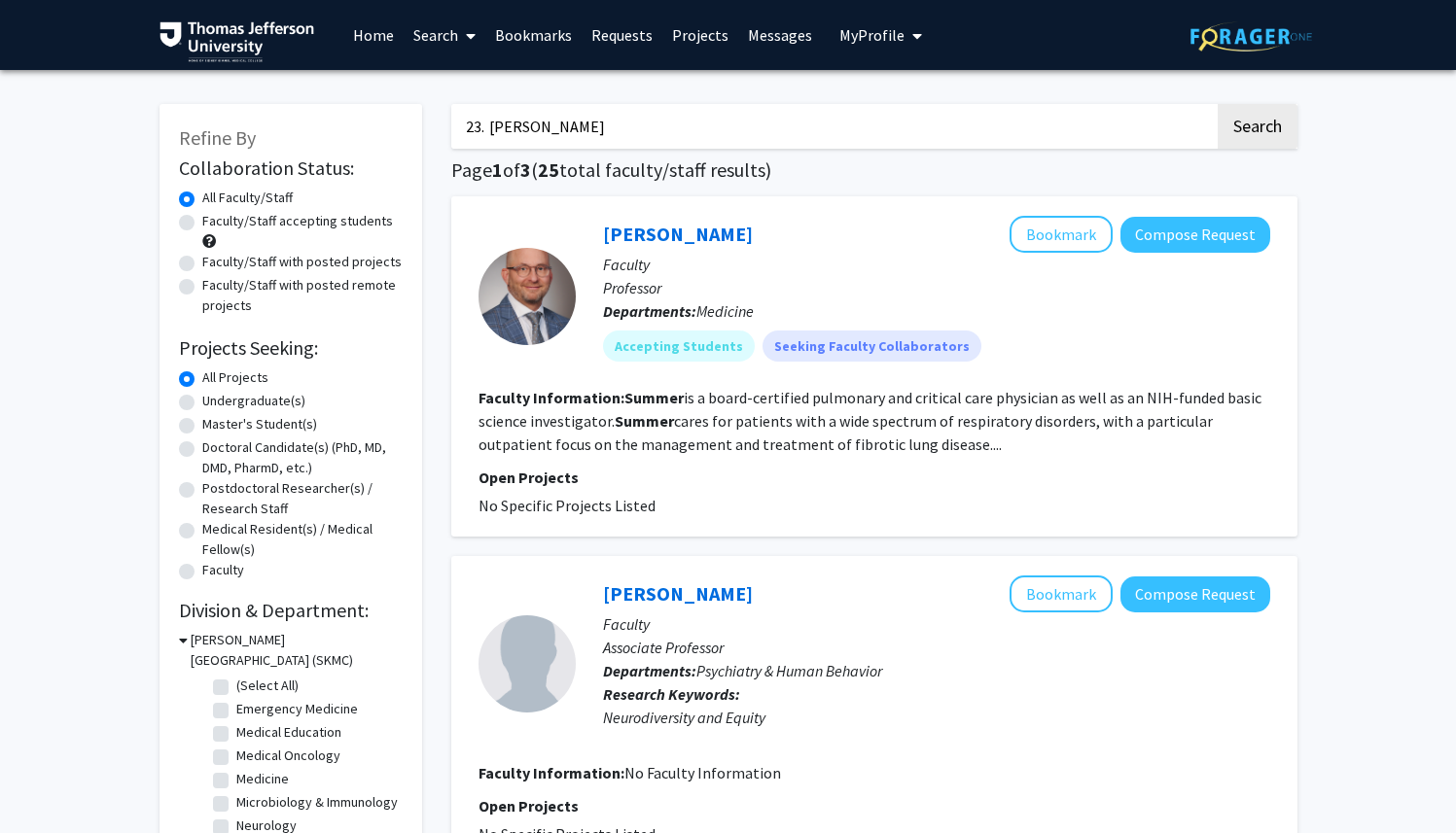
click at [395, 134] on div "Refine By Collaboration Status: Collaboration Status All Faculty/Staff Collabor…" at bounding box center [290, 515] width 262 height 822
drag, startPoint x: 493, startPoint y: 132, endPoint x: 439, endPoint y: 130, distance: 54.0
click at [1217, 104] on button "Search" at bounding box center [1257, 126] width 80 height 45
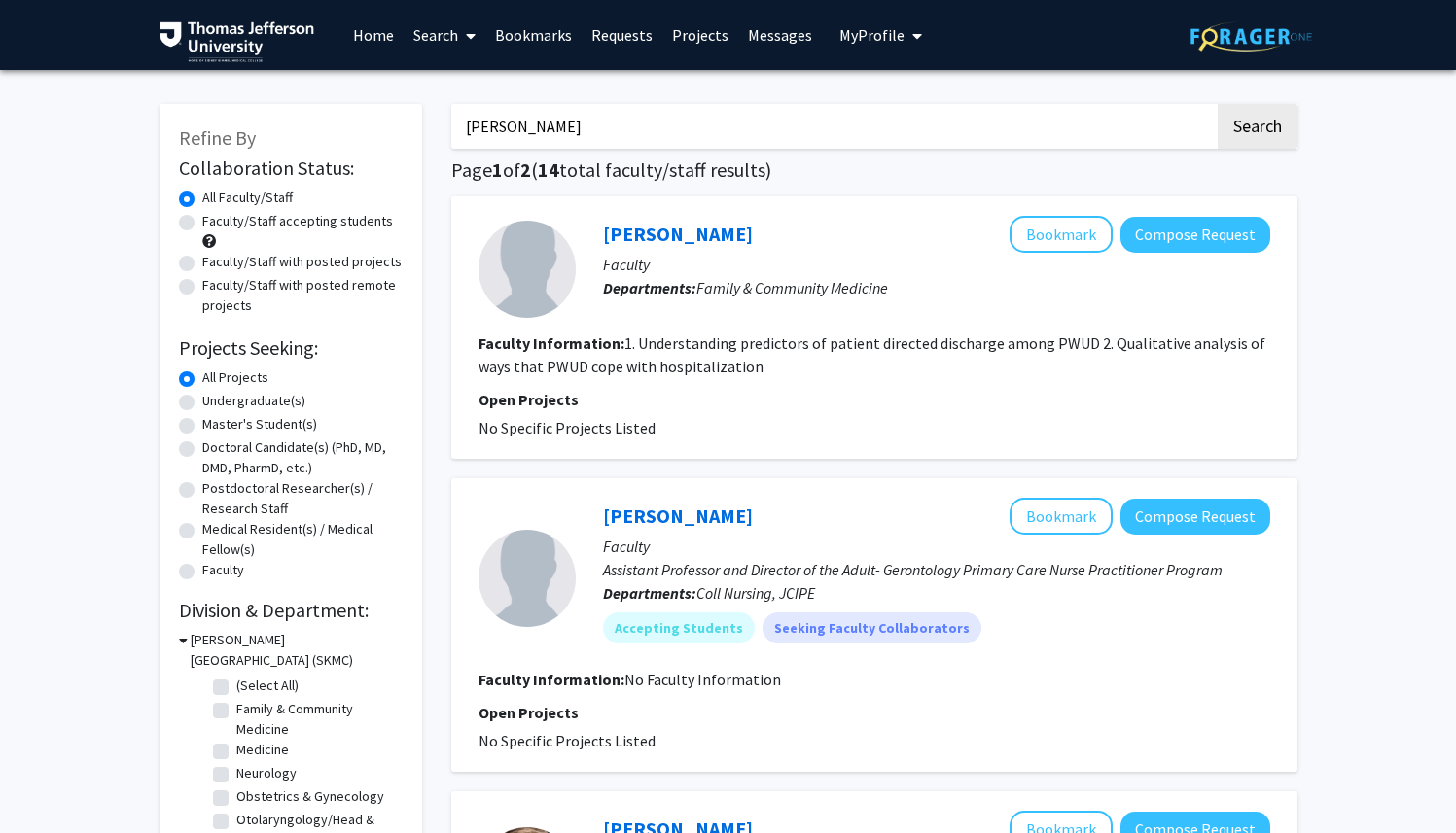
drag, startPoint x: 586, startPoint y: 128, endPoint x: 419, endPoint y: 124, distance: 167.0
type input "v"
paste input "24. [PERSON_NAME]"
click at [490, 125] on input "24. [PERSON_NAME]" at bounding box center [832, 126] width 763 height 45
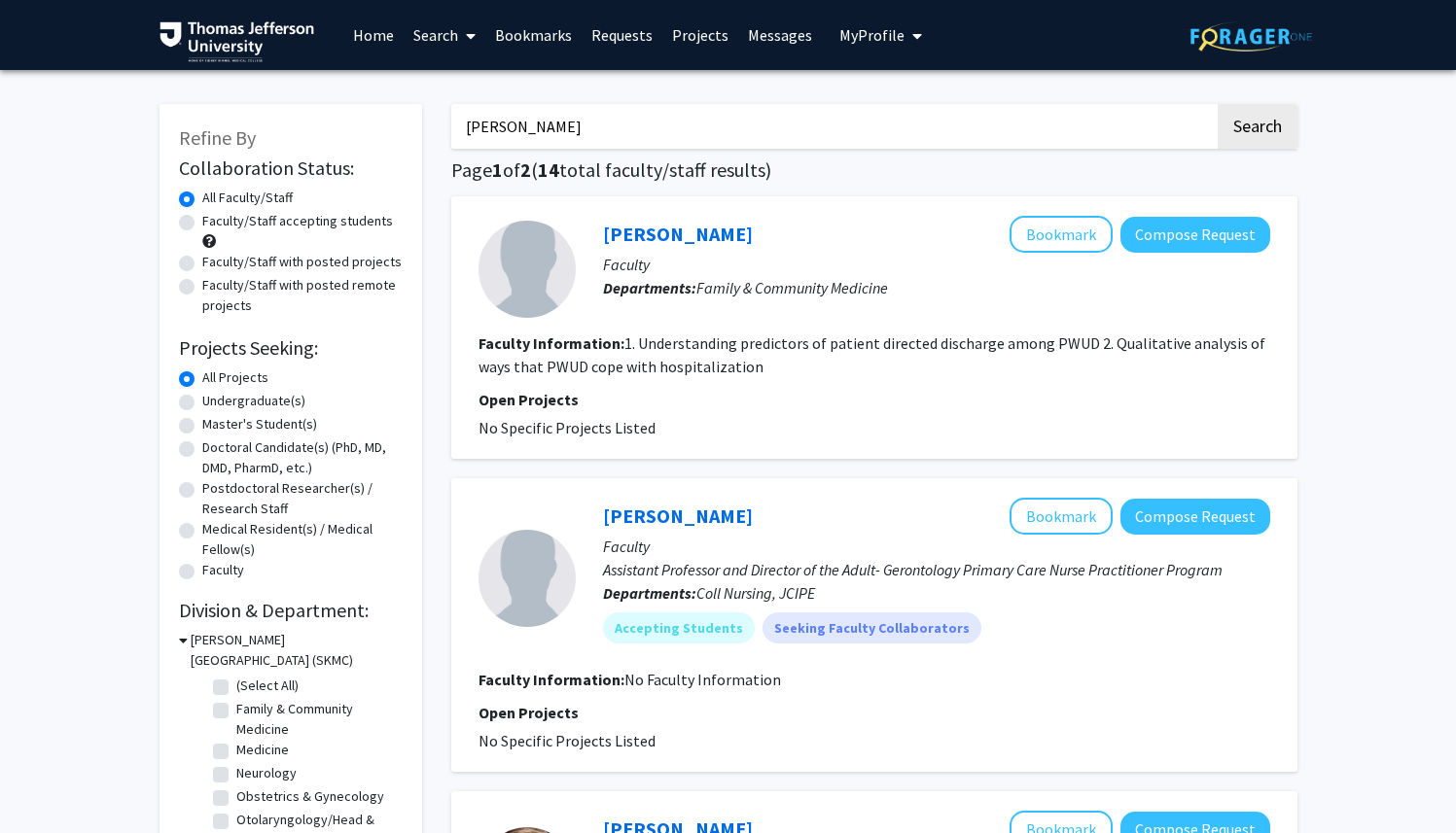
type input "[PERSON_NAME]"
click at [1217, 104] on button "Search" at bounding box center [1257, 126] width 80 height 45
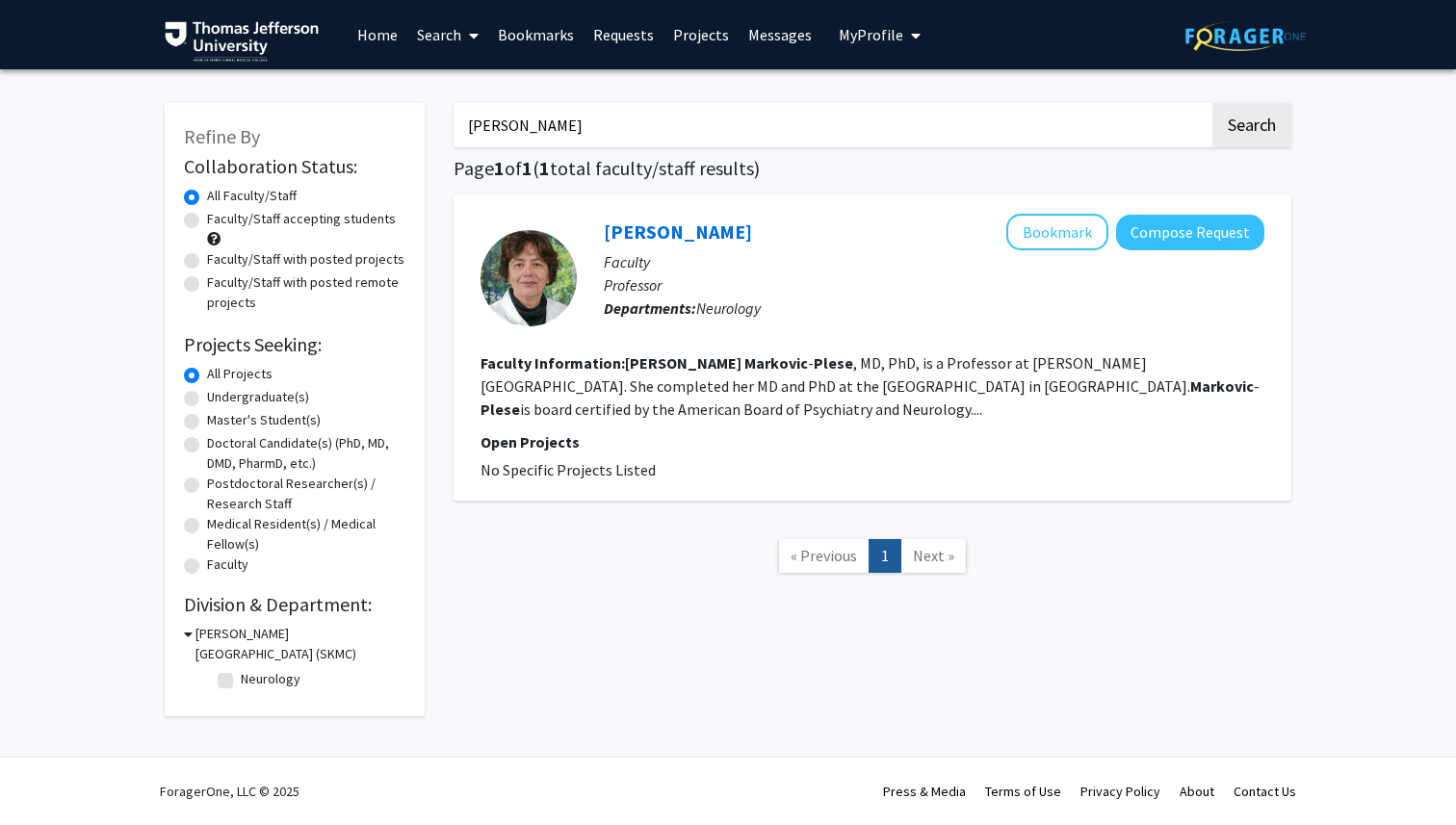
drag, startPoint x: 627, startPoint y: 127, endPoint x: 460, endPoint y: 125, distance: 167.0
click at [460, 125] on input "[PERSON_NAME]" at bounding box center [831, 124] width 756 height 44
paste input "25. [PERSON_NAME]"
click at [493, 125] on input "25. [PERSON_NAME]" at bounding box center [831, 124] width 756 height 44
type input "[PERSON_NAME]"
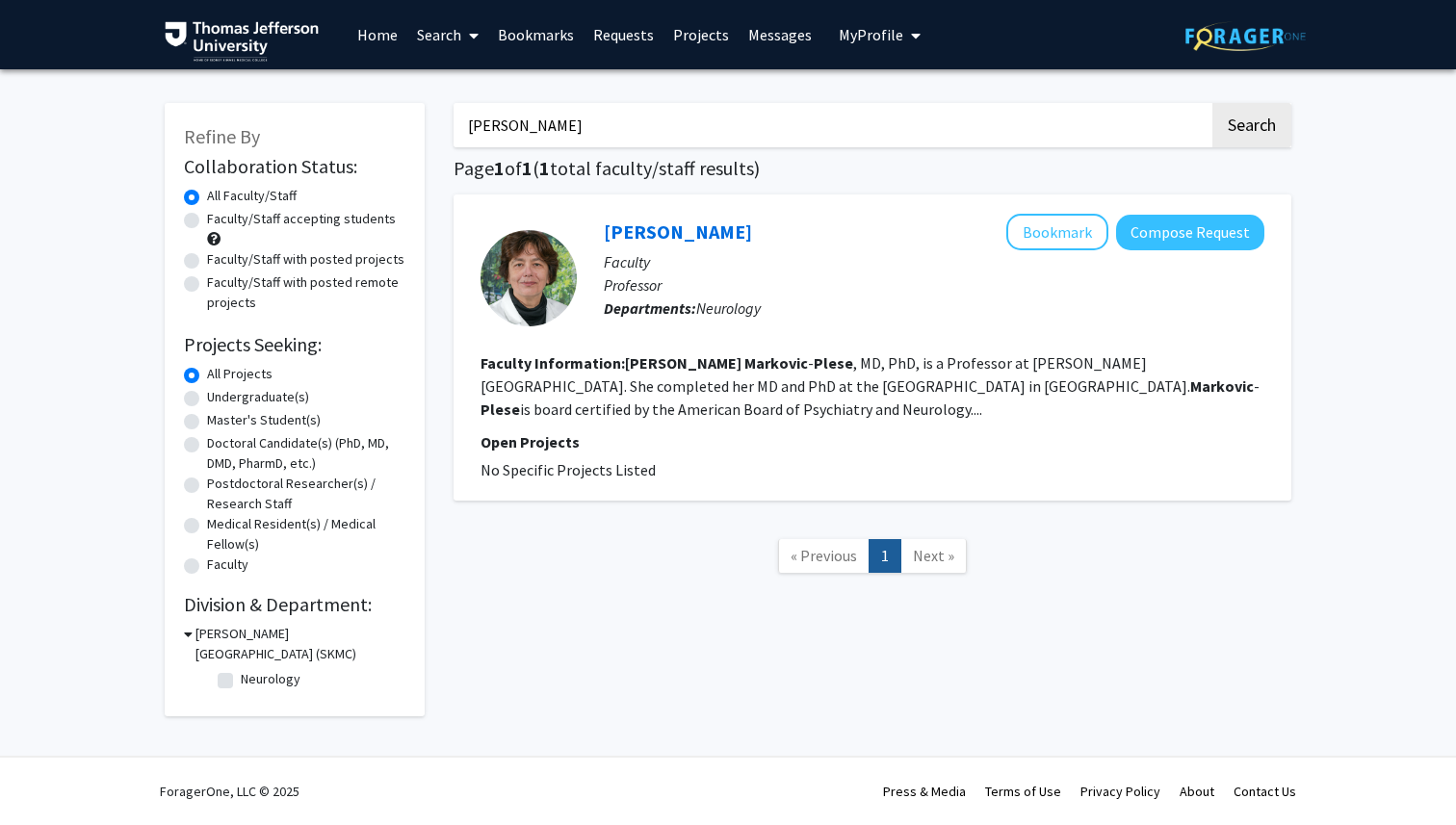
click at [1212, 103] on button "Search" at bounding box center [1252, 124] width 79 height 44
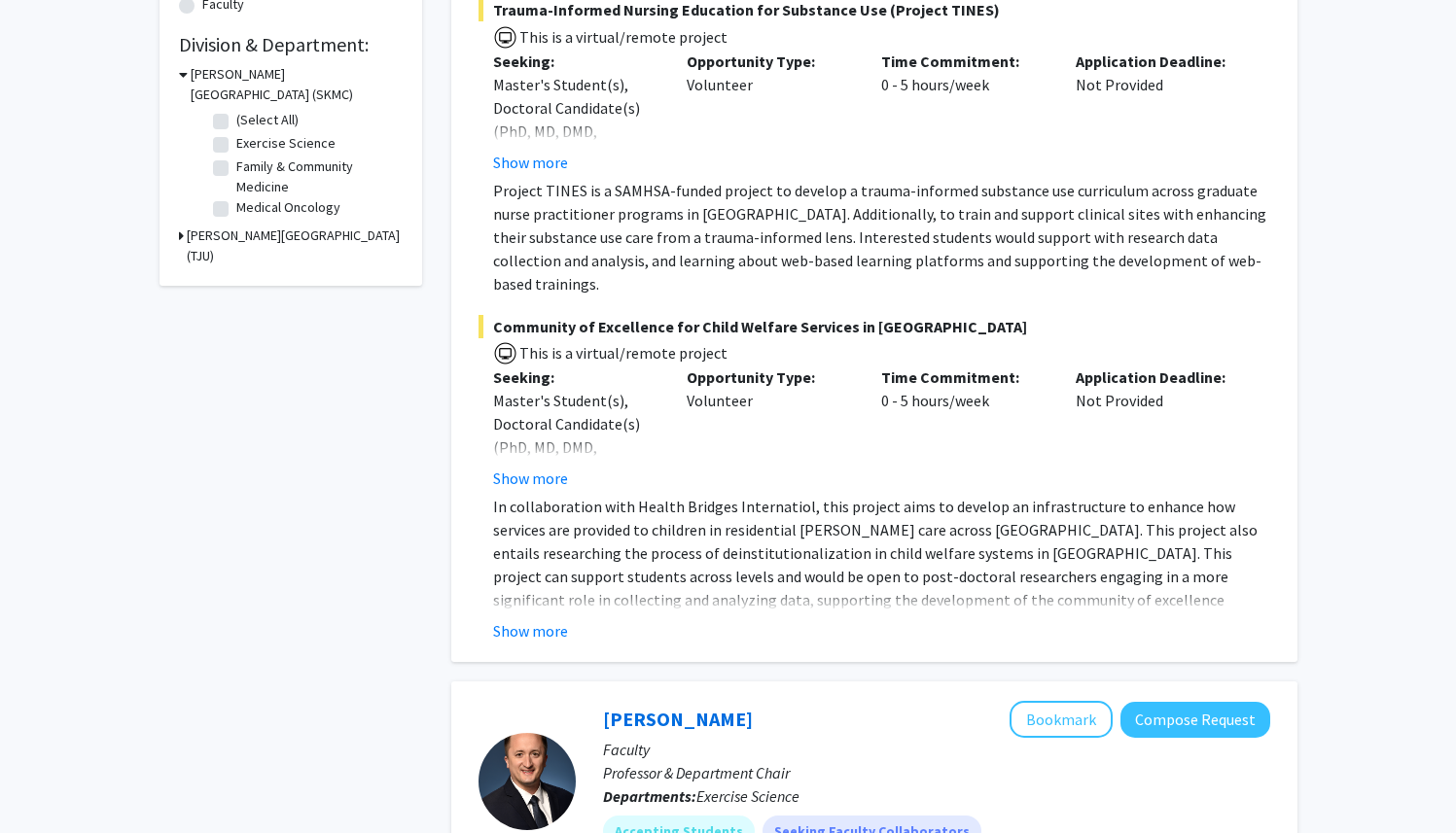
scroll to position [590, 0]
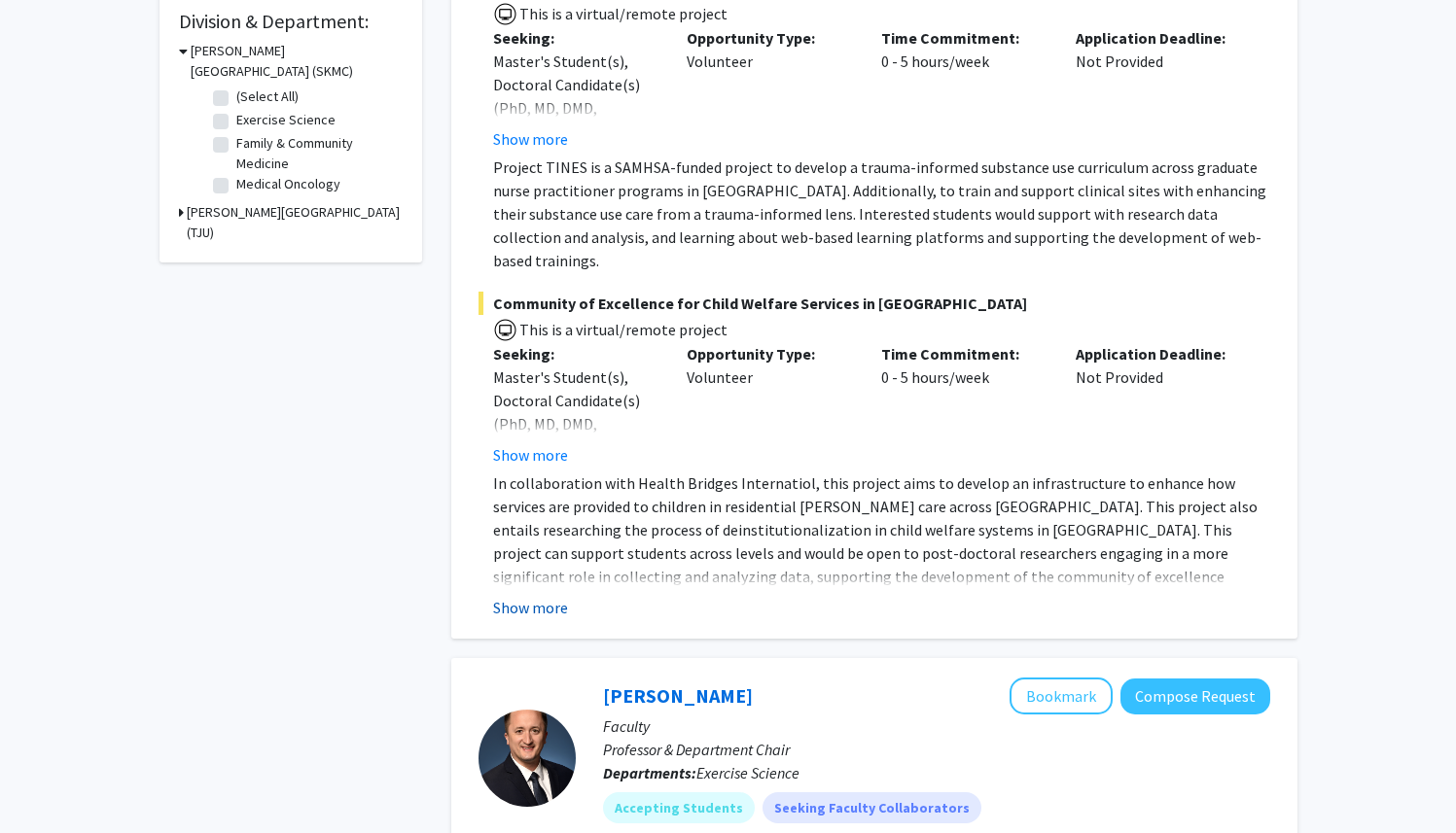
click at [542, 596] on button "Show more" at bounding box center [530, 607] width 75 height 23
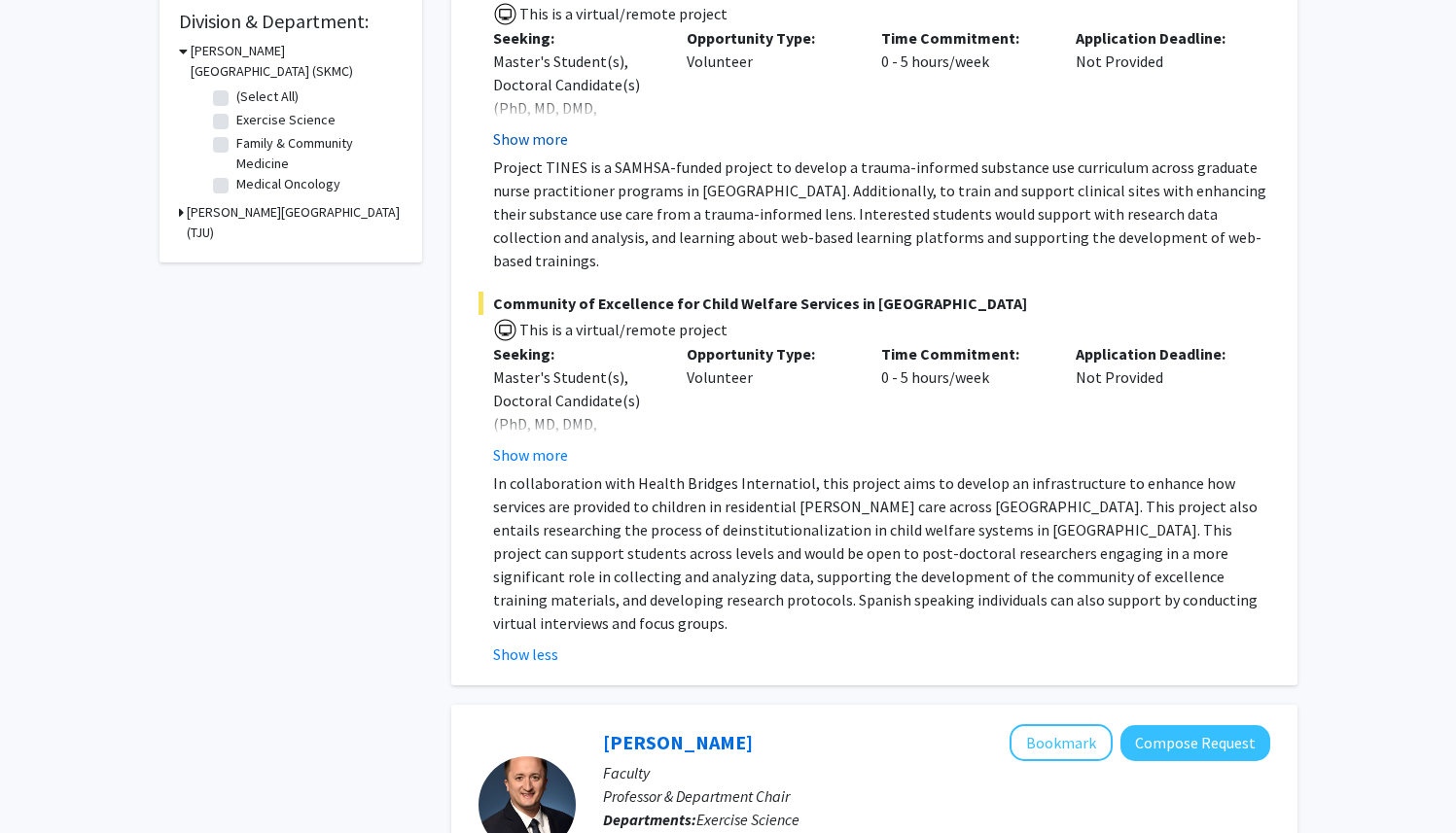
click at [529, 138] on button "Show more" at bounding box center [530, 139] width 75 height 23
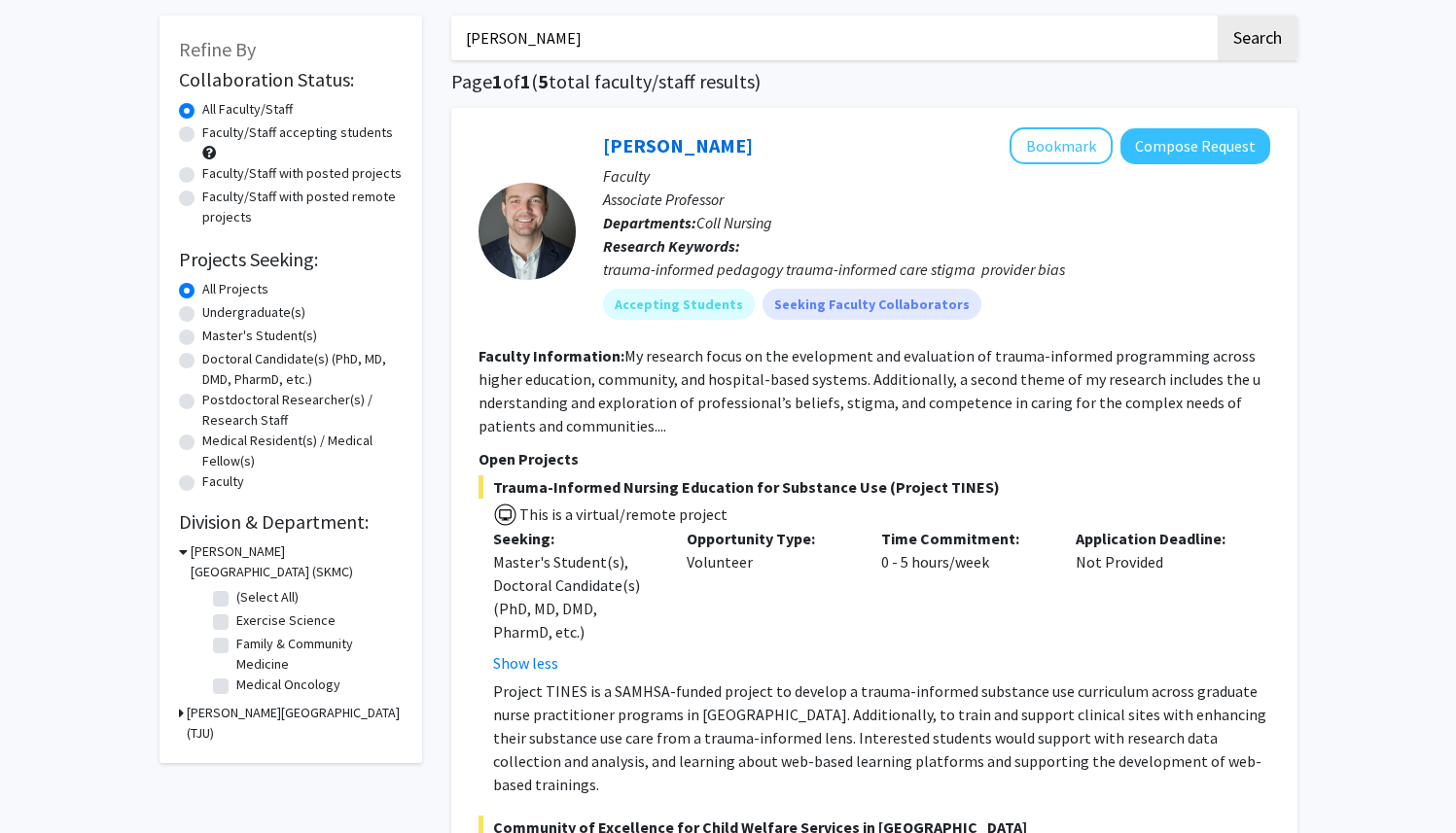
scroll to position [0, 0]
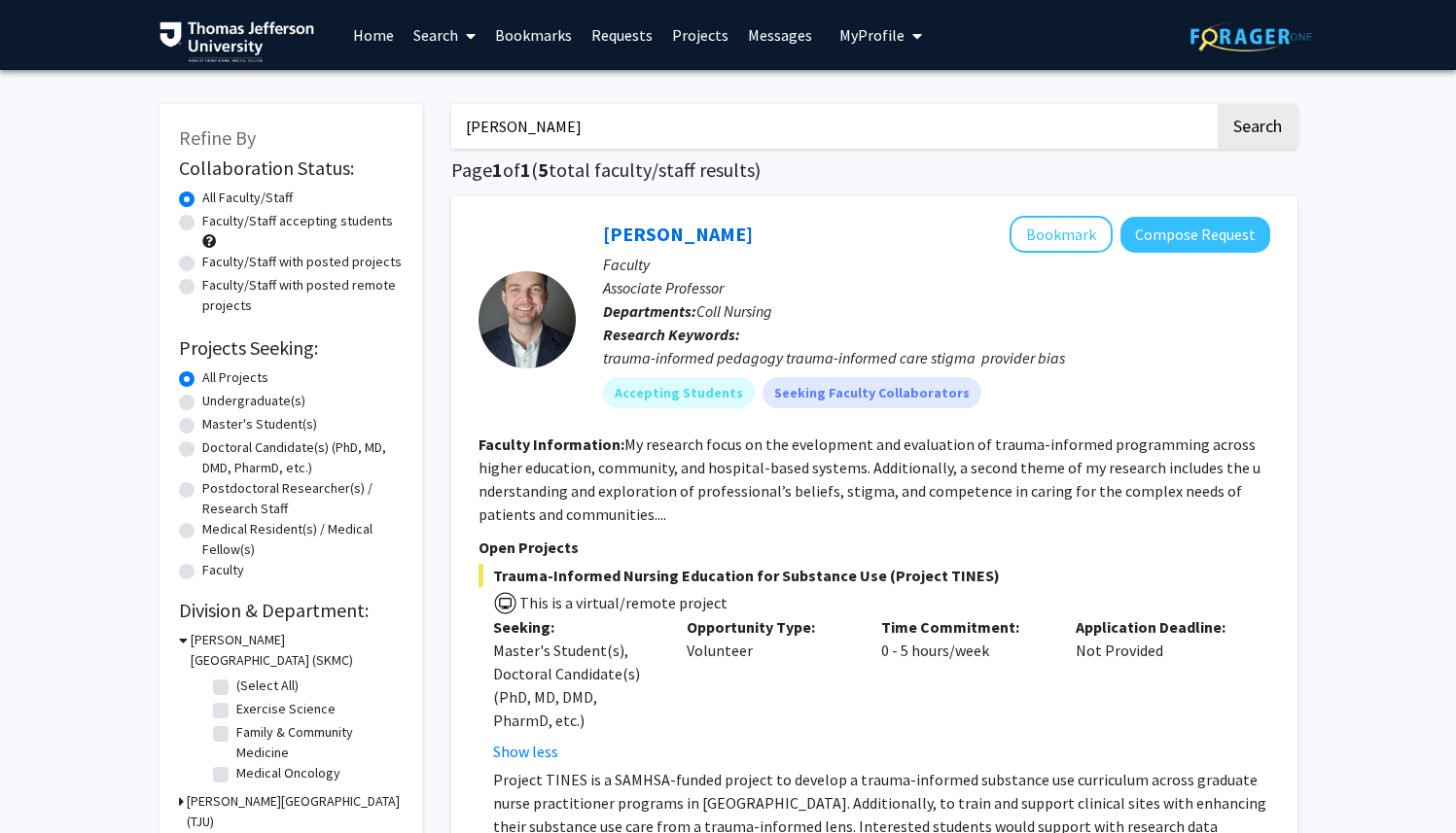
drag, startPoint x: 590, startPoint y: 128, endPoint x: 435, endPoint y: 127, distance: 155.0
paste input "26. [PERSON_NAME]"
click at [492, 129] on input "26. [PERSON_NAME]" at bounding box center [832, 126] width 763 height 45
click at [1217, 104] on button "Search" at bounding box center [1257, 126] width 80 height 45
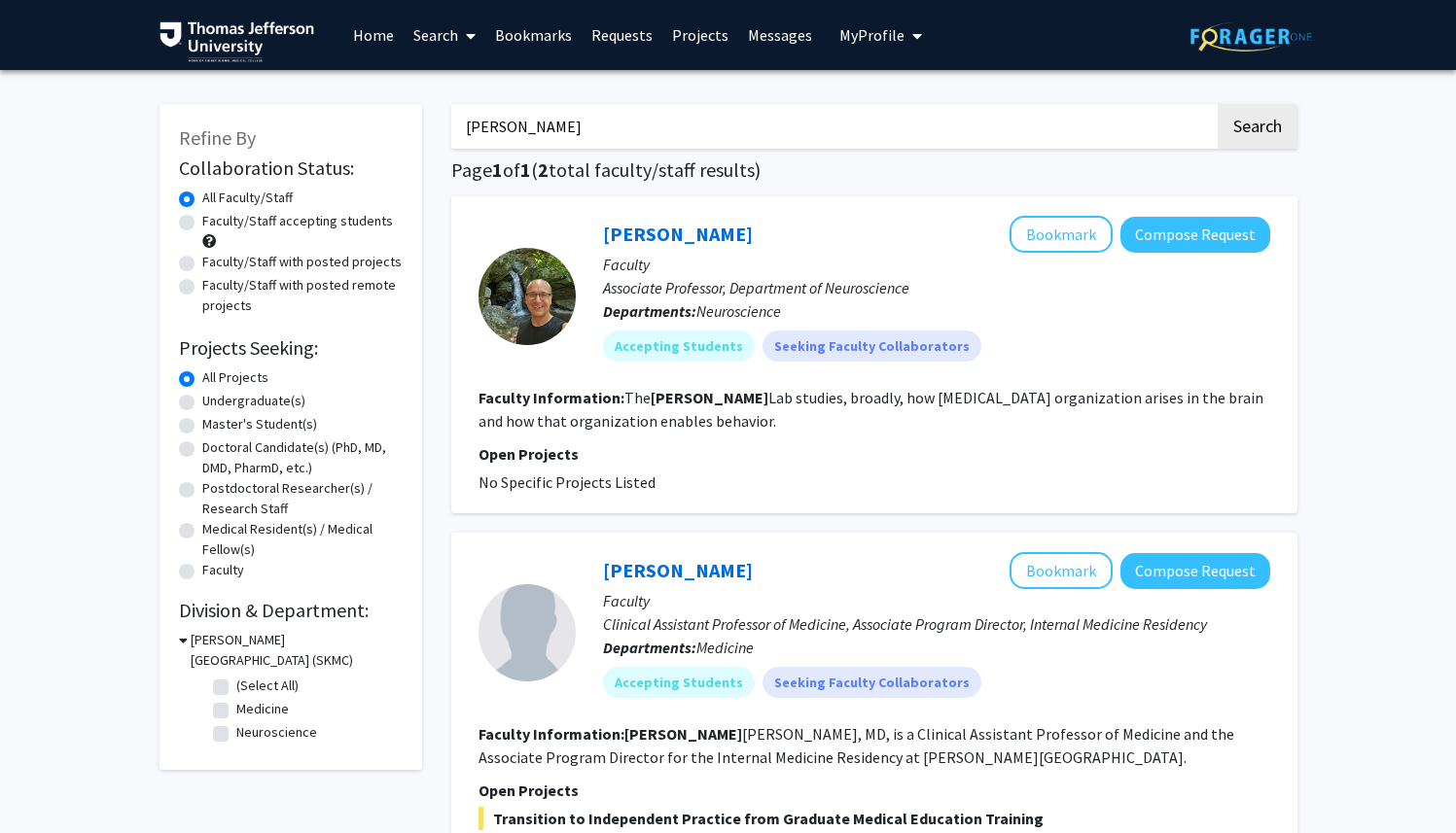
click at [579, 113] on input "[PERSON_NAME]" at bounding box center [832, 126] width 763 height 45
drag, startPoint x: 571, startPoint y: 132, endPoint x: 430, endPoint y: 126, distance: 141.1
click at [431, 126] on div "Refine By Collaboration Status: Collaboration Status All Faculty/Staff Collabor…" at bounding box center [728, 689] width 1168 height 1210
paste input "27. [PERSON_NAME]"
click at [492, 131] on input "27. [PERSON_NAME]" at bounding box center [832, 126] width 763 height 45
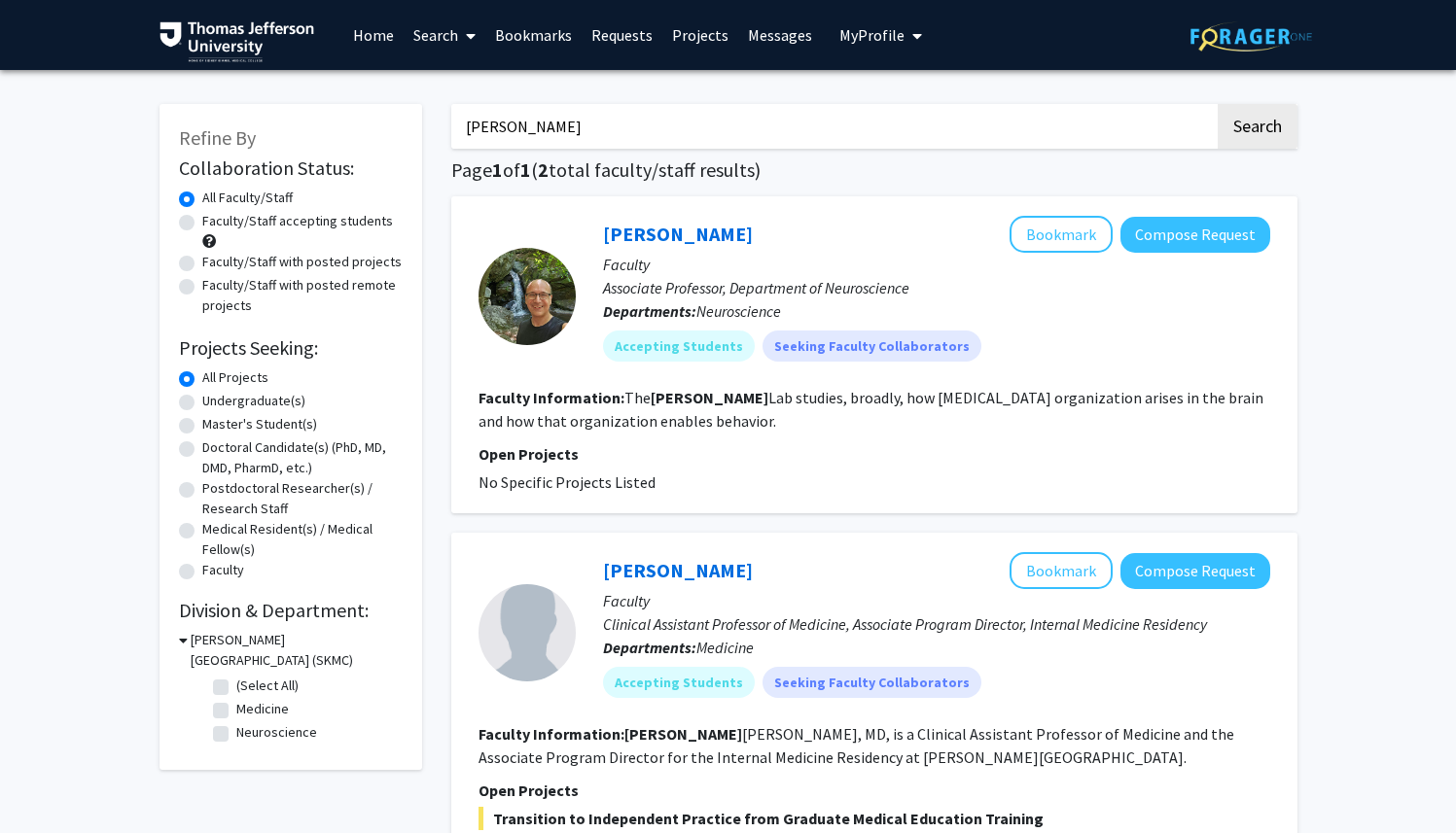
click at [1217, 104] on button "Search" at bounding box center [1257, 126] width 80 height 45
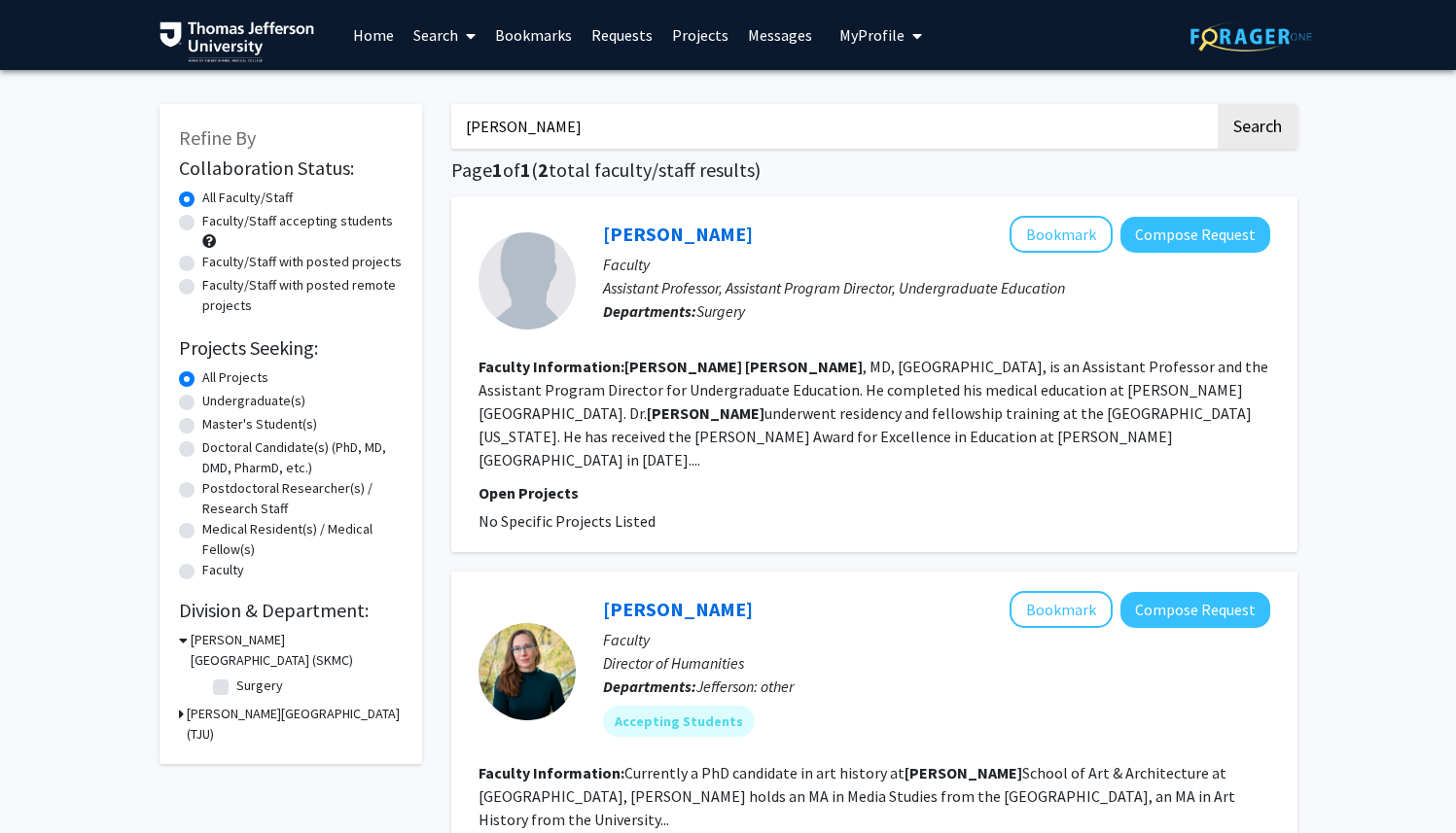
drag, startPoint x: 605, startPoint y: 138, endPoint x: 403, endPoint y: 134, distance: 202.0
click at [403, 134] on div "Refine By Collaboration Status: Collaboration Status All Faculty/Staff Collabor…" at bounding box center [728, 555] width 1168 height 940
paste input "28. [PERSON_NAME]"
click at [490, 129] on input "28. [PERSON_NAME]" at bounding box center [832, 126] width 763 height 45
click at [1217, 104] on button "Search" at bounding box center [1257, 126] width 80 height 45
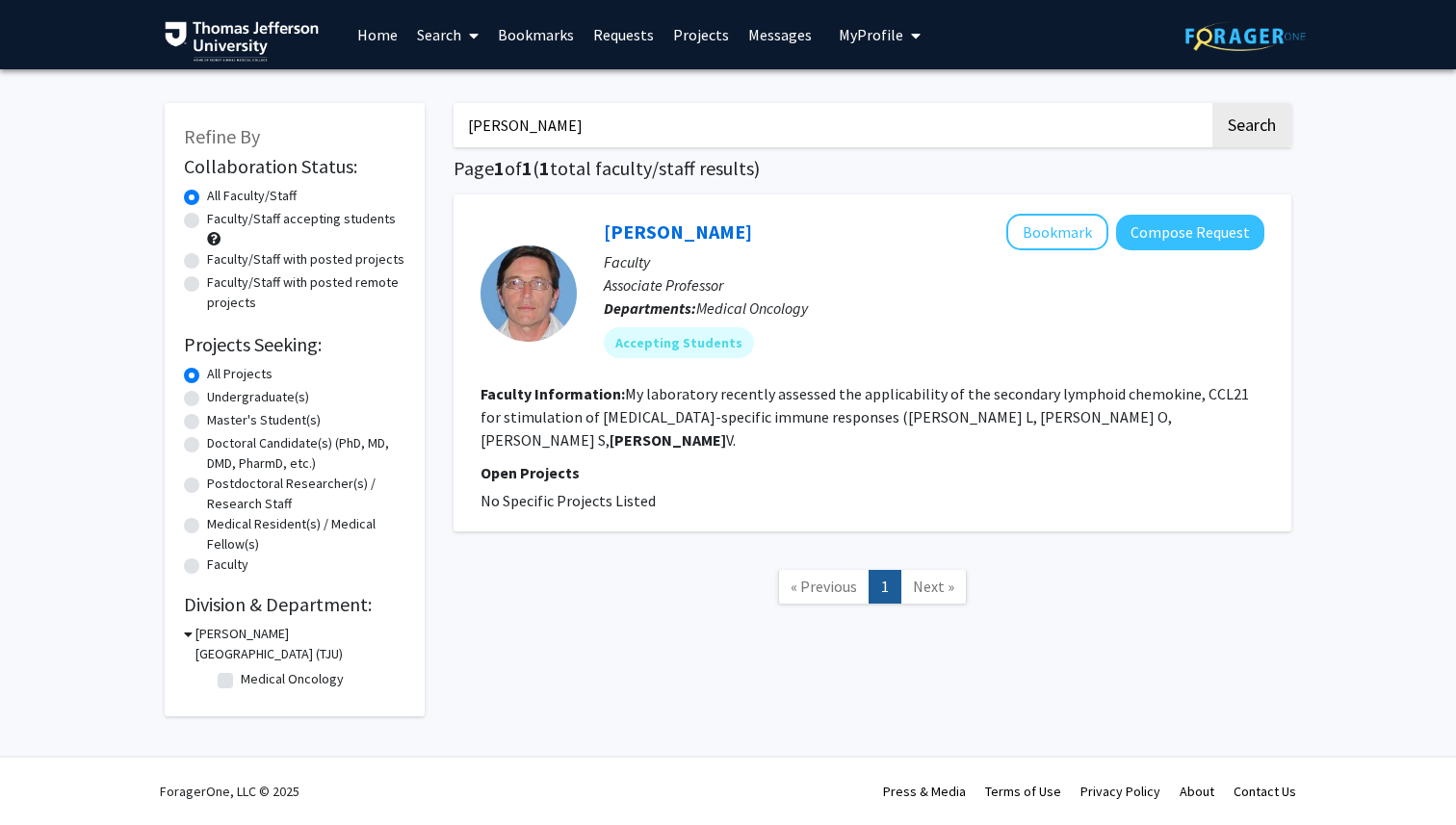
drag, startPoint x: 547, startPoint y: 126, endPoint x: 423, endPoint y: 142, distance: 125.0
click at [425, 142] on div "Refine By Collaboration Status: Collaboration Status All Faculty/Staff Collabor…" at bounding box center [728, 400] width 1156 height 632
paste input "29. [PERSON_NAME]"
drag, startPoint x: 592, startPoint y: 127, endPoint x: 390, endPoint y: 109, distance: 202.8
click at [421, 120] on div "Refine By Collaboration Status: Collaboration Status All Faculty/Staff Collabor…" at bounding box center [728, 400] width 1156 height 632
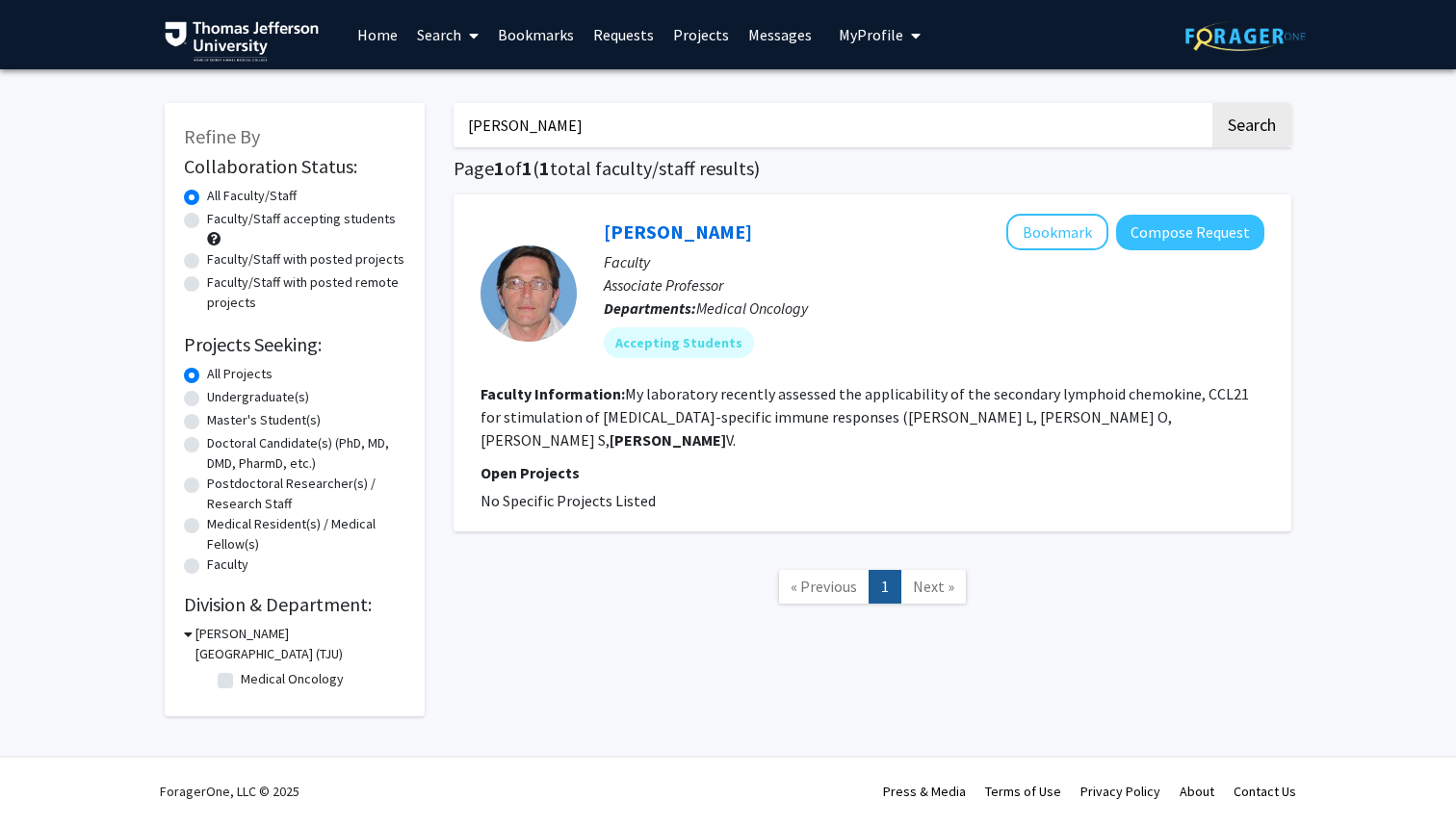
type input "[PERSON_NAME]"
click at [1212, 103] on button "Search" at bounding box center [1252, 124] width 79 height 44
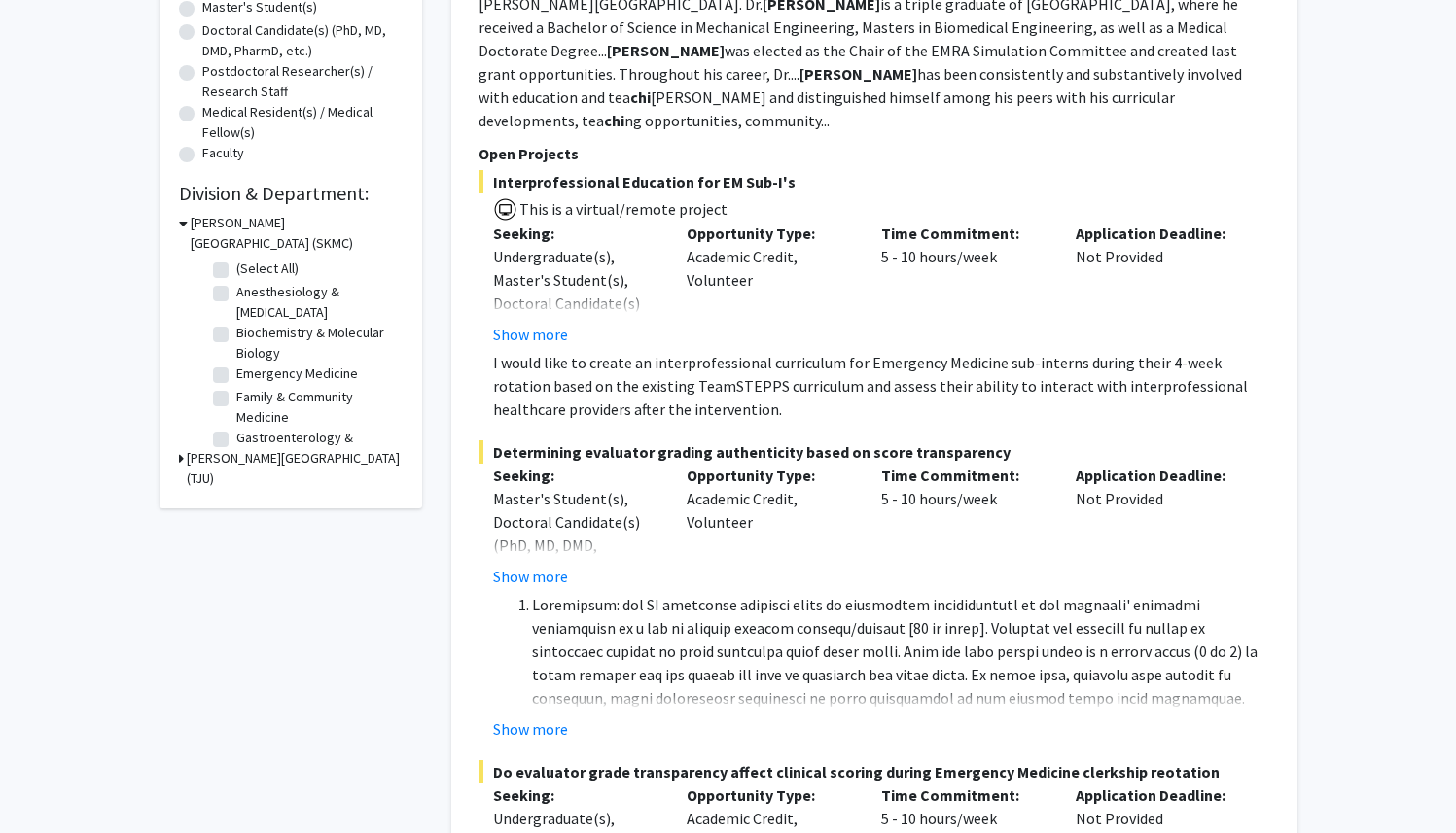
scroll to position [419, 0]
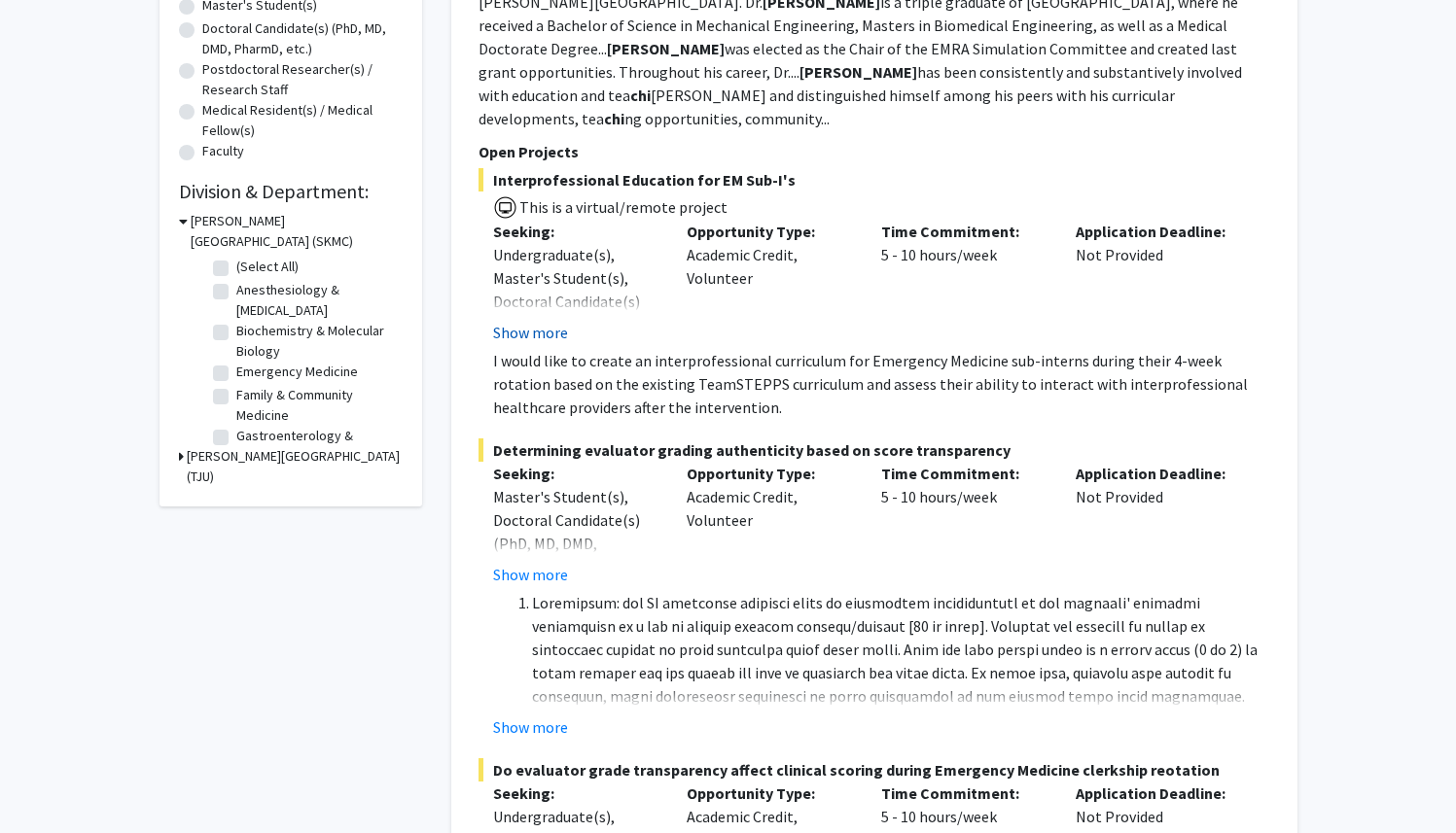
click at [509, 321] on button "Show more" at bounding box center [530, 332] width 75 height 23
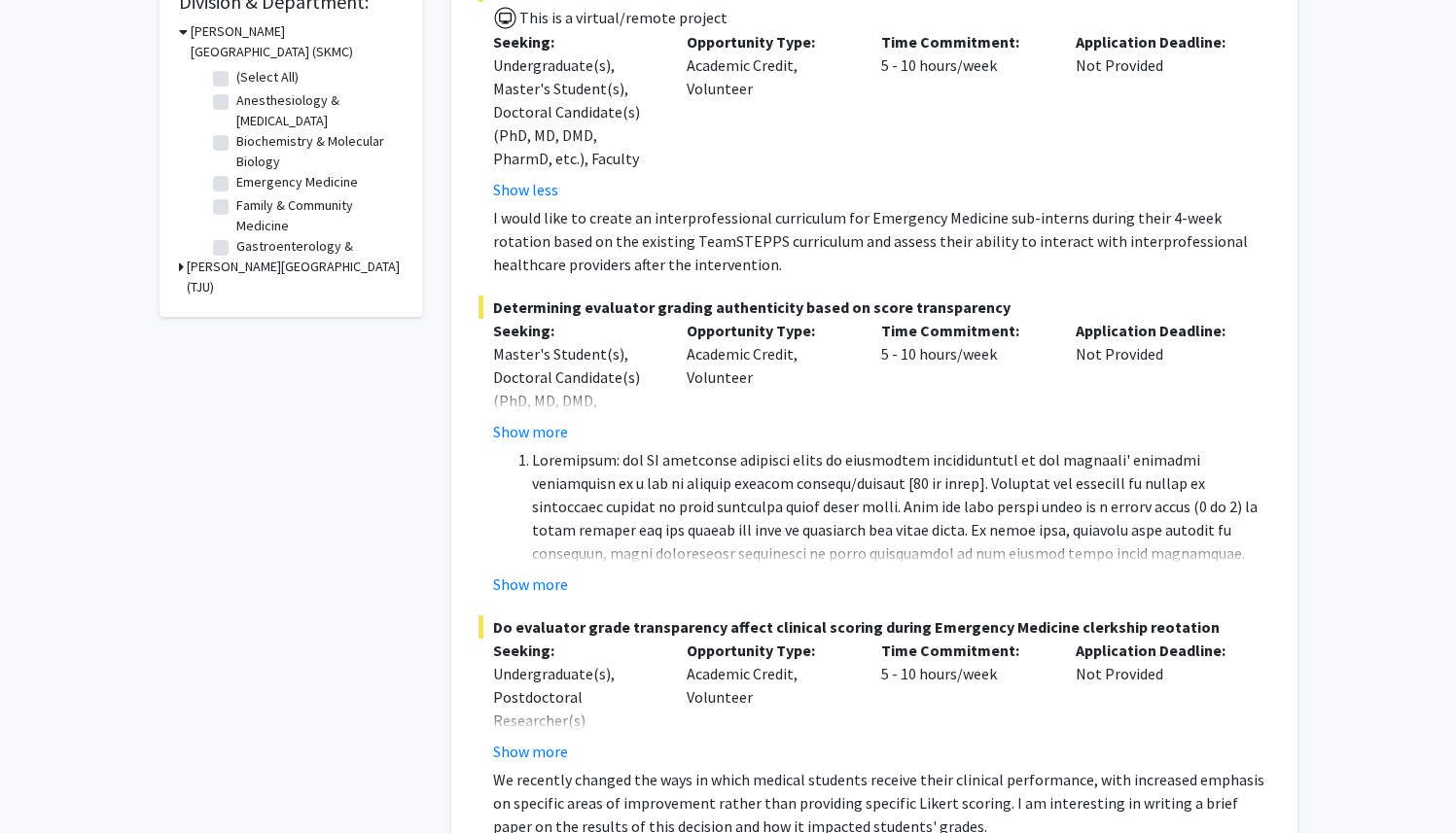
scroll to position [615, 0]
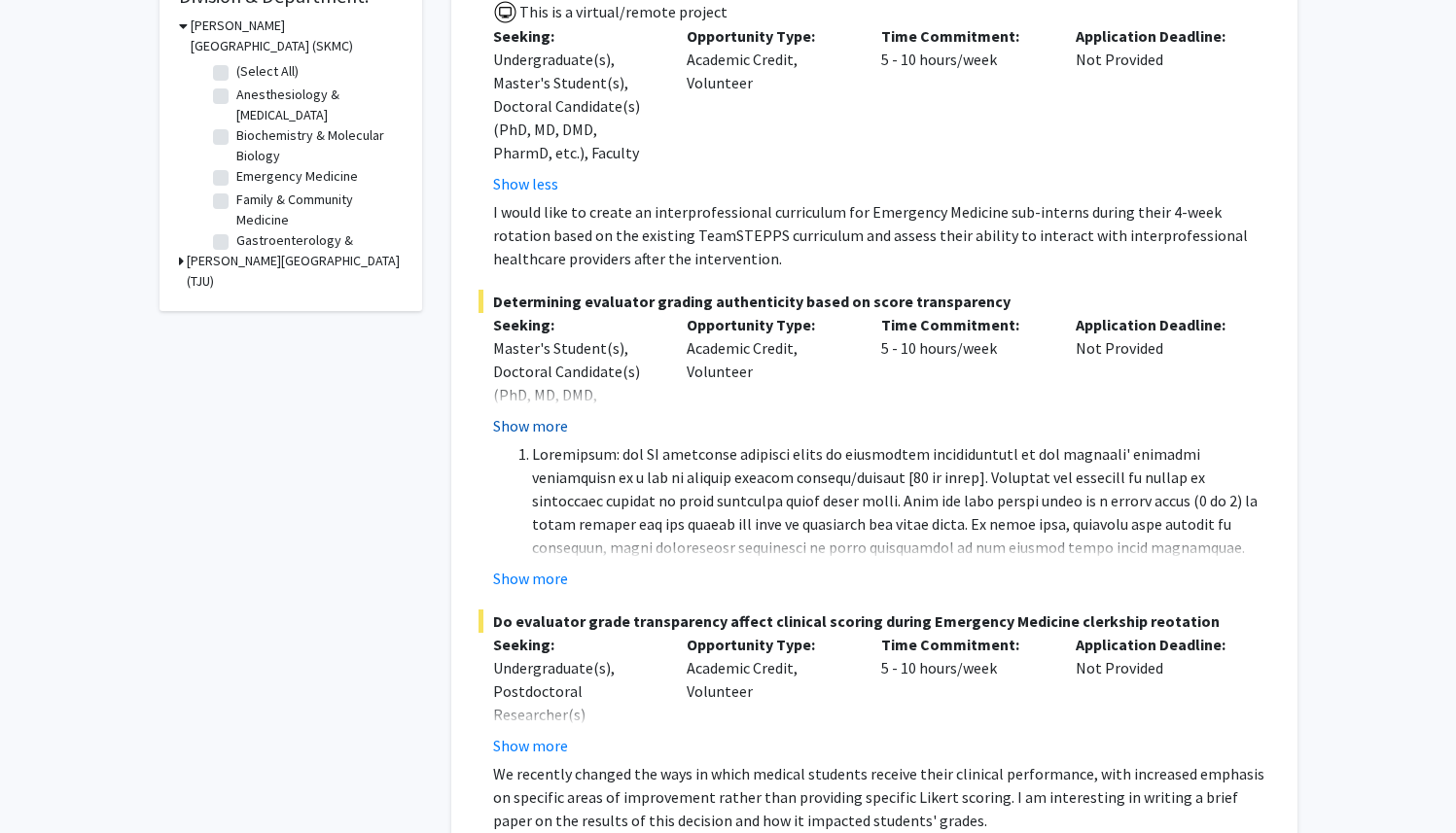
click at [553, 414] on button "Show more" at bounding box center [530, 425] width 75 height 23
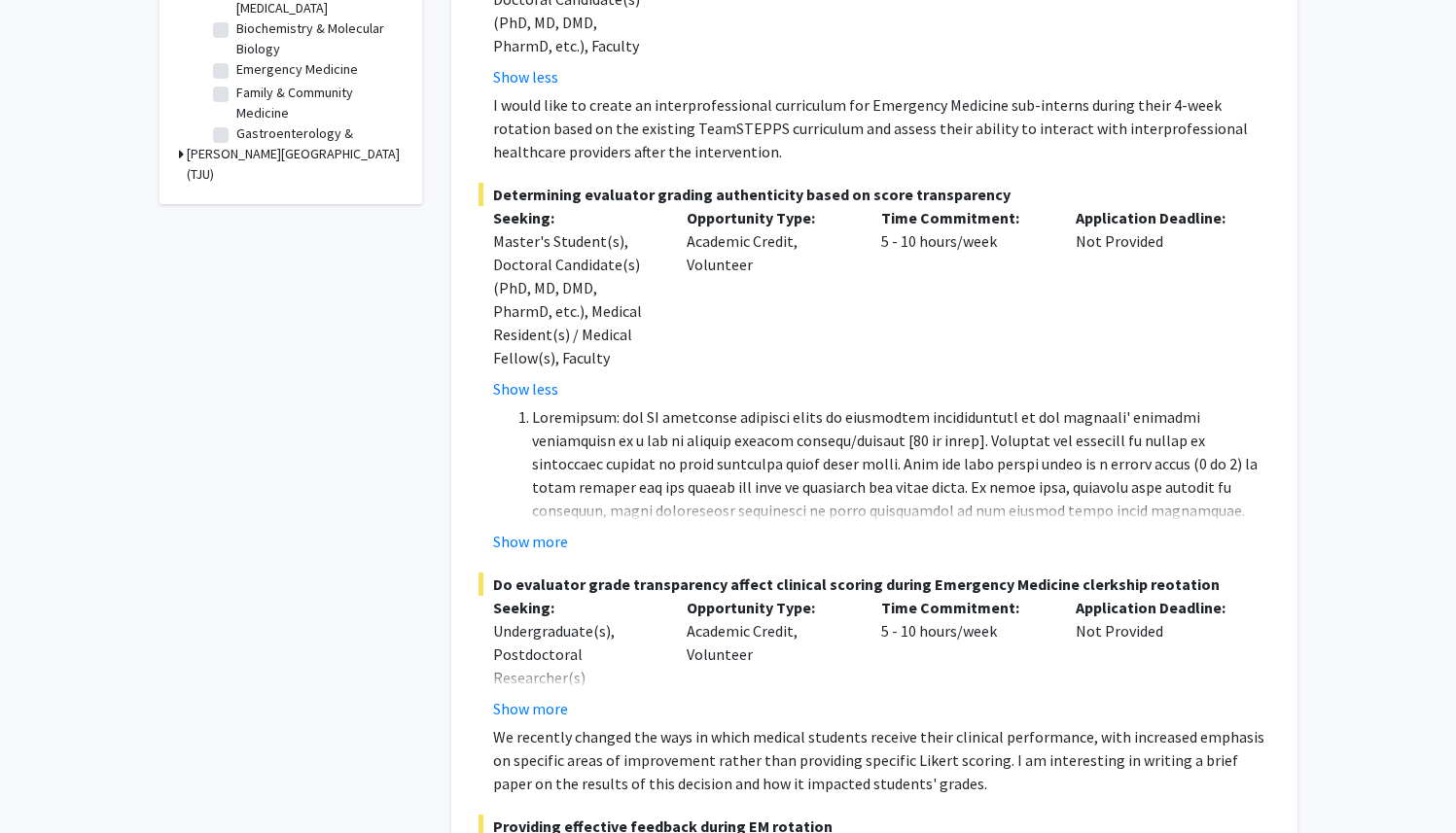
scroll to position [726, 0]
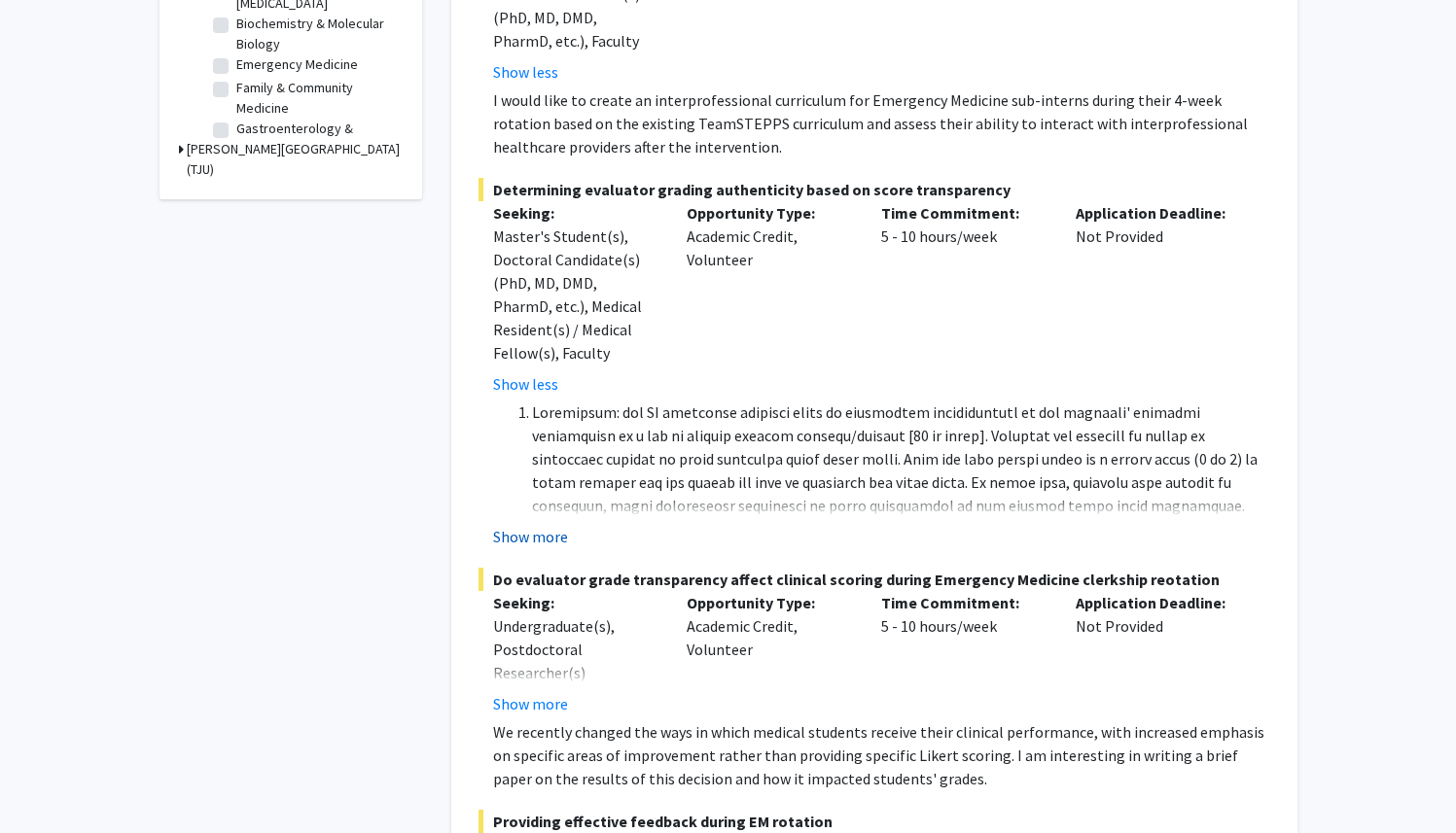
click at [553, 525] on button "Show more" at bounding box center [530, 536] width 75 height 23
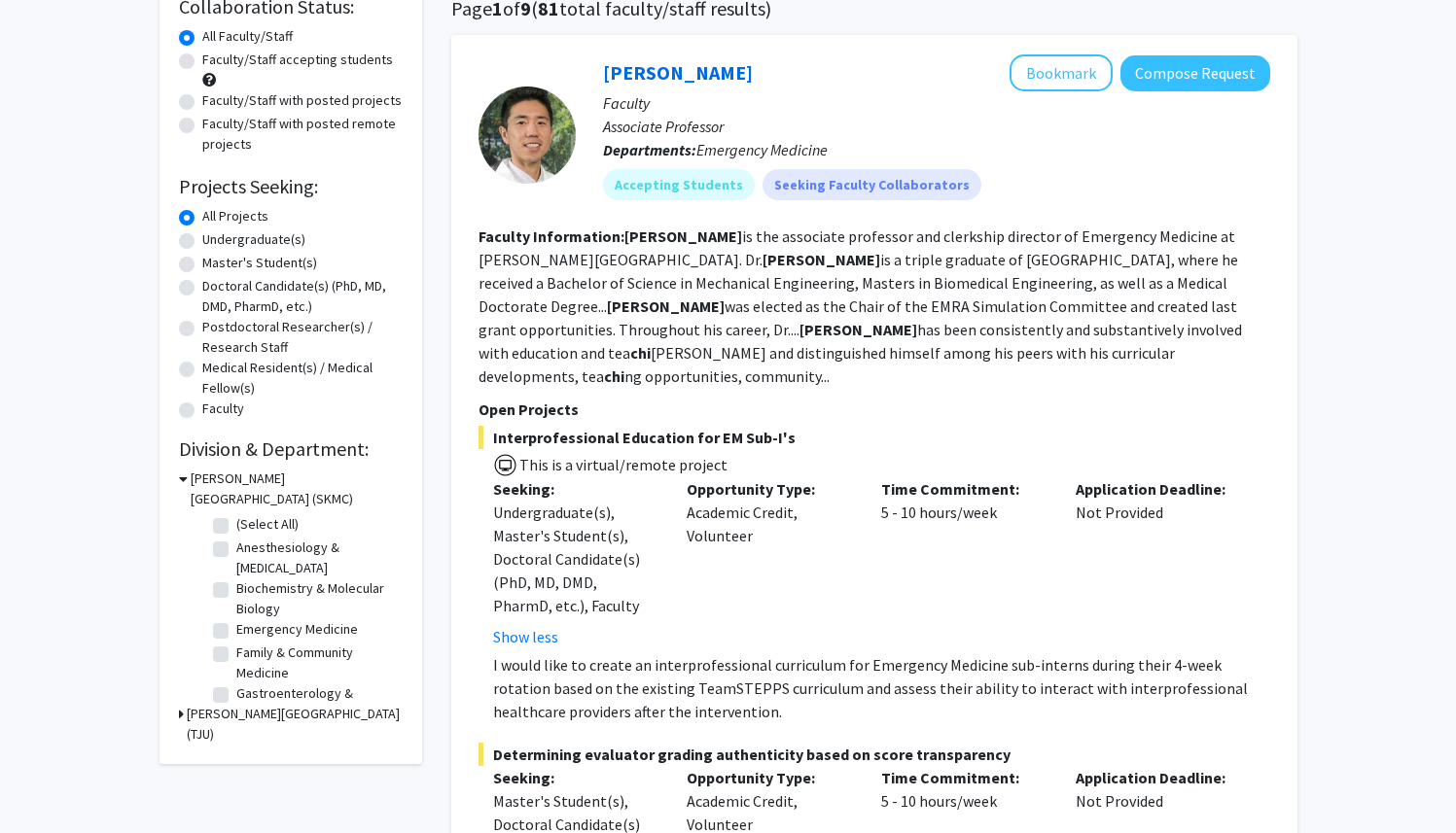
scroll to position [0, 0]
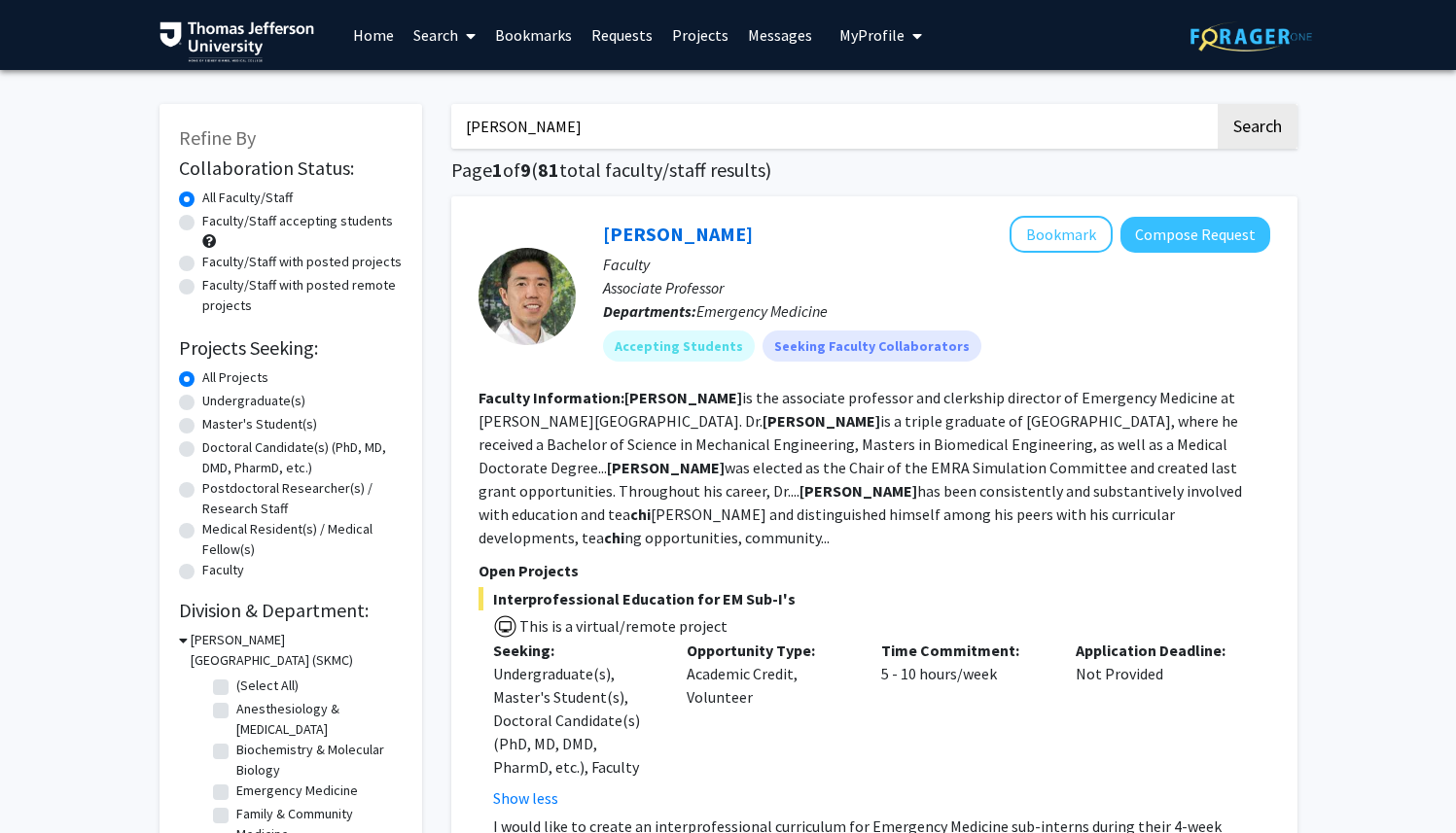
click at [371, 32] on link "Home" at bounding box center [373, 35] width 60 height 68
